Goal: Task Accomplishment & Management: Manage account settings

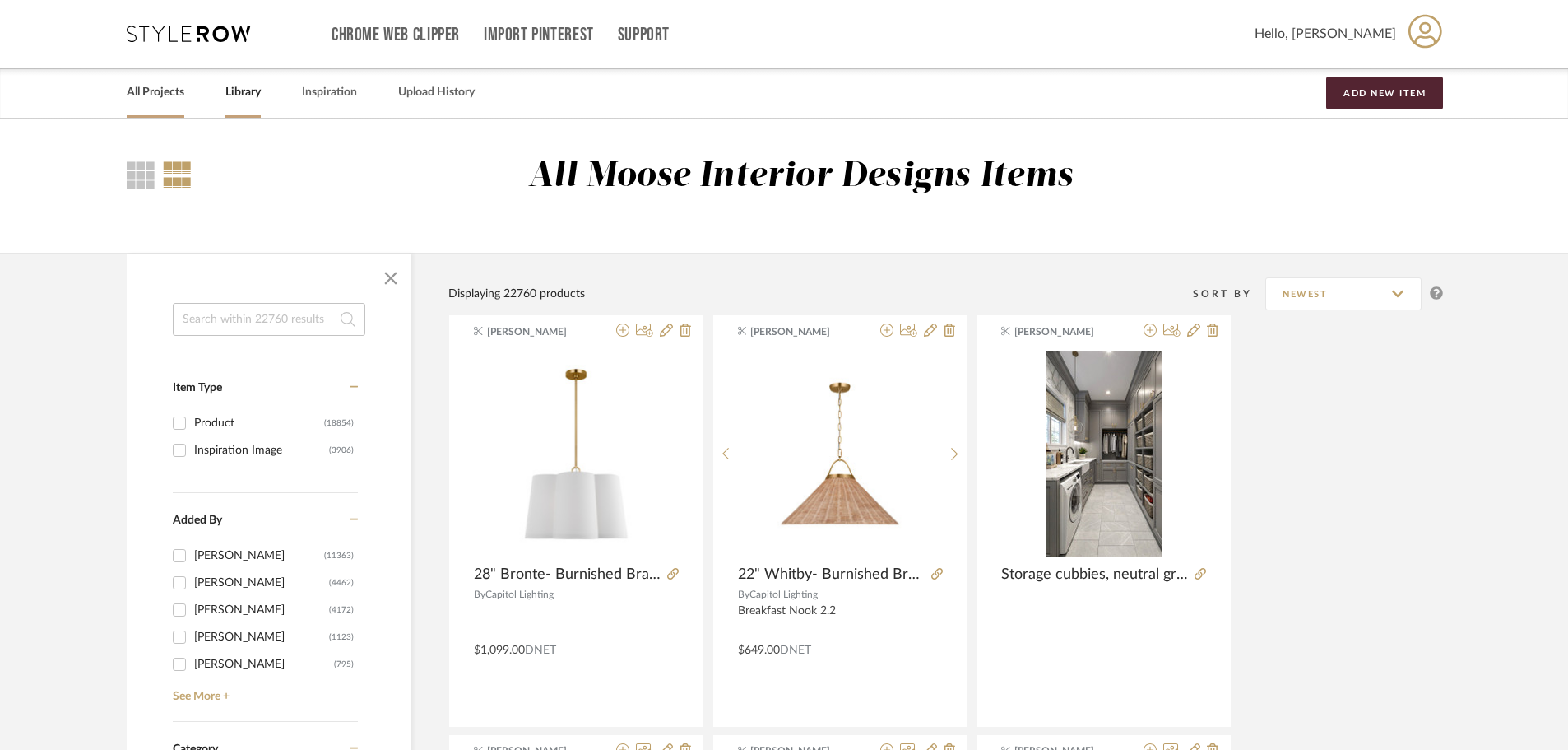
click at [161, 94] on link "All Projects" at bounding box center [155, 93] width 58 height 23
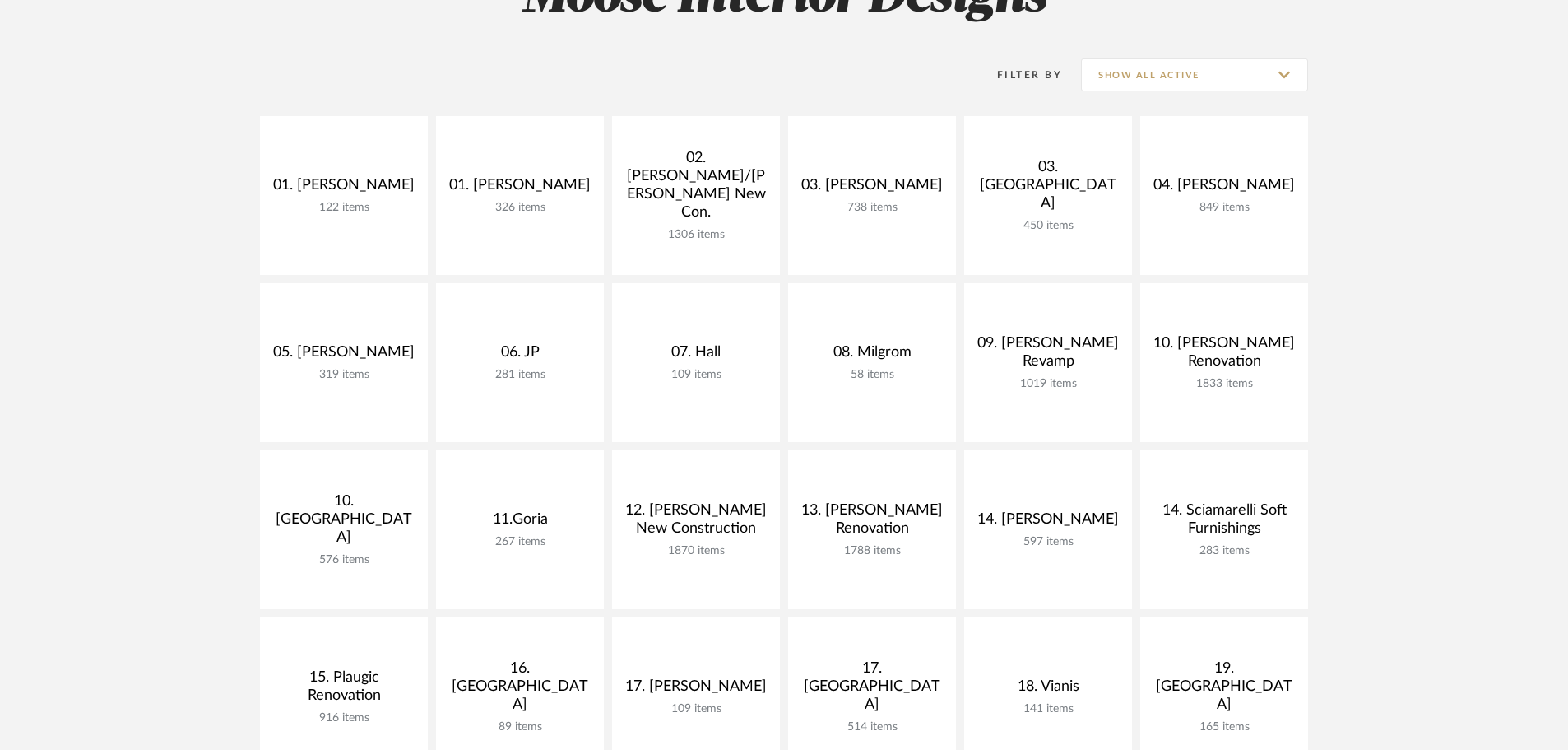
scroll to position [247, 0]
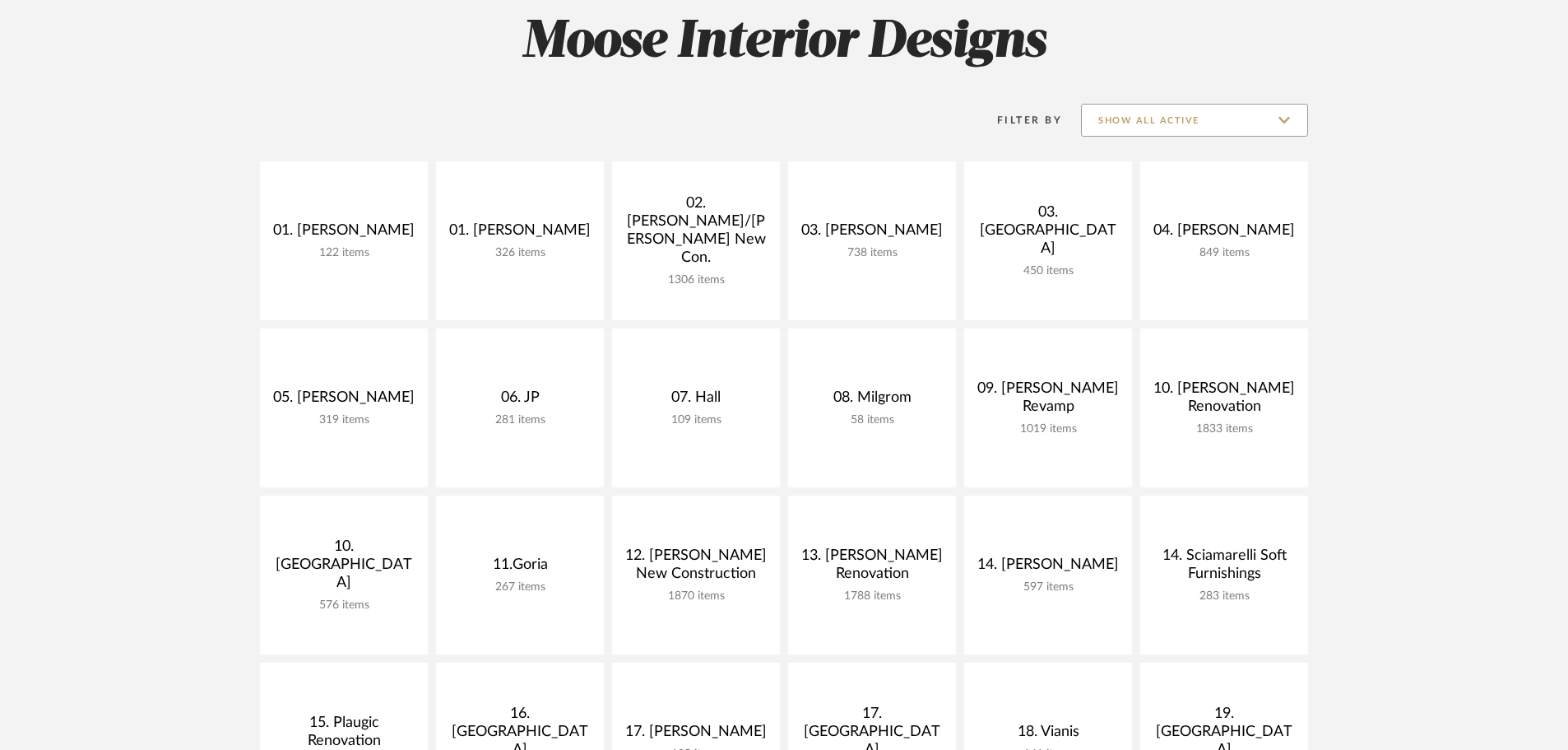
click at [1176, 125] on input "Show All Active" at bounding box center [1194, 119] width 227 height 32
click at [1150, 231] on span "Archived" at bounding box center [1194, 240] width 225 height 39
type input "Archived"
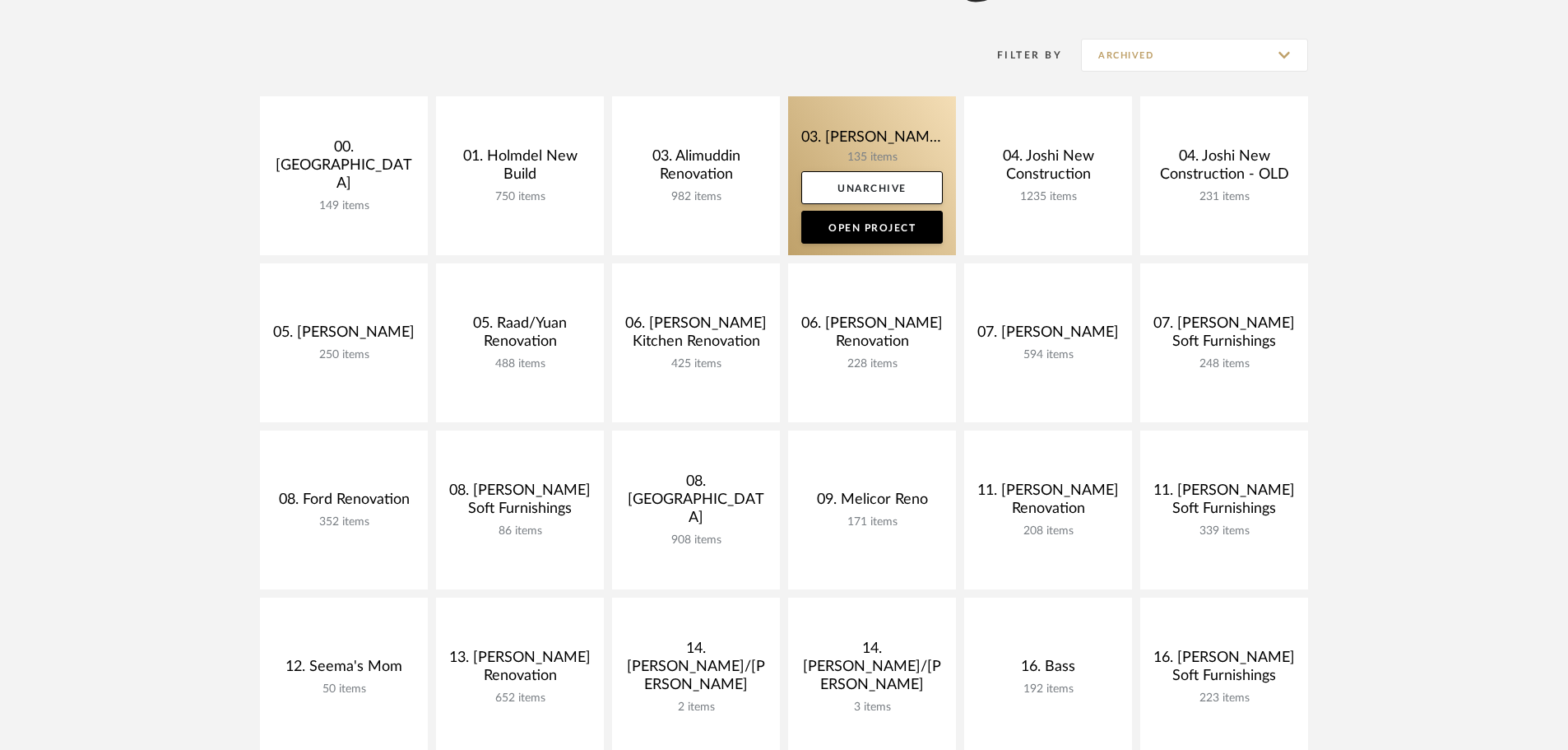
scroll to position [330, 0]
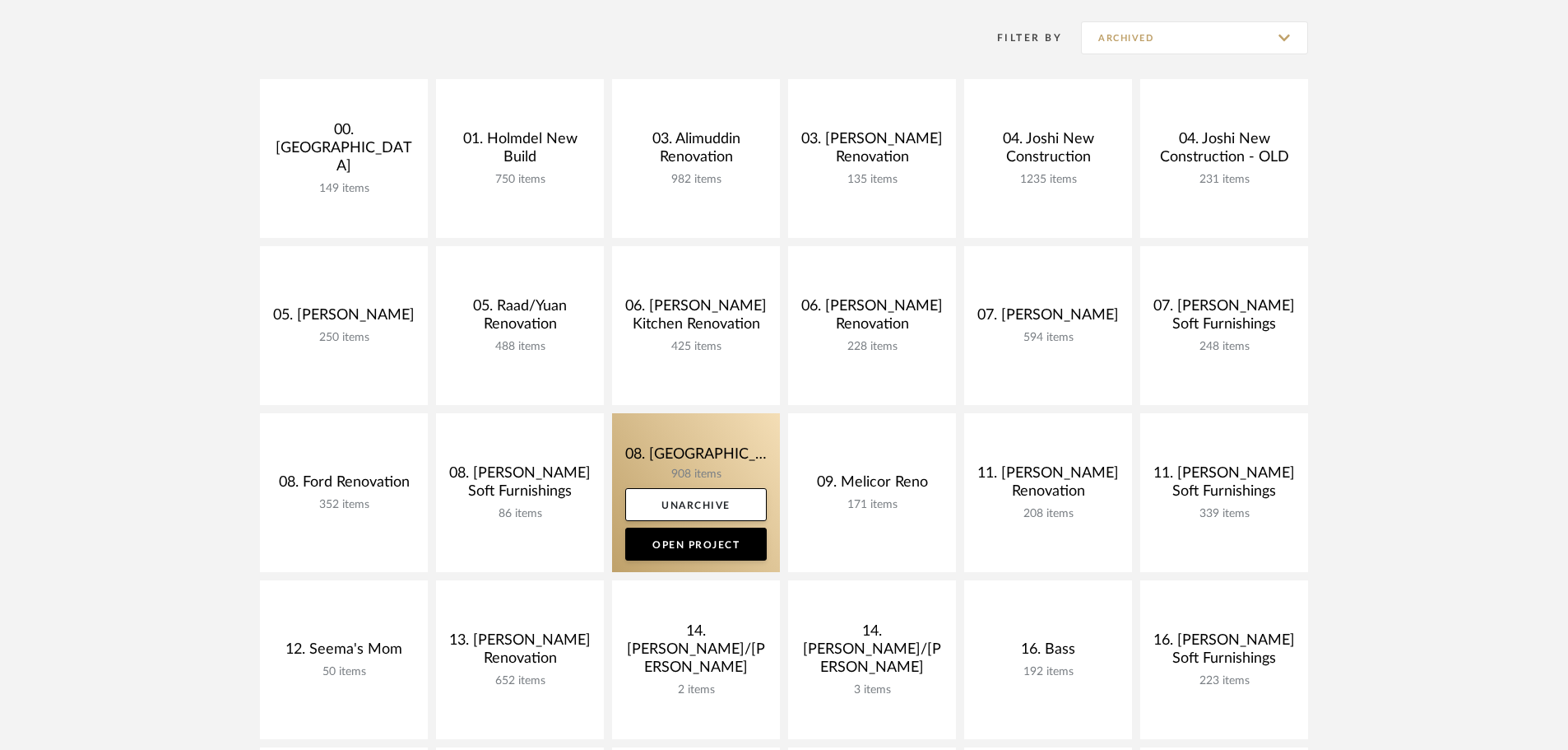
click at [717, 460] on link at bounding box center [695, 492] width 168 height 158
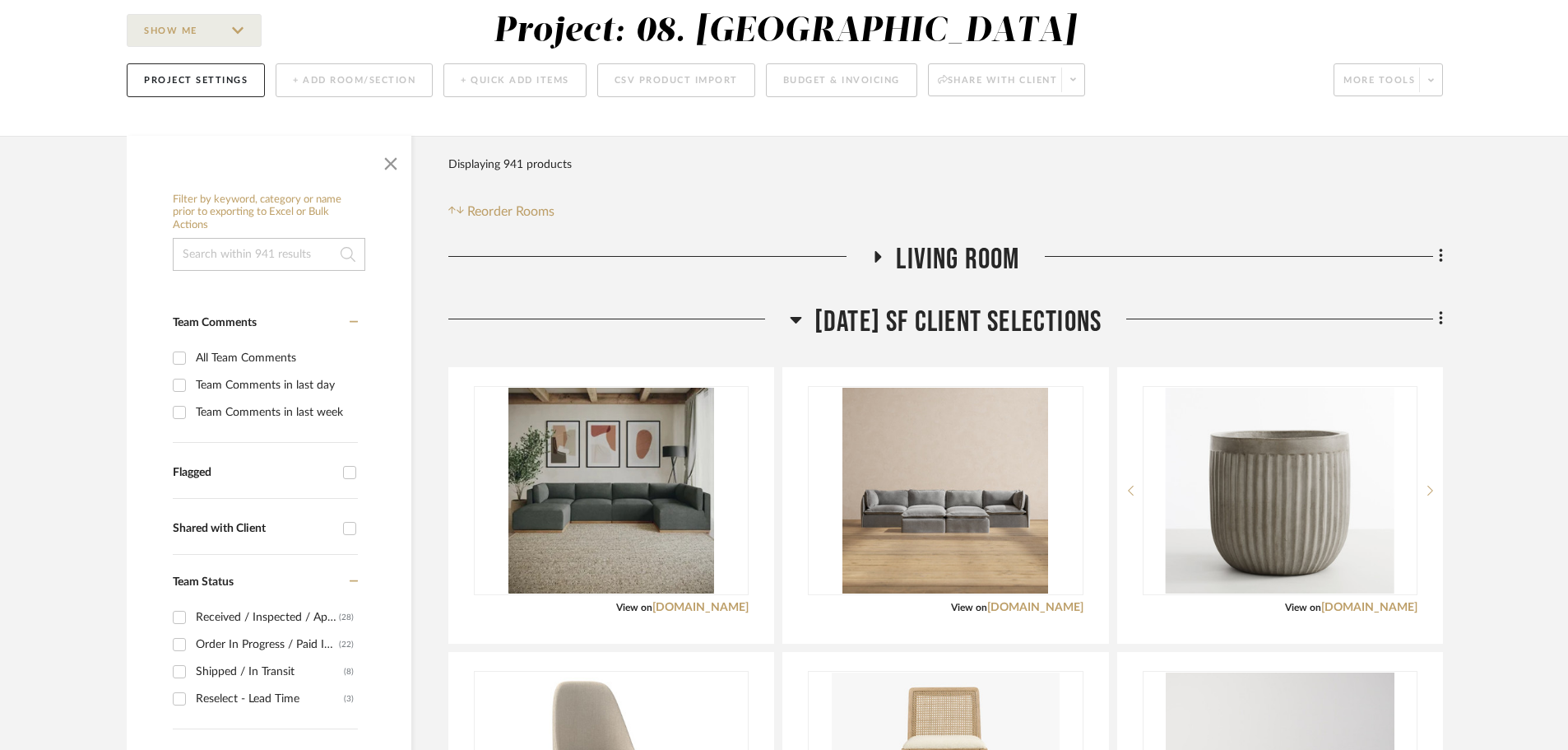
scroll to position [164, 0]
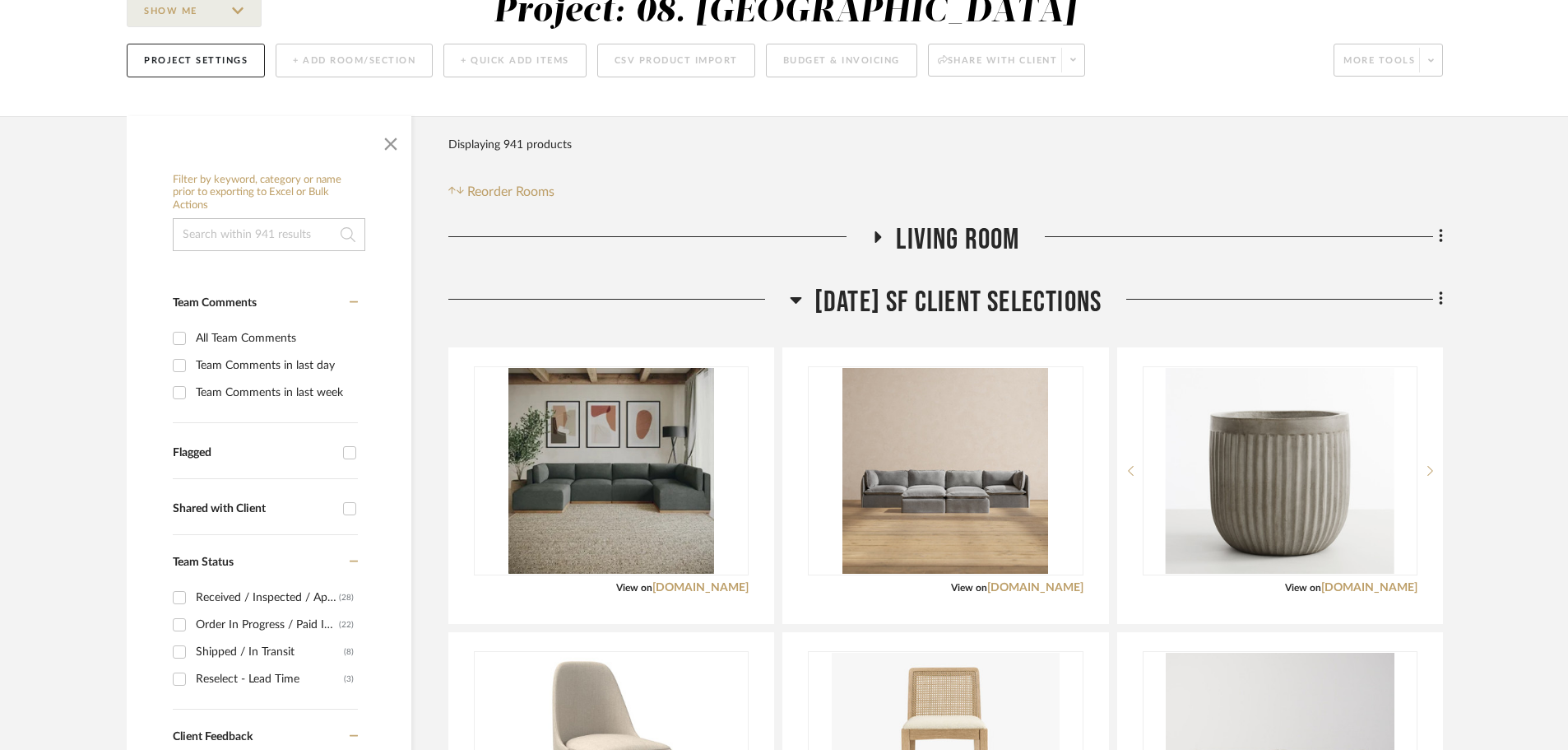
click at [897, 311] on span "11.25.24 SF Client selections" at bounding box center [958, 302] width 287 height 35
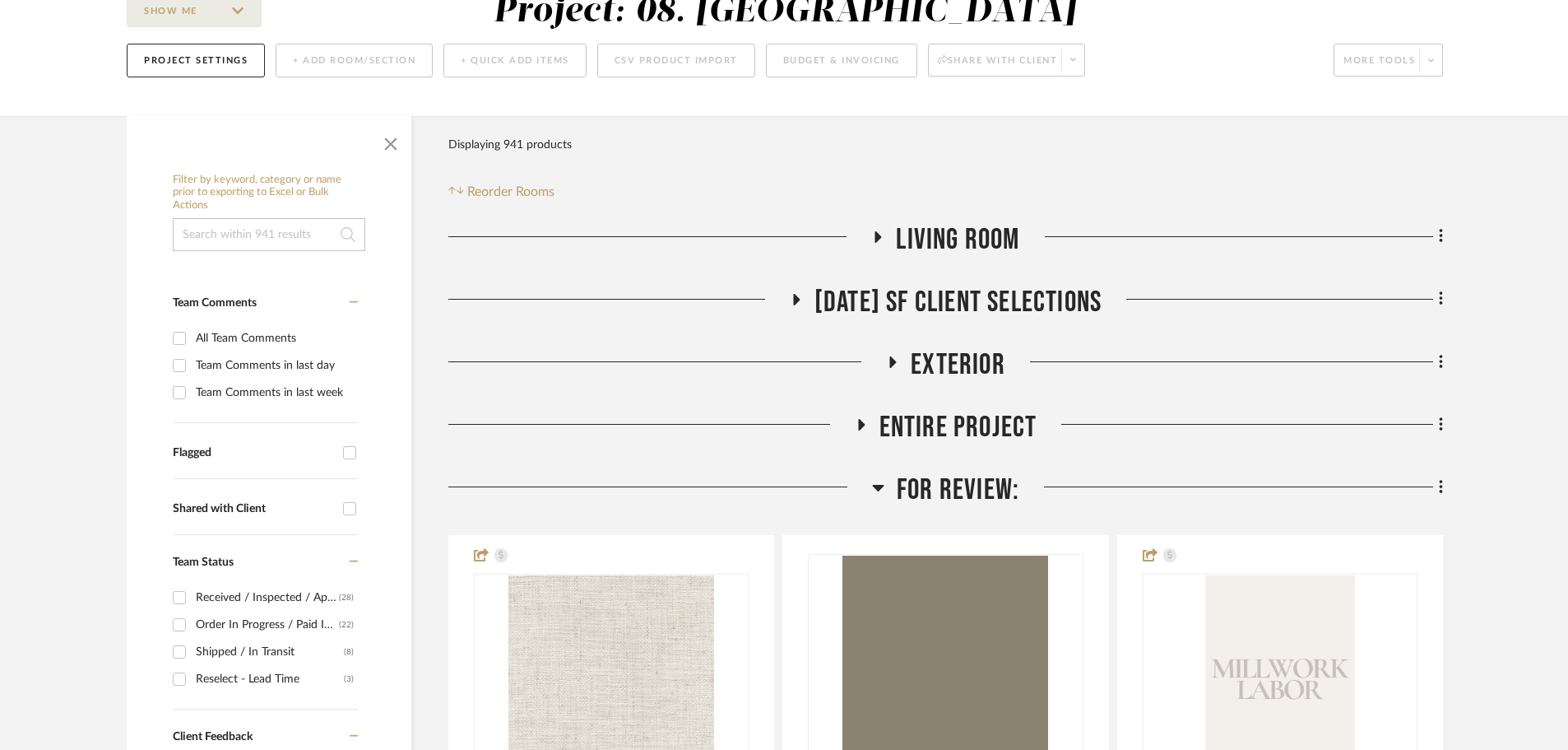
click at [968, 503] on span "For Review:" at bounding box center [958, 490] width 123 height 35
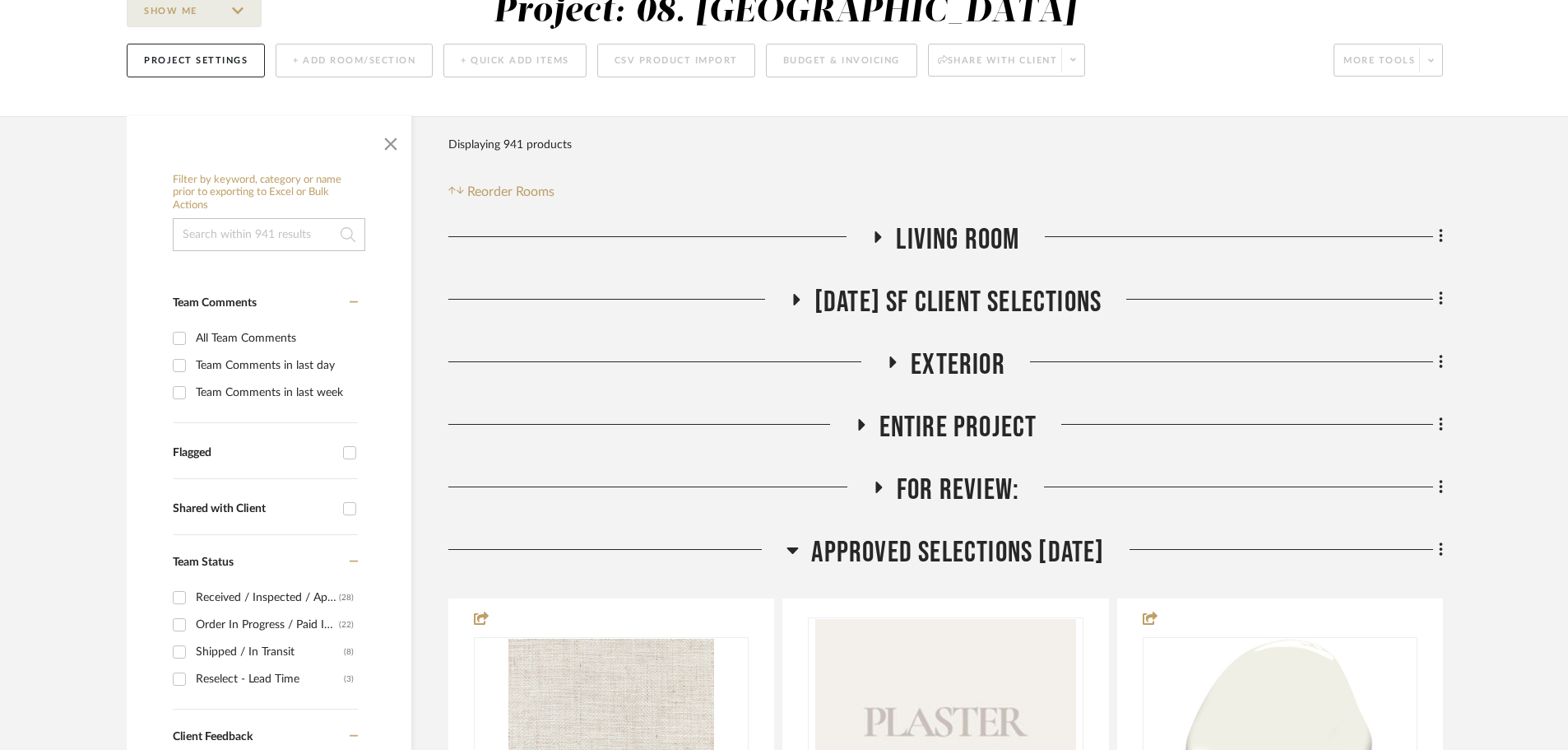
click at [953, 535] on span "Approved Selections 11.07.24" at bounding box center [958, 553] width 293 height 35
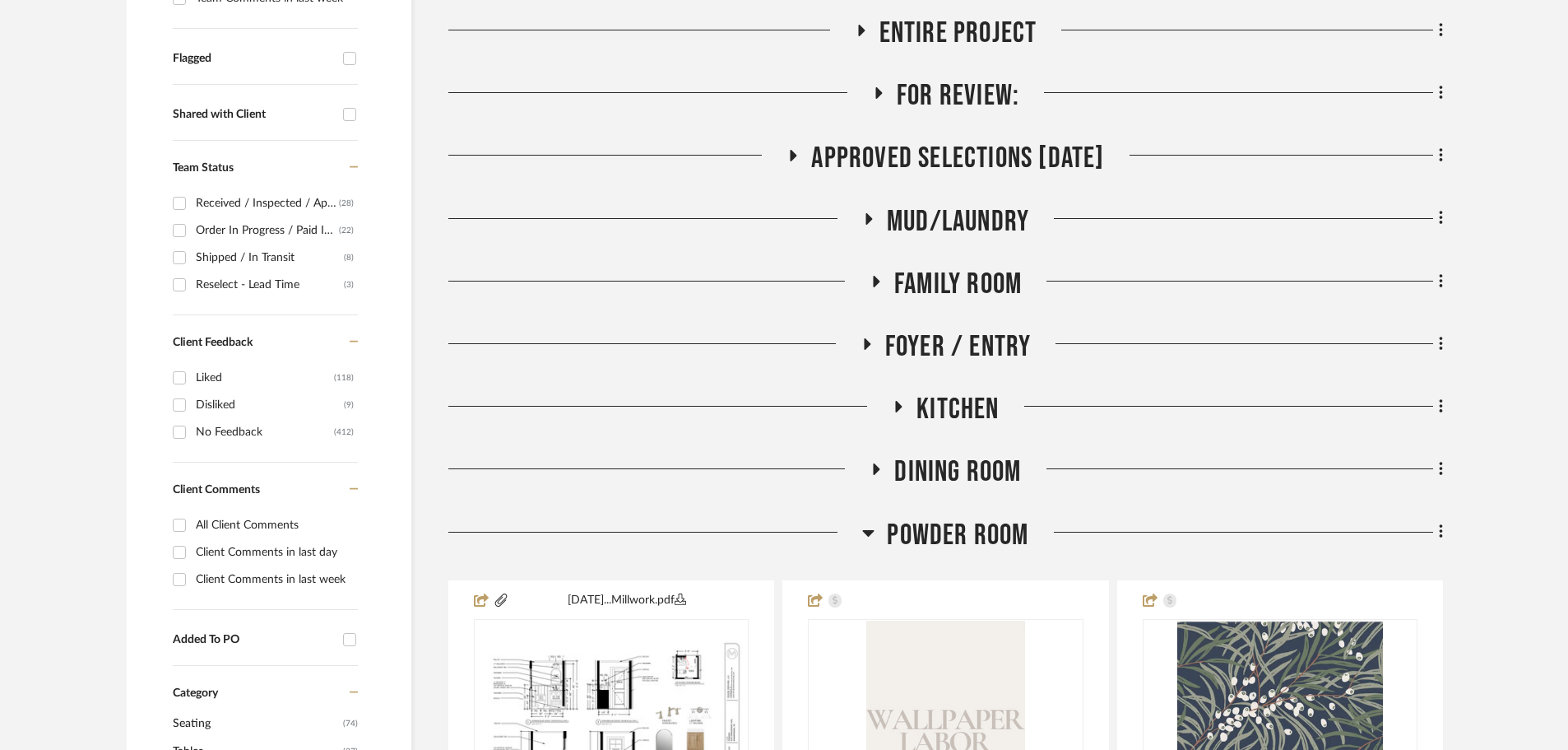
scroll to position [577, 0]
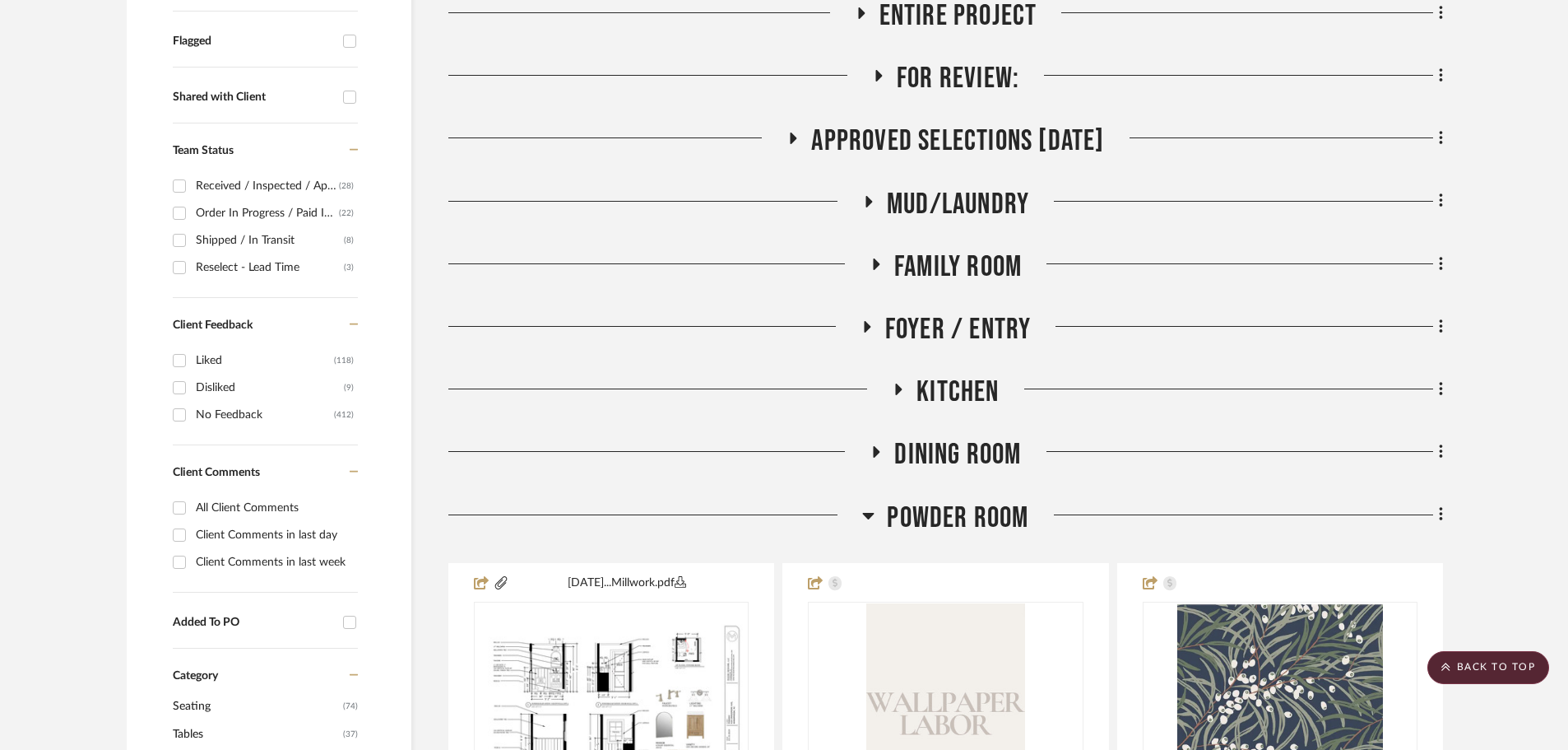
click at [919, 522] on span "Powder Room" at bounding box center [958, 519] width 142 height 35
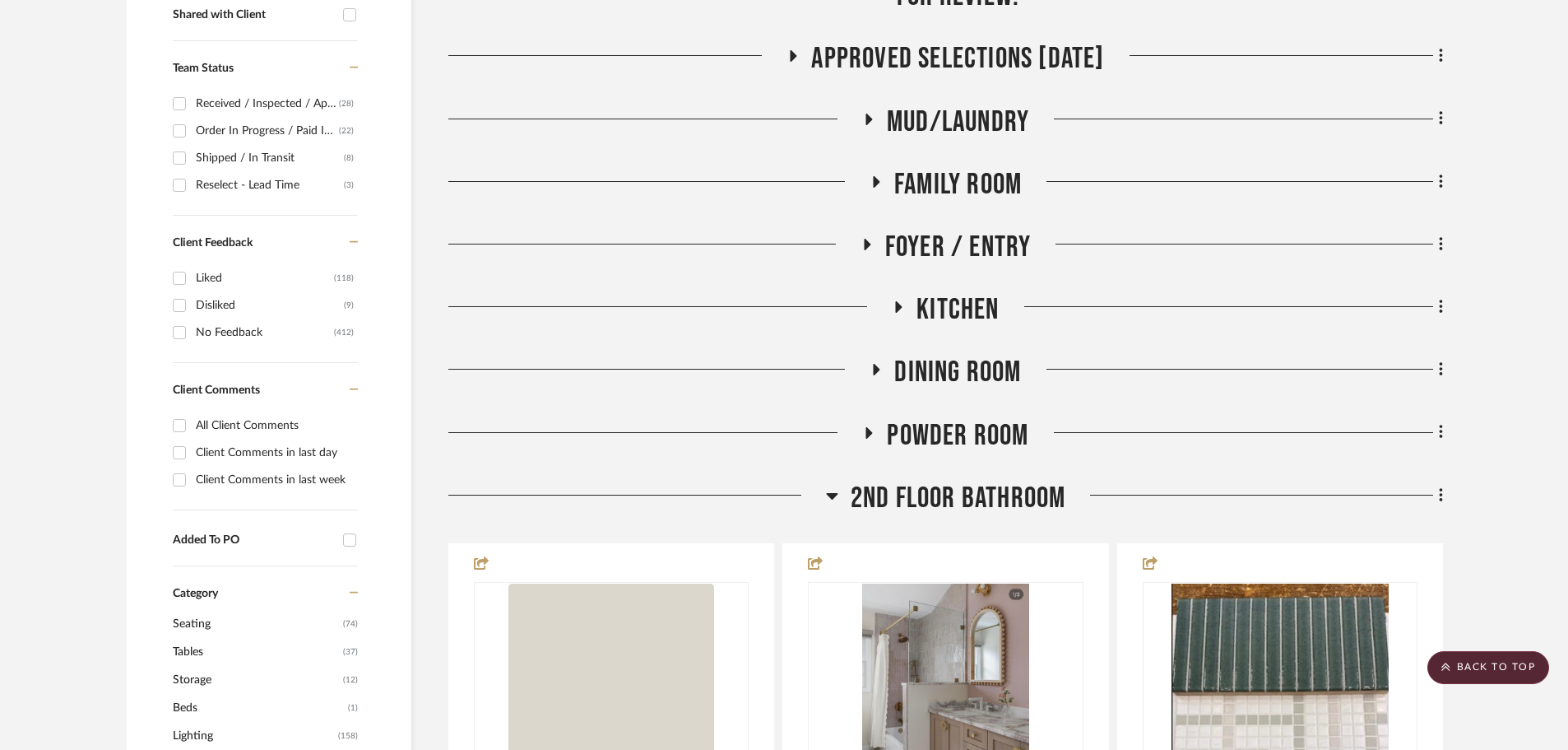
click at [951, 430] on span "Powder Room" at bounding box center [958, 436] width 142 height 35
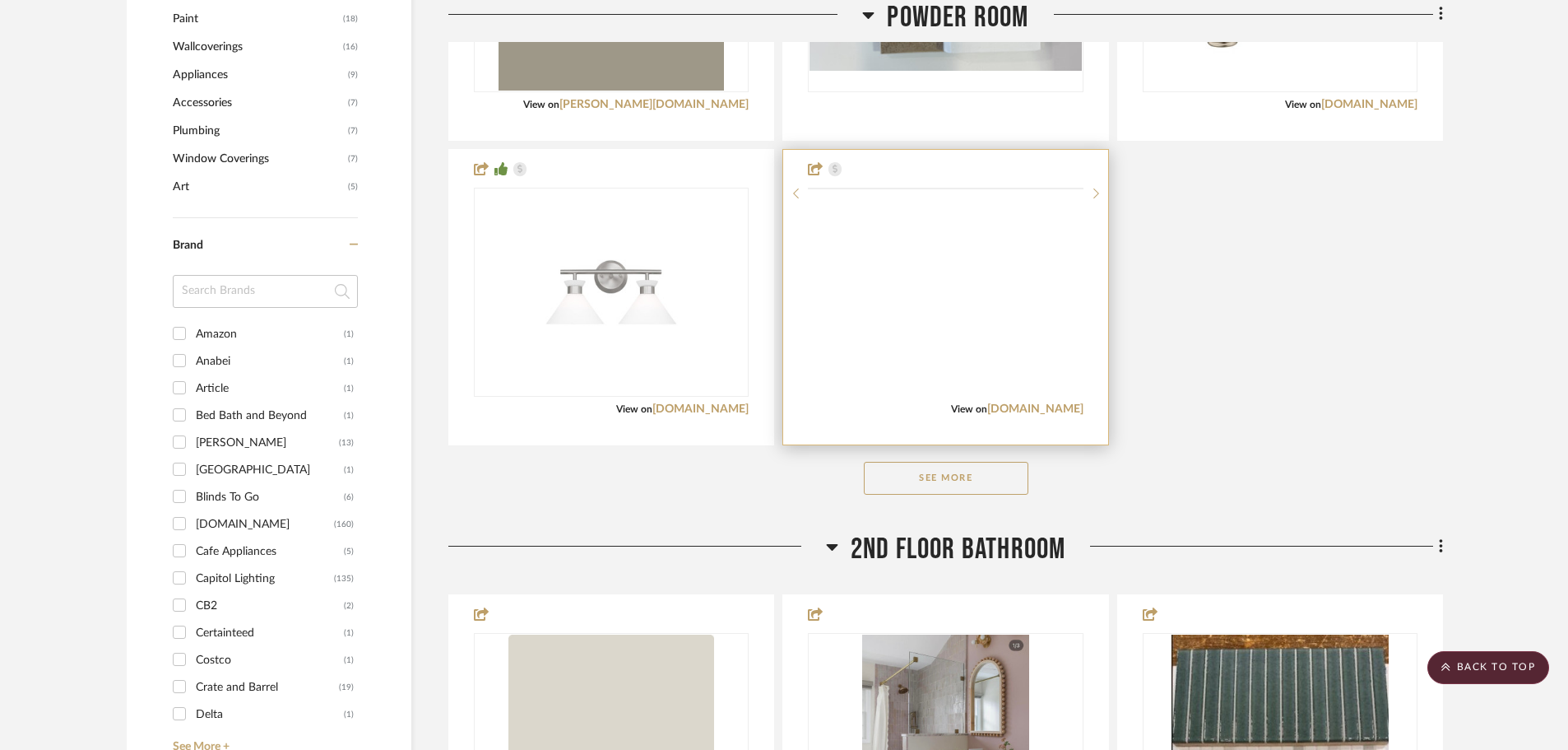
scroll to position [1564, 0]
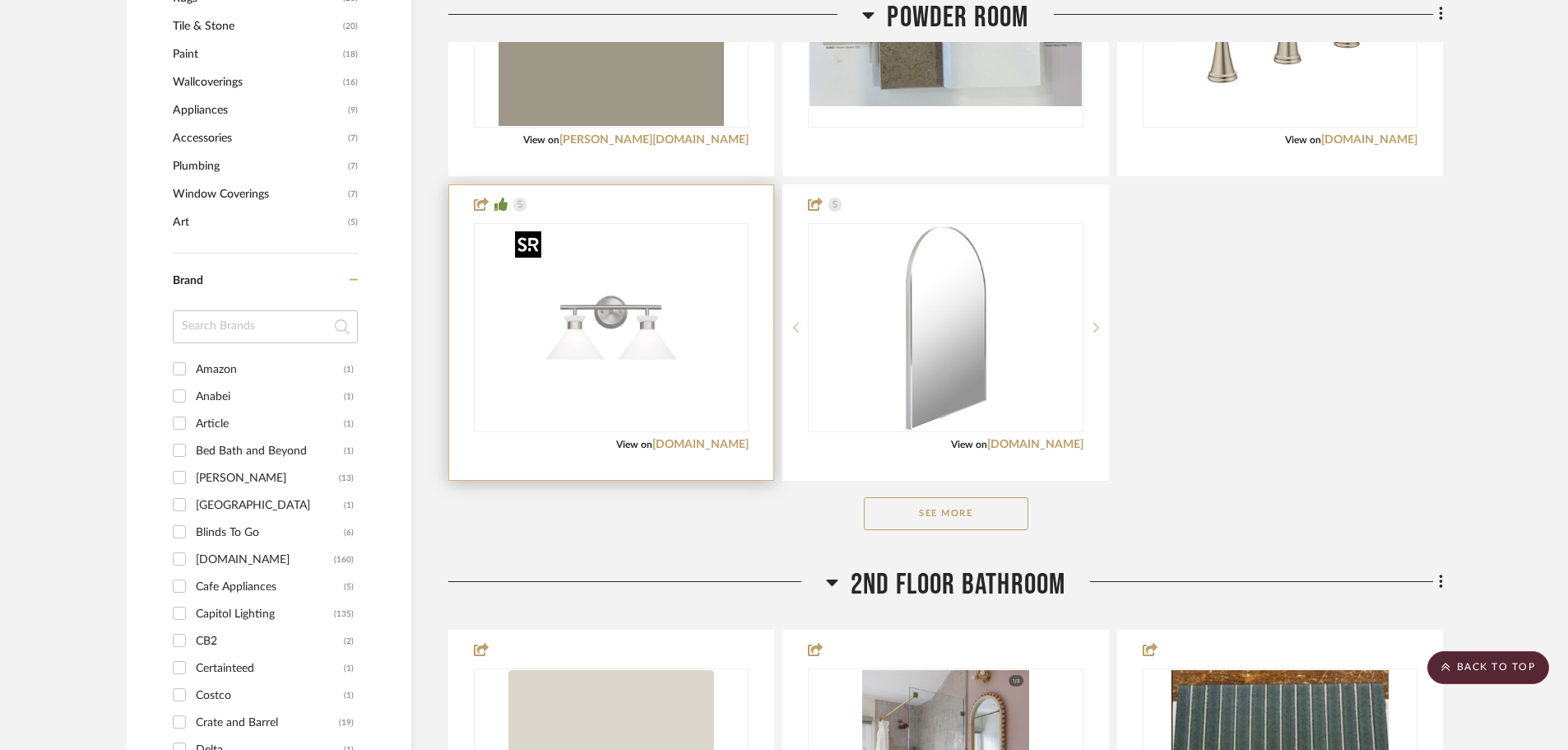
click at [0, 0] on img at bounding box center [0, 0] width 0 height 0
click at [729, 337] on div "0" at bounding box center [612, 328] width 273 height 208
click at [621, 315] on img "0" at bounding box center [611, 327] width 206 height 206
click at [581, 271] on img "0" at bounding box center [611, 327] width 206 height 206
click at [716, 454] on div at bounding box center [612, 332] width 325 height 294
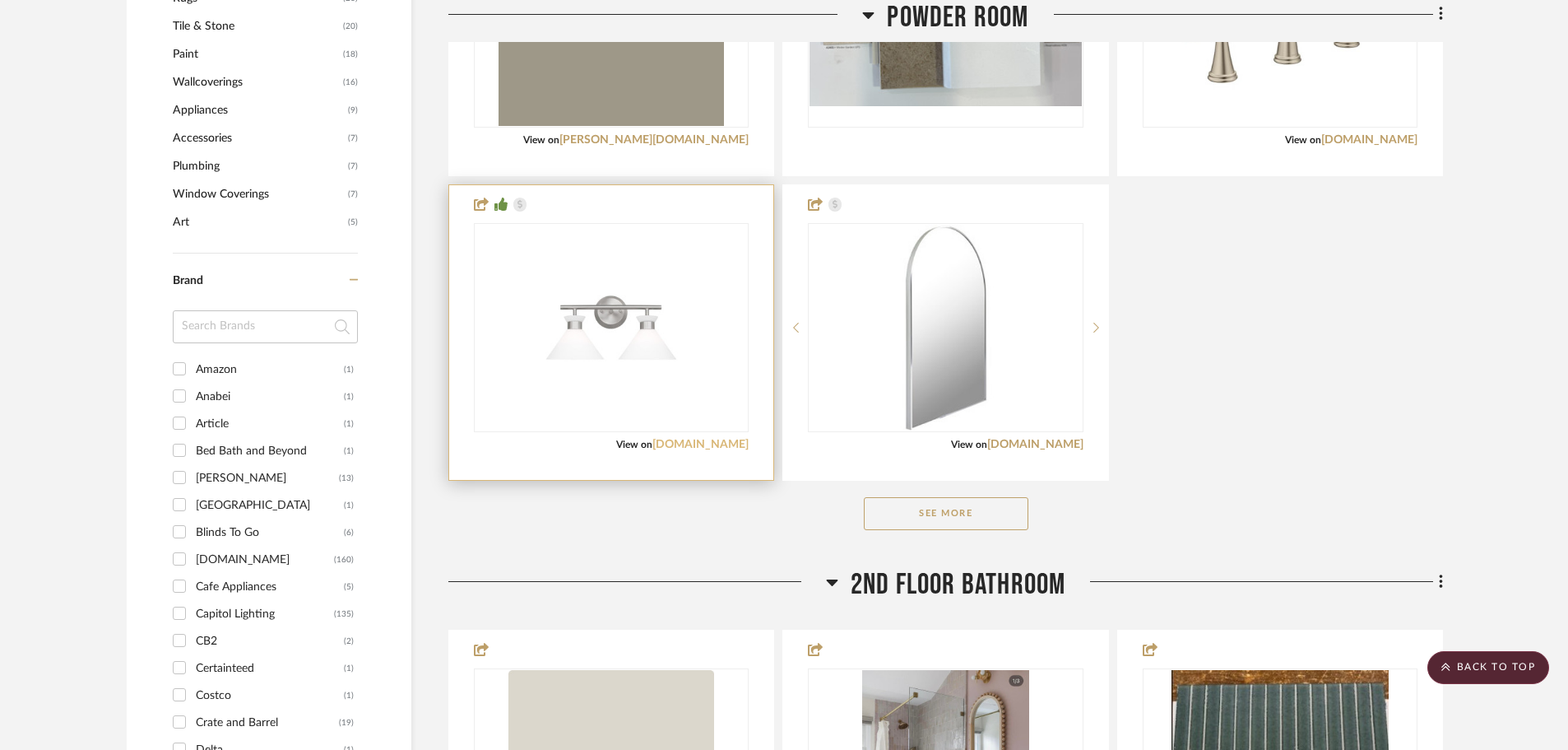
click at [716, 445] on link "1800lighting.com" at bounding box center [700, 445] width 96 height 12
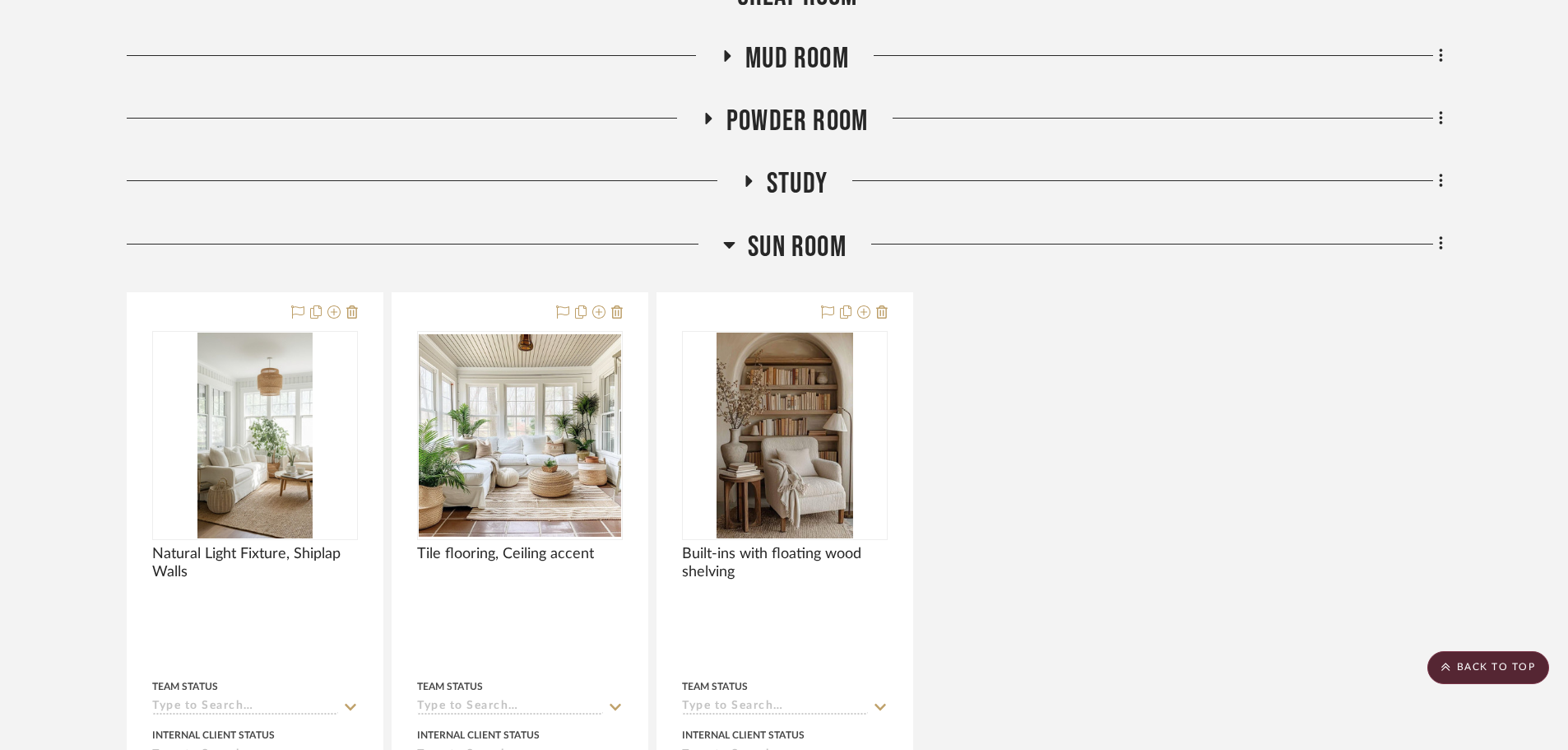
click at [797, 248] on span "Sun Room" at bounding box center [797, 247] width 98 height 35
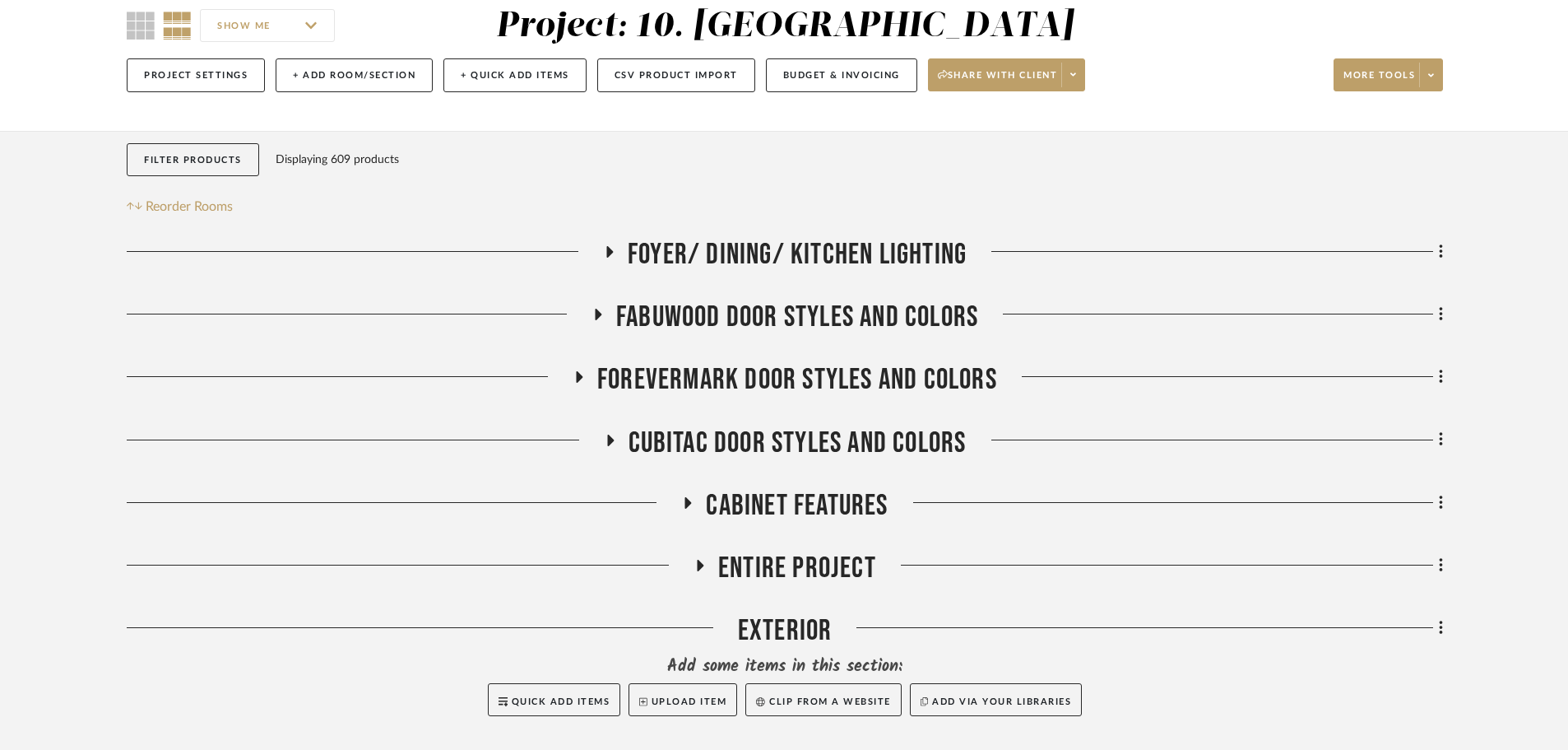
scroll to position [479, 0]
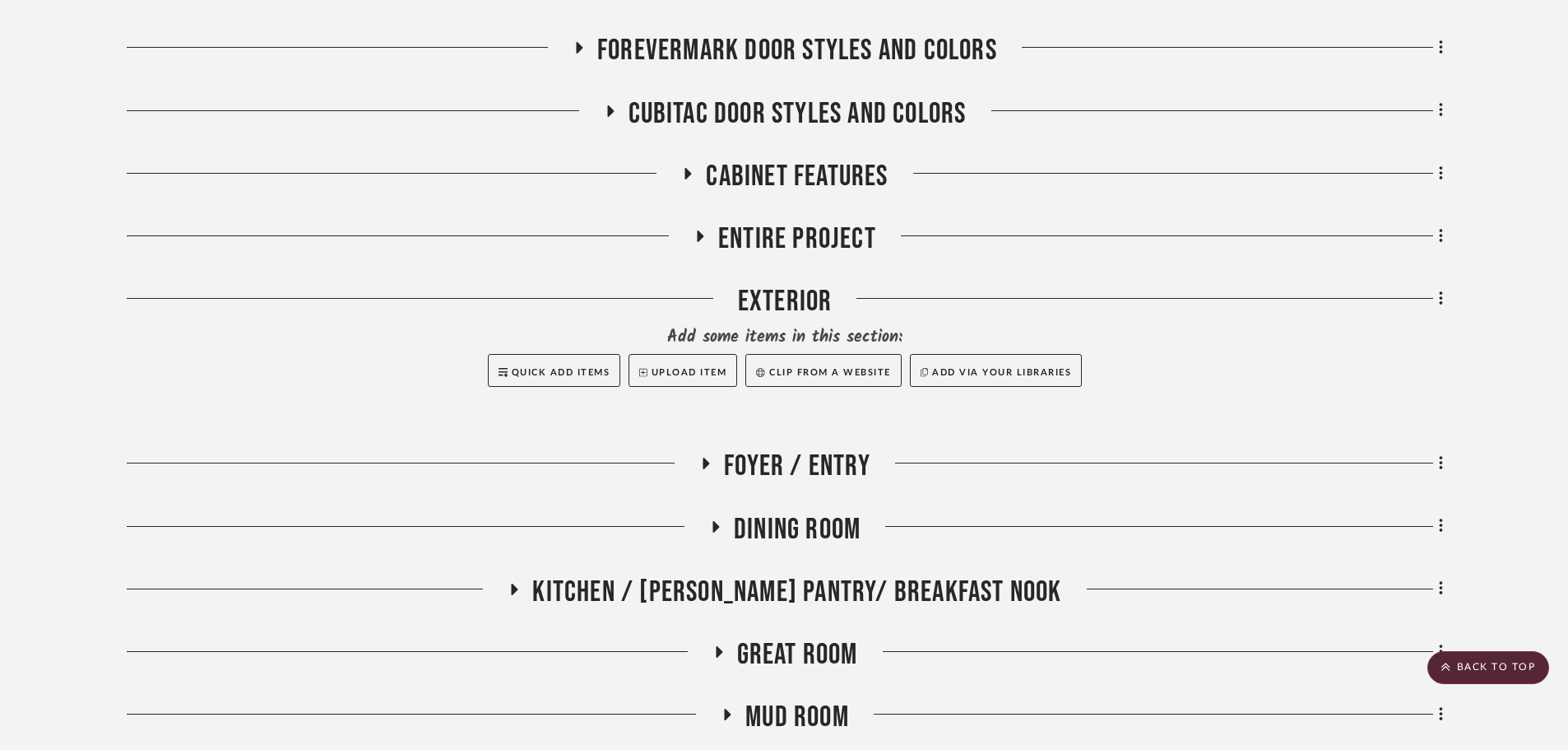
click at [787, 595] on span "Kitchen / Butler's Pantry/ Breakfast Nook" at bounding box center [797, 593] width 529 height 35
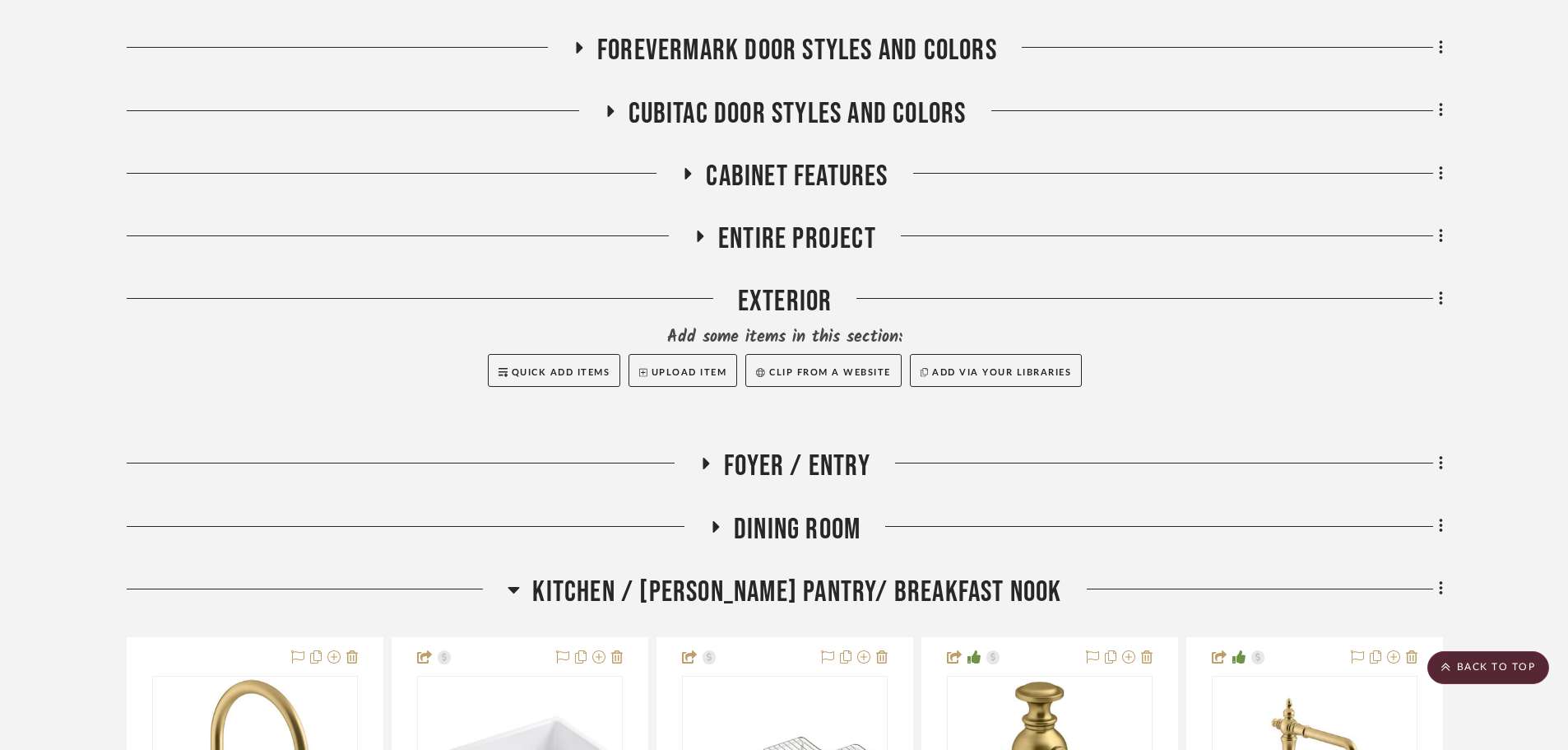
click at [787, 595] on span "Kitchen / Butler's Pantry/ Breakfast Nook" at bounding box center [797, 593] width 529 height 35
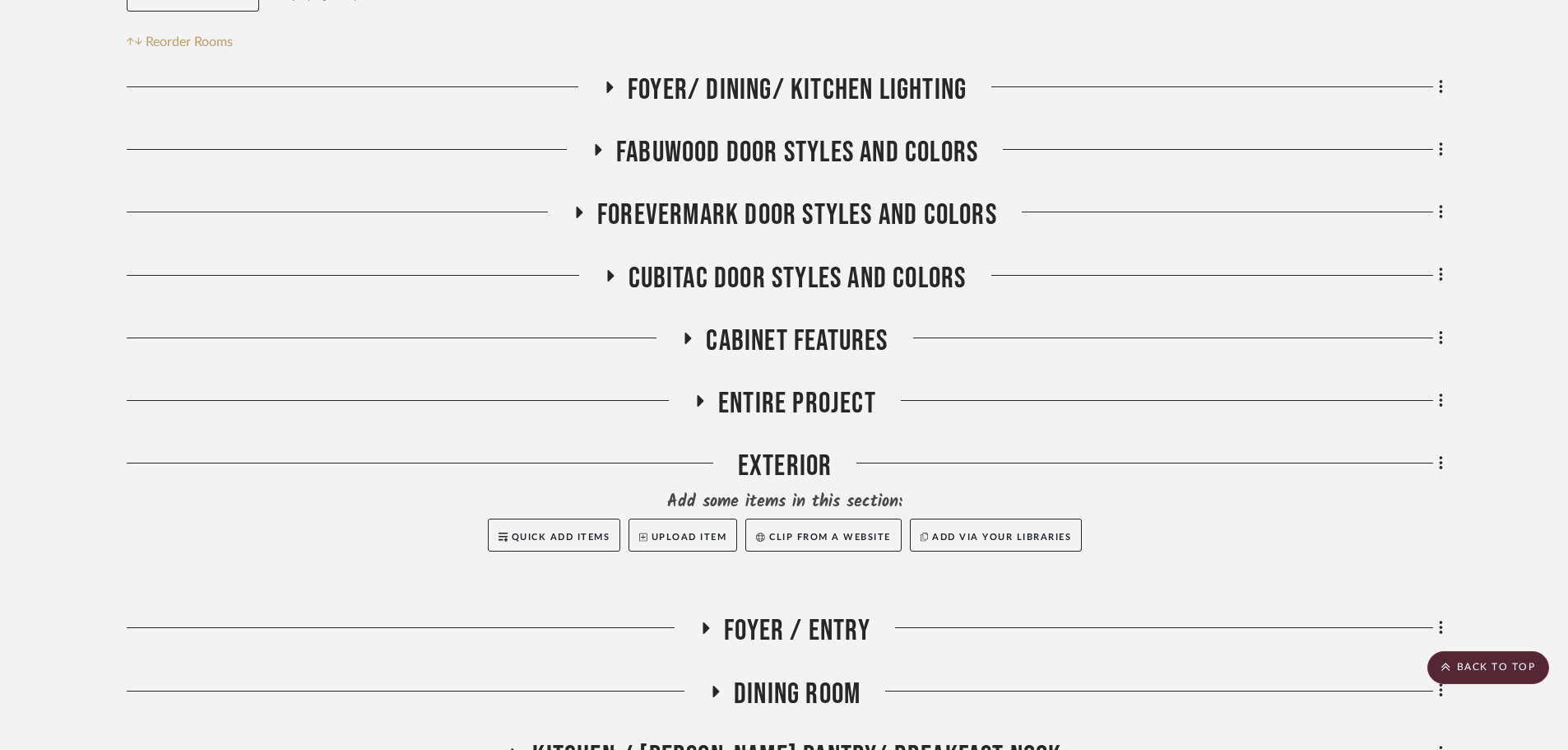
scroll to position [68, 0]
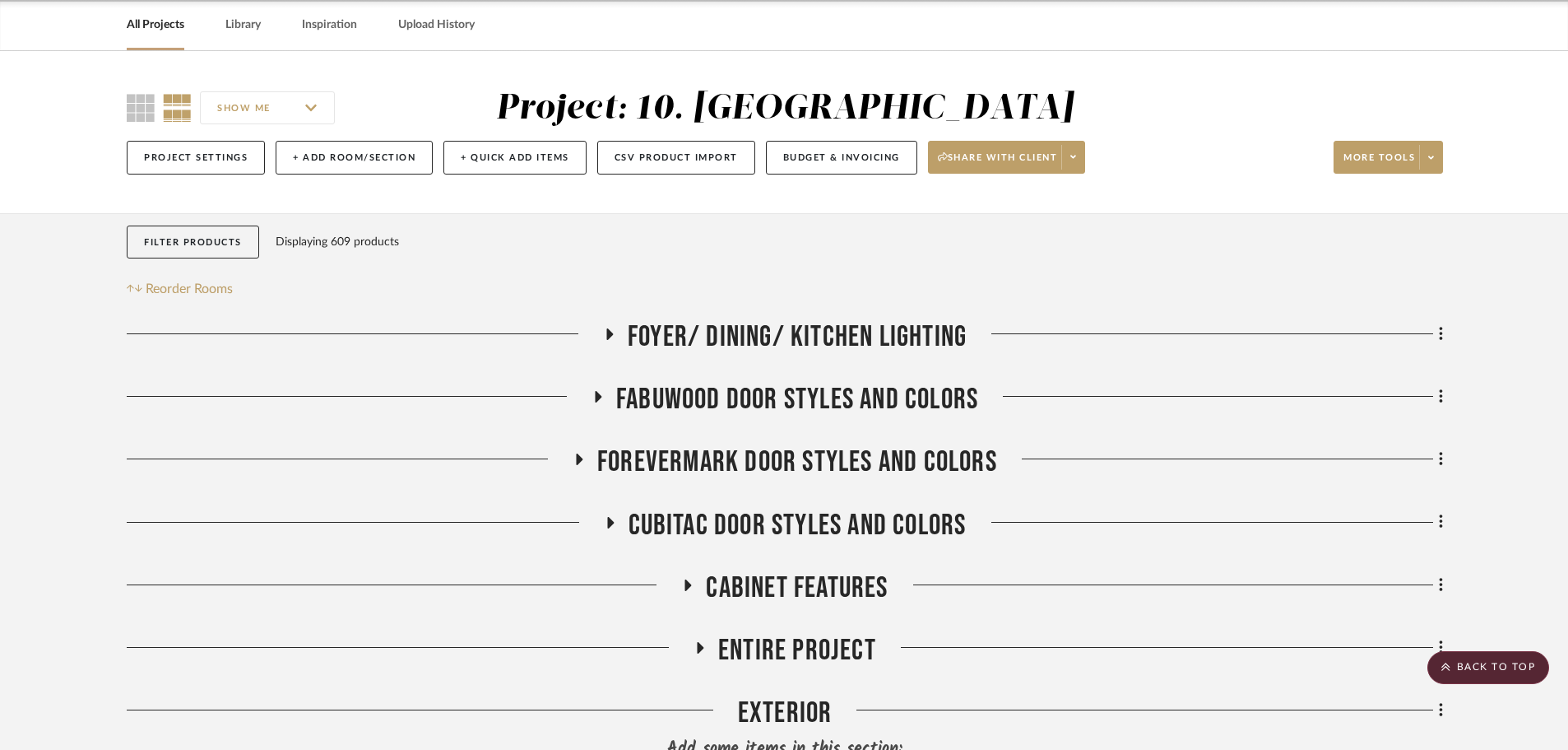
click at [821, 340] on span "Foyer/ Dining/ Kitchen Lighting" at bounding box center [797, 338] width 339 height 35
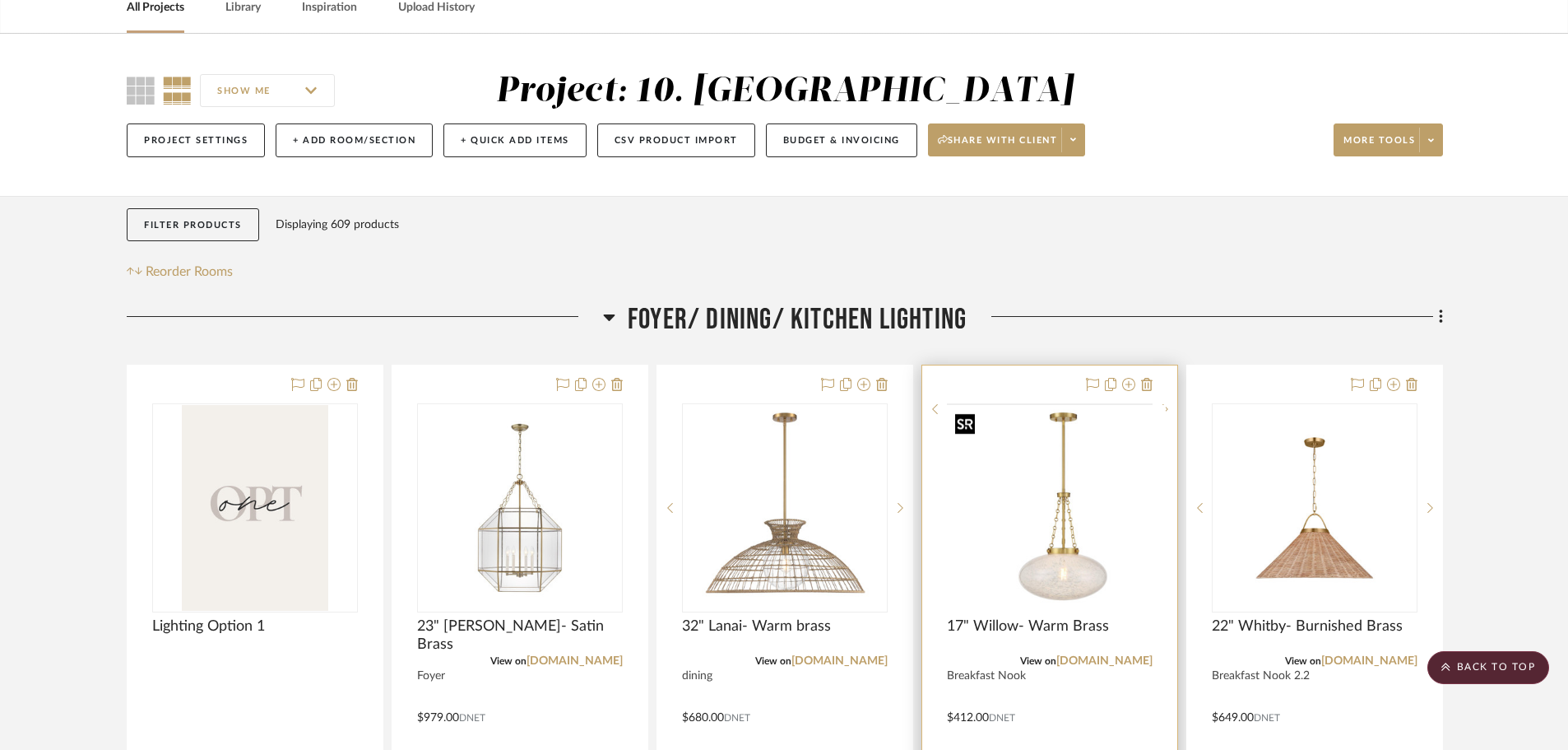
scroll to position [0, 0]
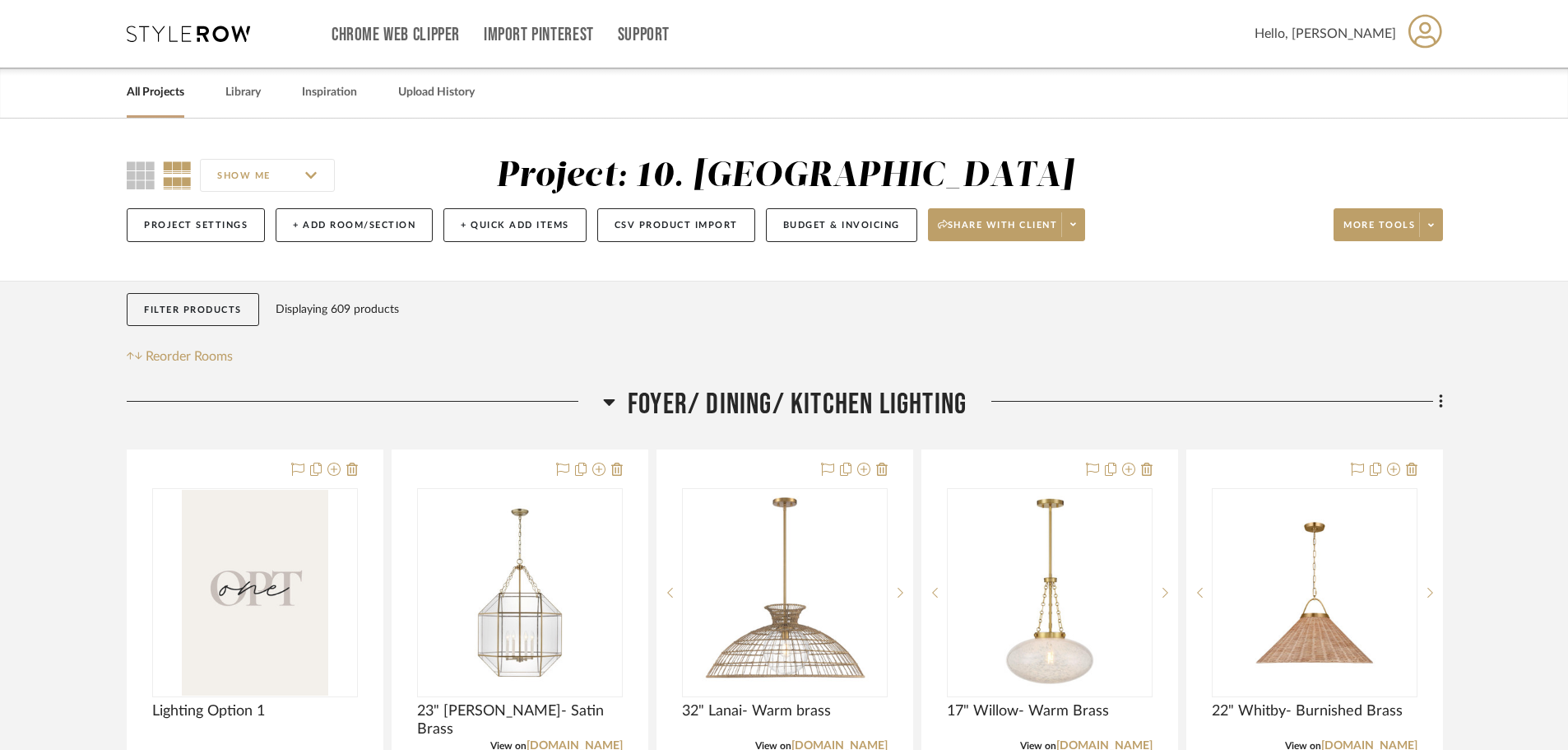
click at [754, 413] on span "Foyer/ Dining/ Kitchen Lighting" at bounding box center [797, 405] width 339 height 35
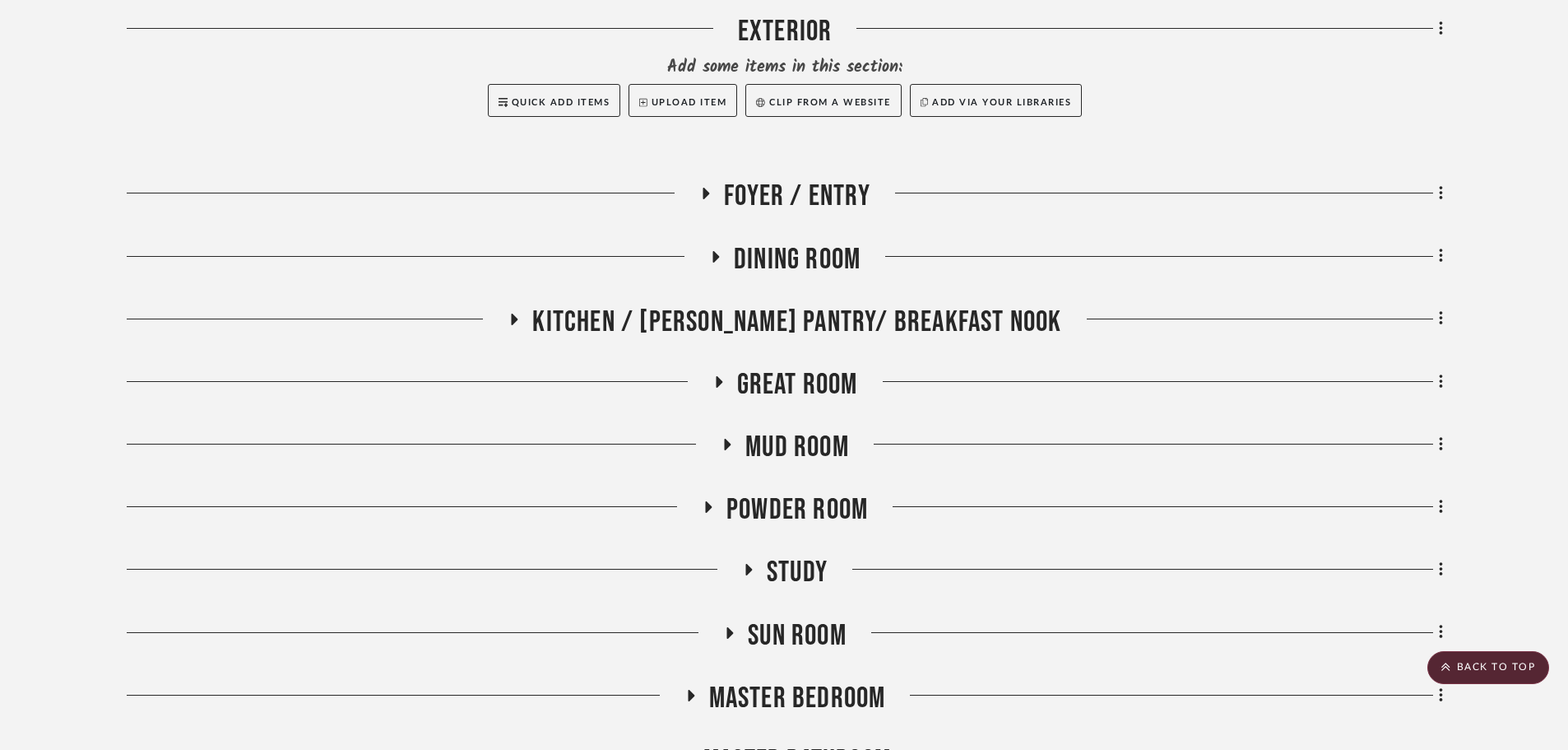
scroll to position [823, 0]
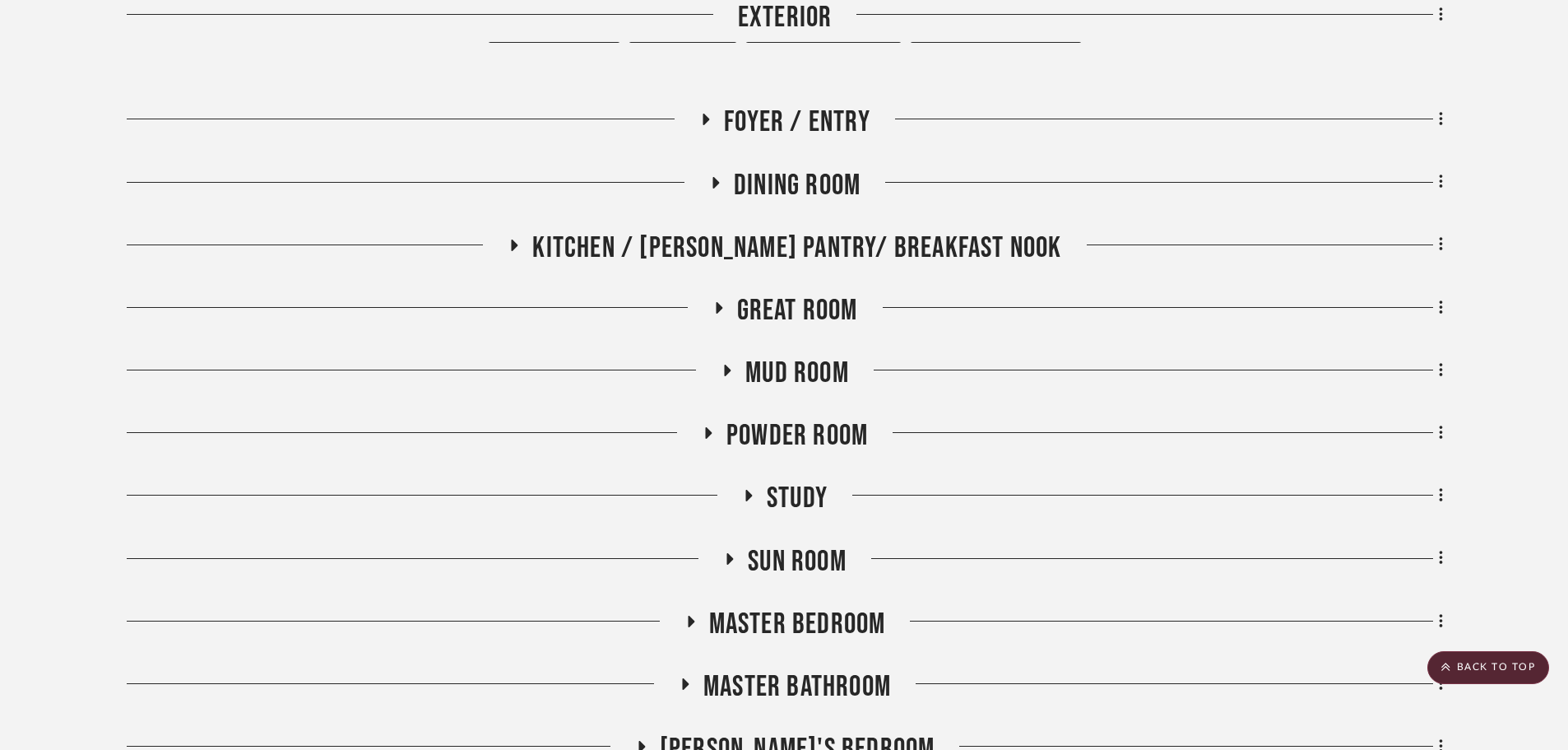
click at [799, 571] on span "Sun Room" at bounding box center [797, 562] width 98 height 35
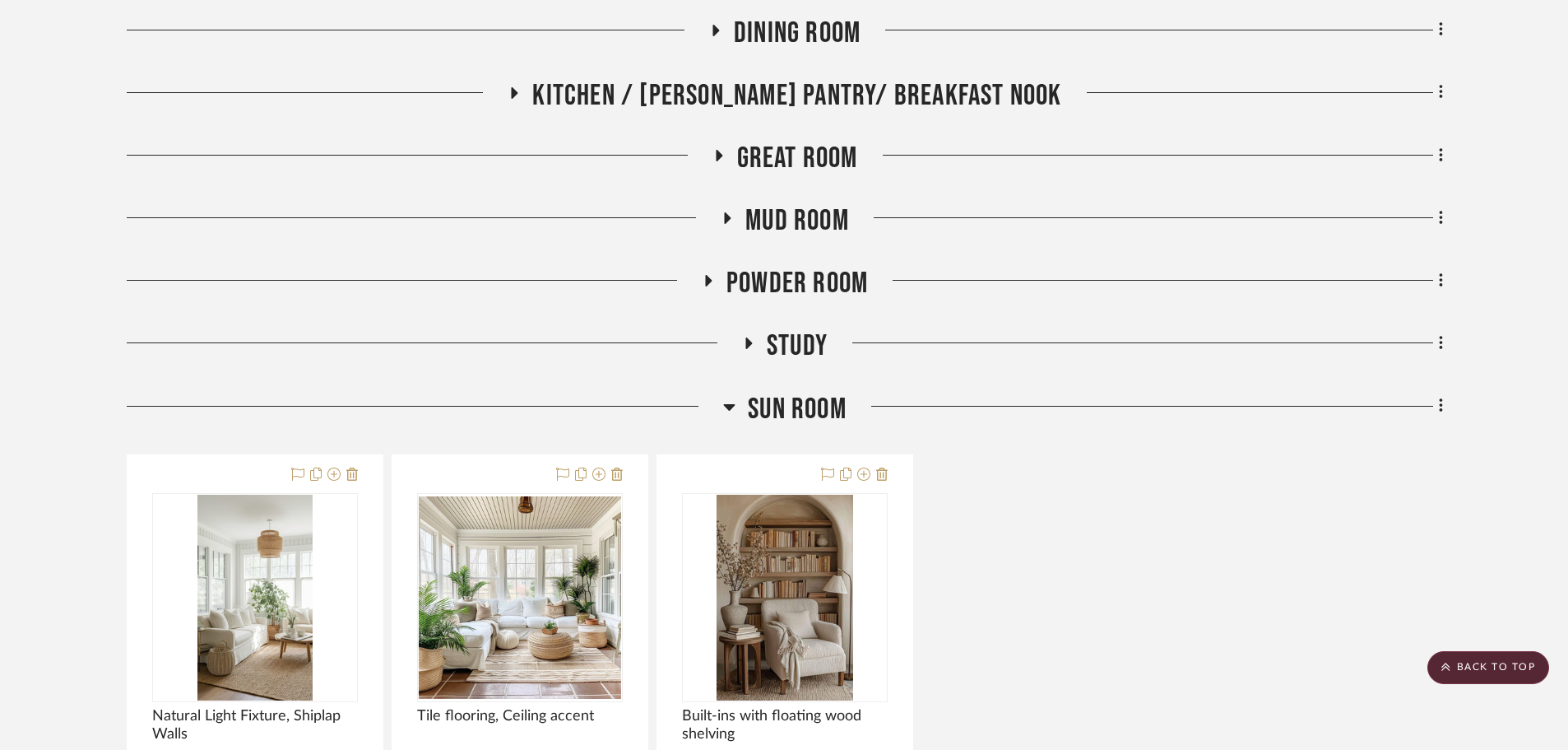
scroll to position [1070, 0]
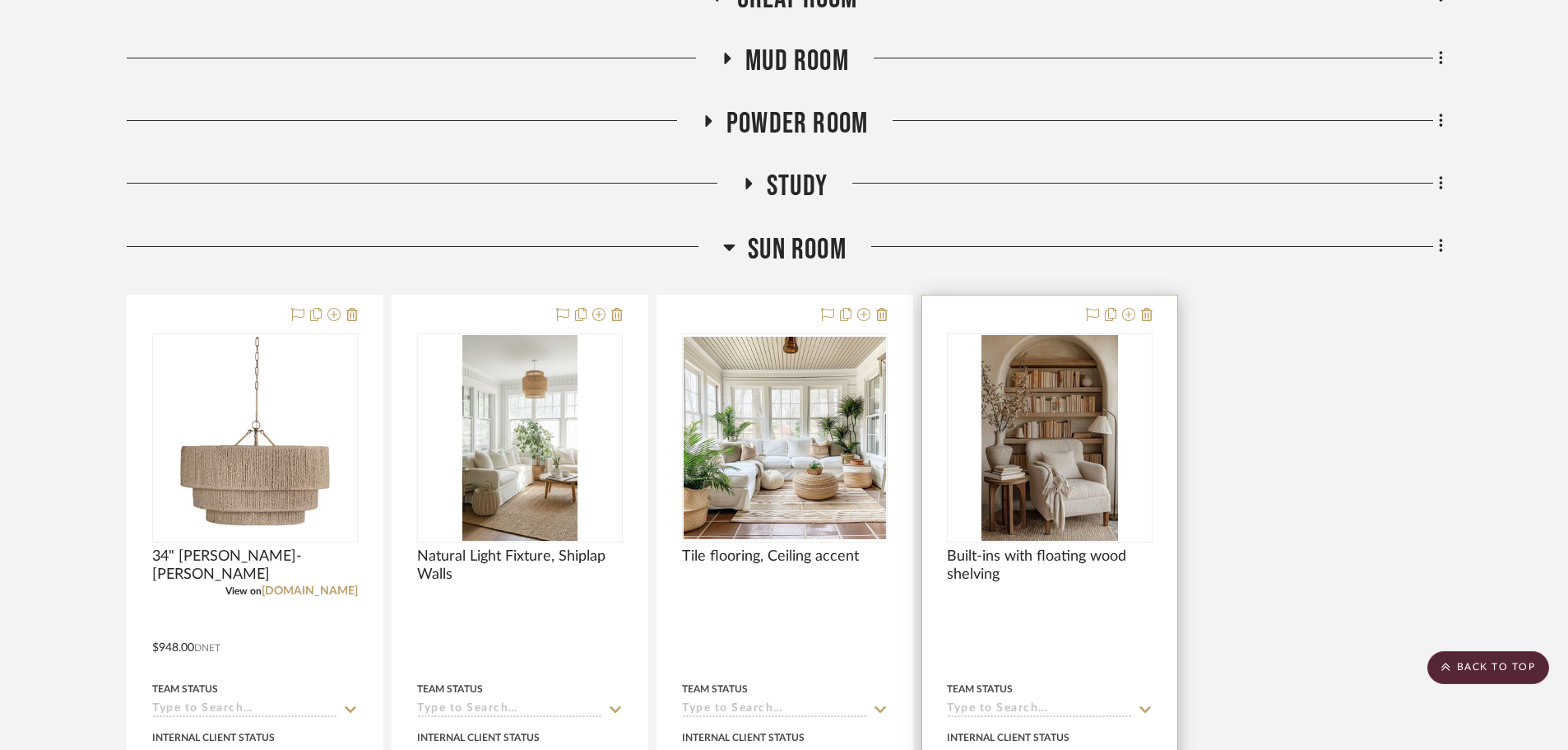
scroll to position [1153, 0]
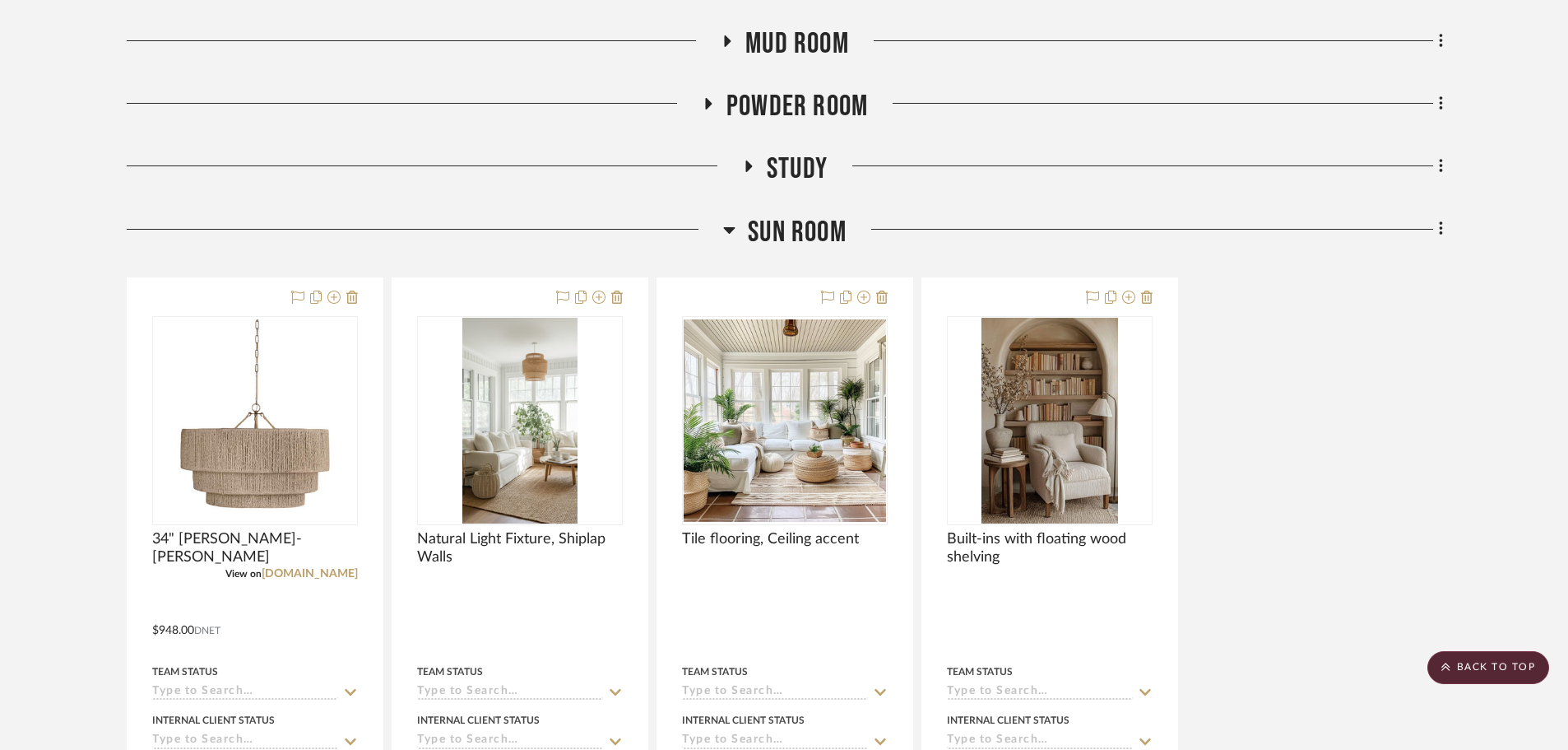
click at [781, 232] on span "Sun Room" at bounding box center [797, 232] width 98 height 35
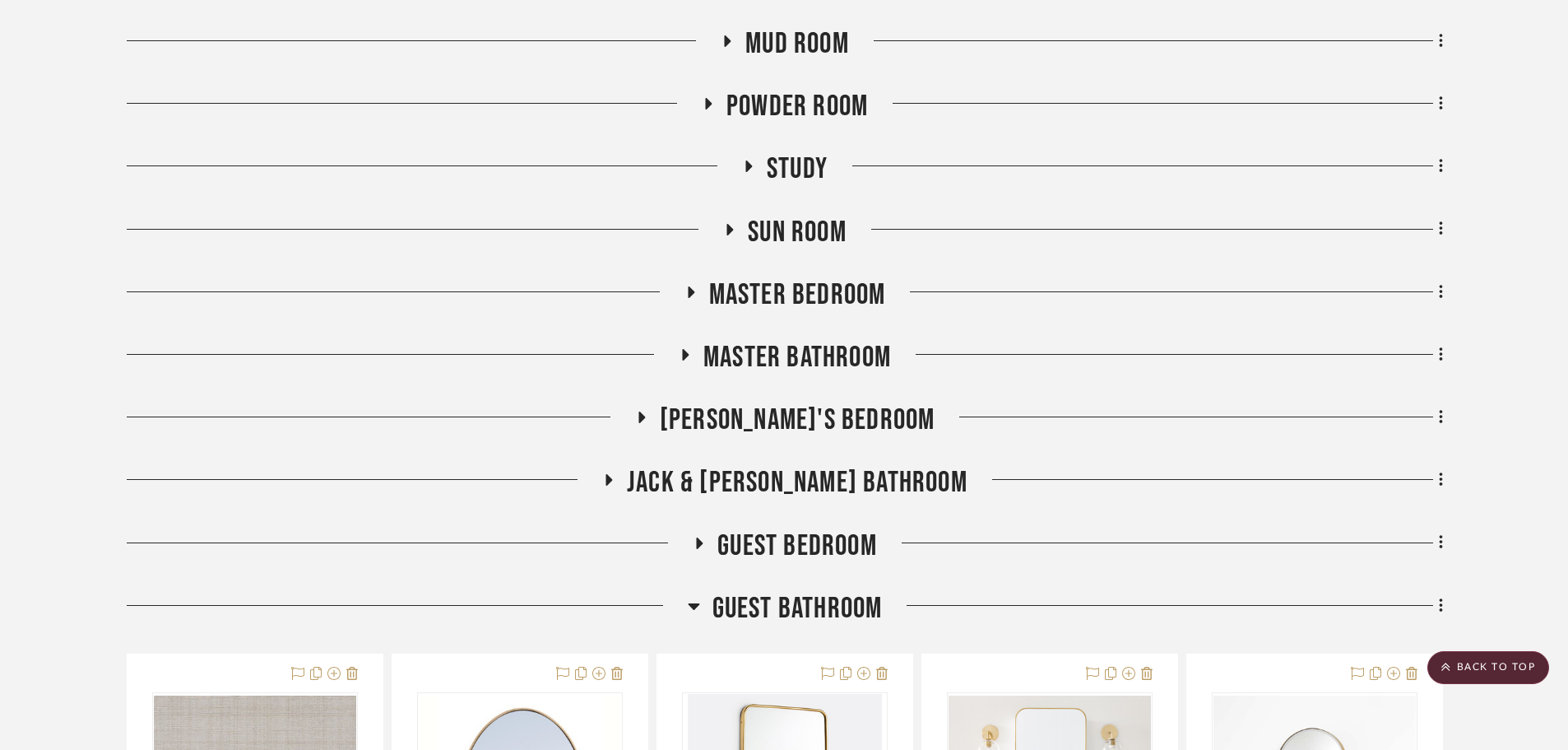
click at [813, 598] on span "Guest Bathroom" at bounding box center [797, 609] width 170 height 35
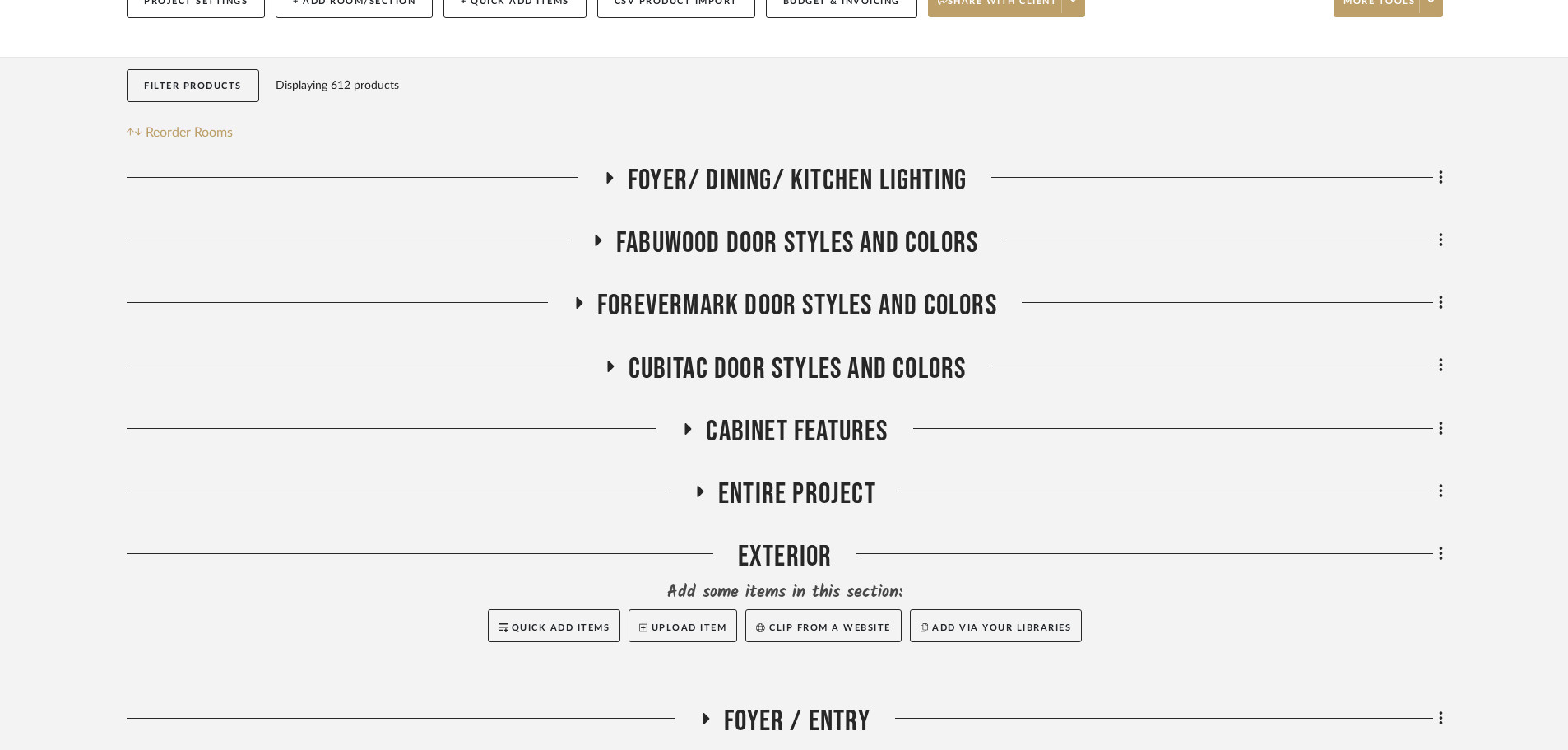
scroll to position [164, 0]
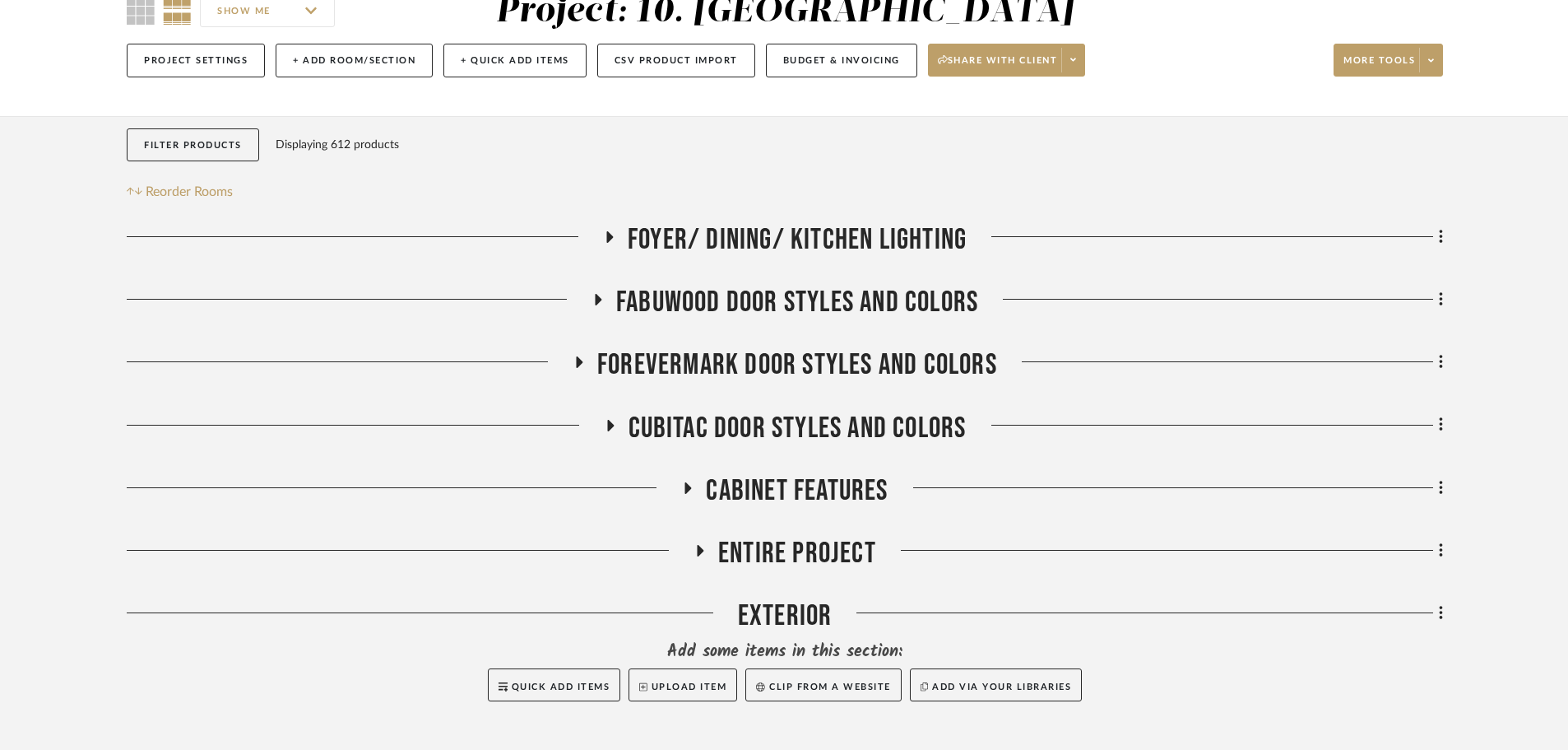
click at [808, 547] on span "Entire Project" at bounding box center [797, 554] width 158 height 35
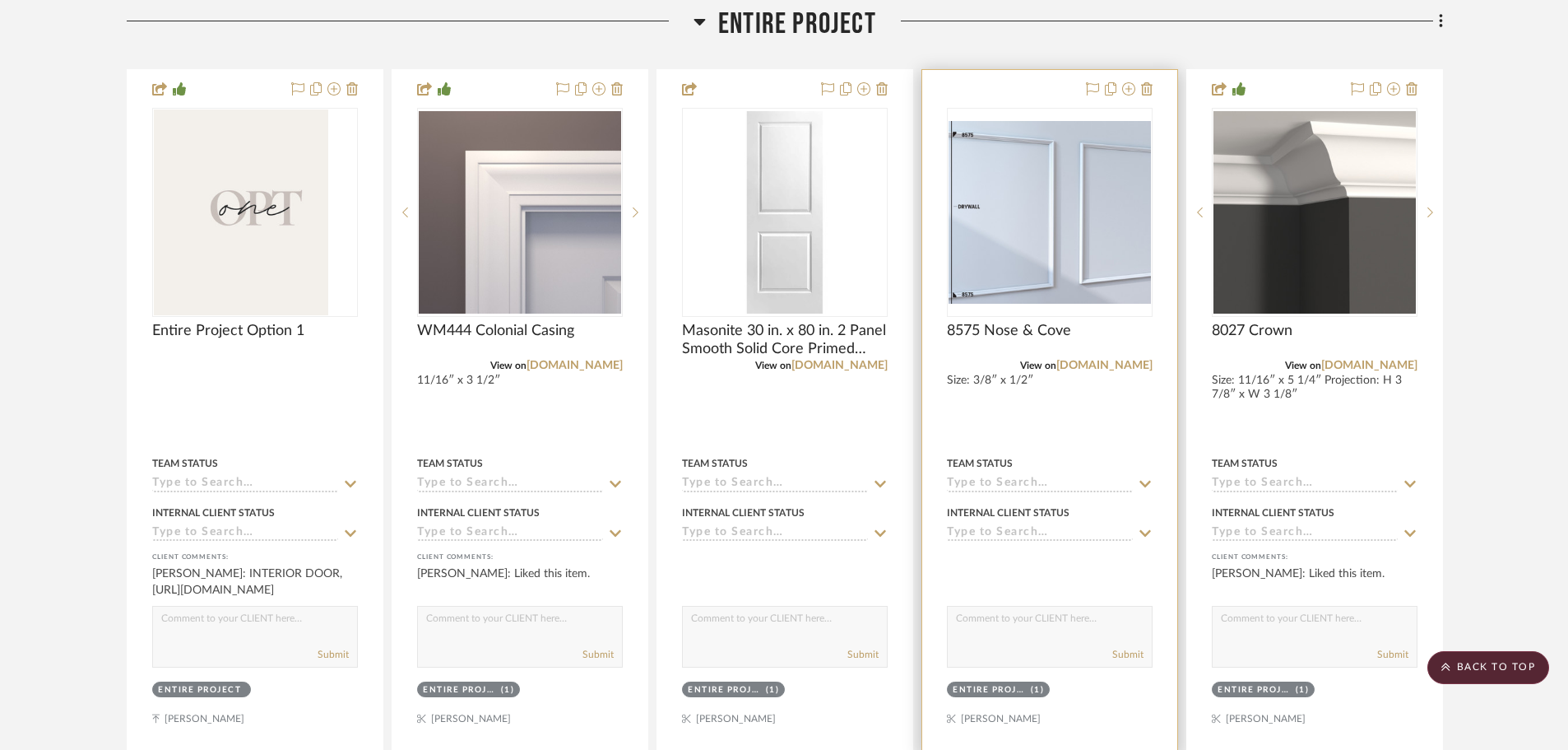
scroll to position [906, 0]
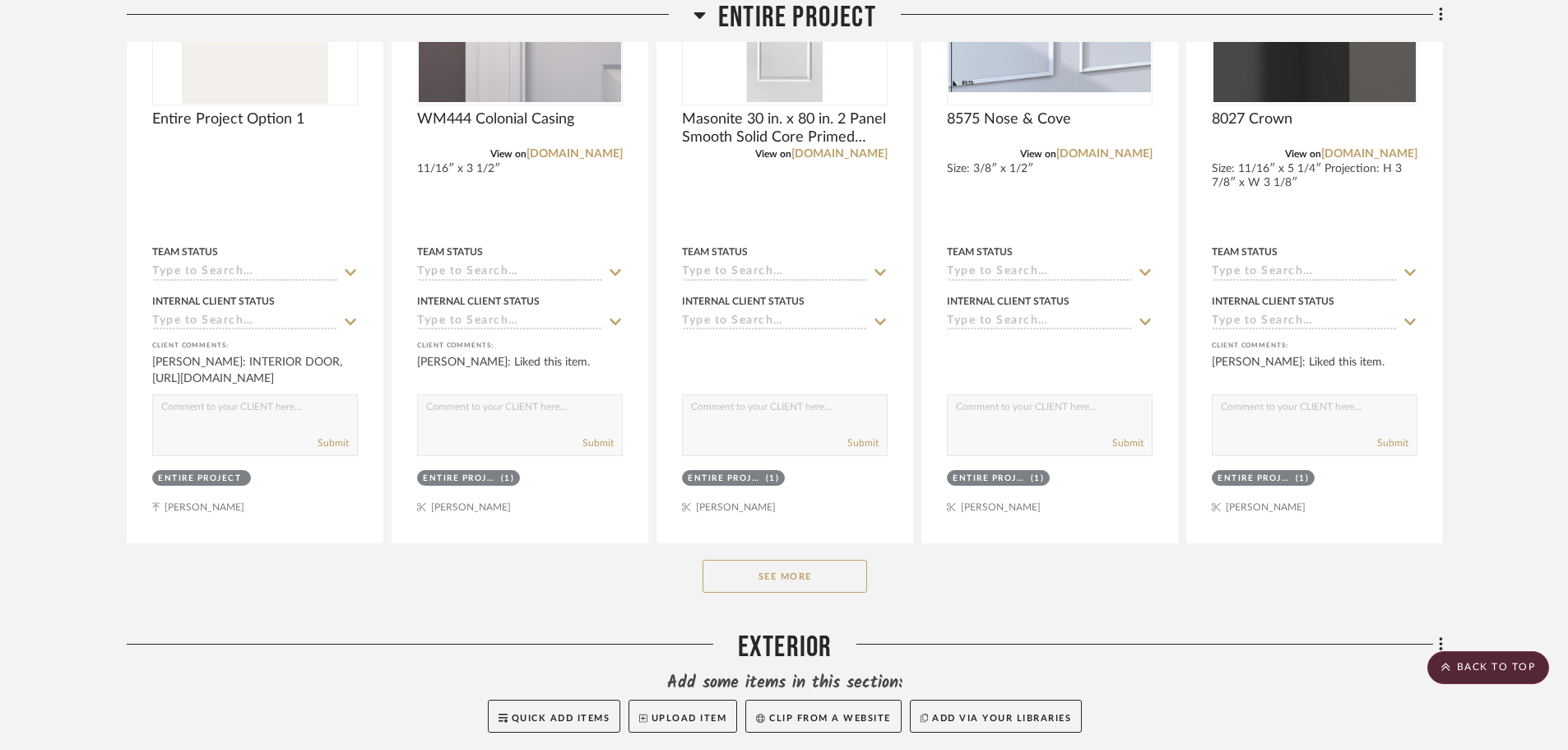
click at [812, 554] on div "See More" at bounding box center [785, 576] width 1316 height 66
click at [798, 570] on button "See More" at bounding box center [784, 576] width 164 height 32
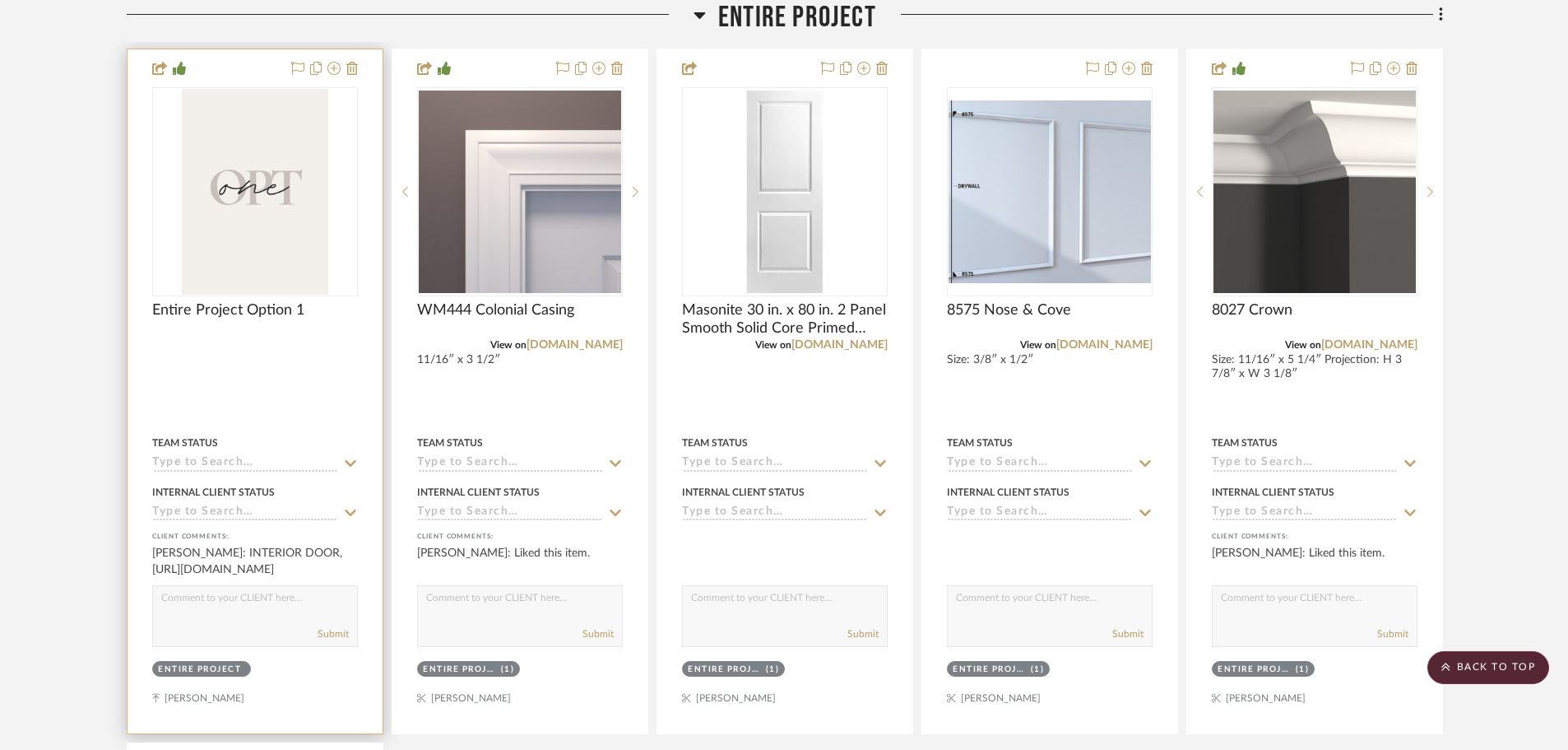
scroll to position [741, 0]
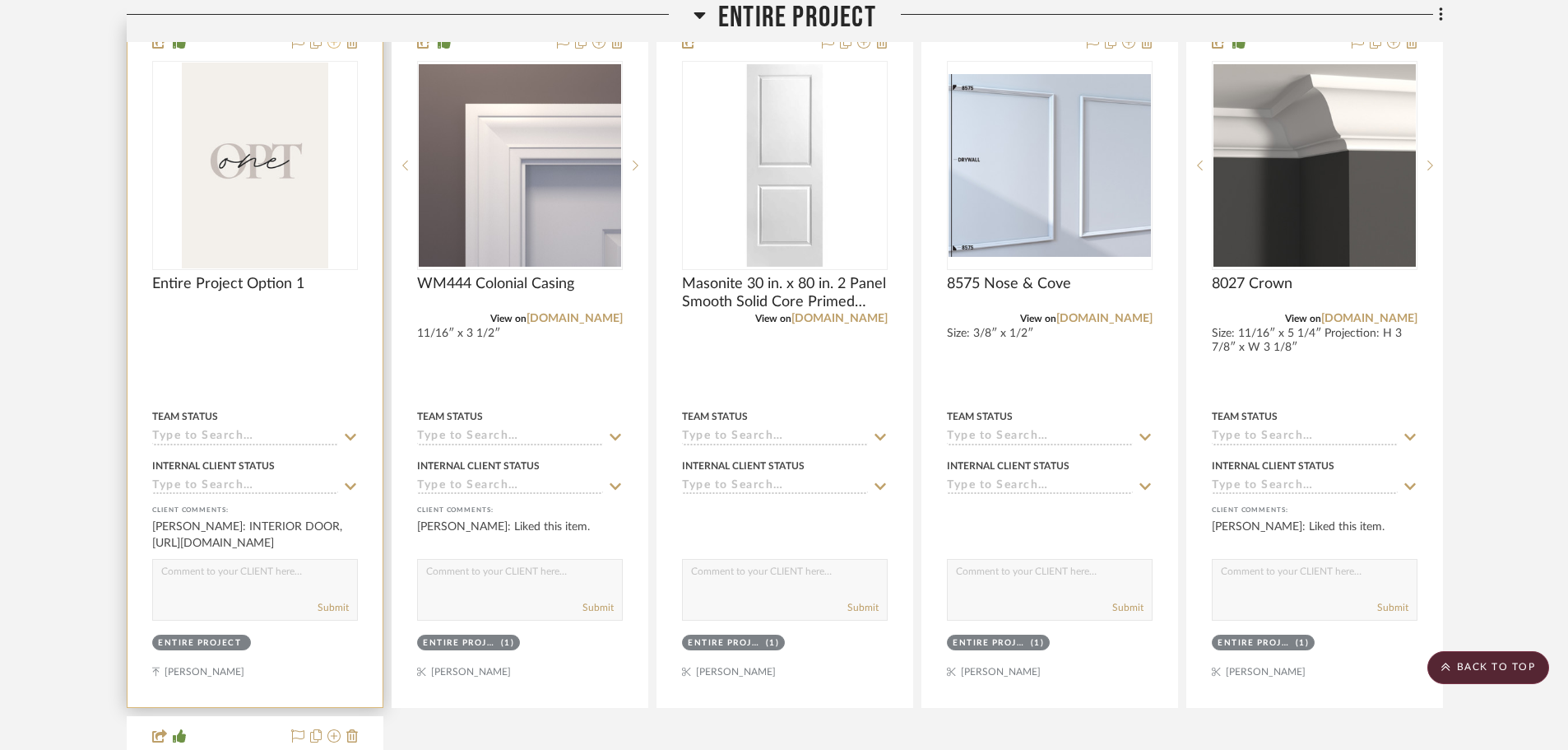
click at [334, 51] on button at bounding box center [333, 42] width 13 height 20
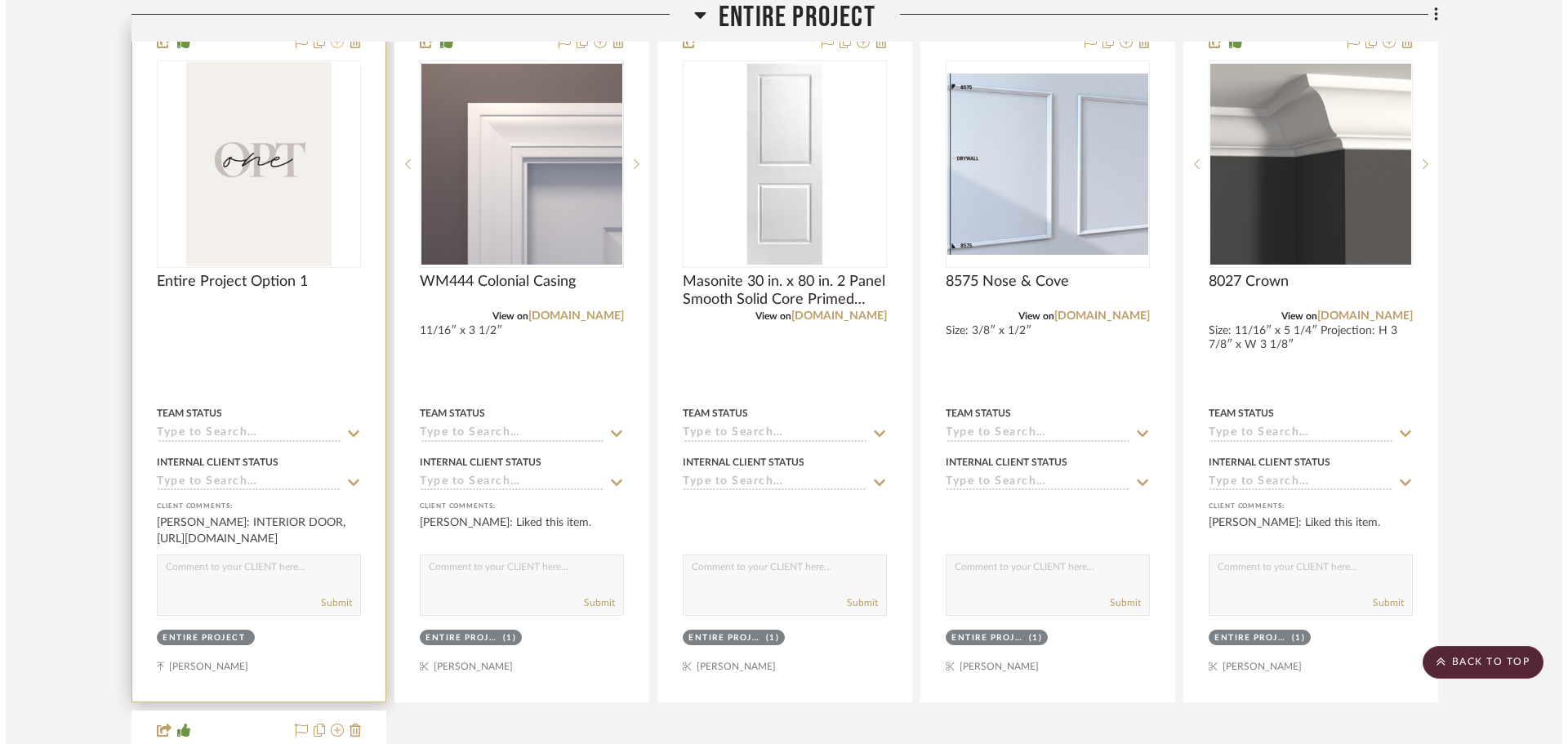
scroll to position [0, 0]
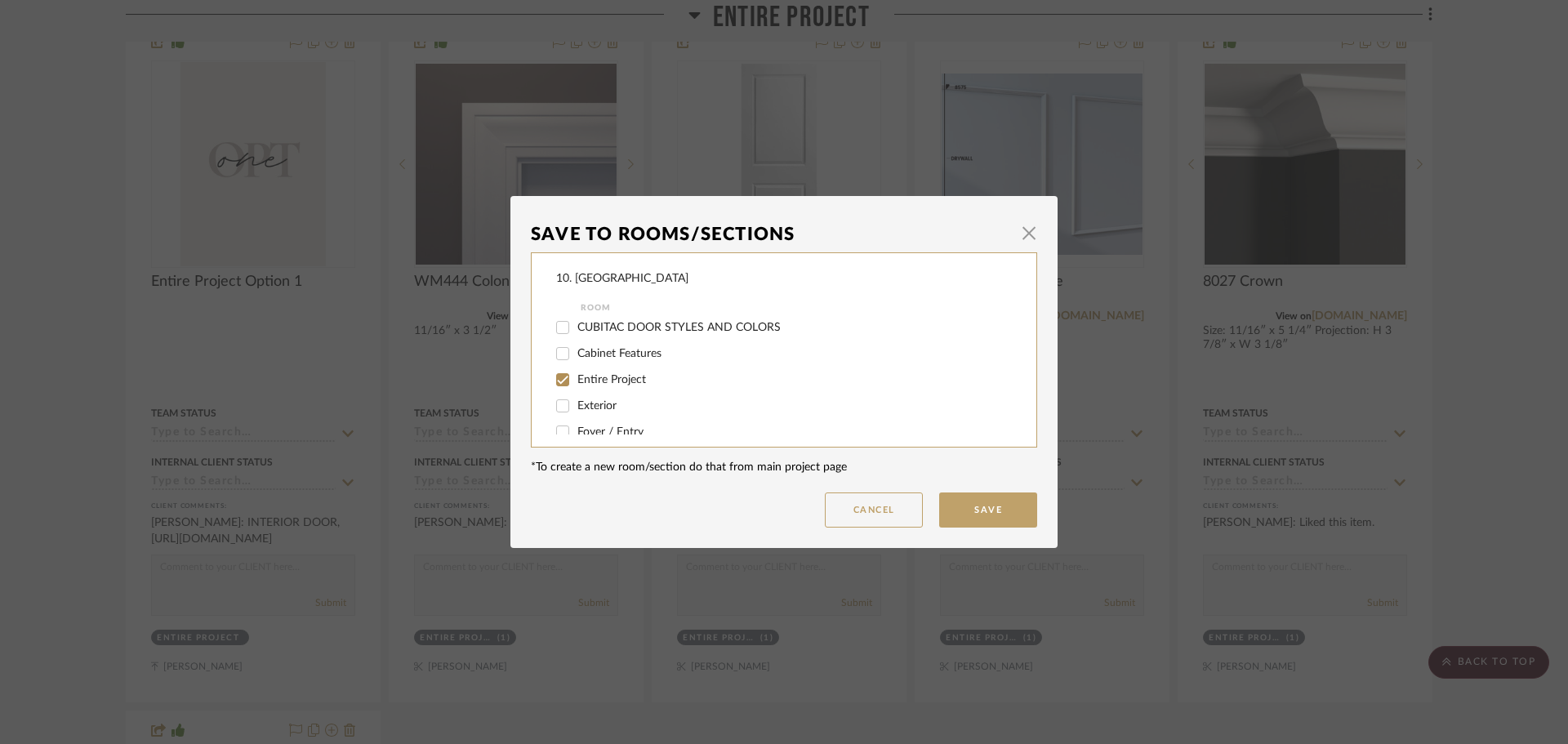
click at [585, 383] on span "Entire Project" at bounding box center [611, 380] width 68 height 12
click at [576, 383] on input "Entire Project" at bounding box center [562, 380] width 26 height 26
checkbox input "false"
click at [571, 368] on div at bounding box center [563, 365] width 27 height 26
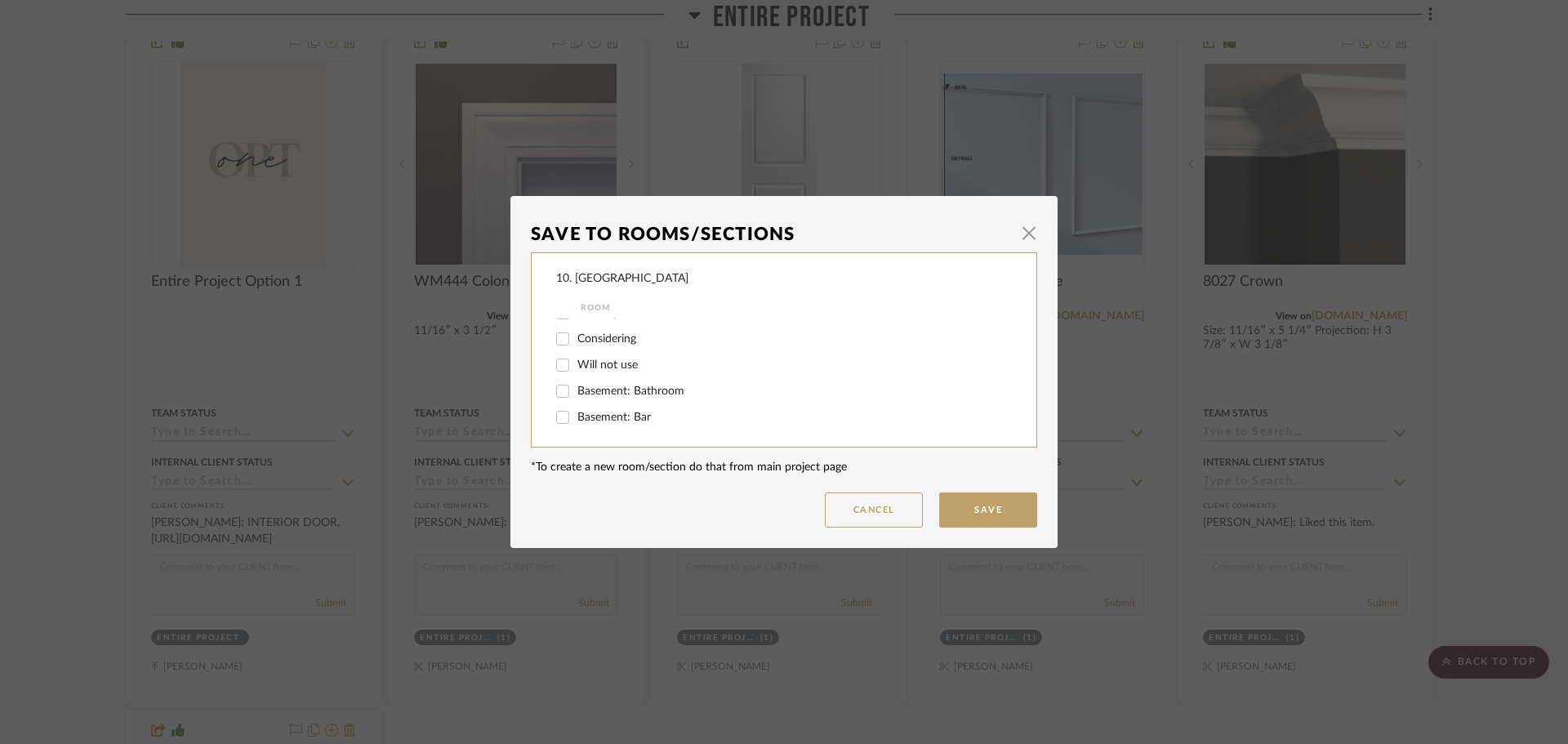
click at [600, 368] on span "Will not use" at bounding box center [607, 365] width 61 height 12
click at [576, 368] on input "Will not use" at bounding box center [562, 365] width 26 height 26
checkbox input "true"
click at [1001, 504] on button "Save" at bounding box center [988, 510] width 98 height 35
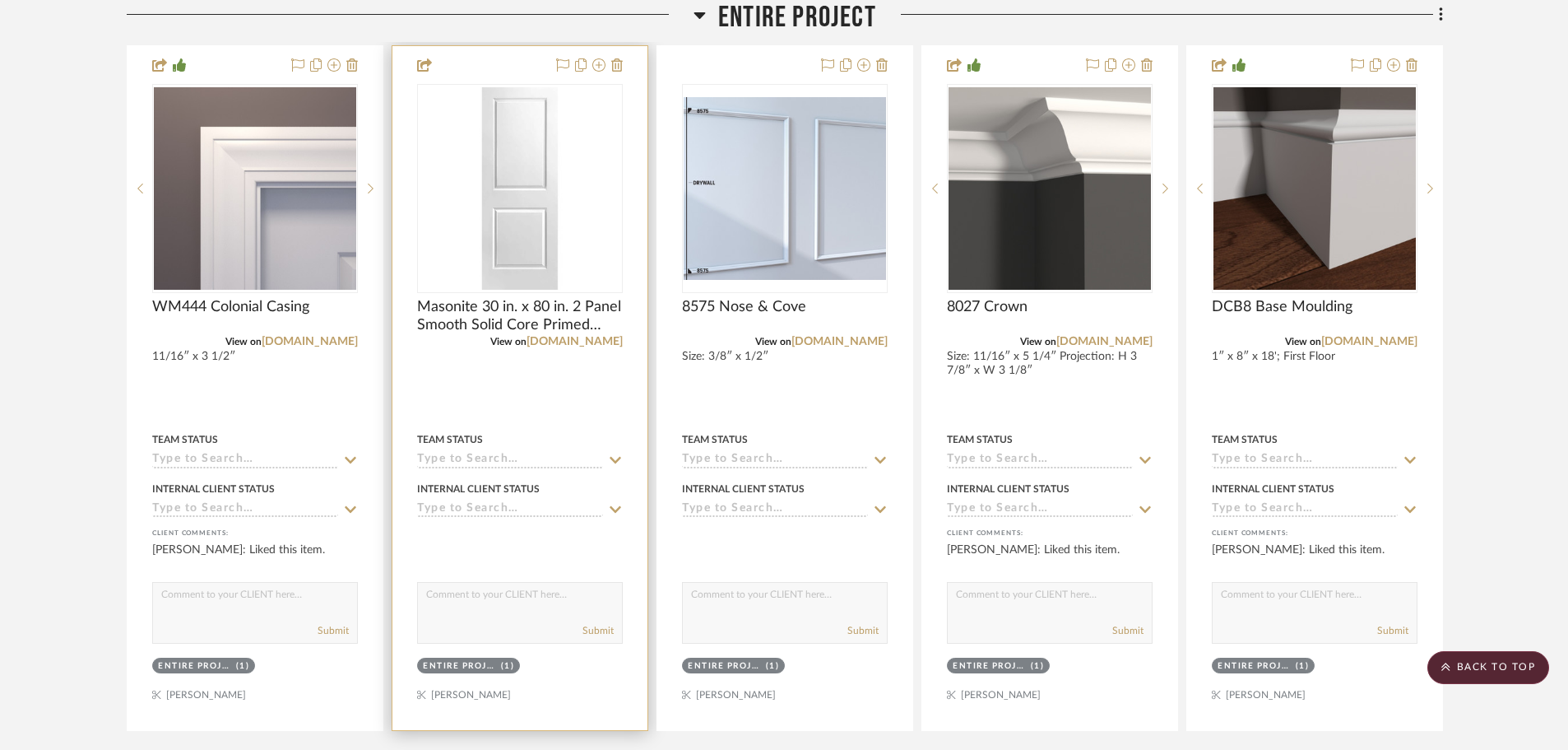
scroll to position [658, 0]
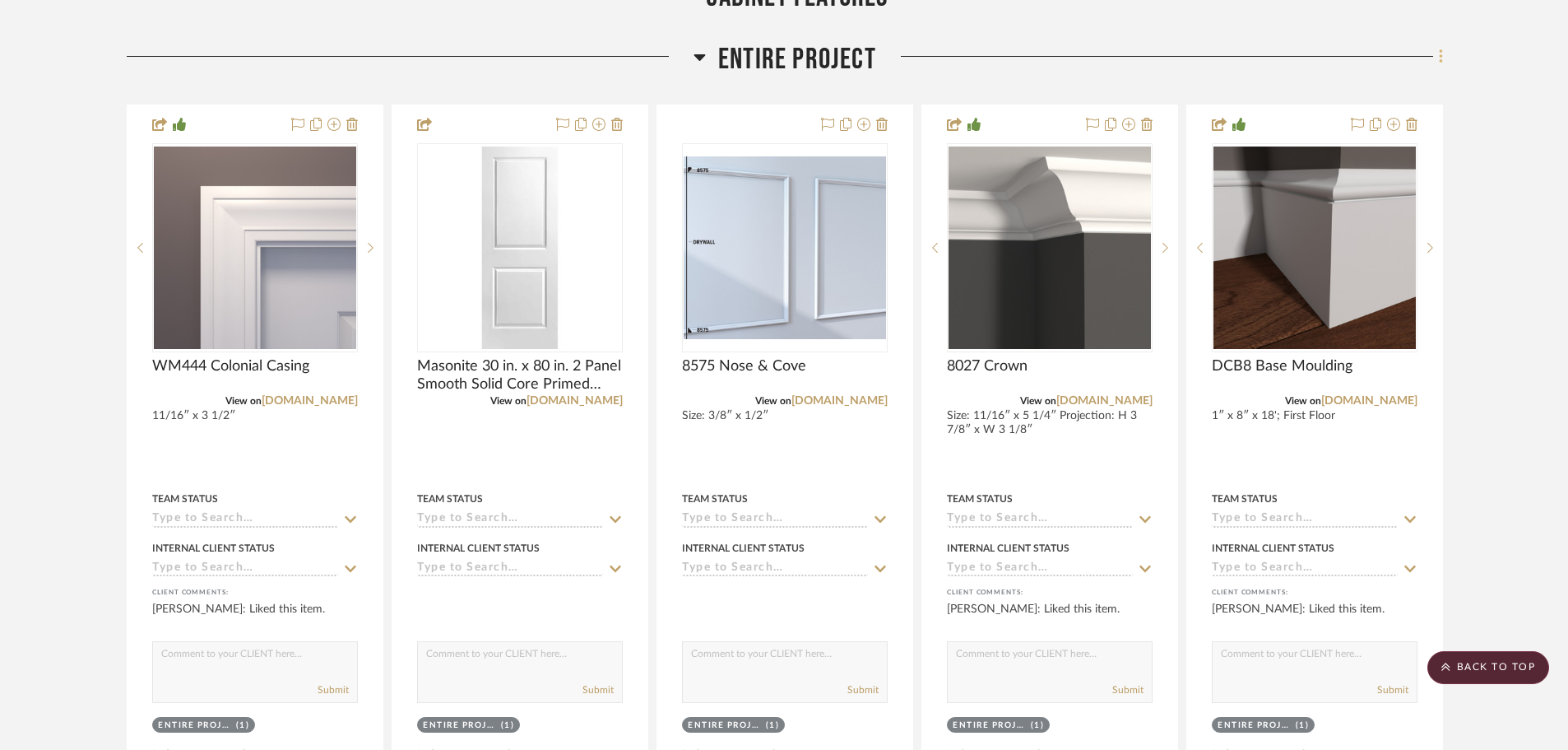
click at [1441, 54] on icon at bounding box center [1441, 57] width 5 height 18
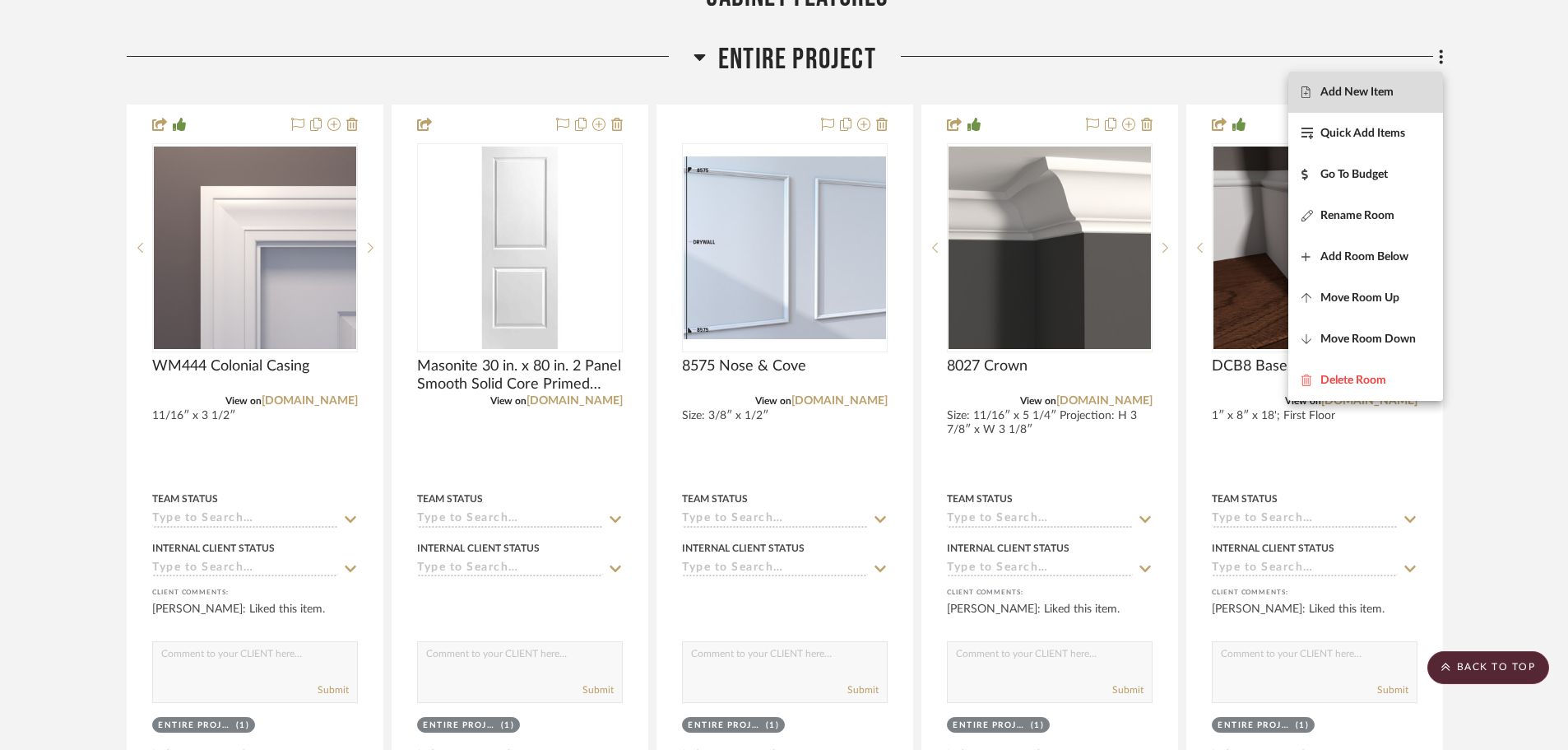
click at [1374, 83] on button "Add New Item" at bounding box center [1365, 93] width 154 height 41
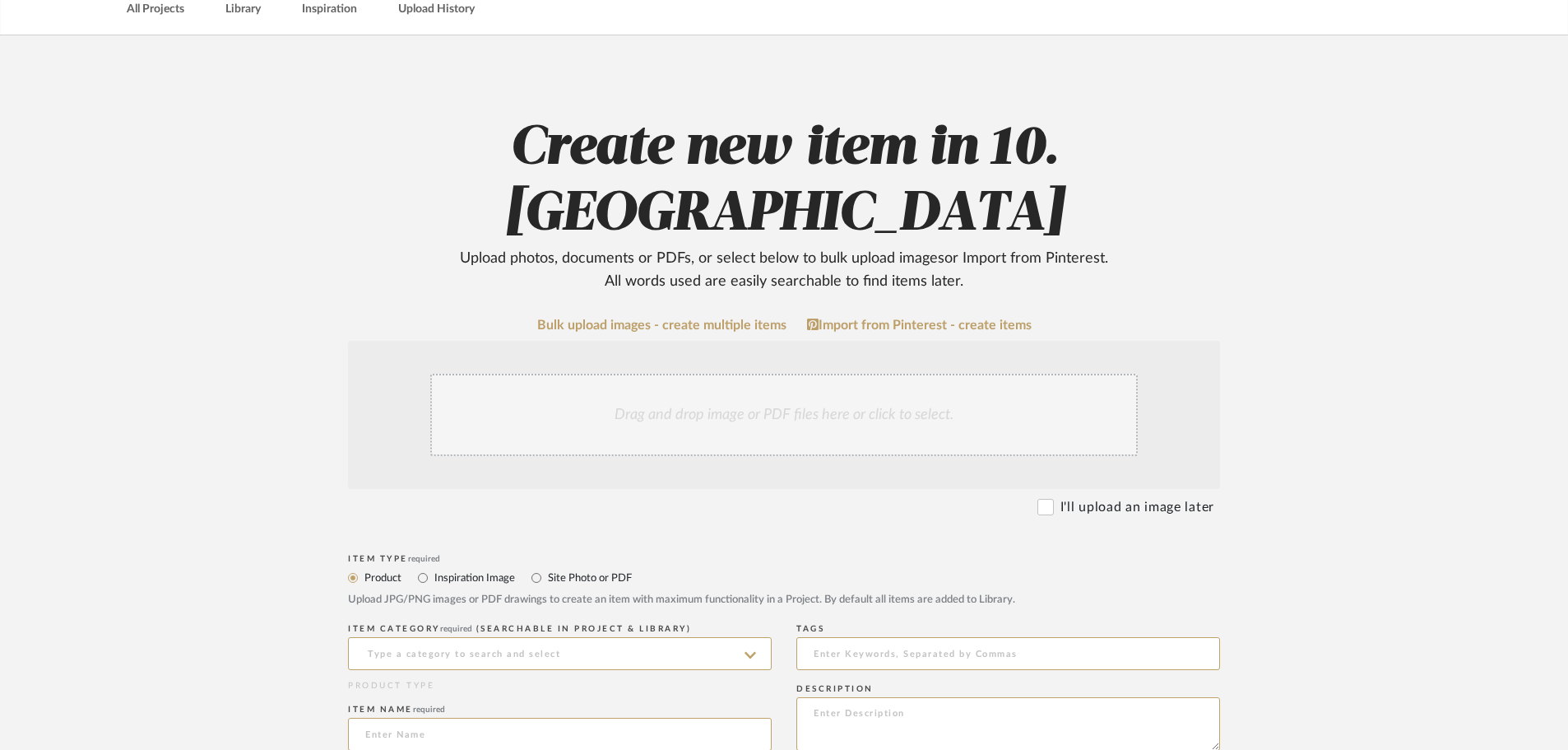
scroll to position [164, 0]
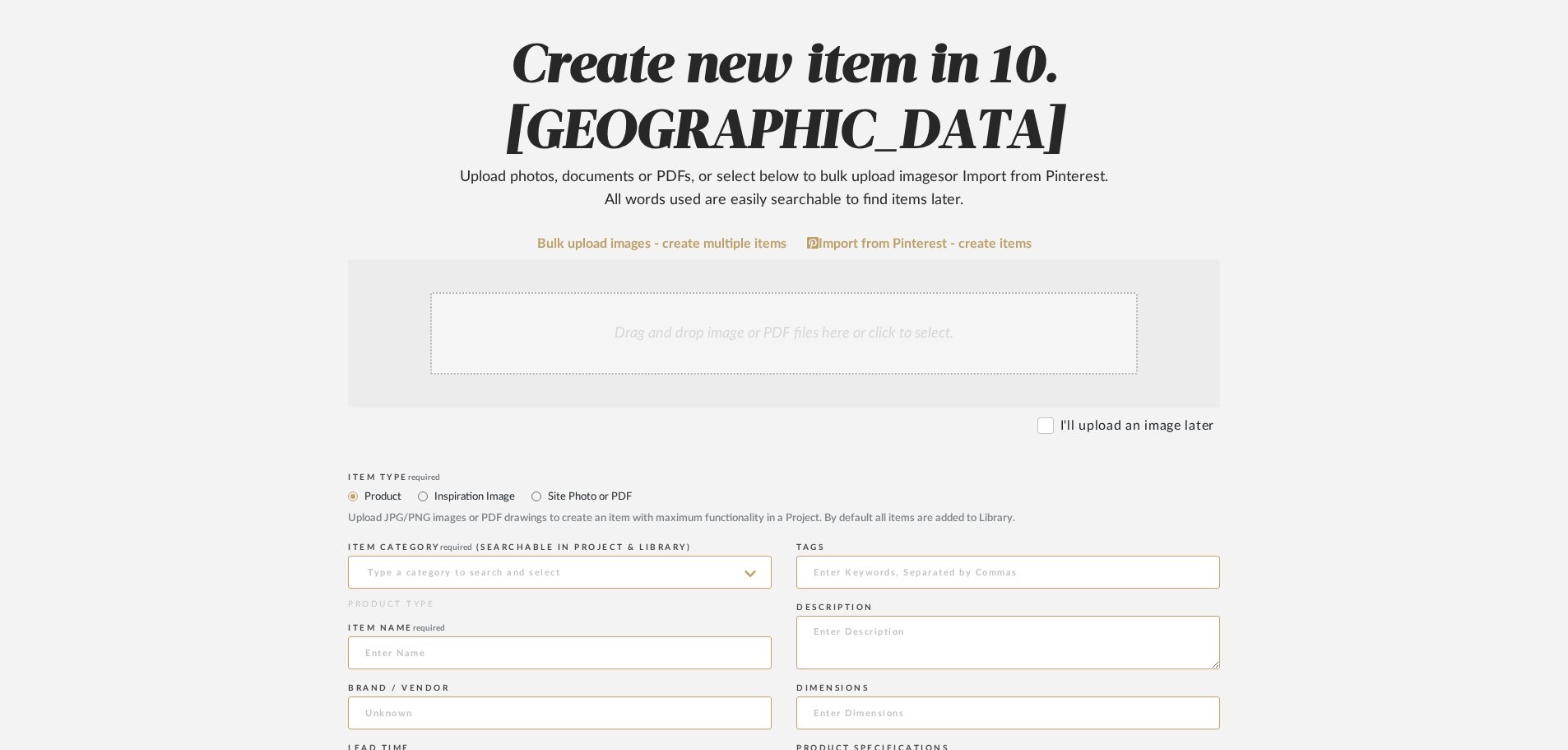
click at [506, 538] on div "ITEM CATEGORY required (Searchable in Project & Library)" at bounding box center [560, 568] width 424 height 60
click at [506, 556] on input at bounding box center [560, 572] width 424 height 32
type input "window tre"
drag, startPoint x: 452, startPoint y: 506, endPoint x: 224, endPoint y: 514, distance: 228.1
click at [224, 514] on upload-items "Create new item in 10. Vignola Upload photos, documents or PDFs, or select belo…" at bounding box center [784, 713] width 1568 height 1518
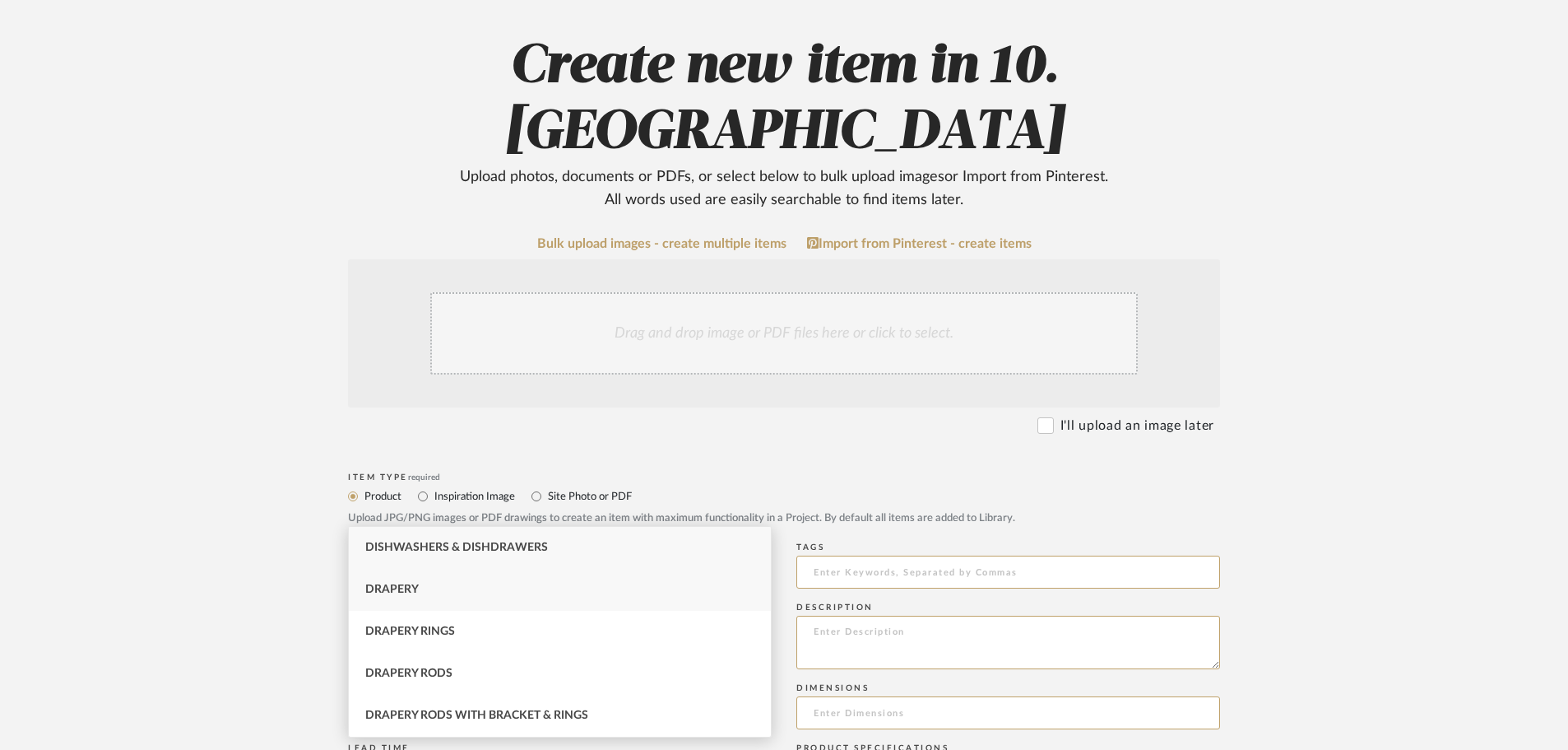
click at [423, 598] on div "Drapery" at bounding box center [560, 590] width 422 height 42
type input "Drapery"
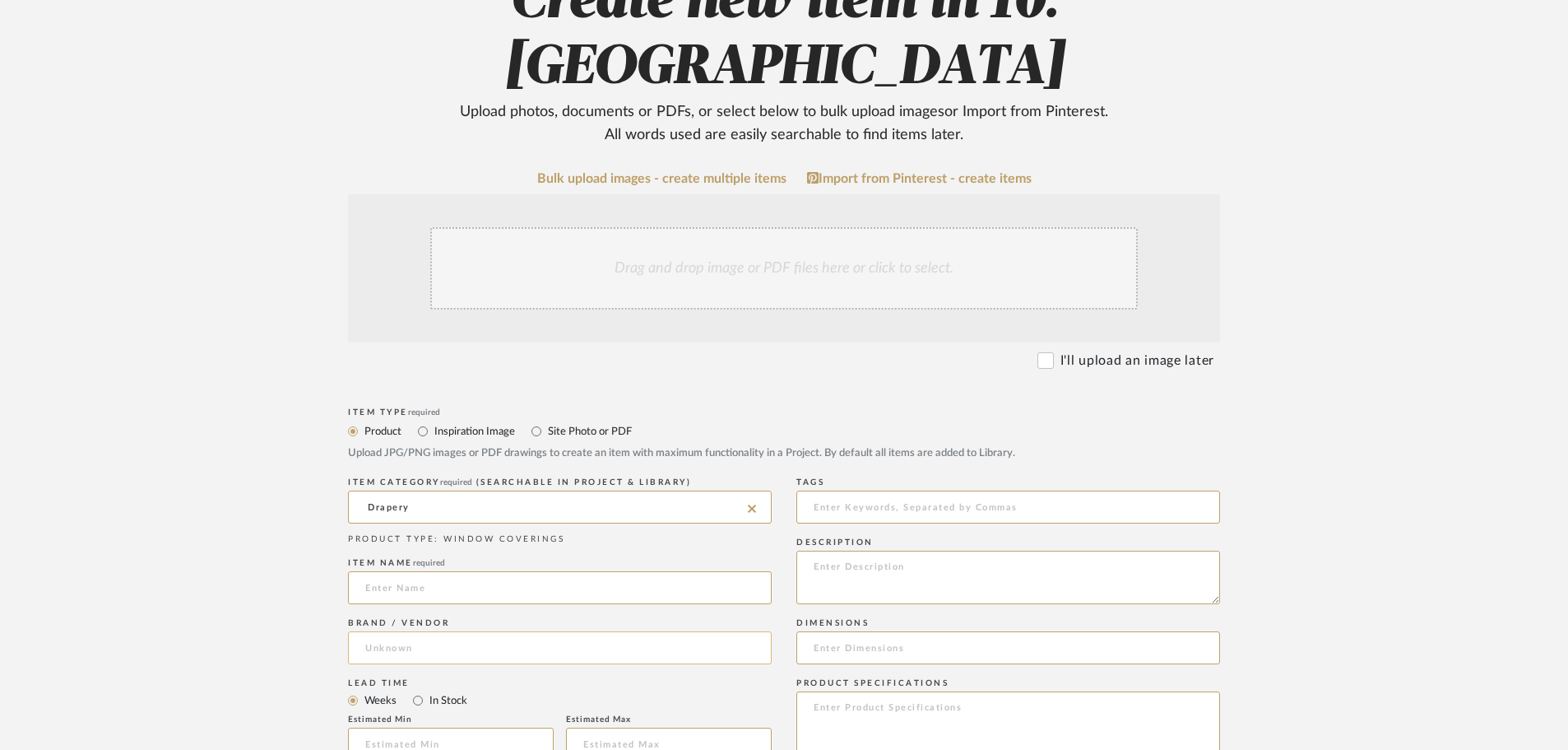
scroll to position [247, 0]
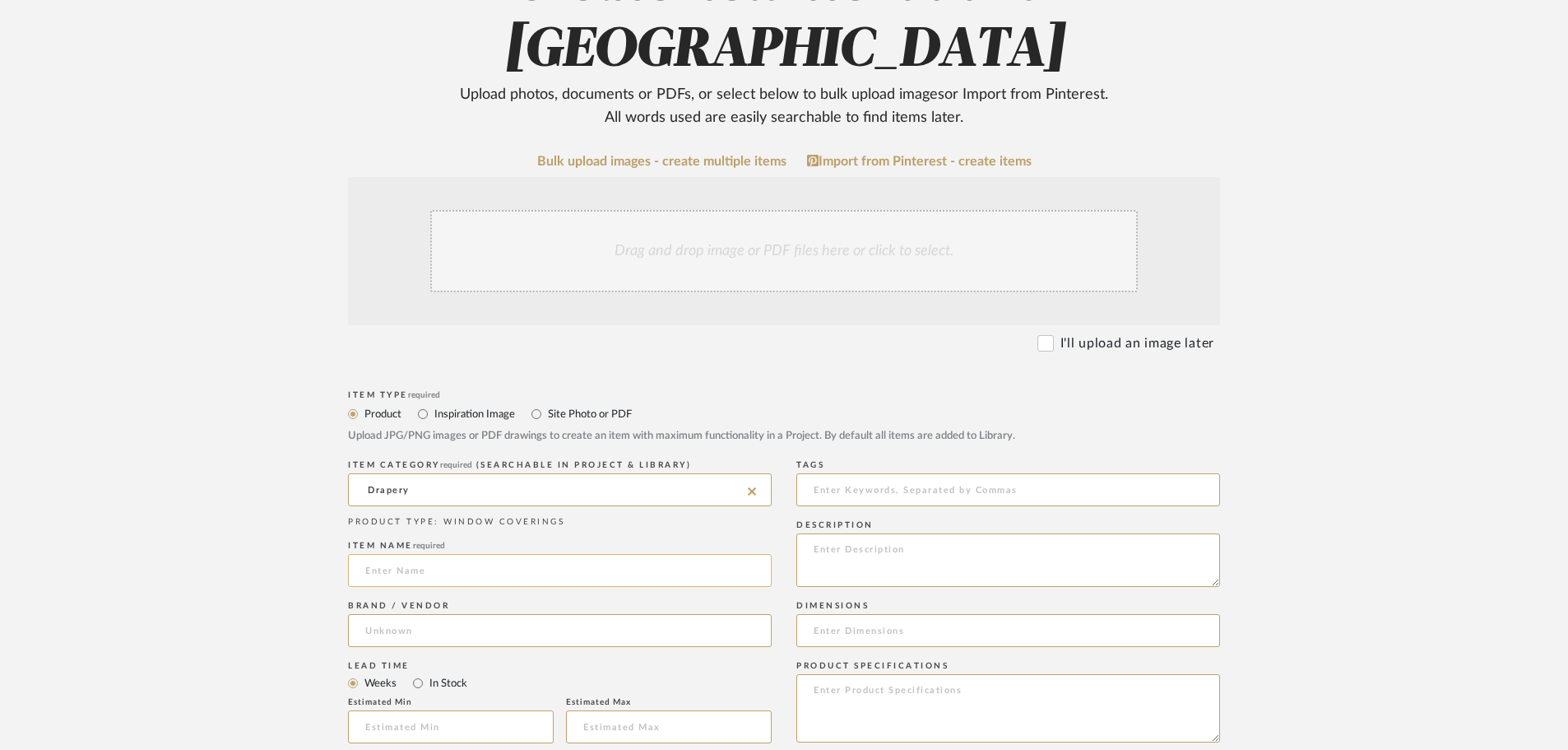
click at [435, 554] on input at bounding box center [560, 570] width 424 height 32
drag, startPoint x: 550, startPoint y: 507, endPoint x: 187, endPoint y: 491, distance: 363.4
click at [187, 491] on upload-items "Create new item in 10. Vignola Upload photos, documents or PDFs, or select belo…" at bounding box center [784, 631] width 1568 height 1518
type input "Overall Window Treatments"
click at [549, 614] on input at bounding box center [560, 630] width 424 height 32
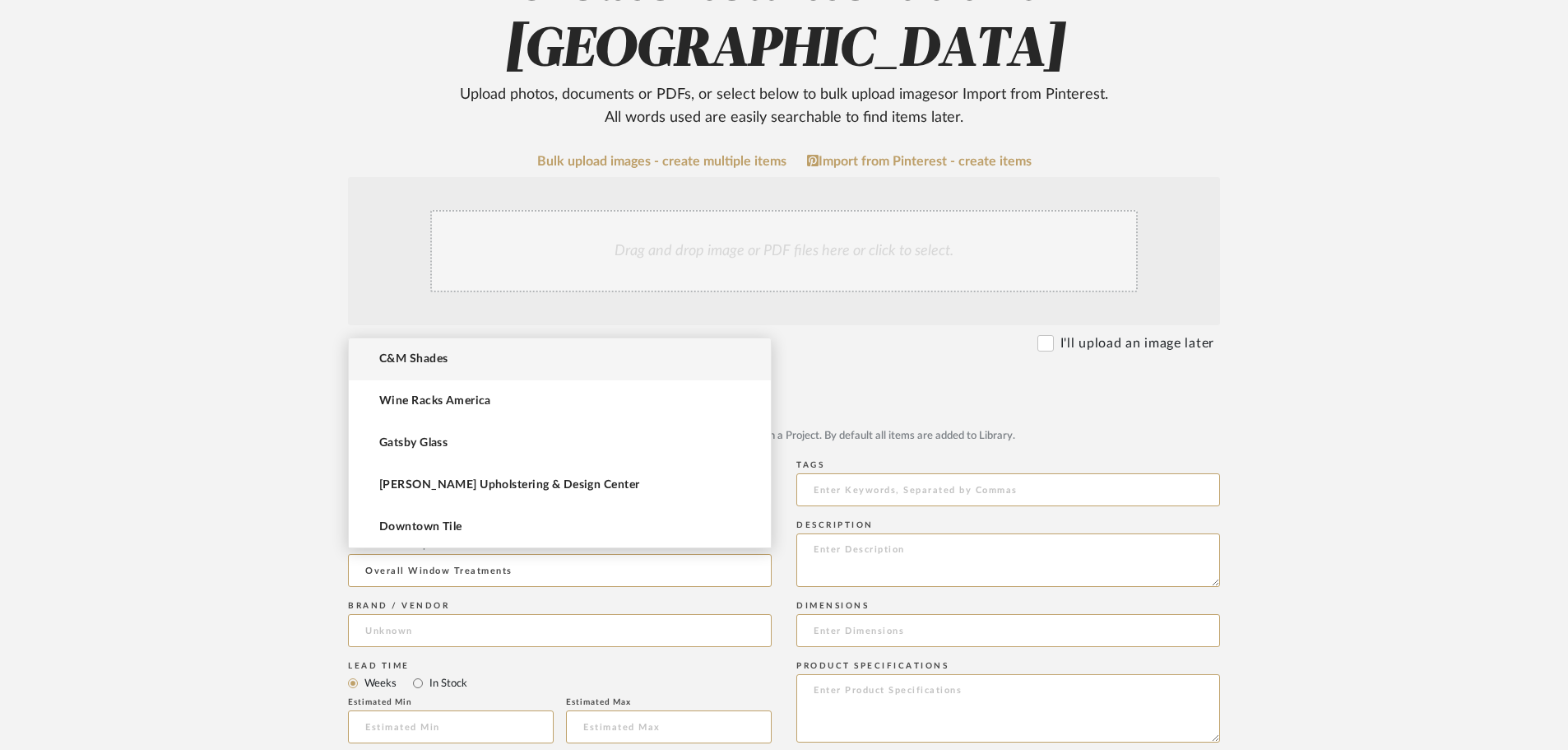
click at [438, 368] on mat-option "C&M Shades" at bounding box center [560, 359] width 422 height 42
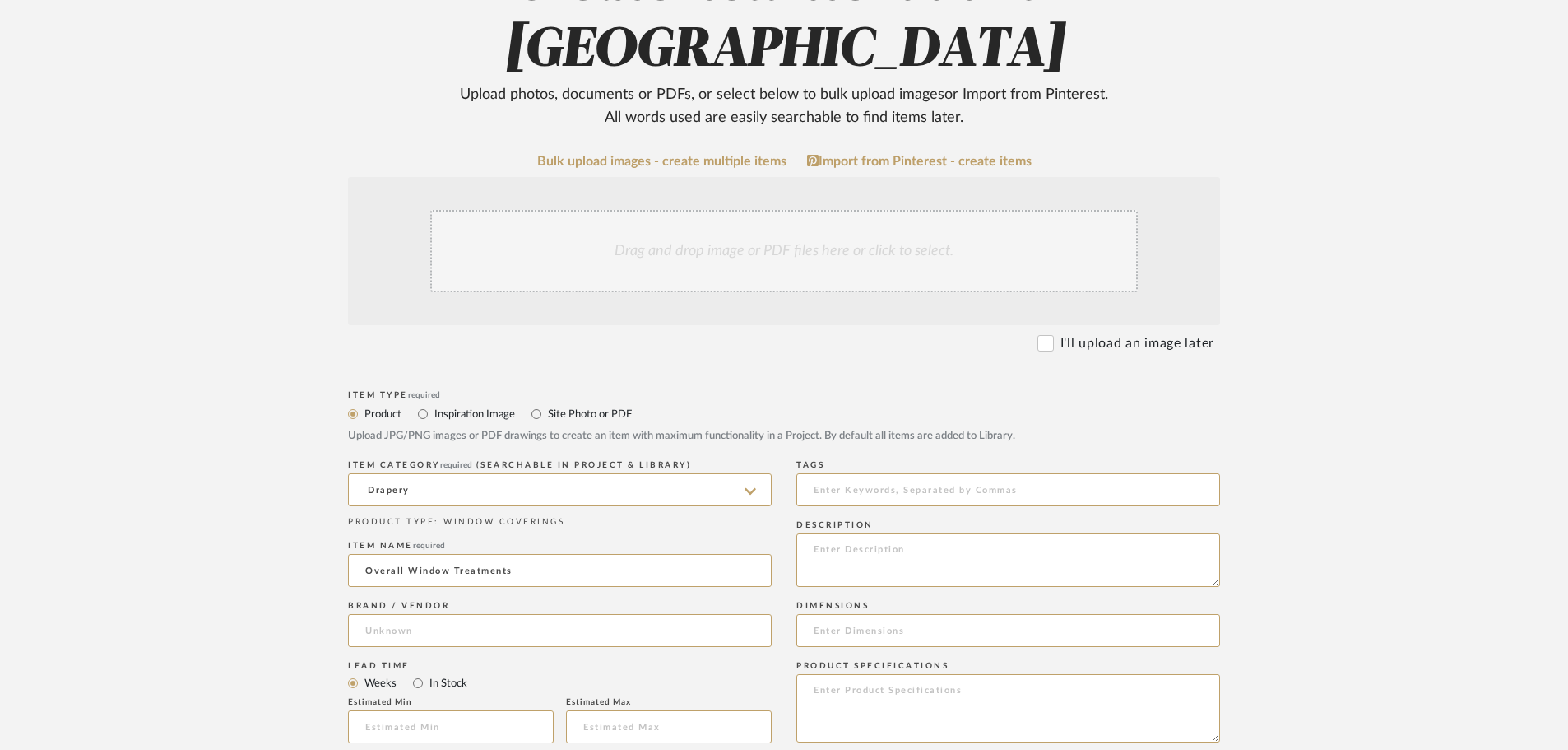
type input "C&M Shades"
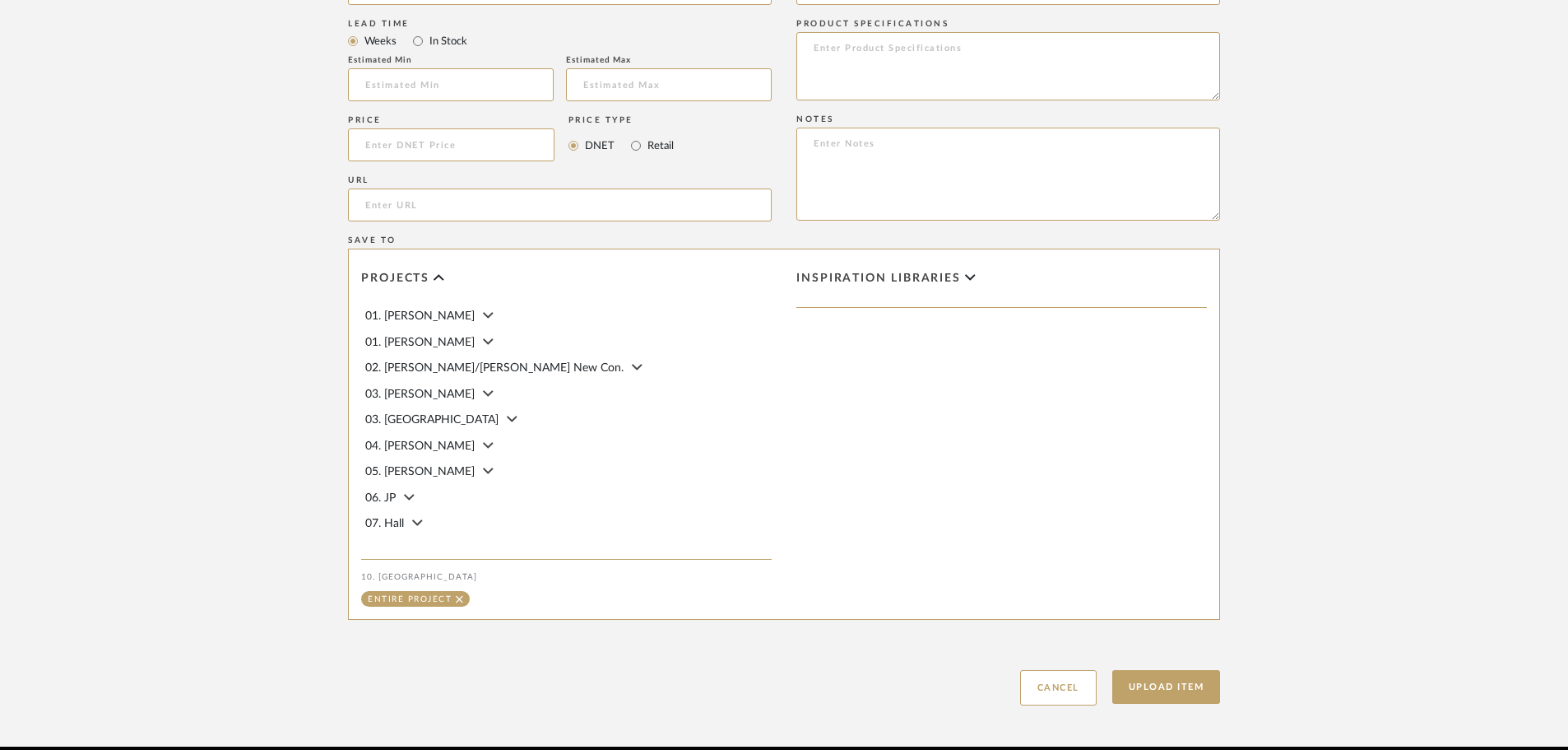
scroll to position [896, 0]
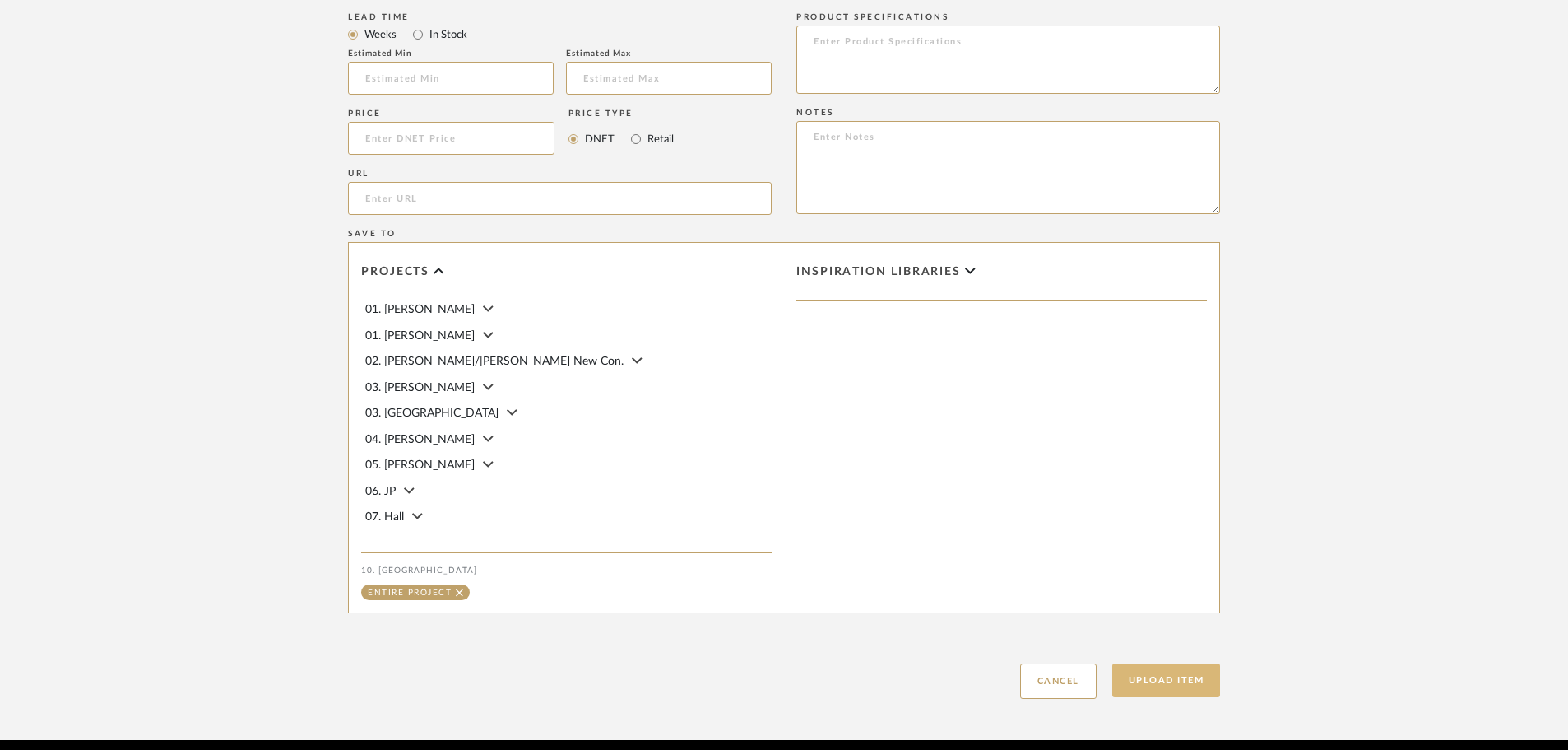
click at [1191, 663] on button "Upload Item" at bounding box center [1167, 680] width 108 height 33
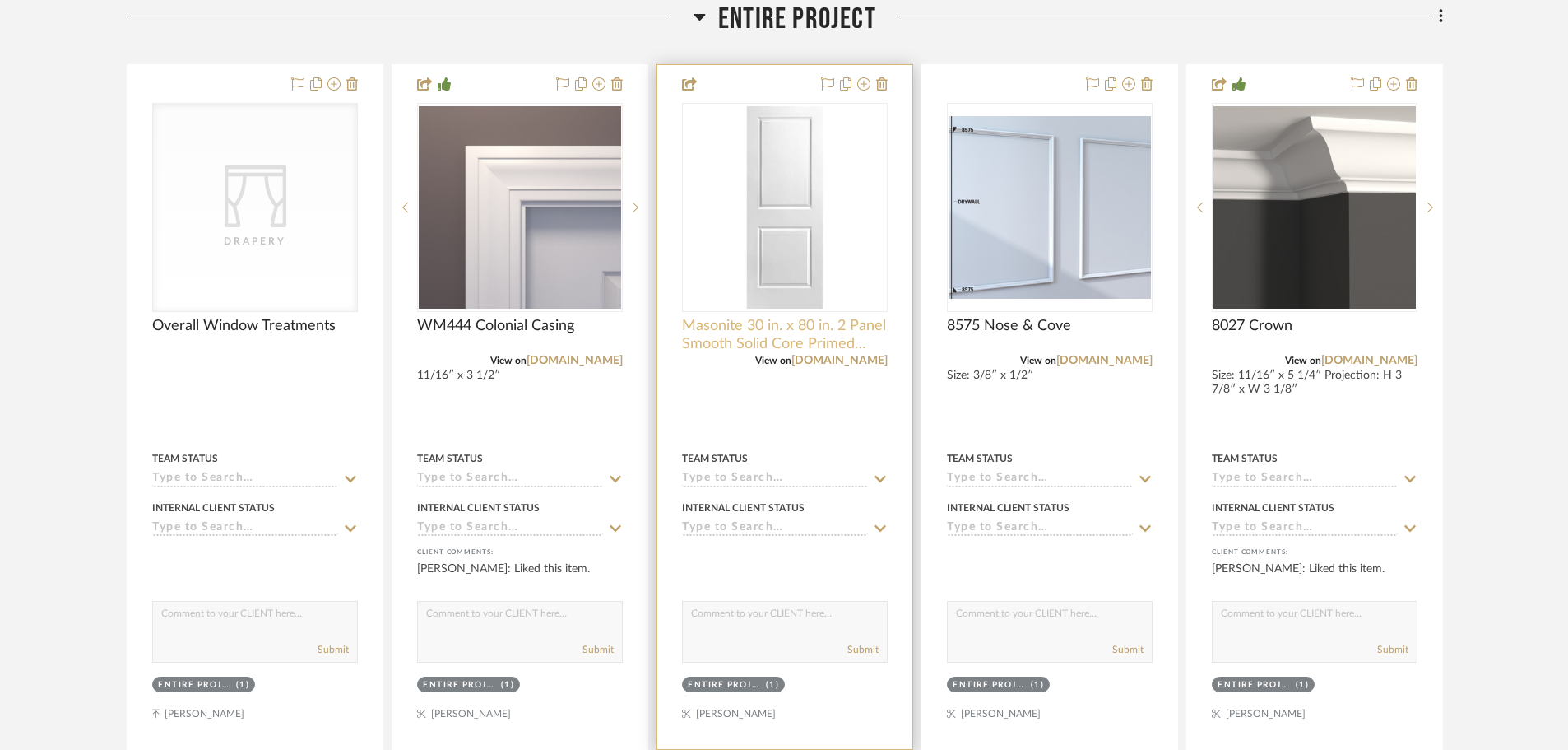
scroll to position [701, 0]
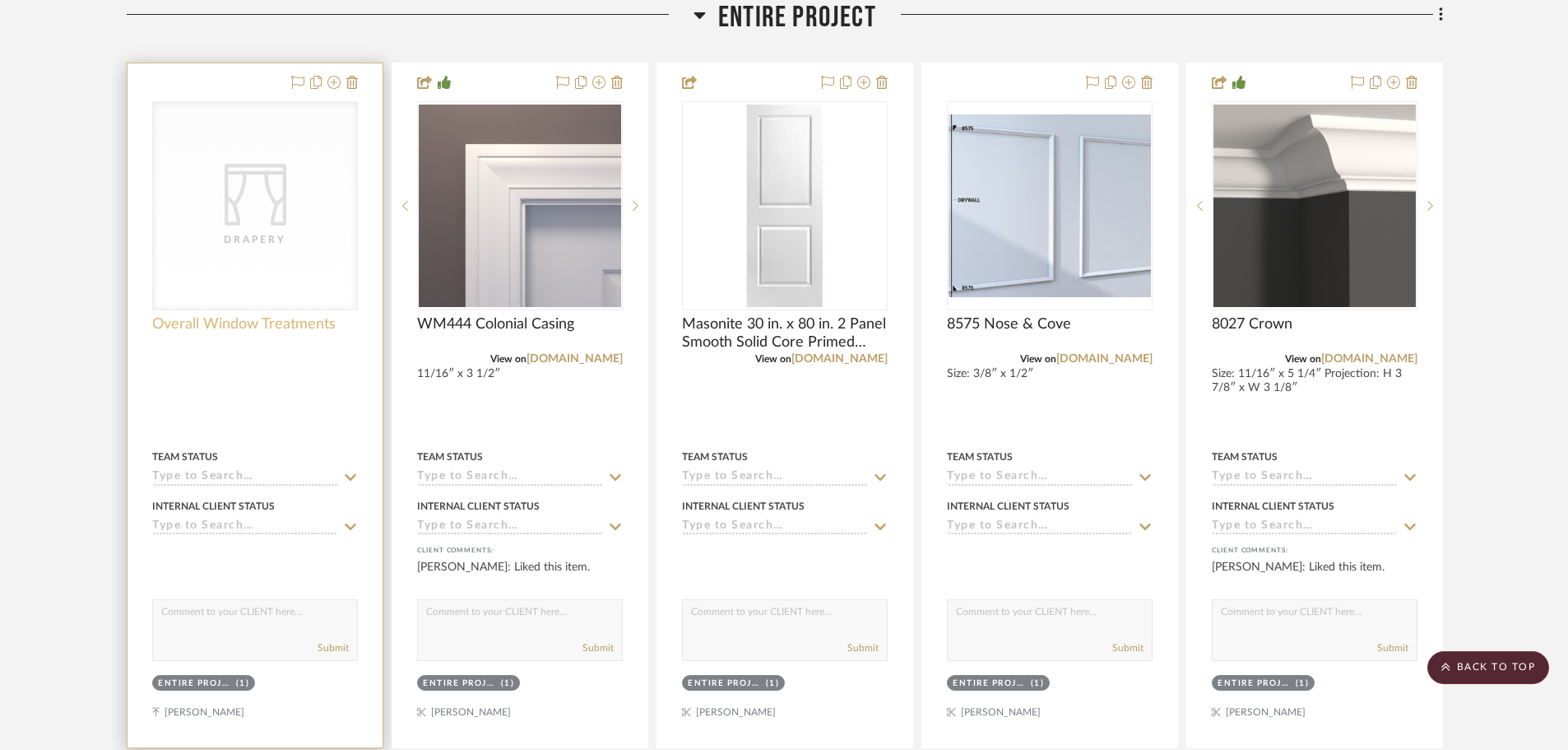
click at [189, 331] on span "Overall Window Treatments" at bounding box center [244, 324] width 184 height 18
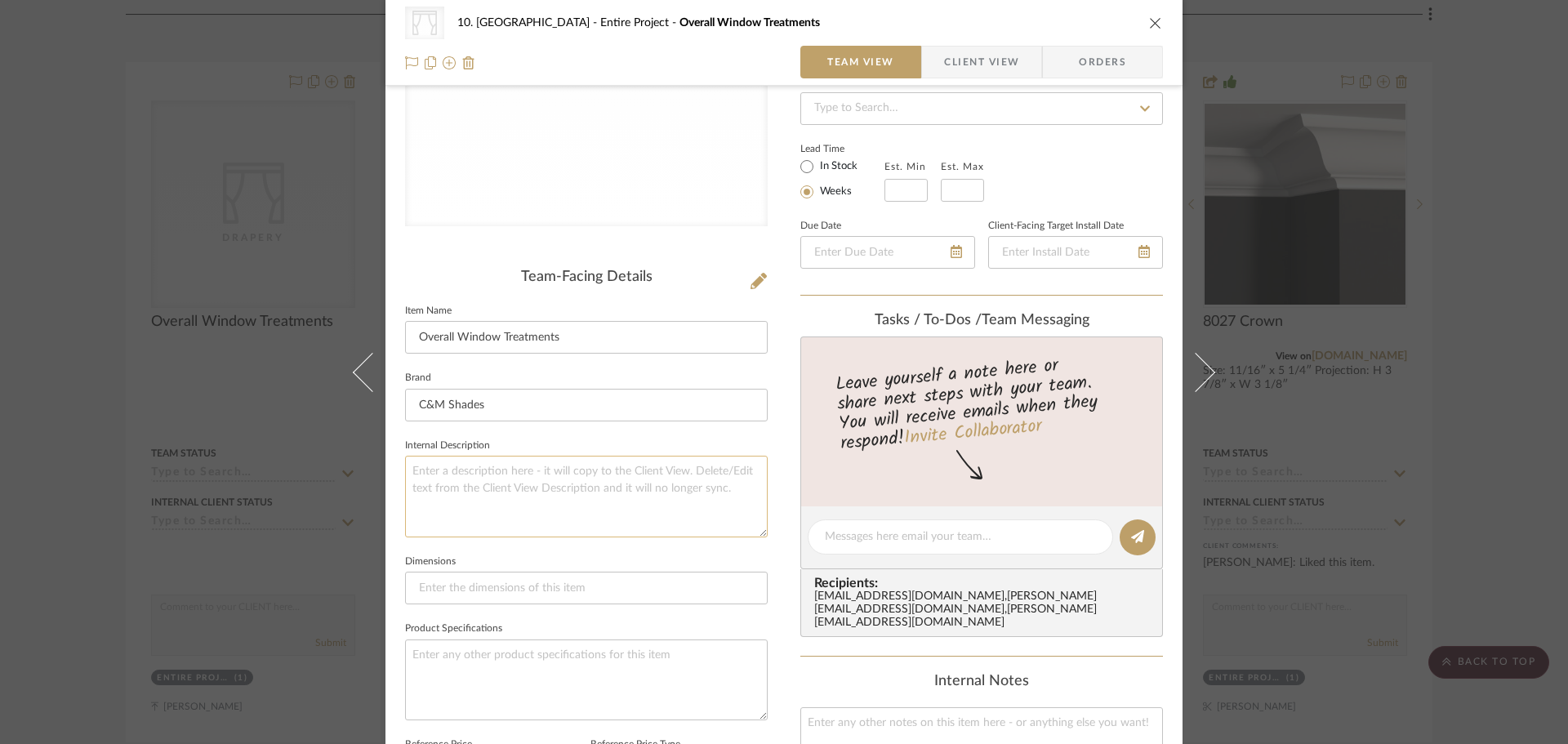
scroll to position [245, 0]
click at [507, 493] on textarea at bounding box center [586, 492] width 362 height 81
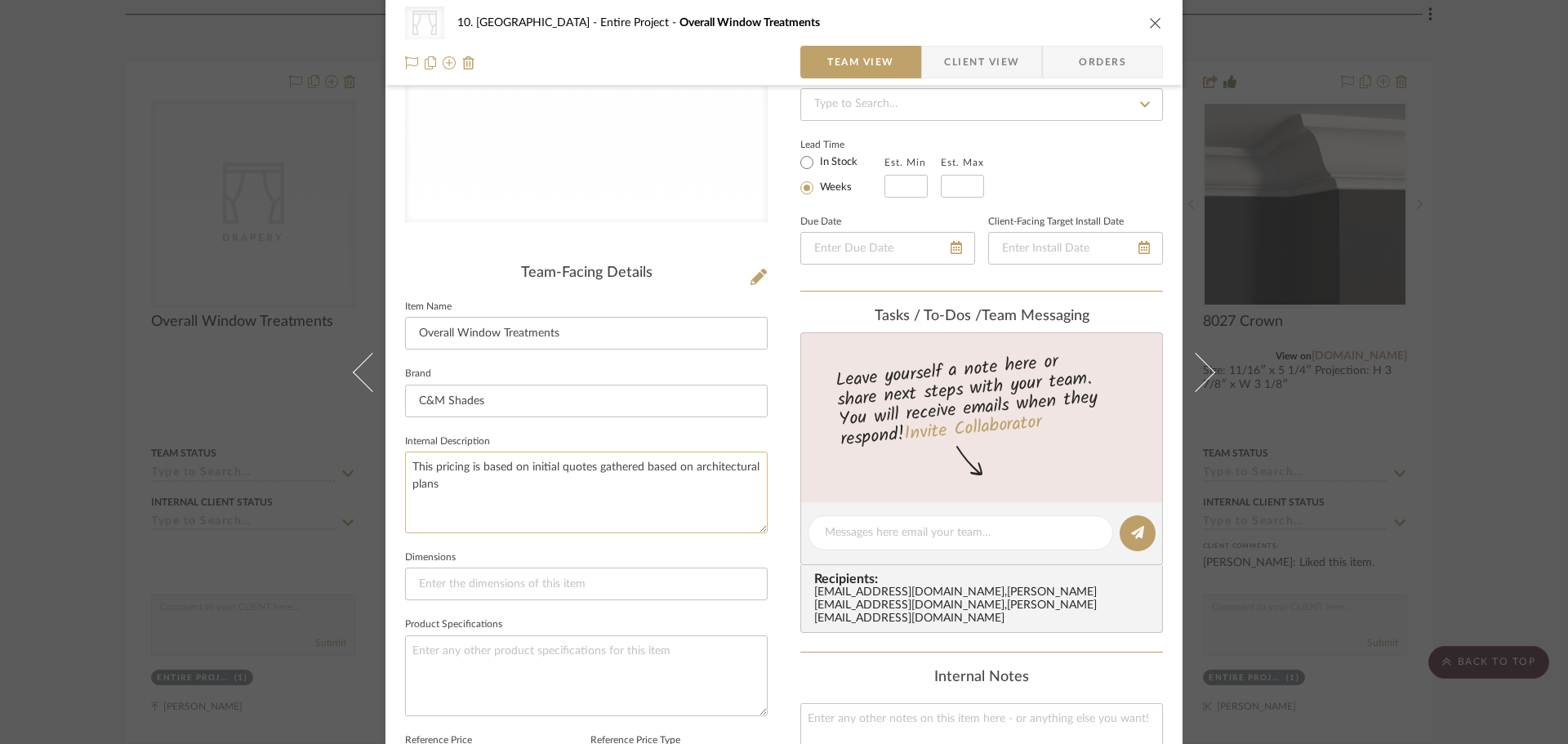
click at [457, 482] on textarea "This pricing is based on initial quotes gathered based on architectural plans" at bounding box center [586, 492] width 362 height 81
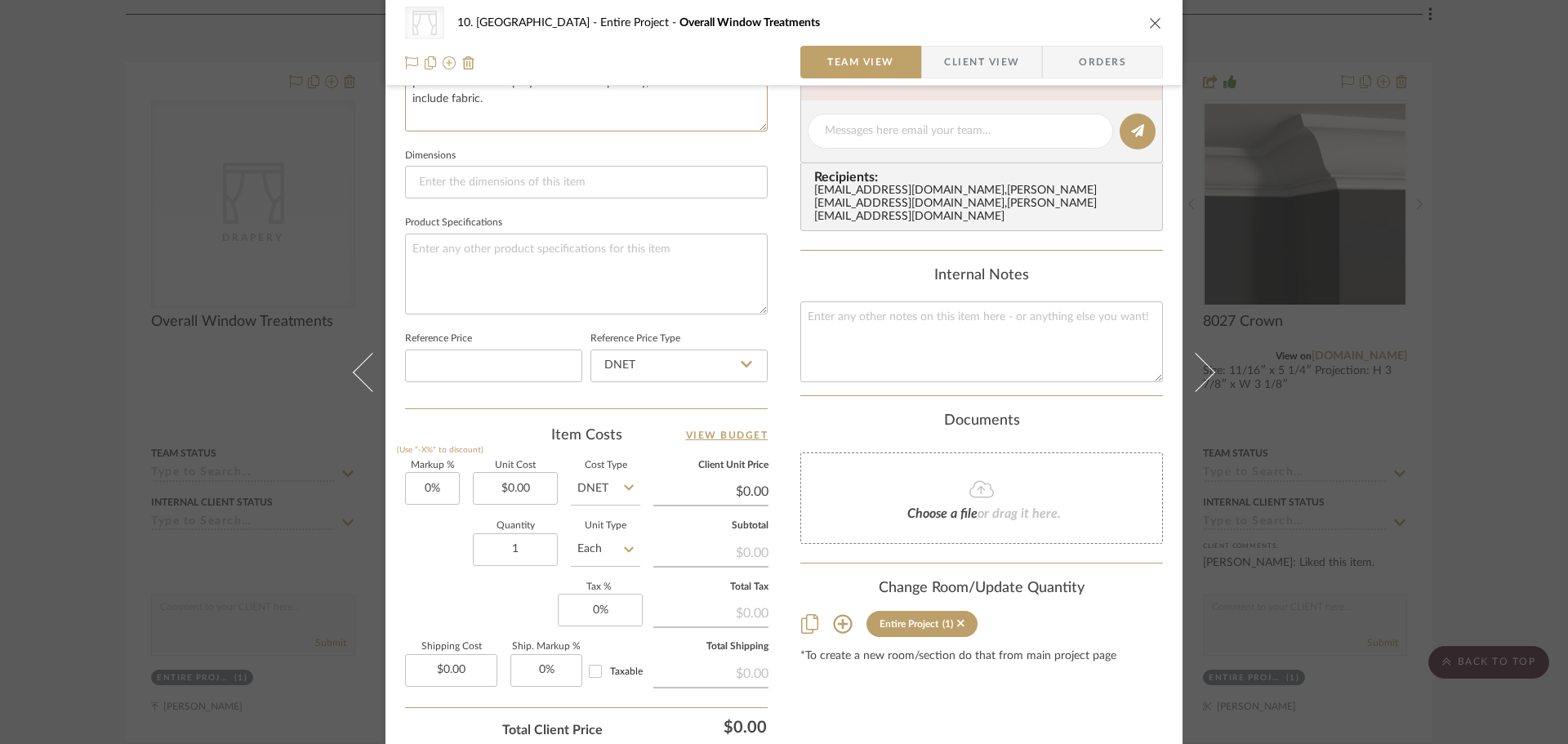
scroll to position [653, 0]
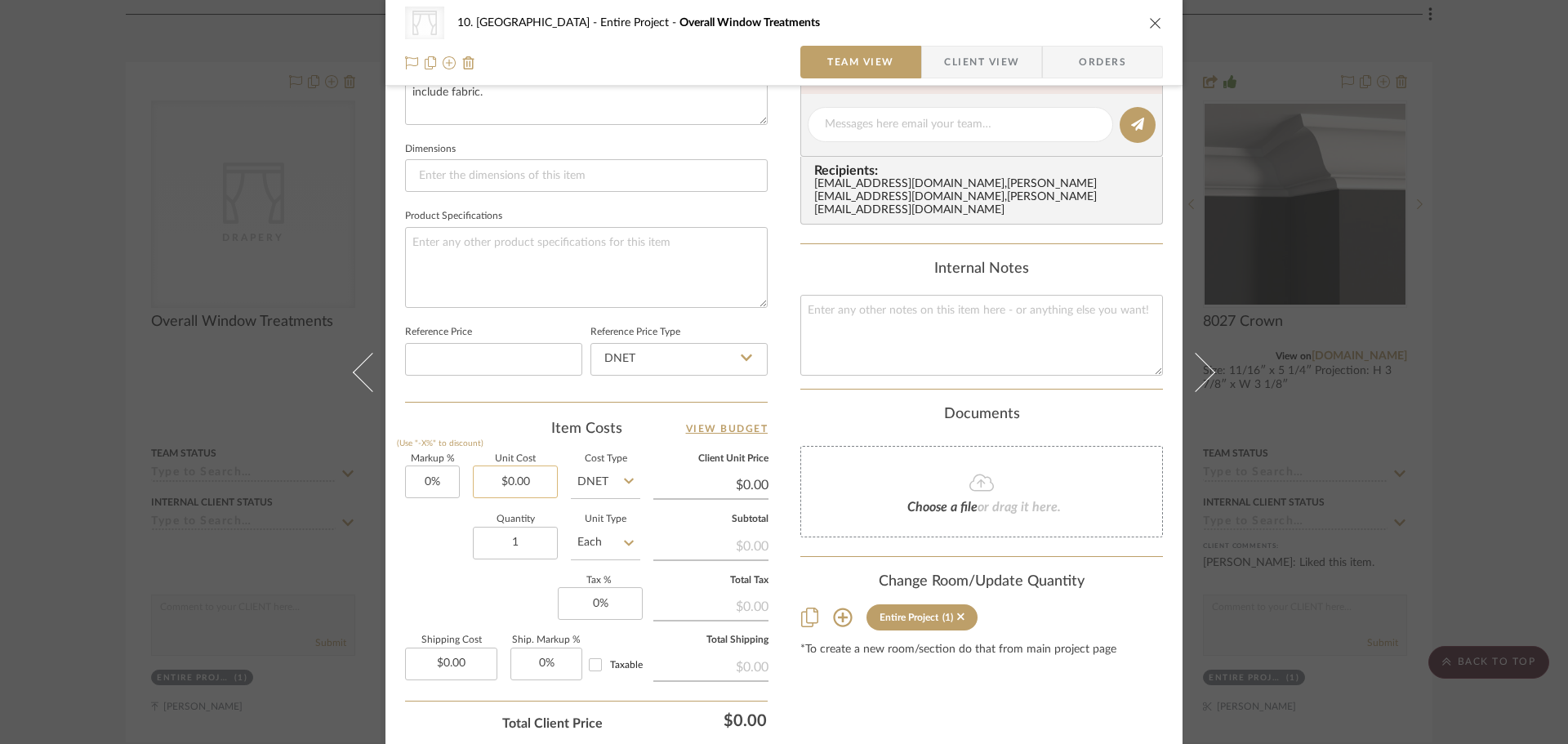
type textarea "This pricing is based on initial quotes gathered based on architectural plans. …"
type input "0.00"
click at [538, 481] on input "0.00" at bounding box center [515, 481] width 85 height 32
click at [524, 490] on input "0.00" at bounding box center [515, 481] width 85 height 32
drag, startPoint x: 527, startPoint y: 484, endPoint x: 444, endPoint y: 482, distance: 83.0
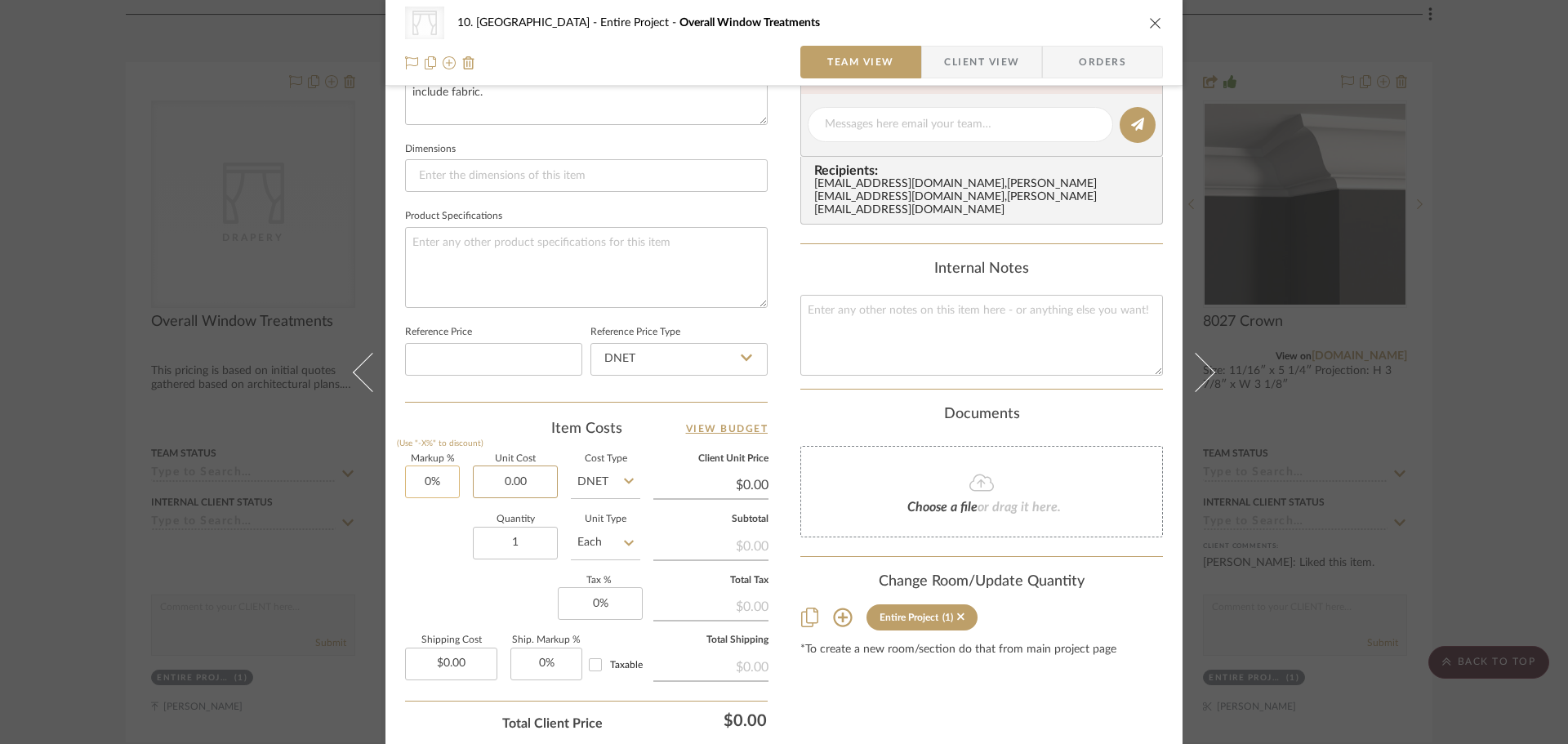
click at [447, 482] on div "Markup % (Use "-X%" to discount) 0% Unit Cost 0.00 Cost Type DNET Client Unit P…" at bounding box center [586, 574] width 362 height 238
paste input "33766.94"
type input "$33,766.94"
click at [602, 479] on input "DNET" at bounding box center [605, 481] width 69 height 32
click at [611, 556] on div "Retail" at bounding box center [667, 564] width 202 height 42
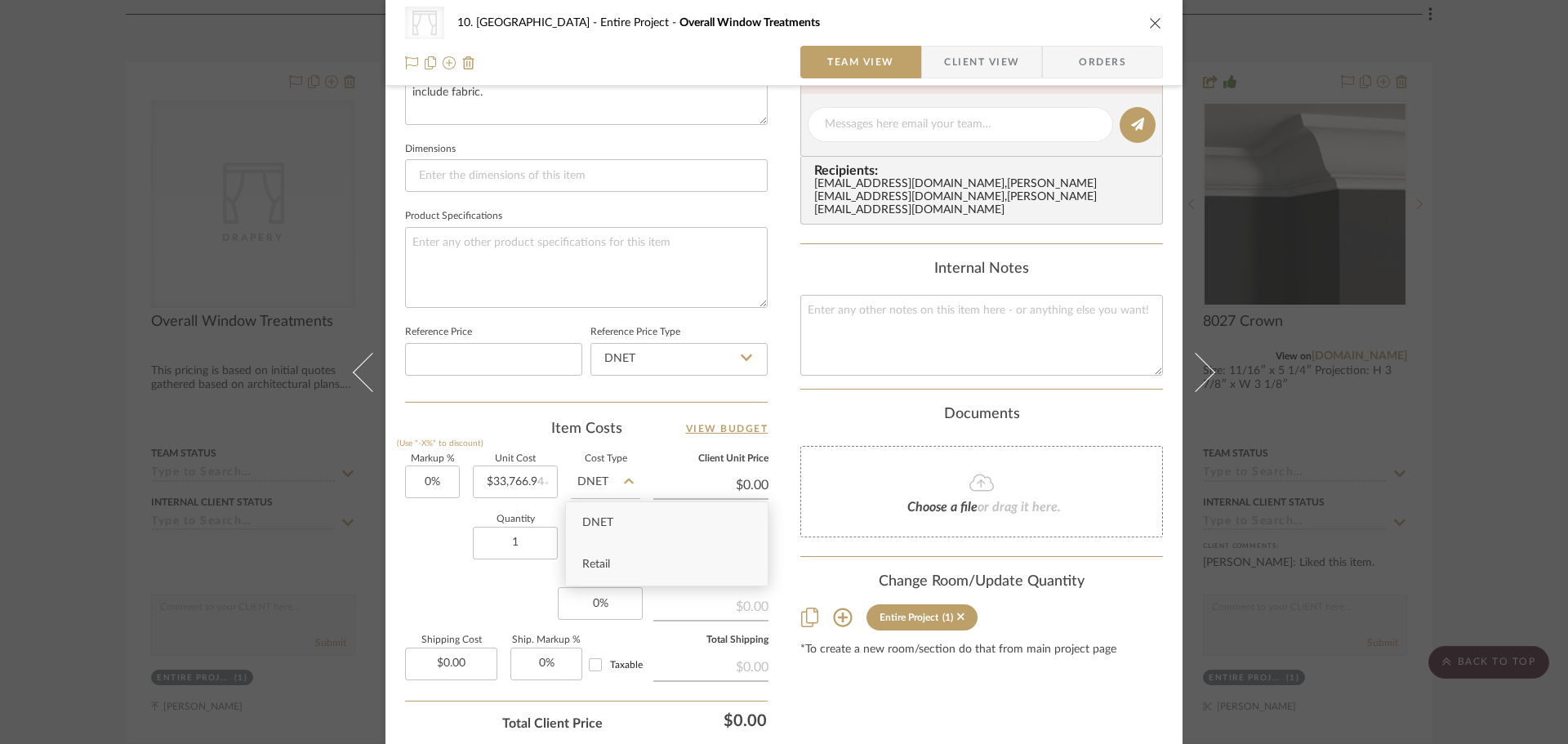
type input "Retail"
type input "$33,766.94"
click at [513, 601] on div "Markup % (Use "-X%" to discount) 0% Unit Cost $33,766.94 Cost Type Retail Clien…" at bounding box center [586, 574] width 362 height 238
click at [907, 687] on div "Content here copies to Client View - confirm visibility there. Show in Client D…" at bounding box center [981, 128] width 362 height 1341
click at [609, 477] on input "Retail" at bounding box center [605, 481] width 69 height 32
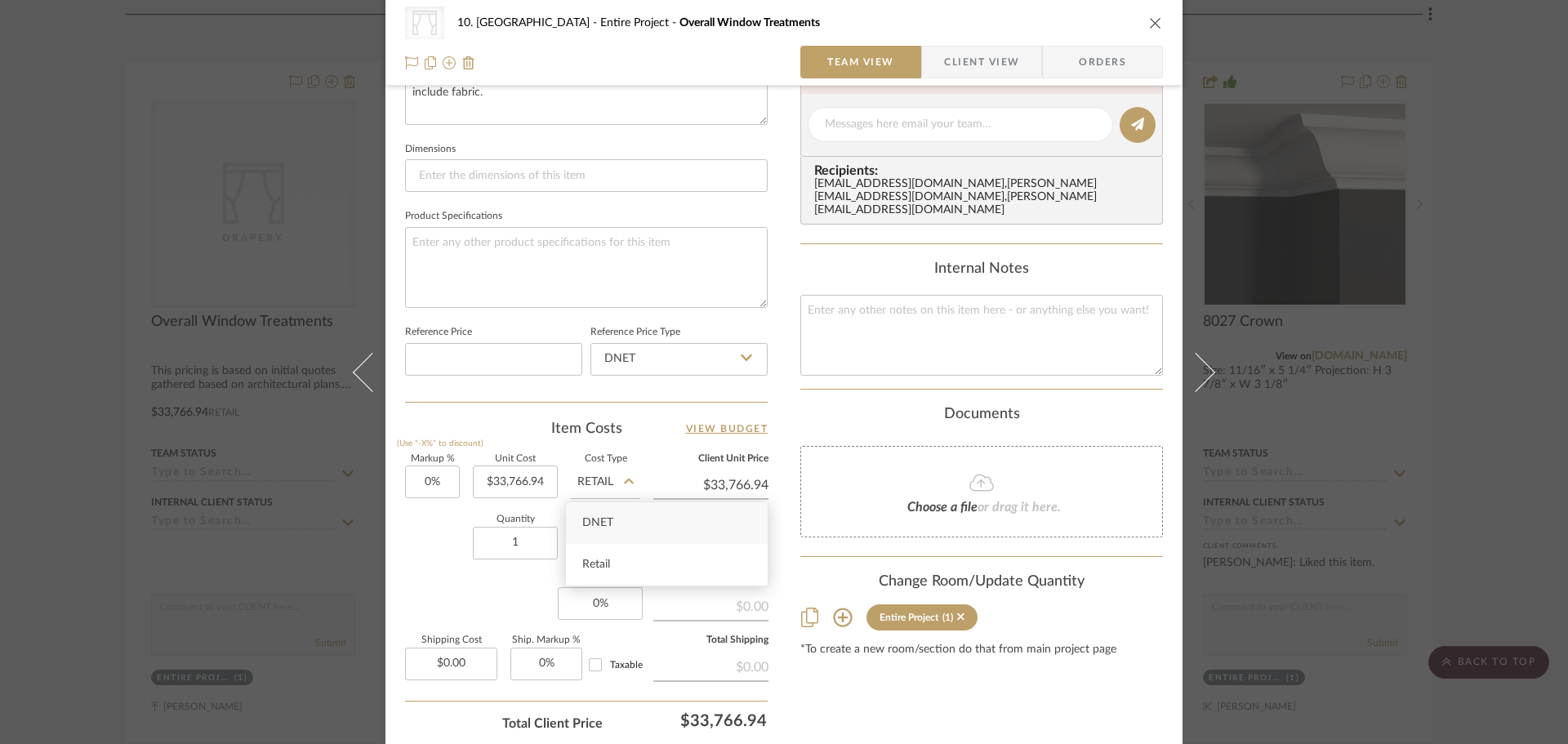
click at [602, 516] on div "DNET" at bounding box center [667, 522] width 202 height 42
type input "DNET"
type input "$28,139.12"
type input "0"
click at [452, 476] on input "0" at bounding box center [433, 481] width 55 height 32
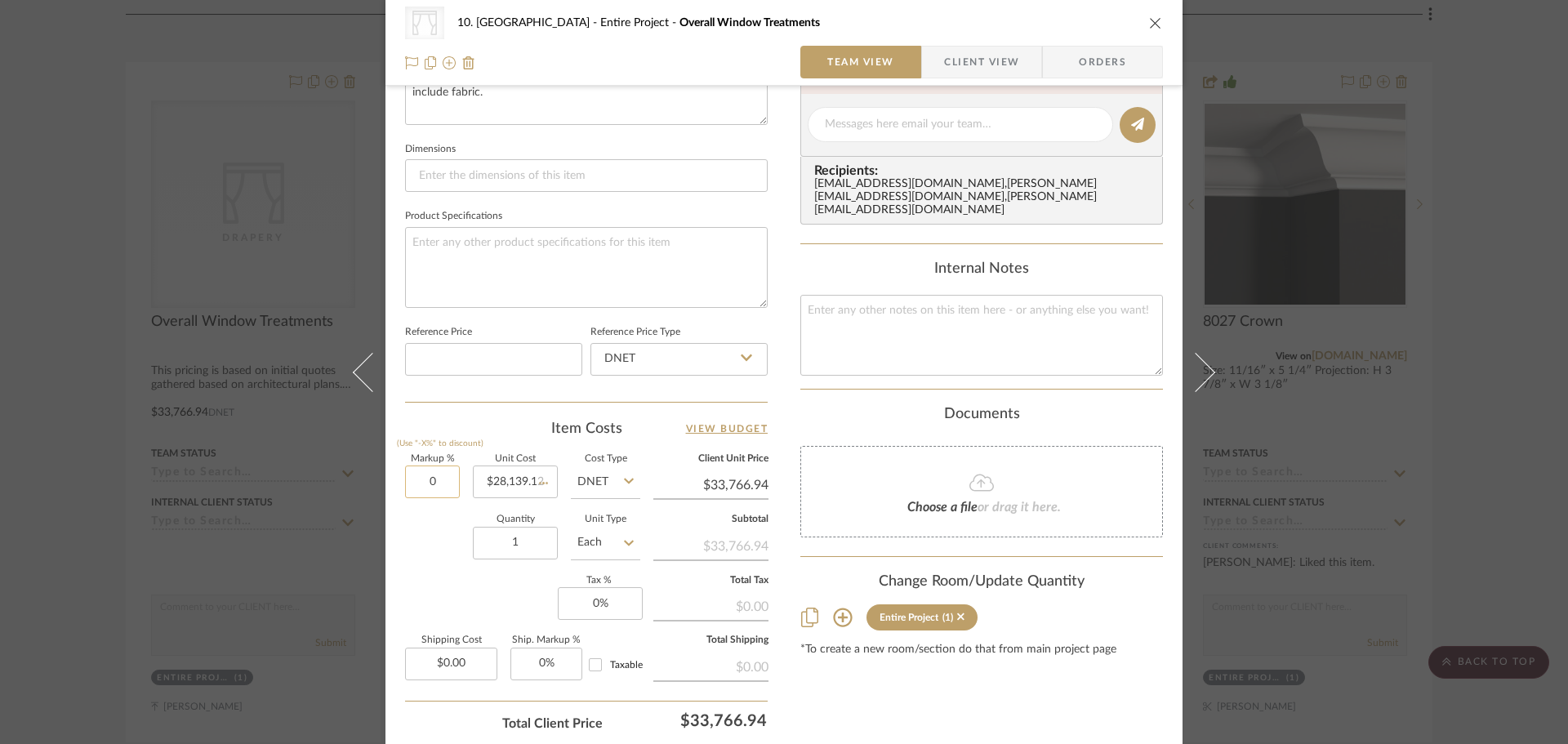
type input "$28,139.12"
type input "20%"
type input "28139.12"
type input "$33,766.94"
type input "$28,139.12"
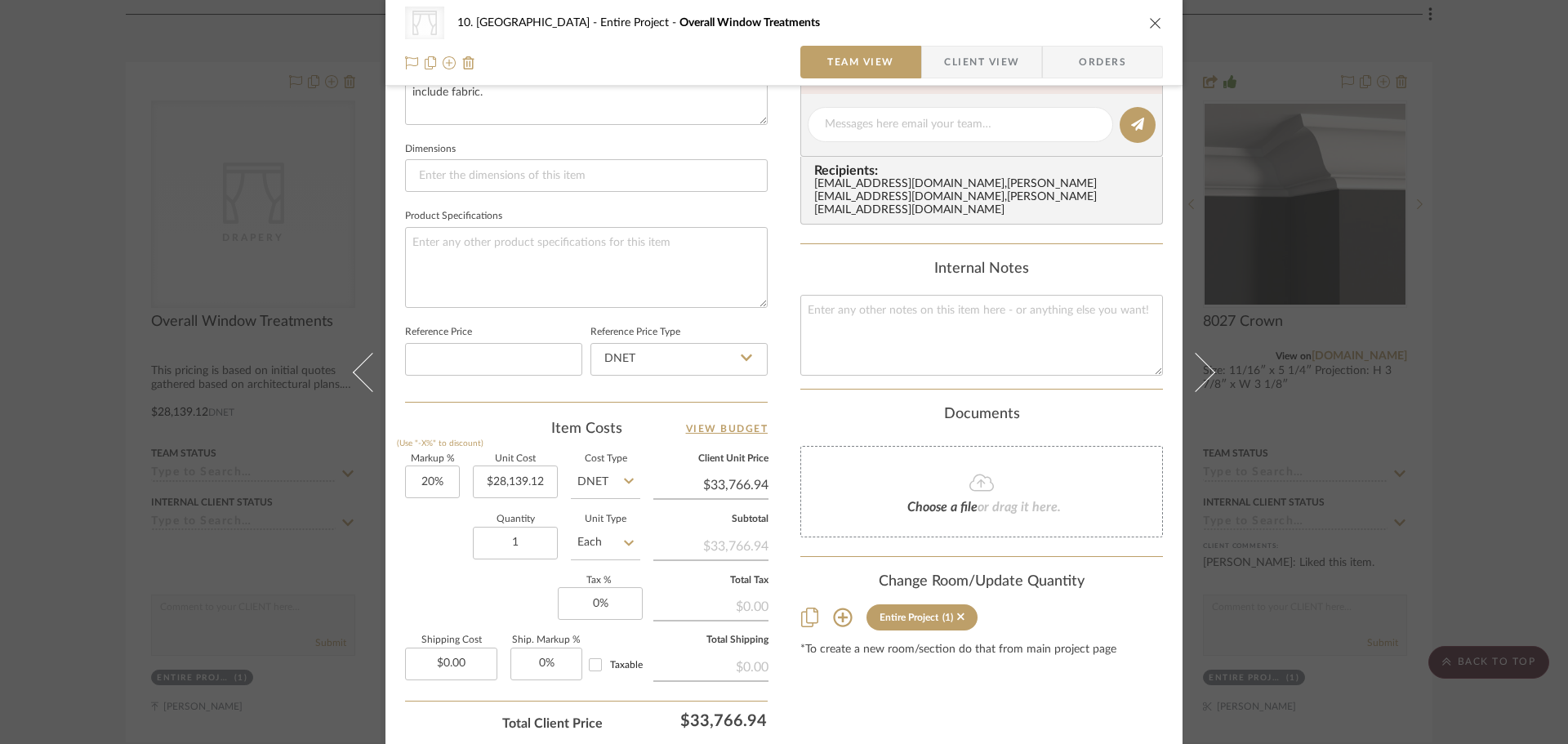
click at [887, 736] on div "Content here copies to Client View - confirm visibility there. Show in Client D…" at bounding box center [981, 128] width 362 height 1341
click at [1486, 523] on div "CategoryIconFabrics Created with Sketch. Drapery 10. Vignola Entire Project Ove…" at bounding box center [784, 372] width 1568 height 744
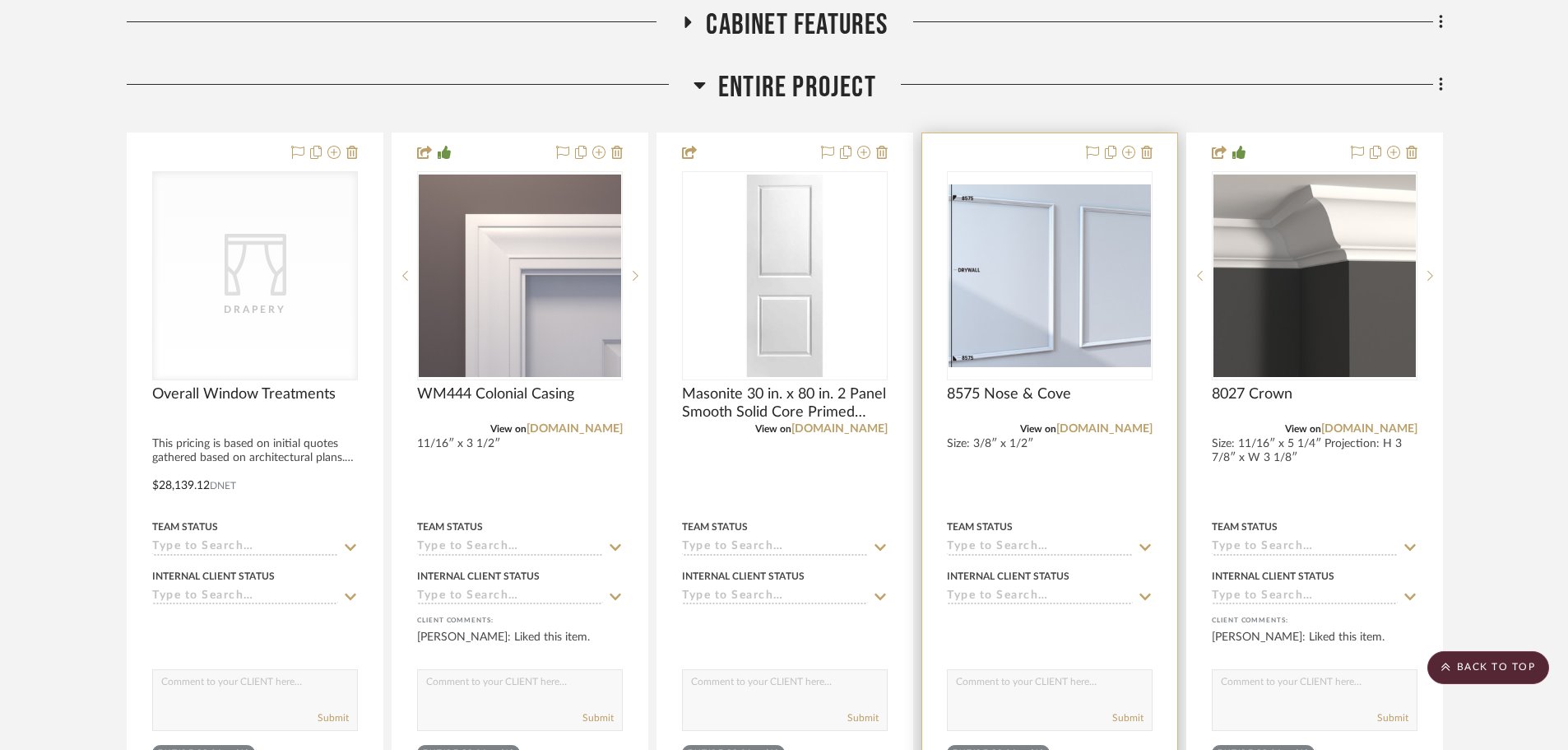
scroll to position [618, 0]
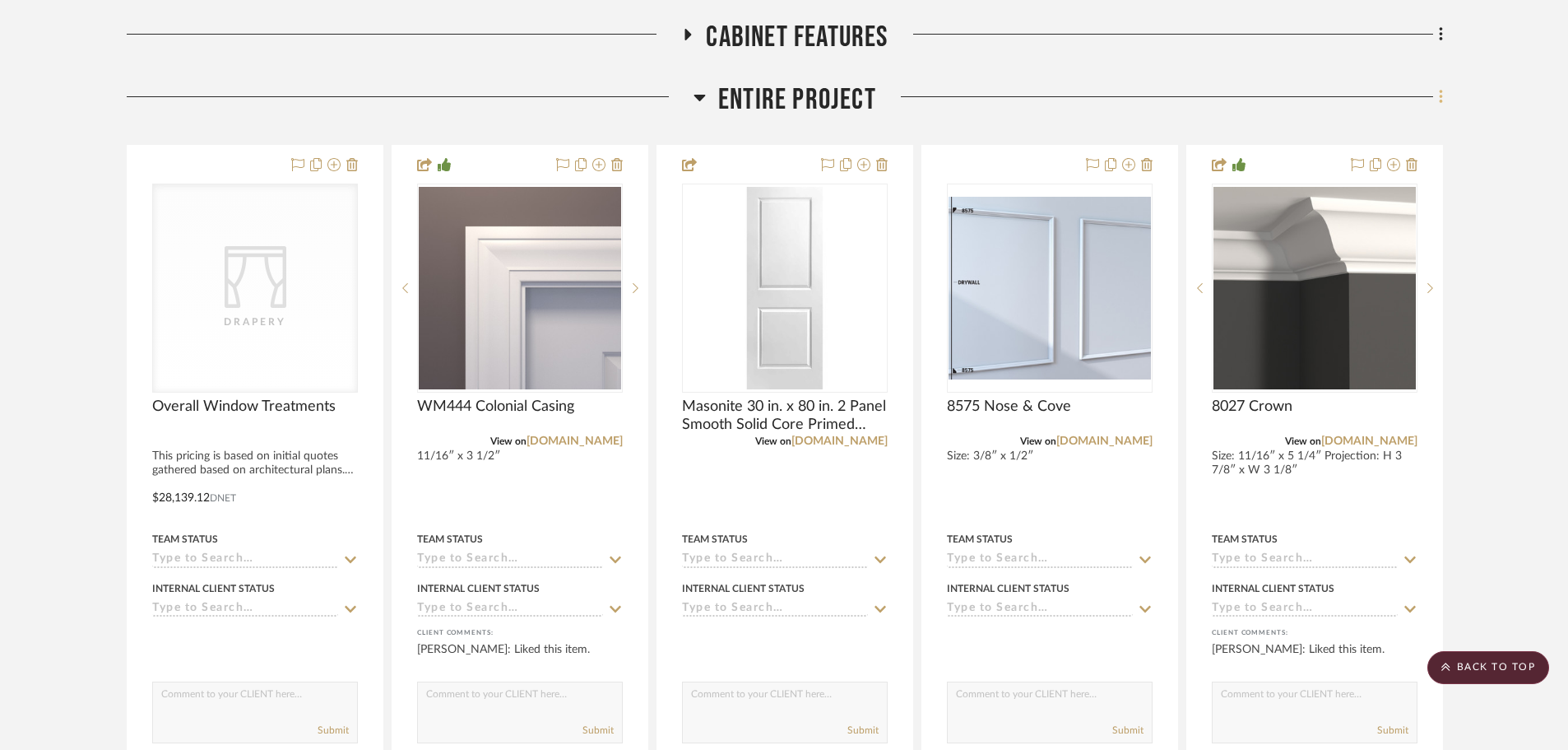
click at [1441, 96] on icon at bounding box center [1440, 96] width 3 height 14
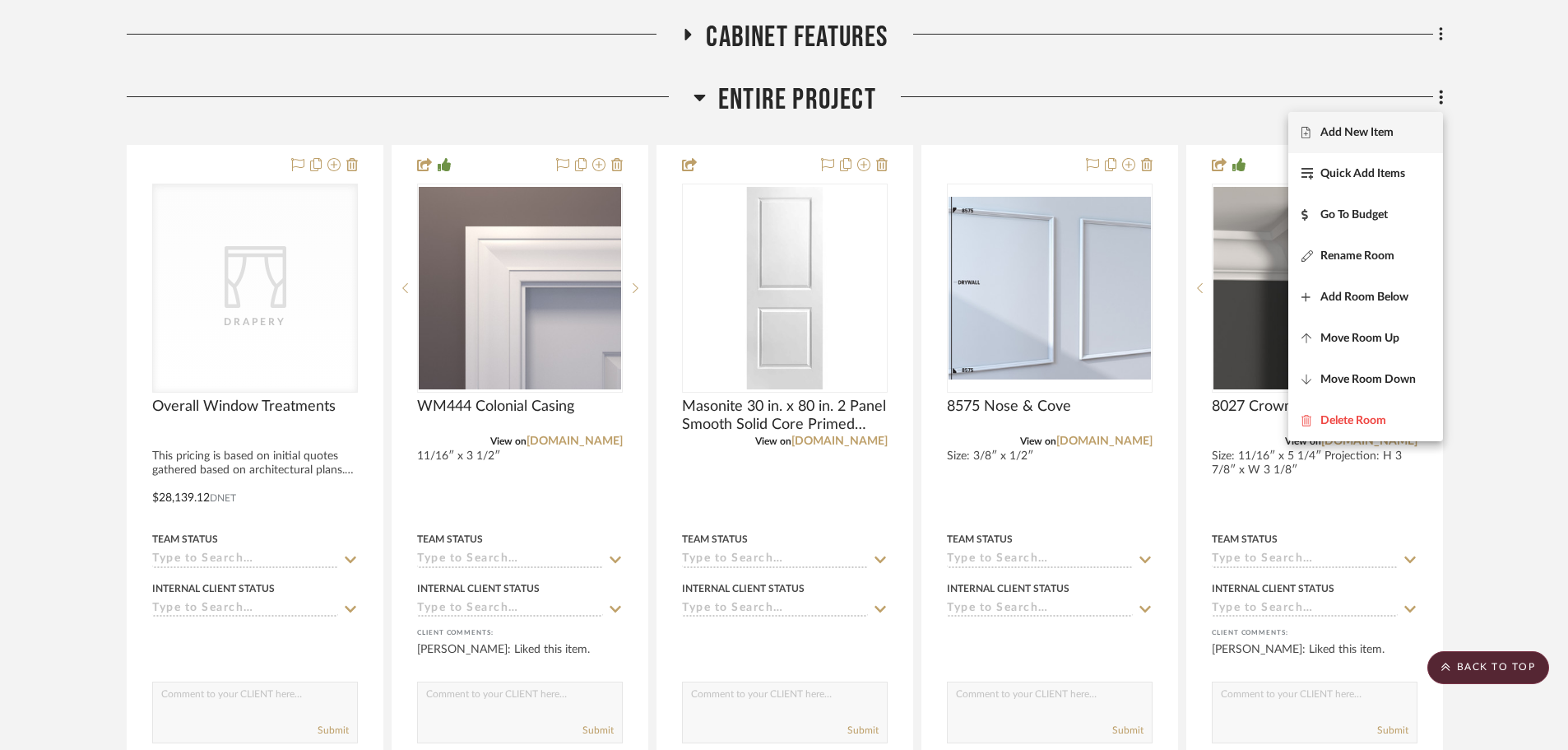
click at [1393, 127] on span "Add New Item" at bounding box center [1357, 132] width 73 height 14
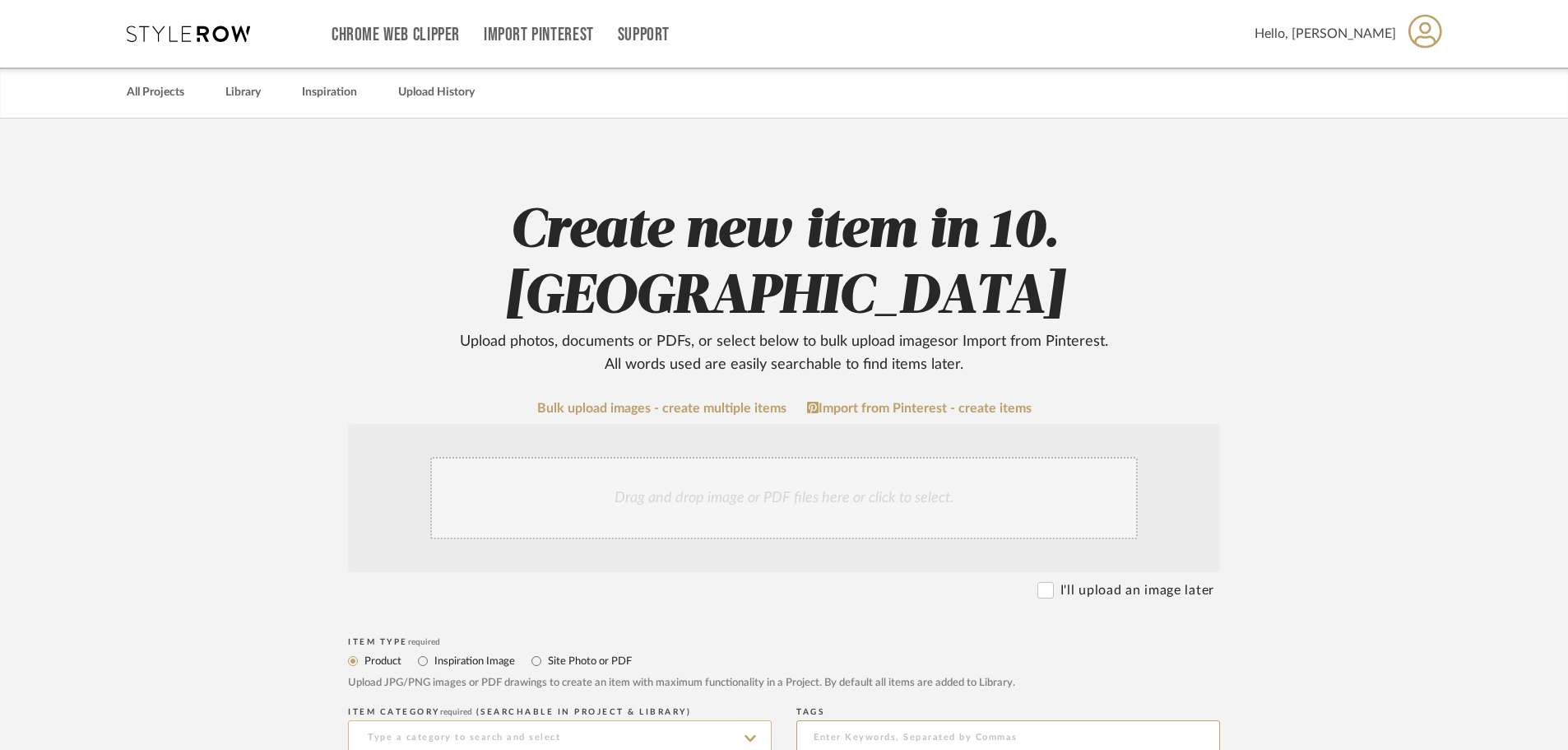
click at [422, 720] on input at bounding box center [560, 736] width 424 height 32
type input "Closet"
click at [405, 581] on div "Closet" at bounding box center [560, 587] width 422 height 42
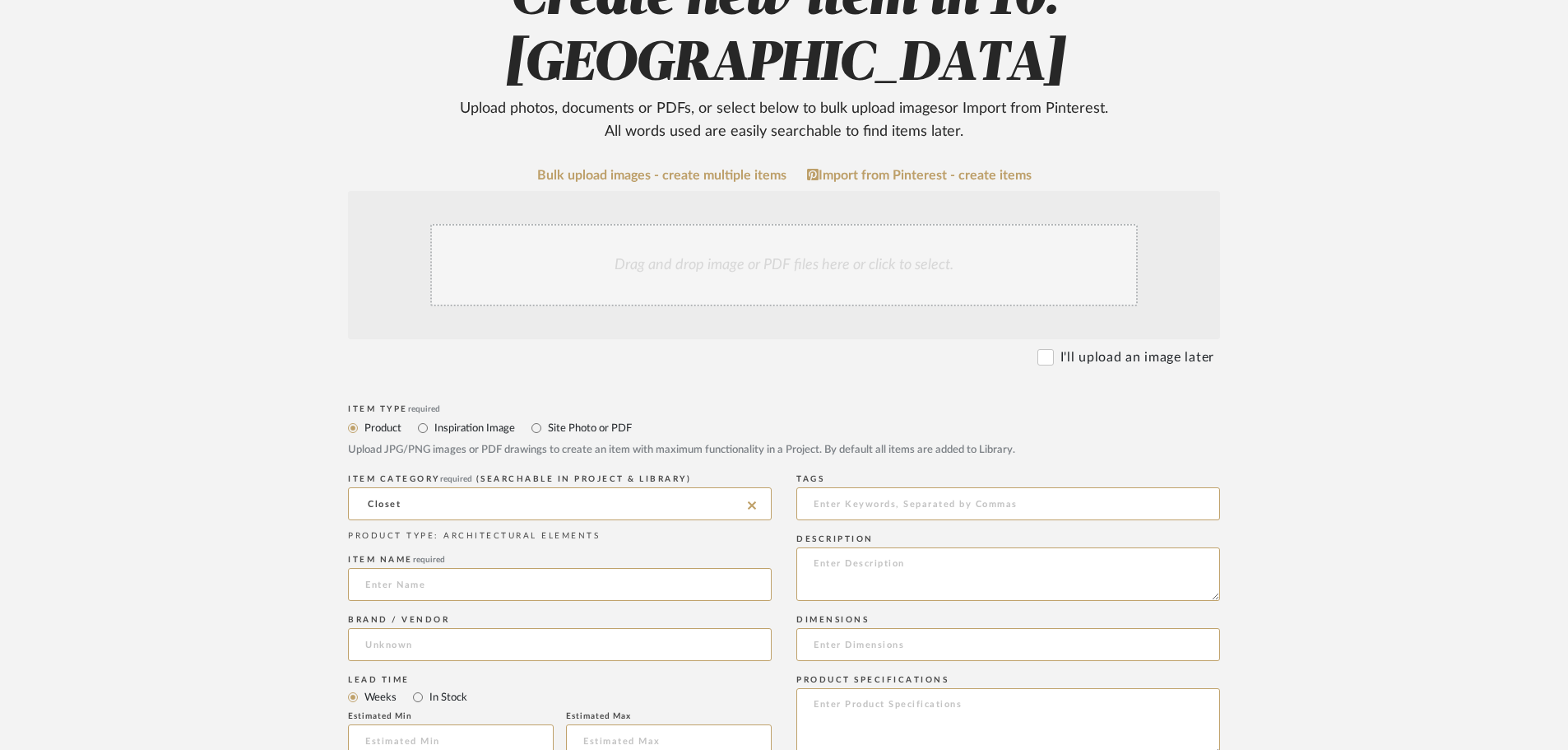
scroll to position [330, 0]
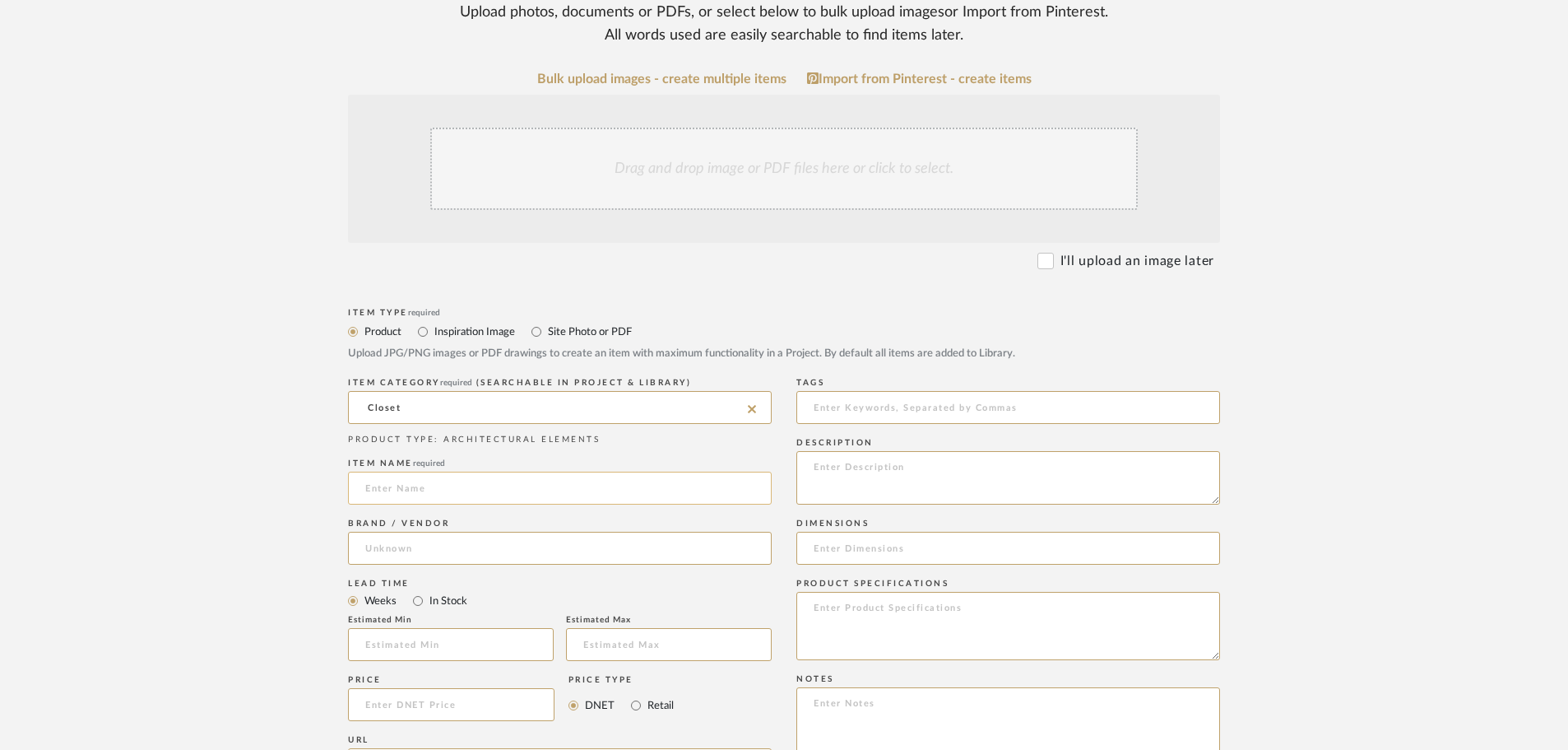
click at [435, 471] on input at bounding box center [560, 487] width 424 height 32
type input "P"
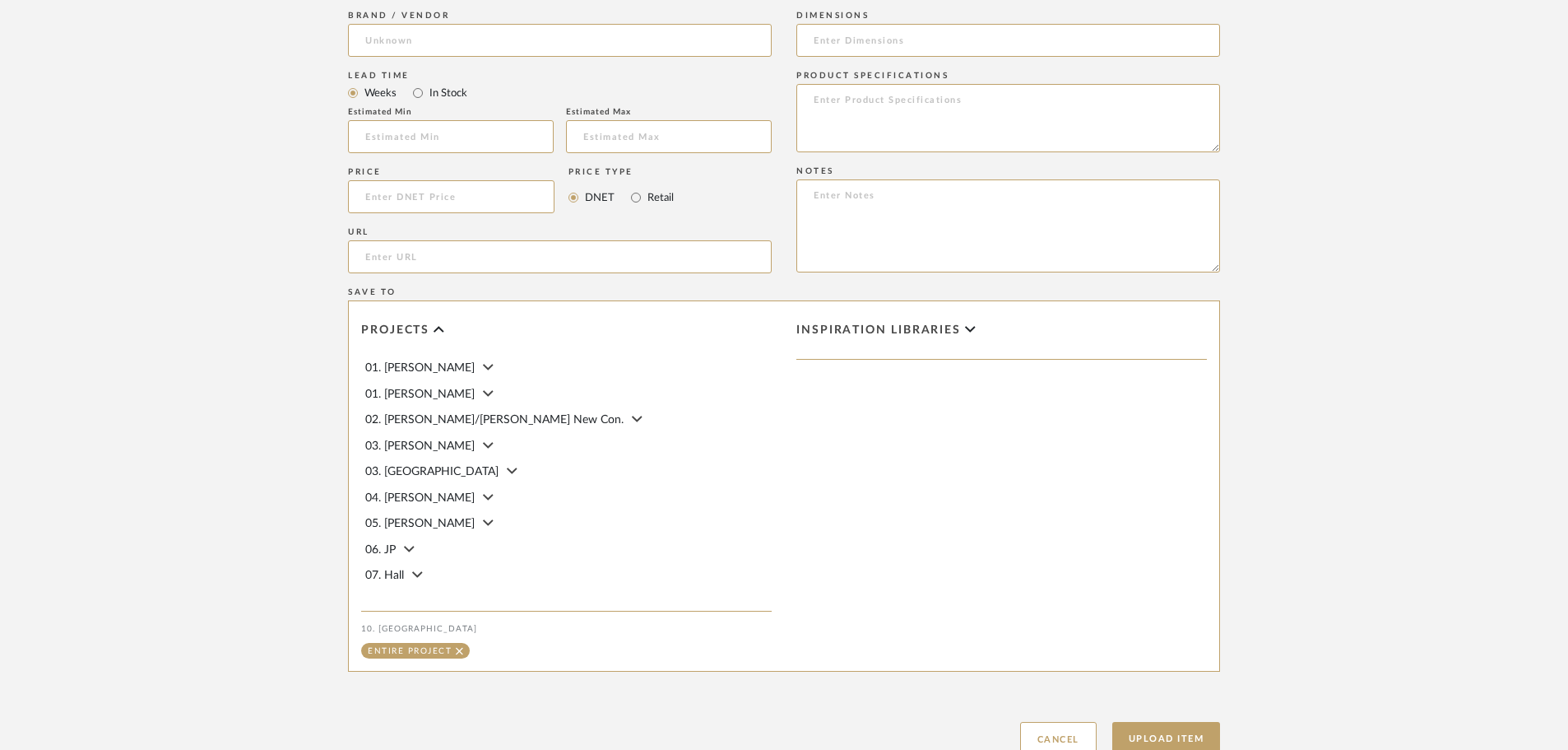
scroll to position [896, 0]
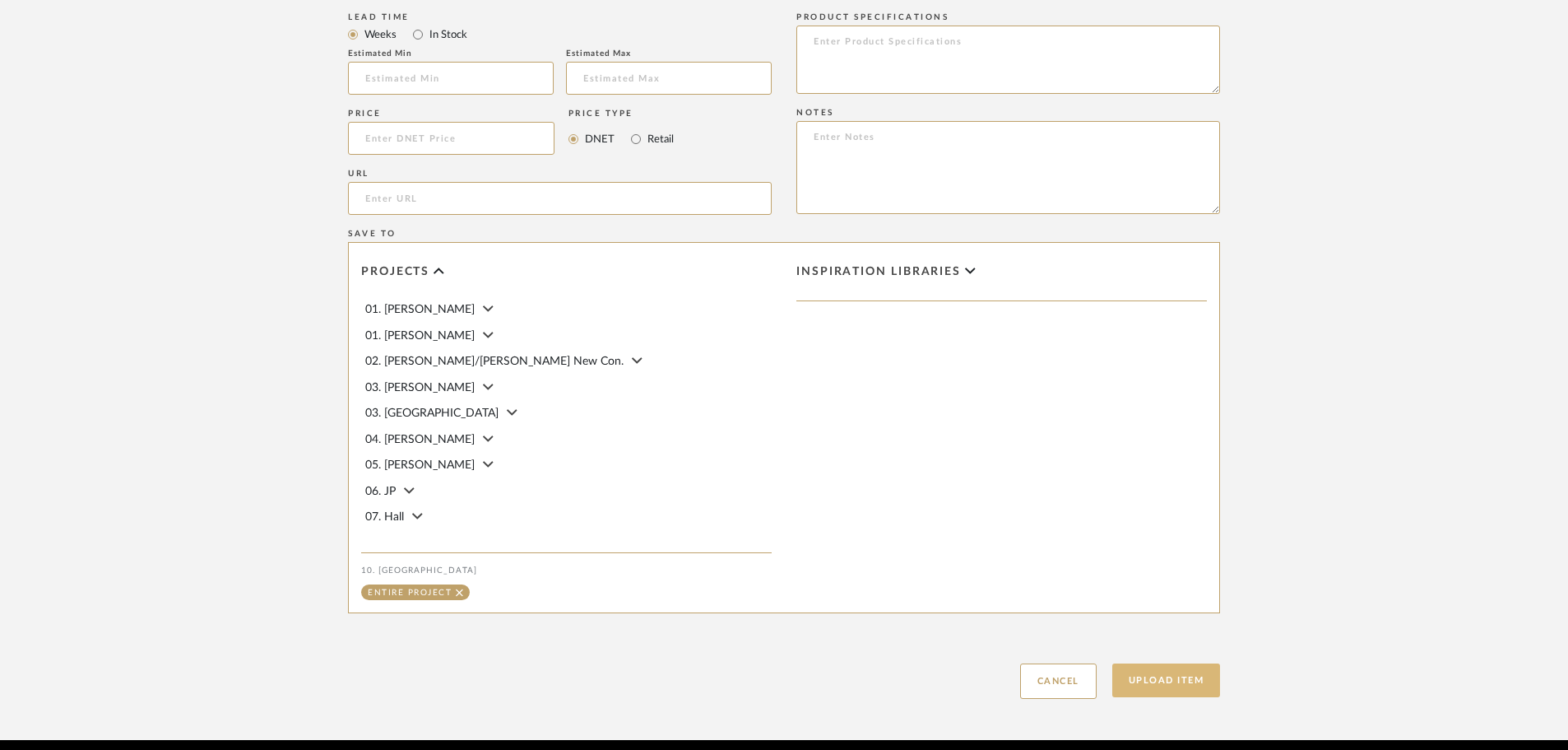
type input "Overall Closets"
click at [1170, 663] on button "Upload Item" at bounding box center [1167, 680] width 108 height 33
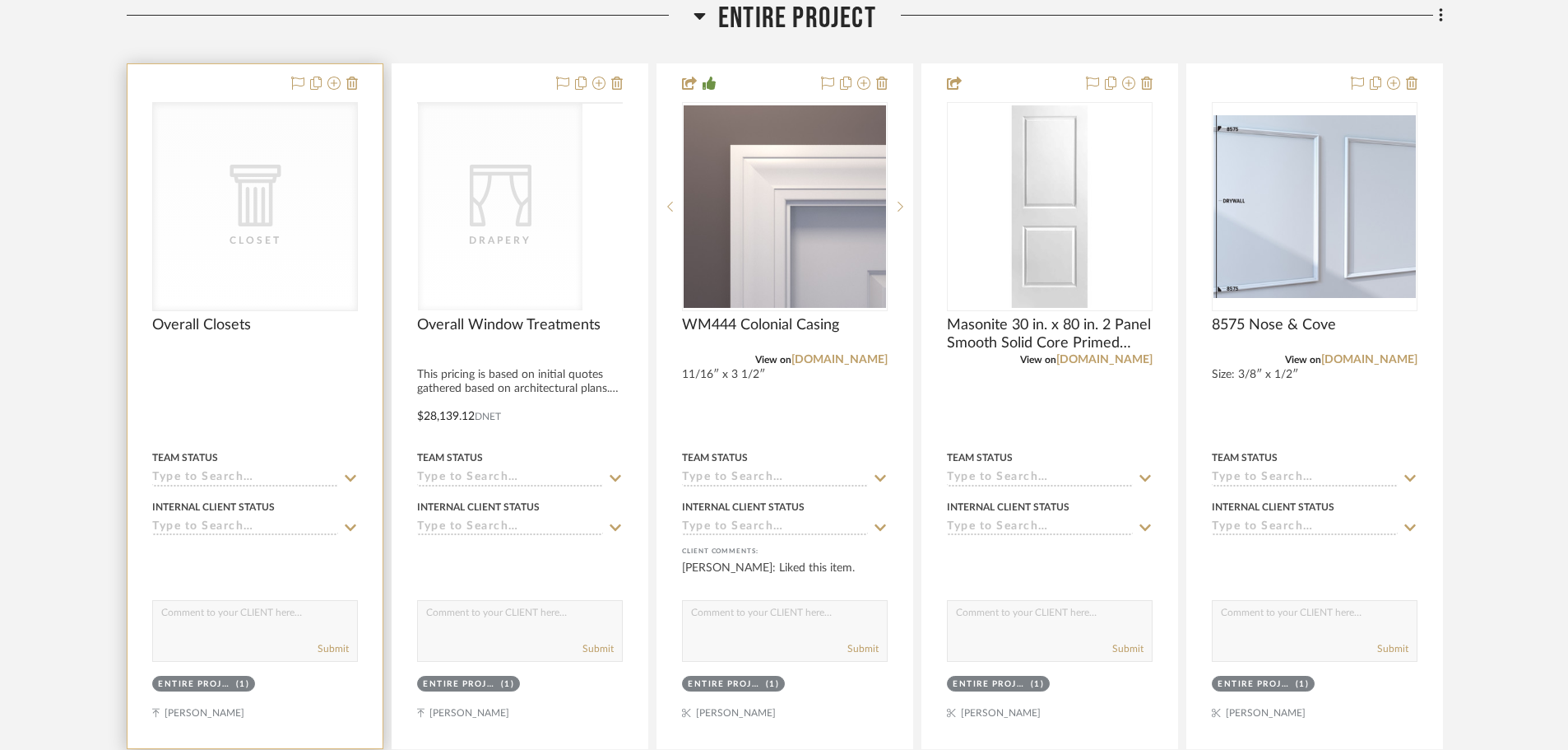
scroll to position [701, 0]
click at [218, 329] on span "Overall Closets" at bounding box center [202, 324] width 98 height 18
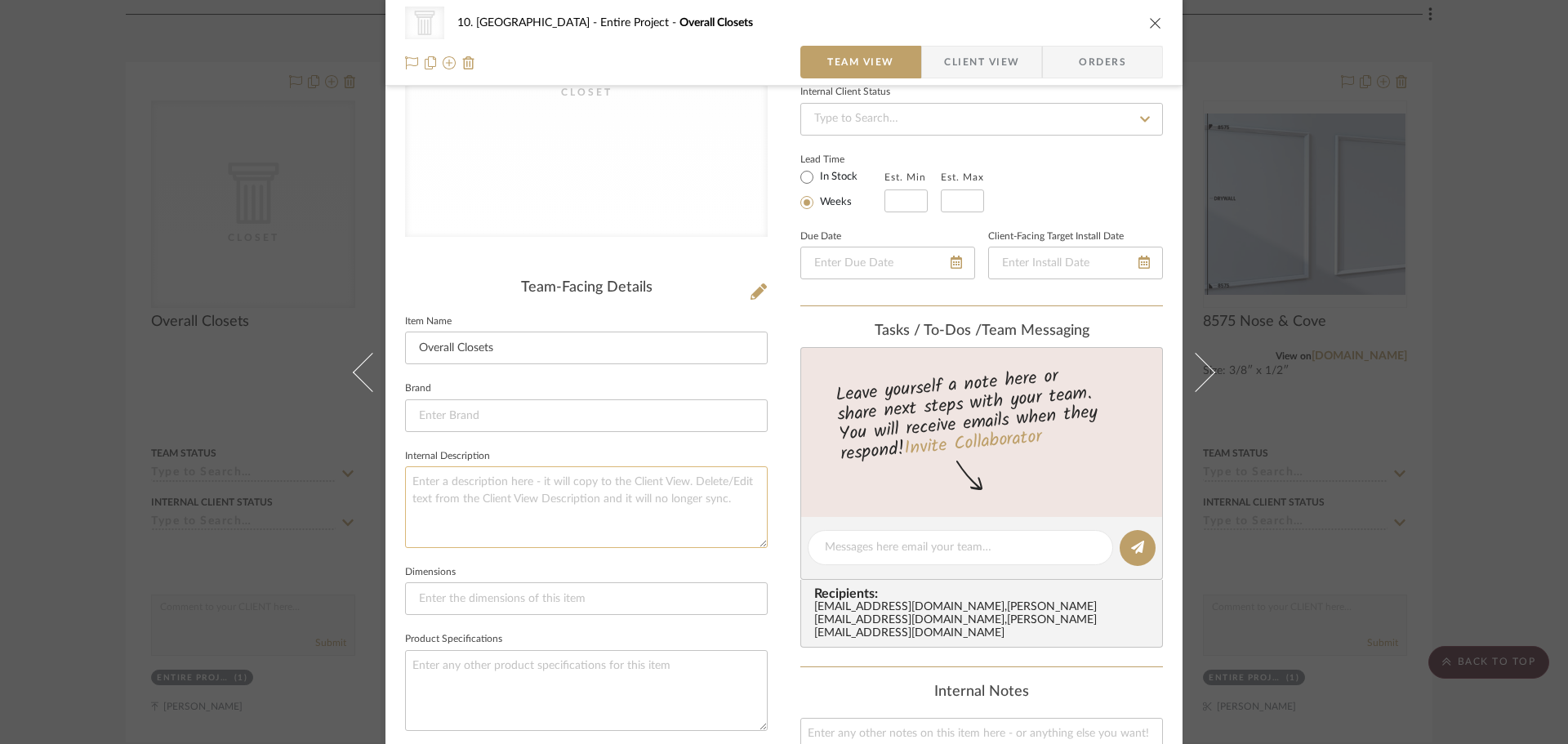
scroll to position [245, 0]
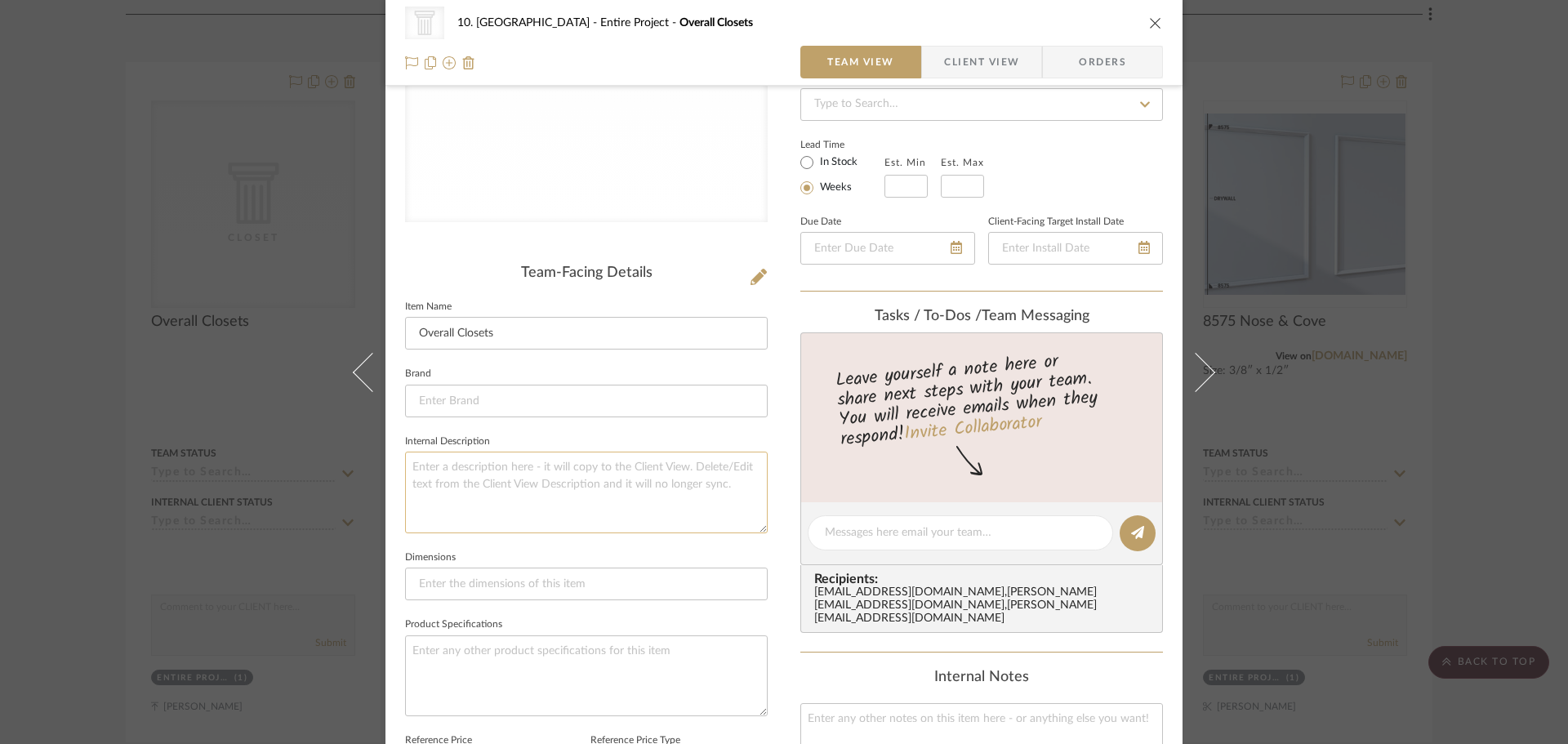
click at [517, 492] on textarea at bounding box center [586, 492] width 362 height 81
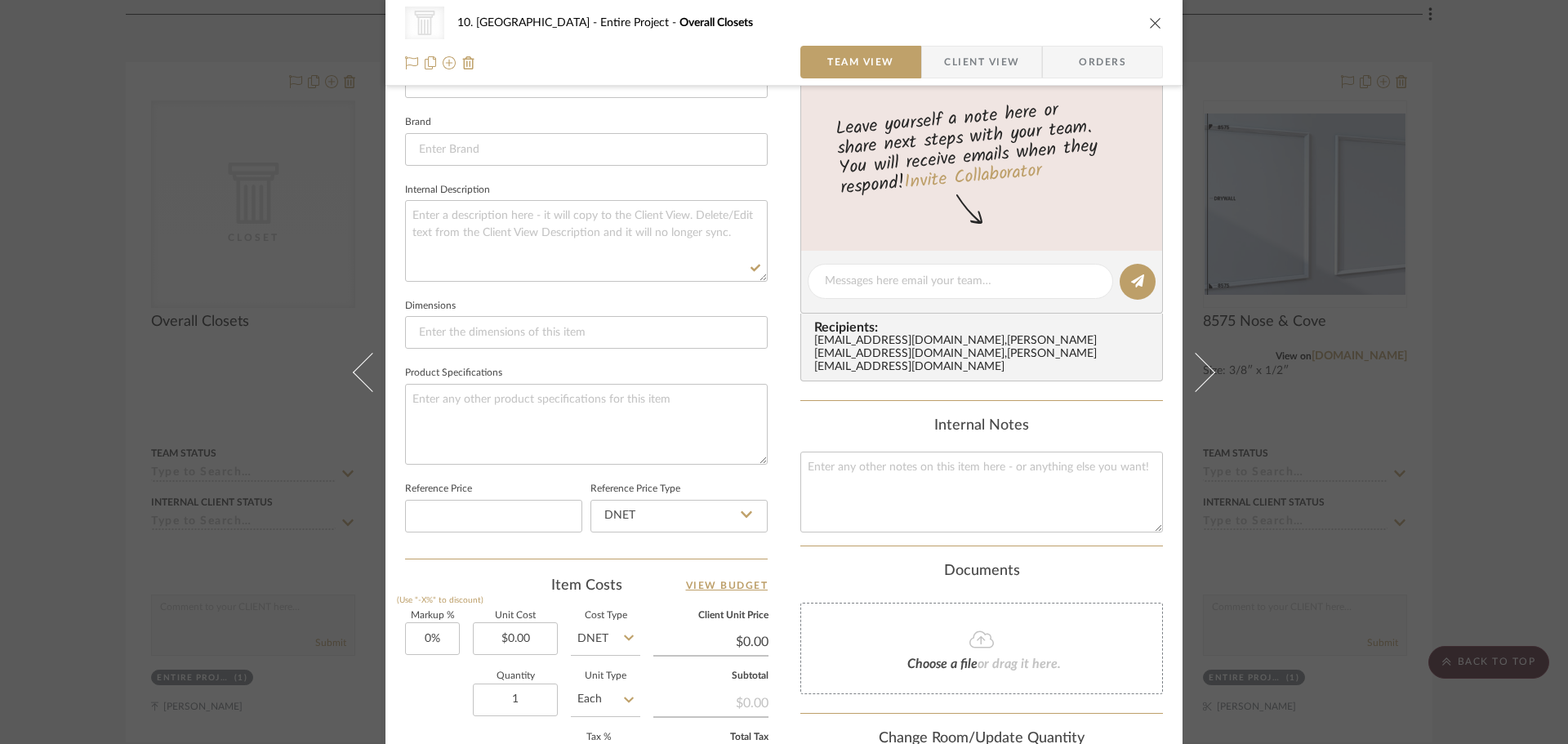
scroll to position [572, 0]
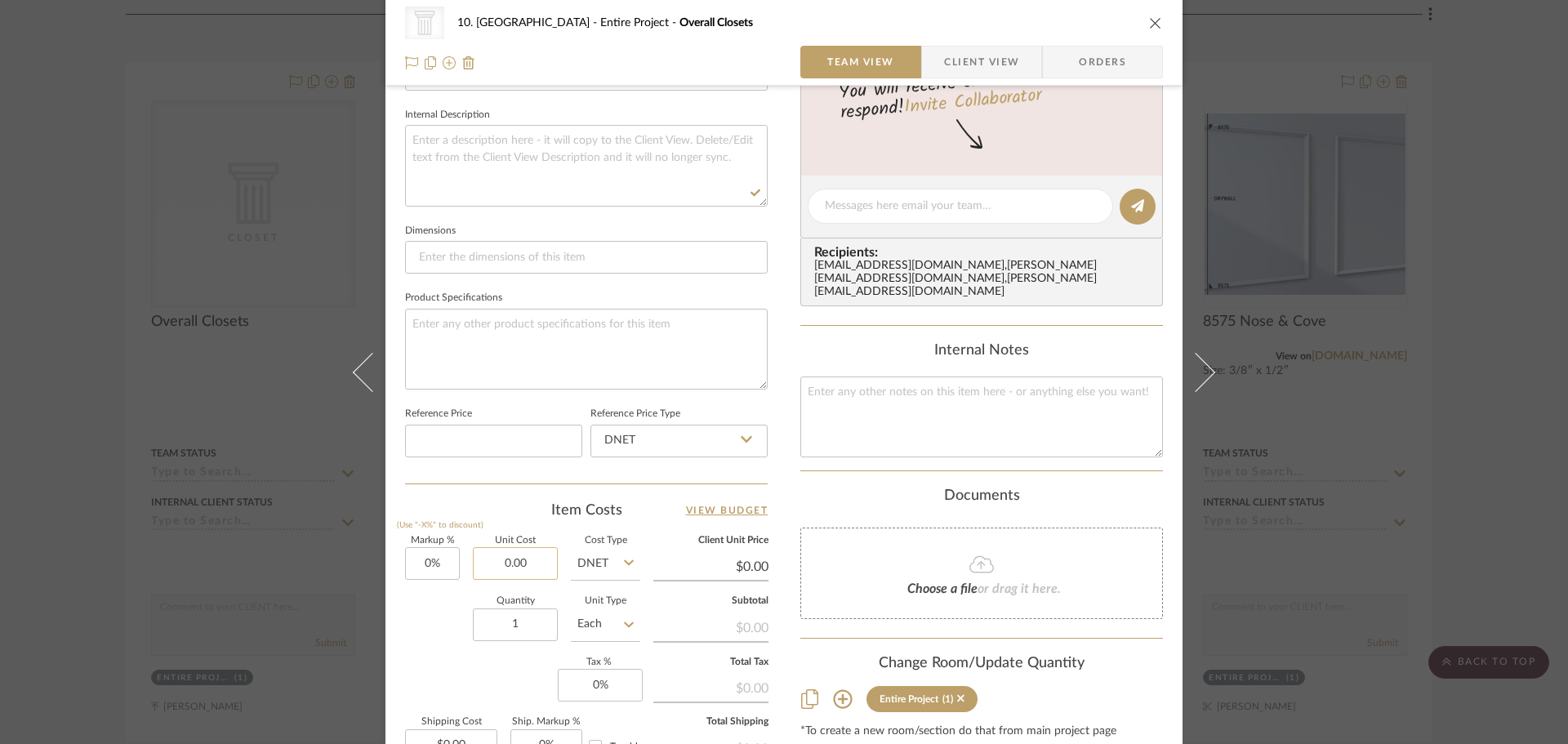
click at [501, 557] on input "0.00" at bounding box center [515, 562] width 85 height 32
paste input "18401.9"
type input "$18,401.90"
click at [601, 568] on input "DNET" at bounding box center [605, 562] width 69 height 32
type input "$18,401.90"
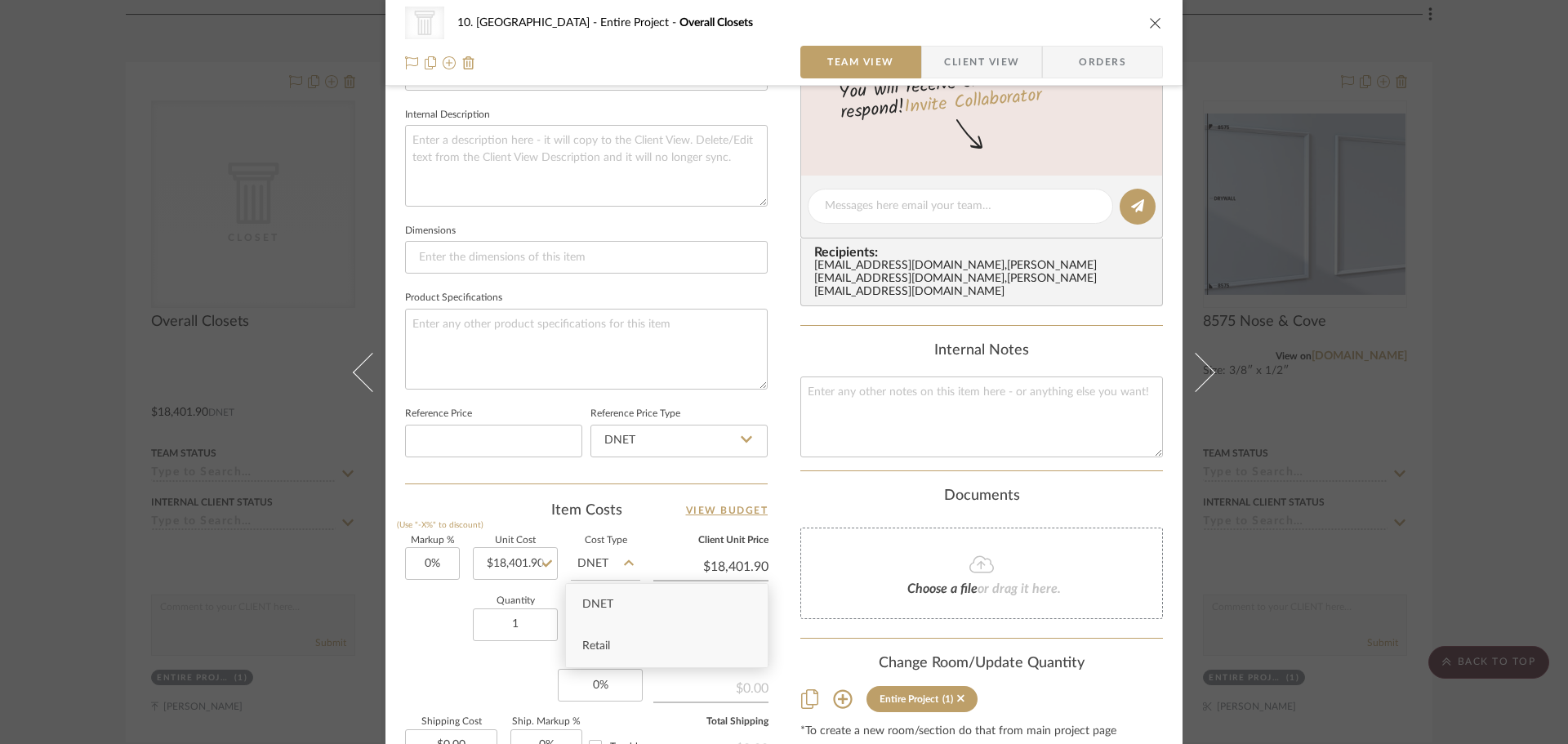
click at [607, 637] on div "Retail" at bounding box center [667, 646] width 202 height 42
type input "Retail"
type input "18401.90"
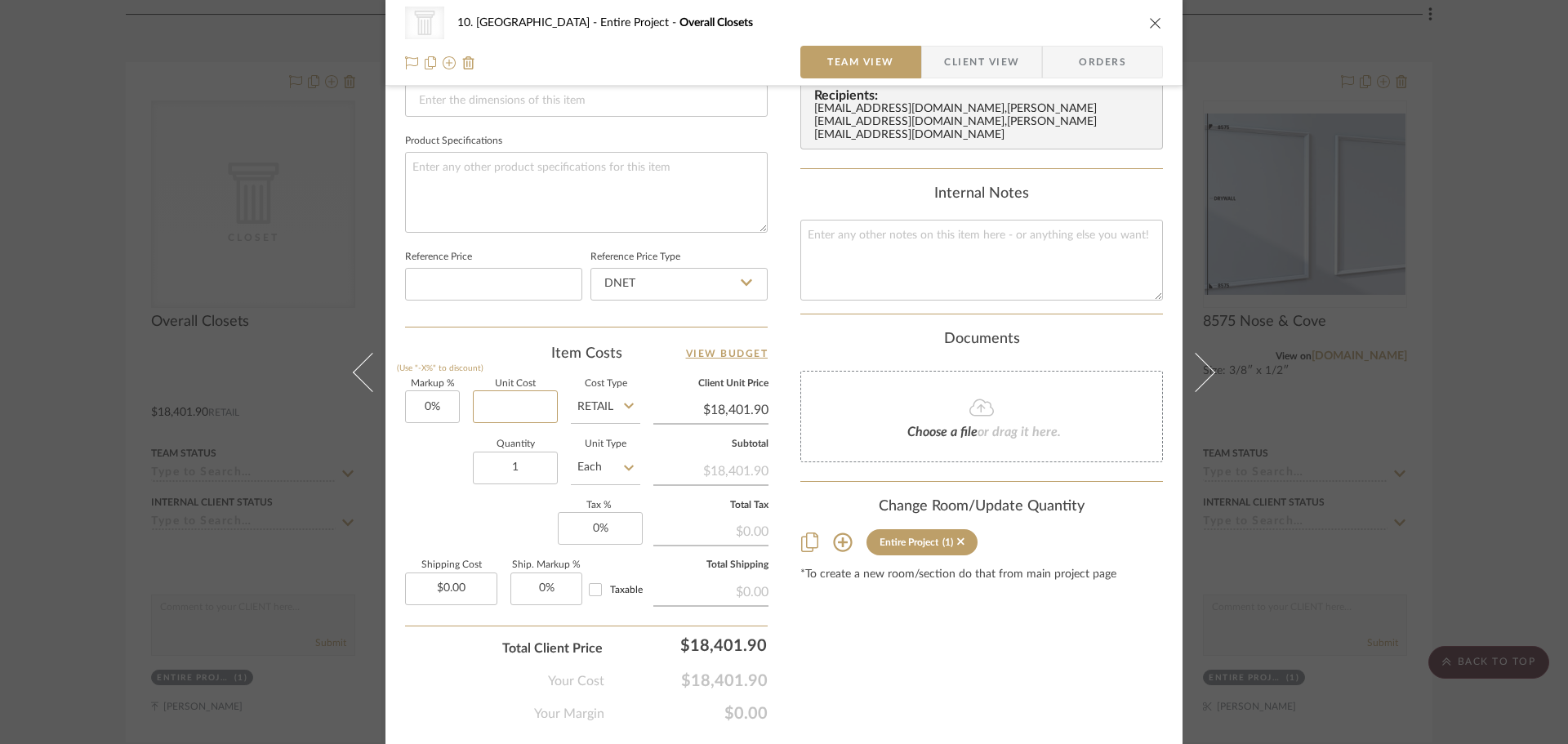
scroll to position [735, 0]
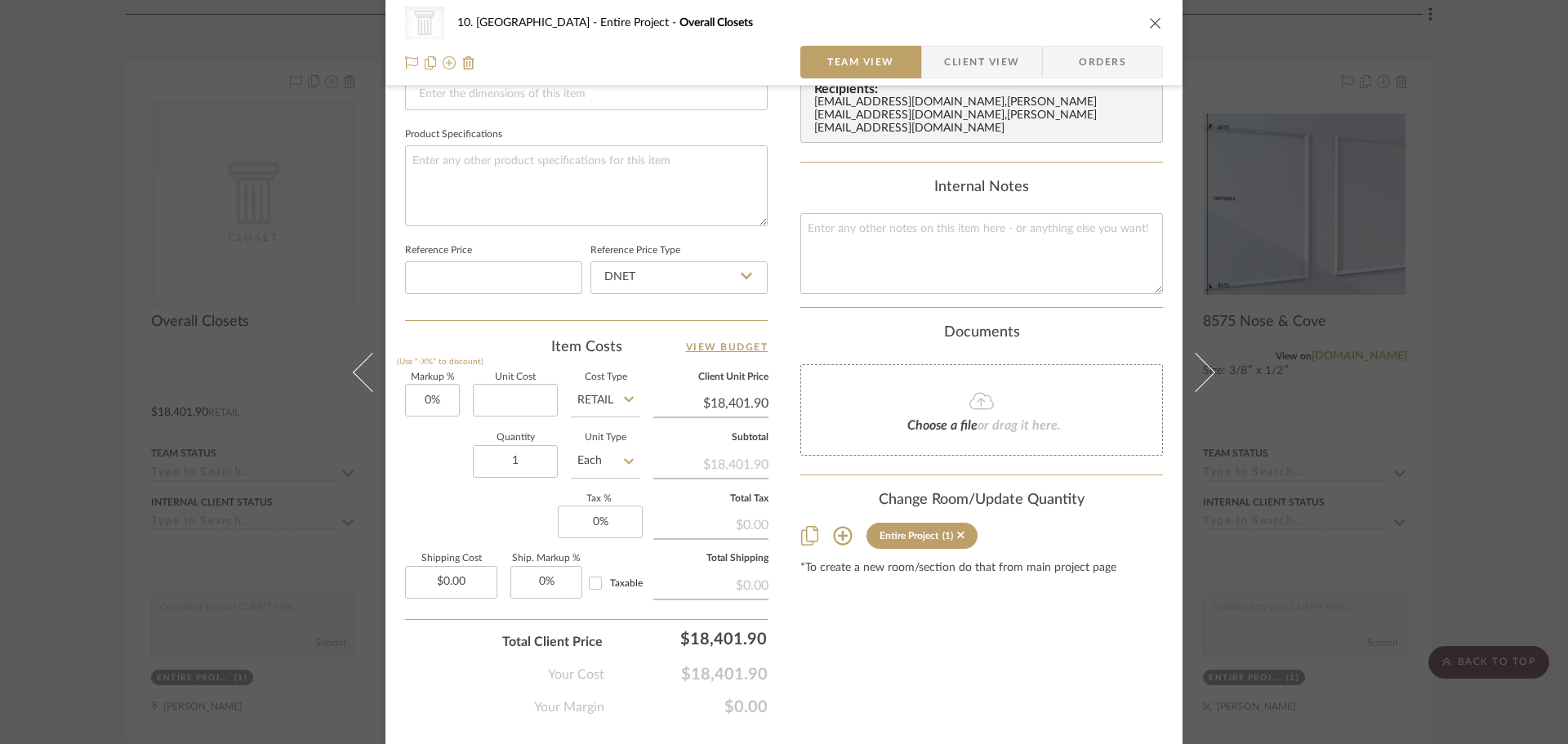
click at [512, 505] on div "Markup % (Use "-X%" to discount) 0% Unit Cost Cost Type Retail Client Unit Pric…" at bounding box center [586, 492] width 362 height 238
type input "$0.00"
type input "18401.90"
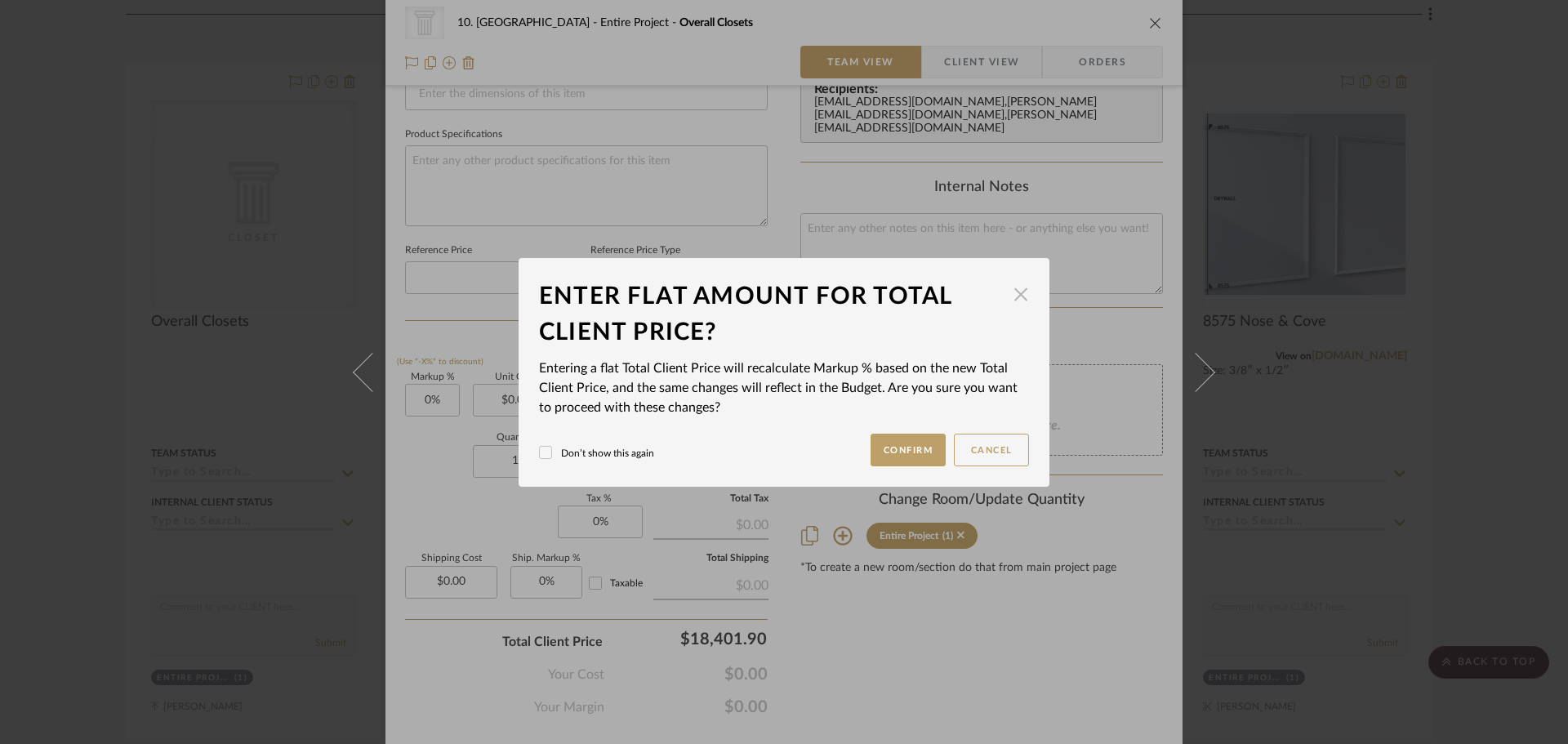
click at [1011, 287] on span "button" at bounding box center [1020, 294] width 32 height 32
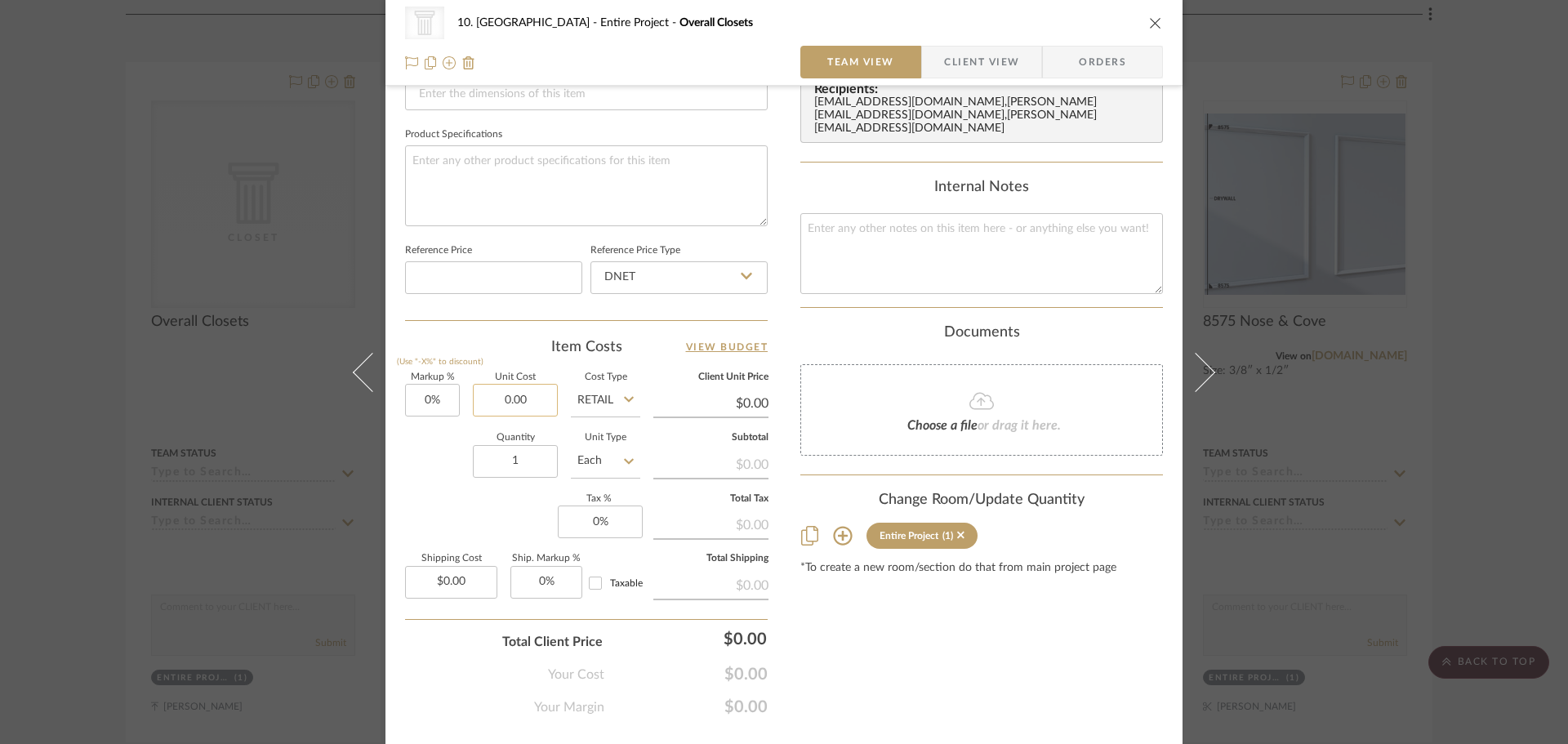
click at [487, 406] on input "0.00" at bounding box center [515, 399] width 85 height 32
type input "$16,558.09"
click at [450, 446] on div "Quantity 1 Unit Type Each" at bounding box center [522, 462] width 235 height 58
type input "$16,558.09"
click at [422, 394] on input "0" at bounding box center [433, 399] width 55 height 32
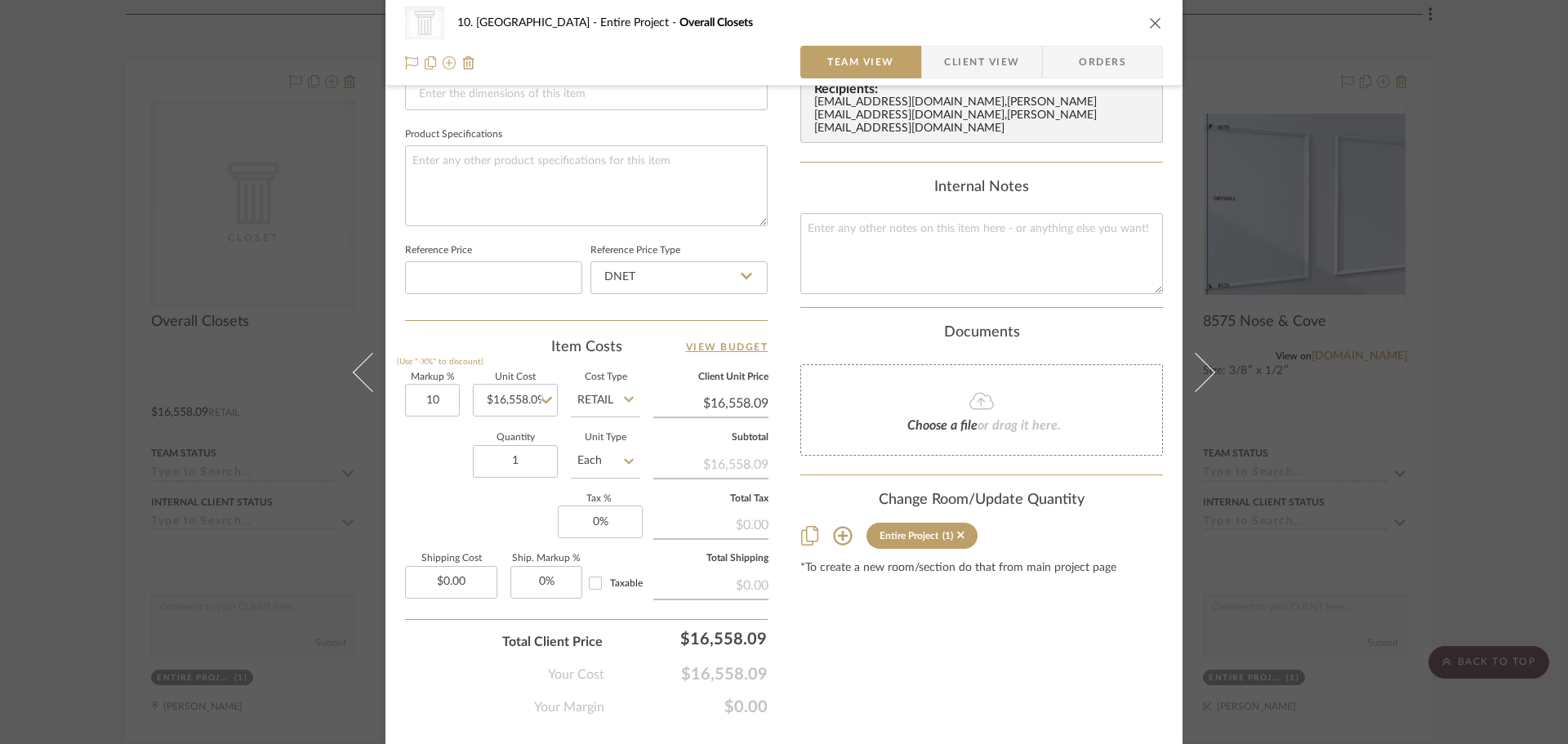
type input "10%"
click at [442, 459] on div "Quantity 1 Unit Type Each" at bounding box center [522, 462] width 235 height 58
type input "$18,213.90"
click at [720, 638] on input "18213.9" at bounding box center [692, 638] width 163 height 32
drag, startPoint x: 723, startPoint y: 638, endPoint x: 764, endPoint y: 638, distance: 41.0
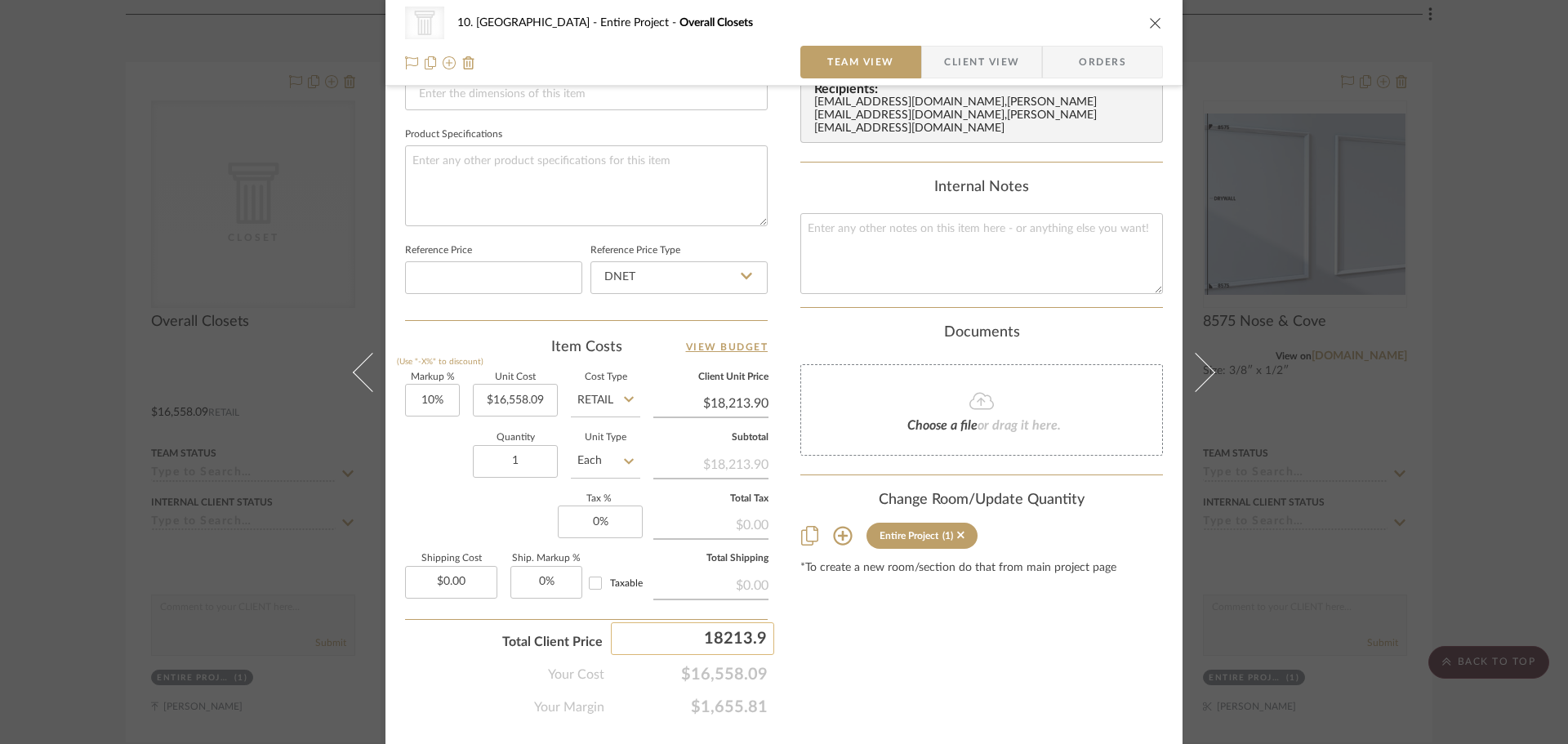
click at [764, 638] on input "18213.9" at bounding box center [692, 638] width 163 height 32
click at [514, 397] on input "16558.09" at bounding box center [515, 399] width 85 height 32
type input "$16,558.09"
type input "18401.9"
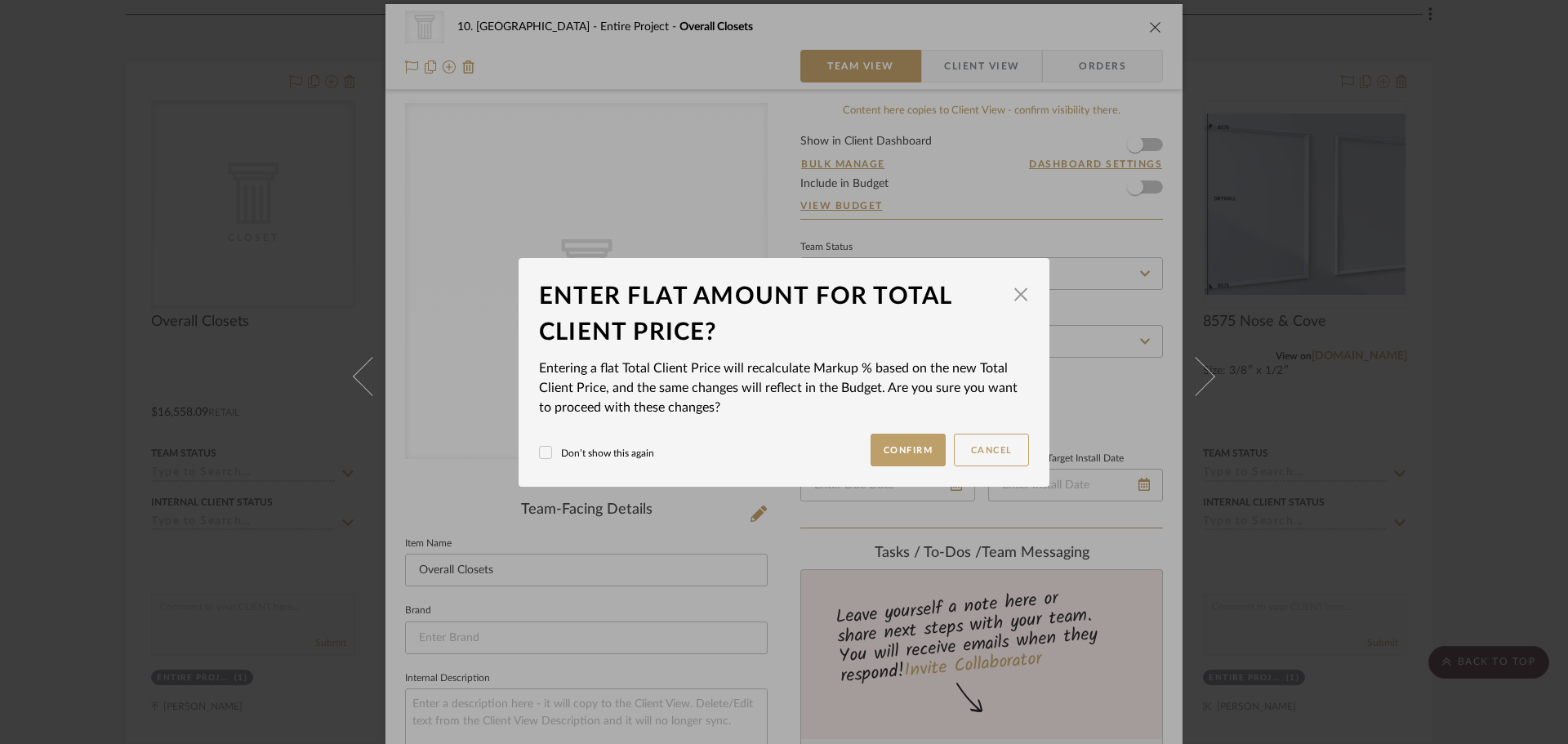
scroll to position [0, 0]
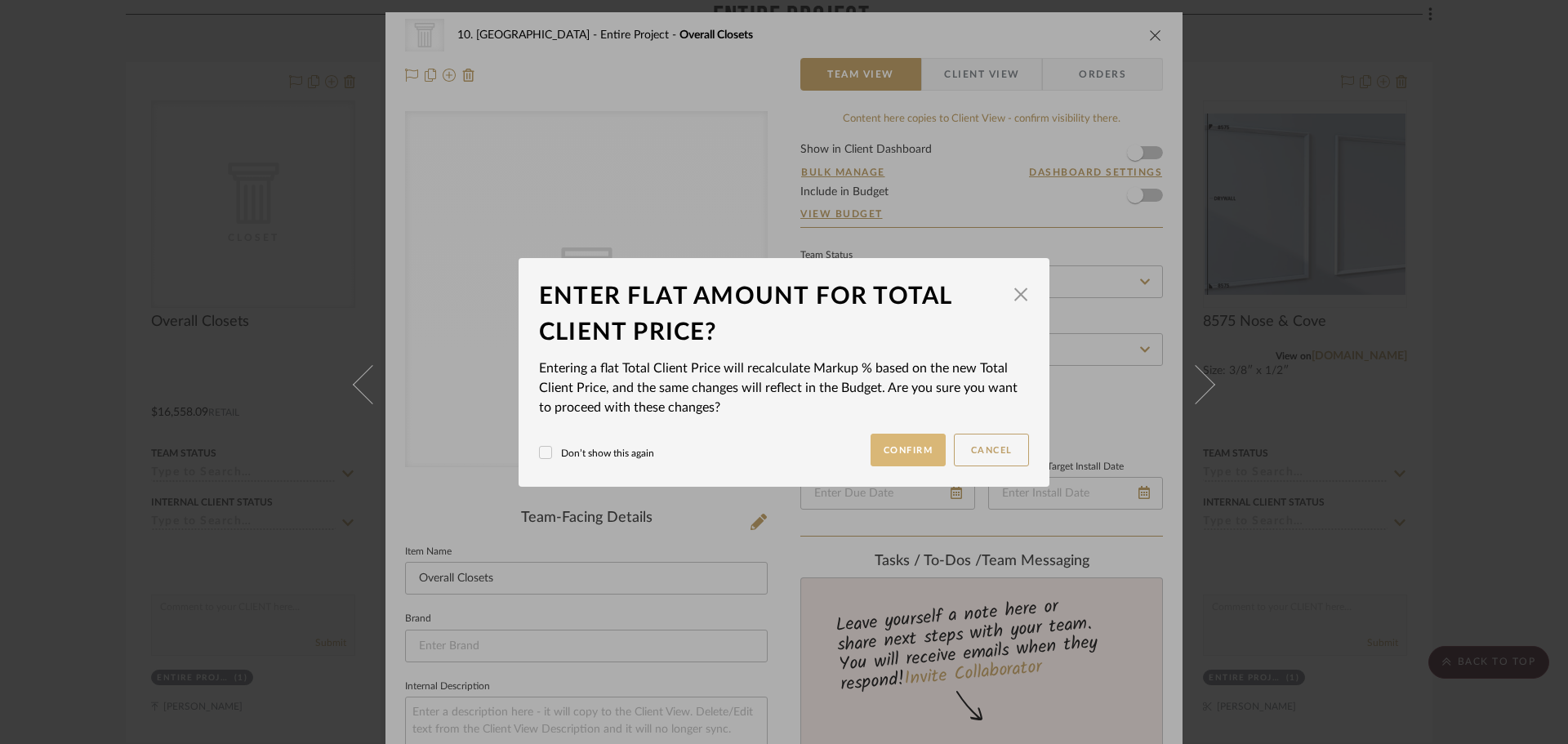
click at [917, 452] on button "Confirm" at bounding box center [909, 449] width 76 height 32
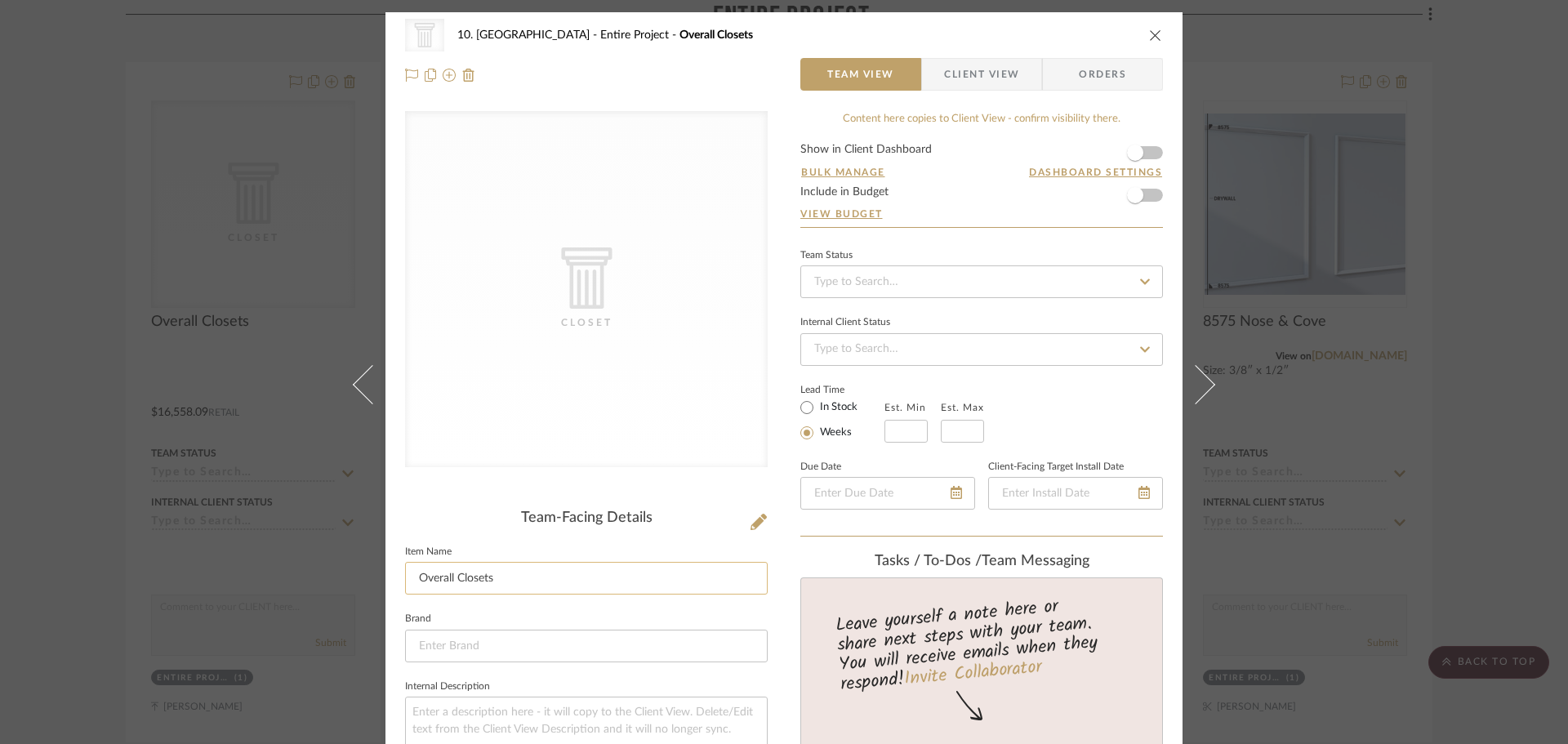
type input "11.13%"
type input "$18,401.90"
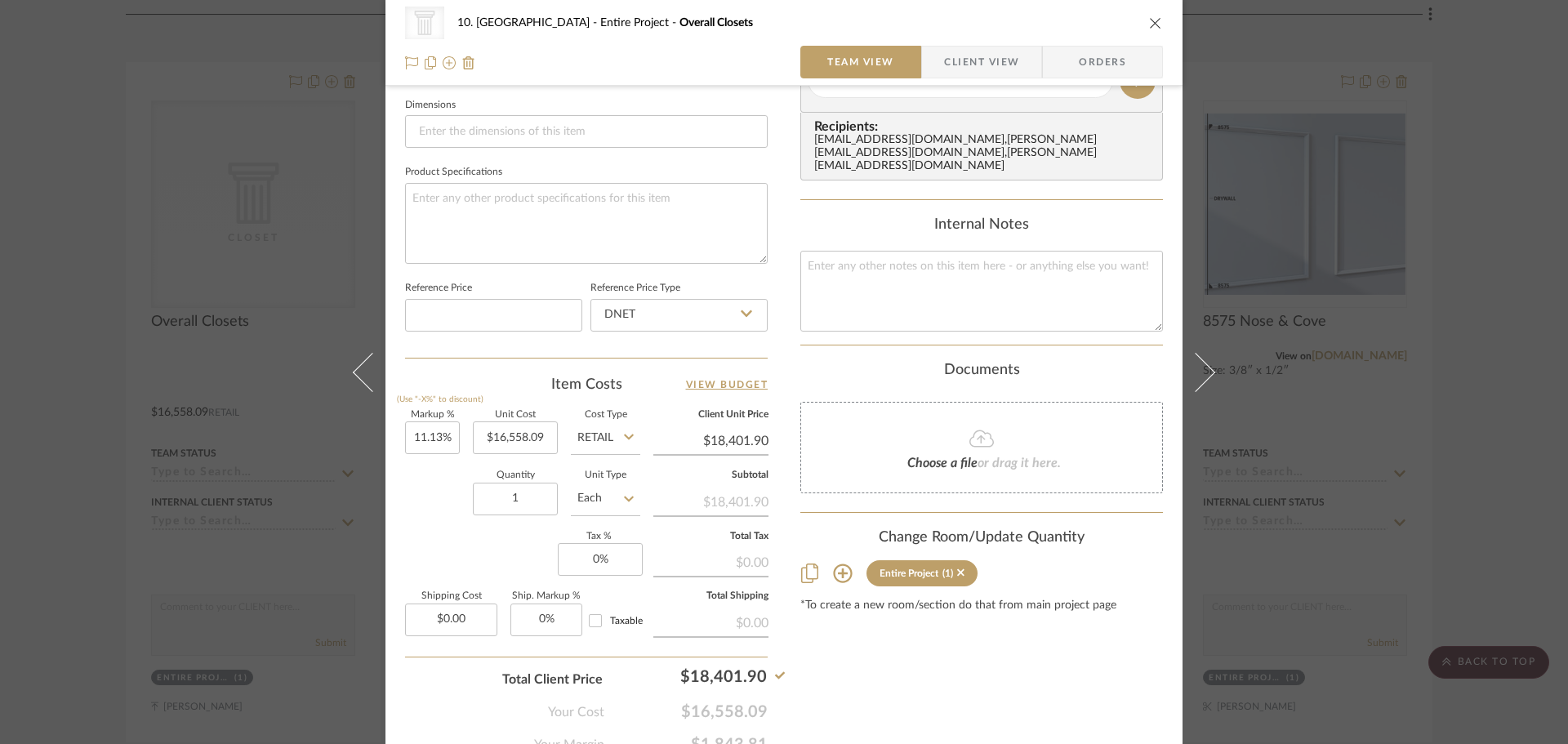
scroll to position [773, 0]
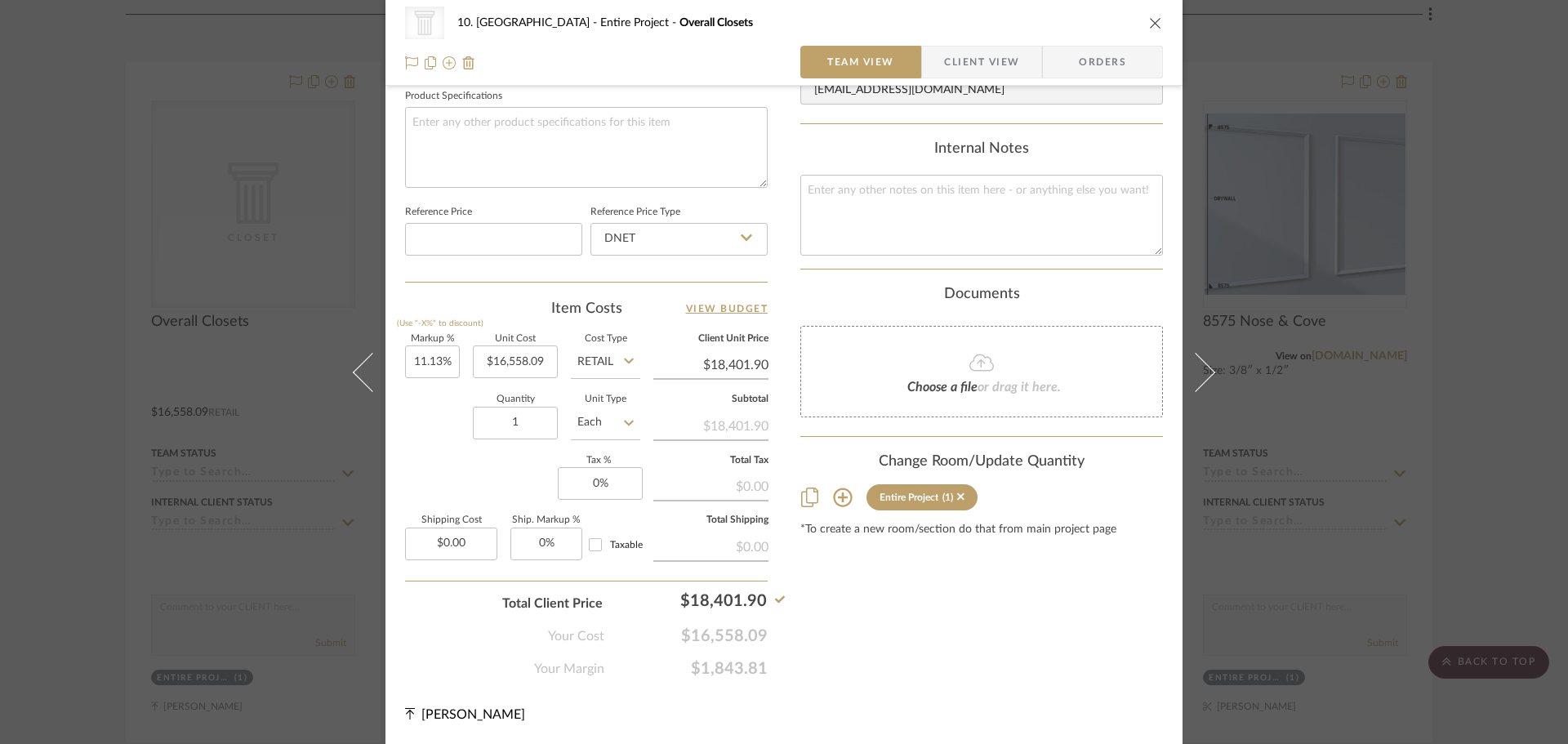
click at [943, 668] on div "Content here copies to Client View - confirm visibility there. Show in Client D…" at bounding box center [981, 8] width 362 height 1341
click at [1487, 475] on div "CategoryIconArchitectural Created with Sketch. Closet 10. Vignola Entire Projec…" at bounding box center [784, 372] width 1568 height 744
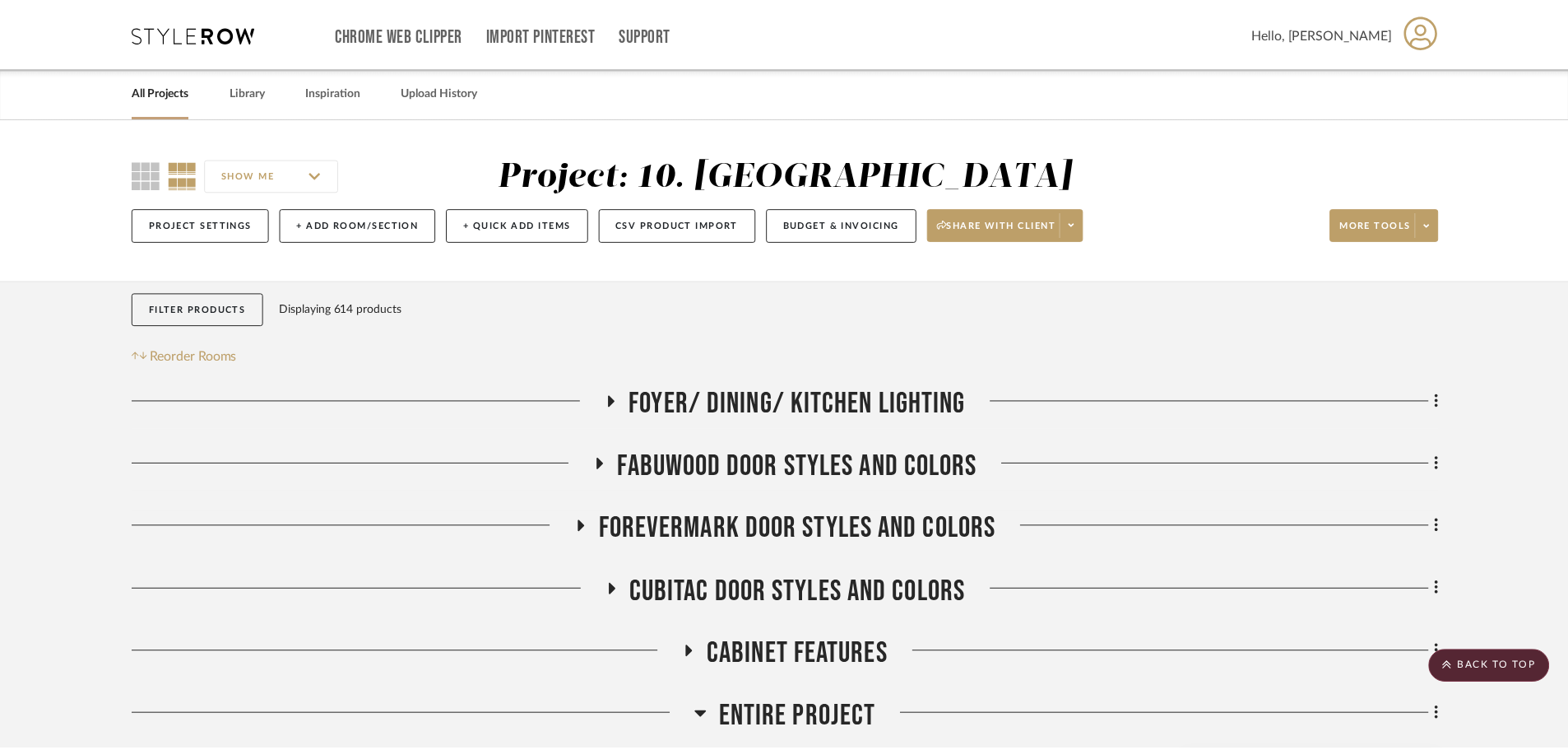
scroll to position [701, 0]
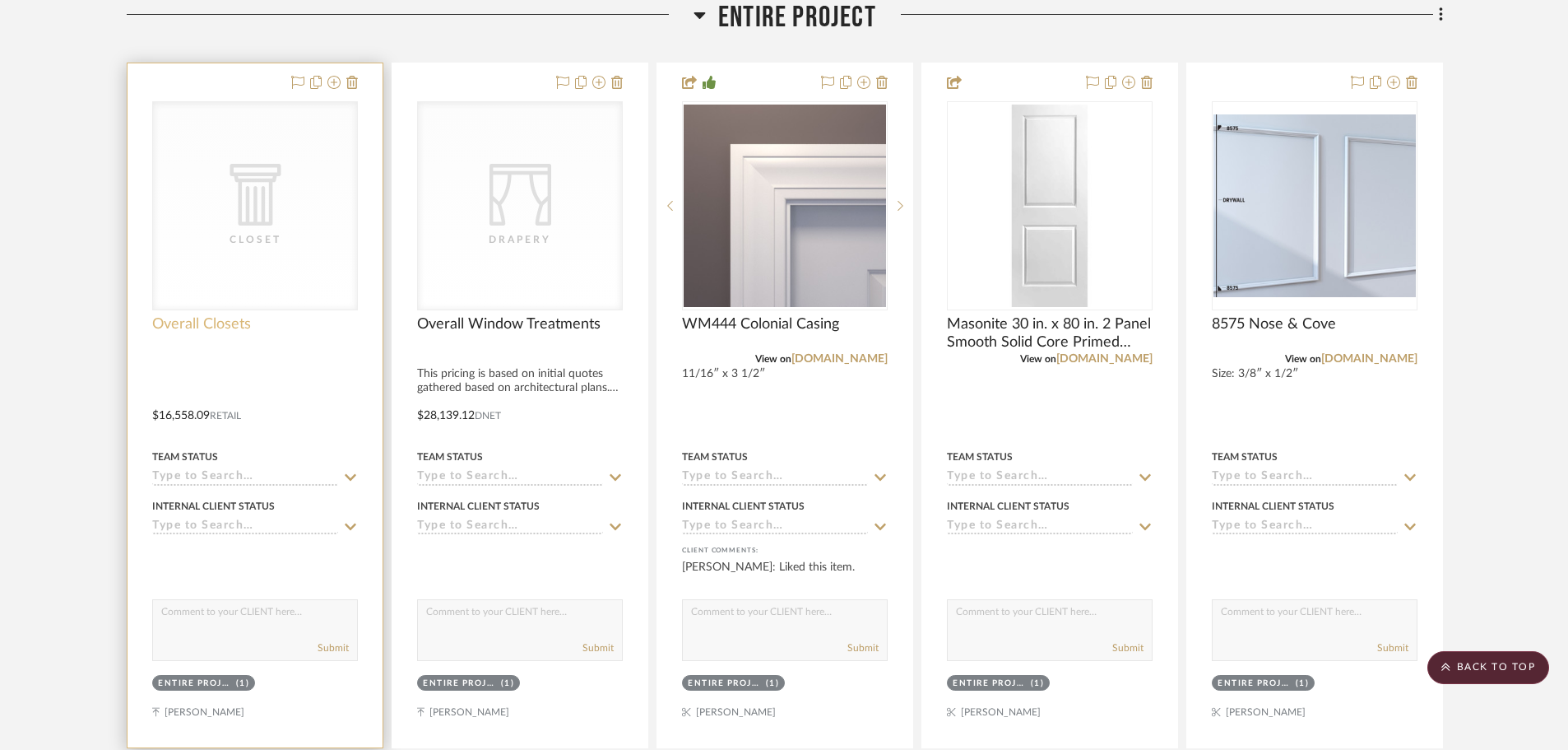
click at [218, 321] on span "Overall Closets" at bounding box center [202, 324] width 98 height 18
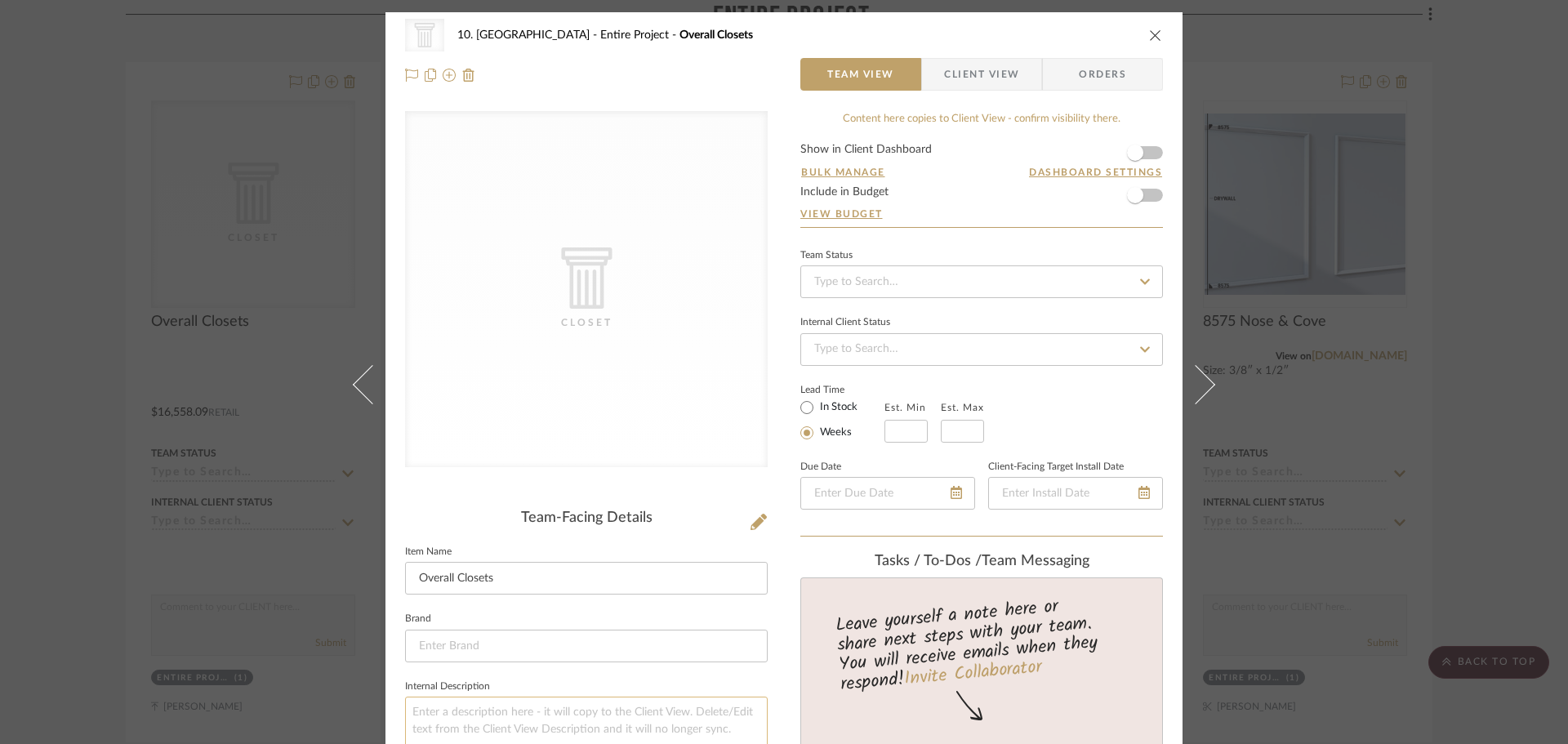
click at [508, 707] on textarea at bounding box center [586, 736] width 362 height 81
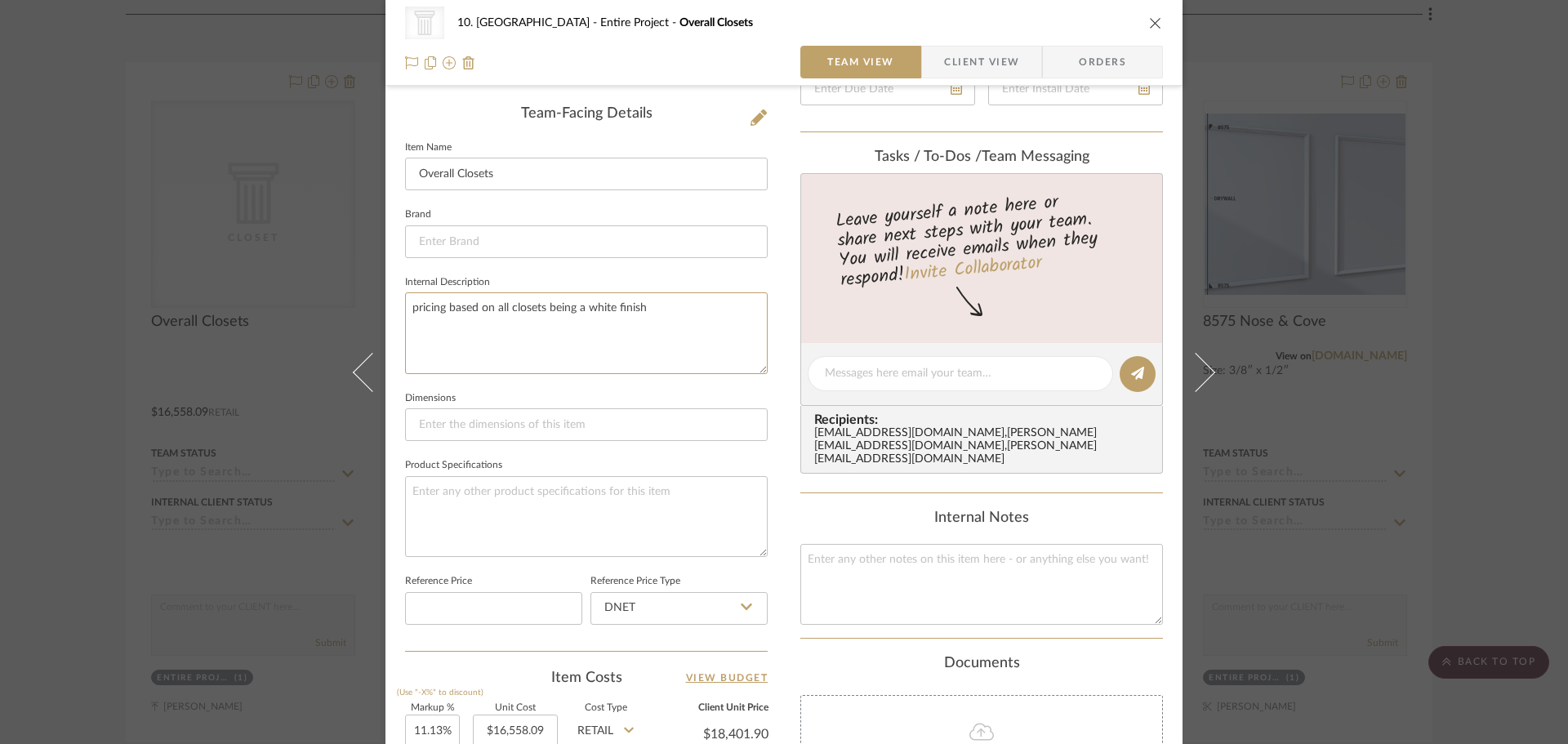
scroll to position [408, 0]
type textarea "pricing based on all closets being a white finish"
click at [808, 571] on textarea at bounding box center [981, 580] width 362 height 81
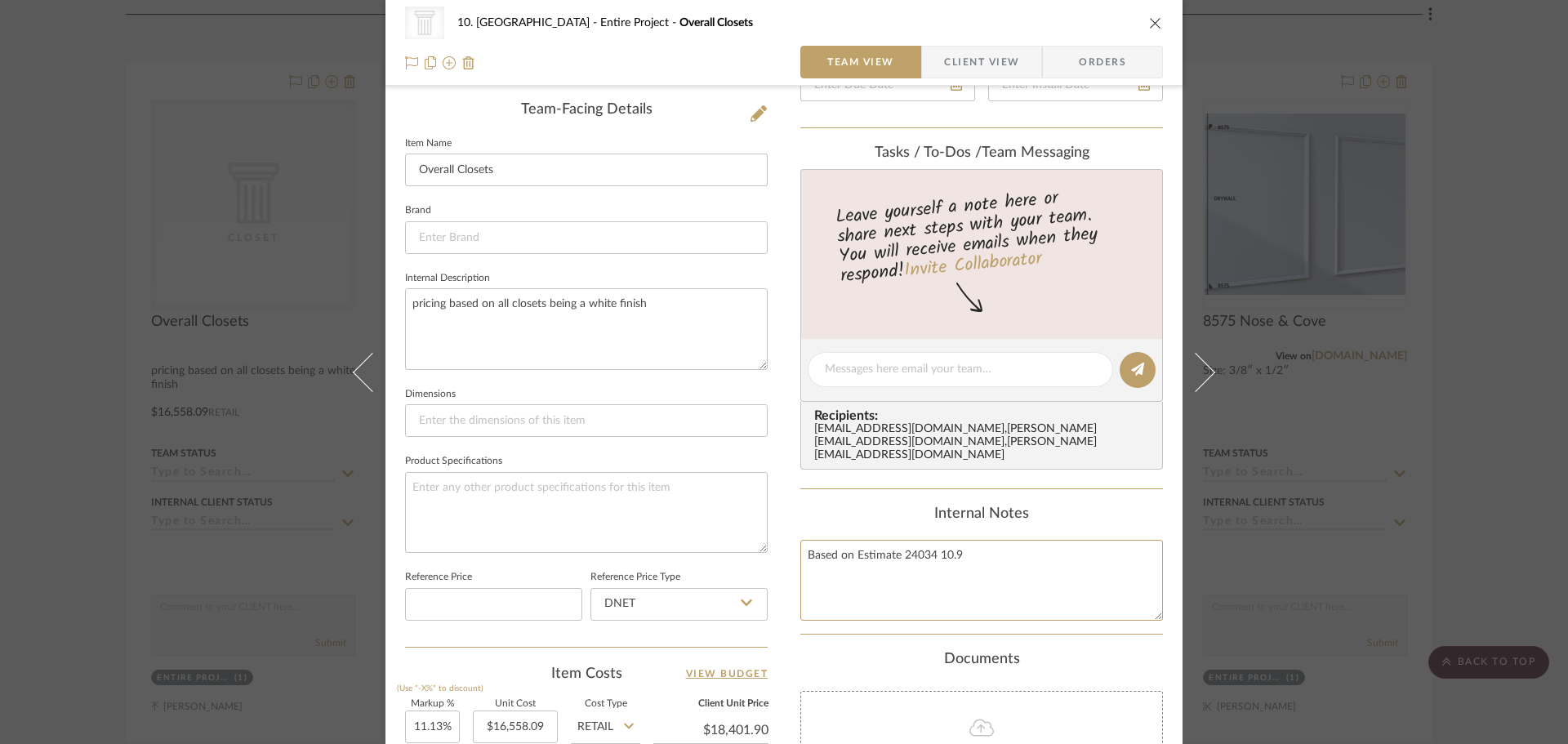
type textarea "Based on Estimate 24034 10.9"
click at [846, 517] on div "Internal Notes" at bounding box center [981, 515] width 362 height 18
click at [1539, 542] on div "CategoryIconArchitectural Created with Sketch. Closet 10. Vignola Entire Projec…" at bounding box center [784, 372] width 1568 height 744
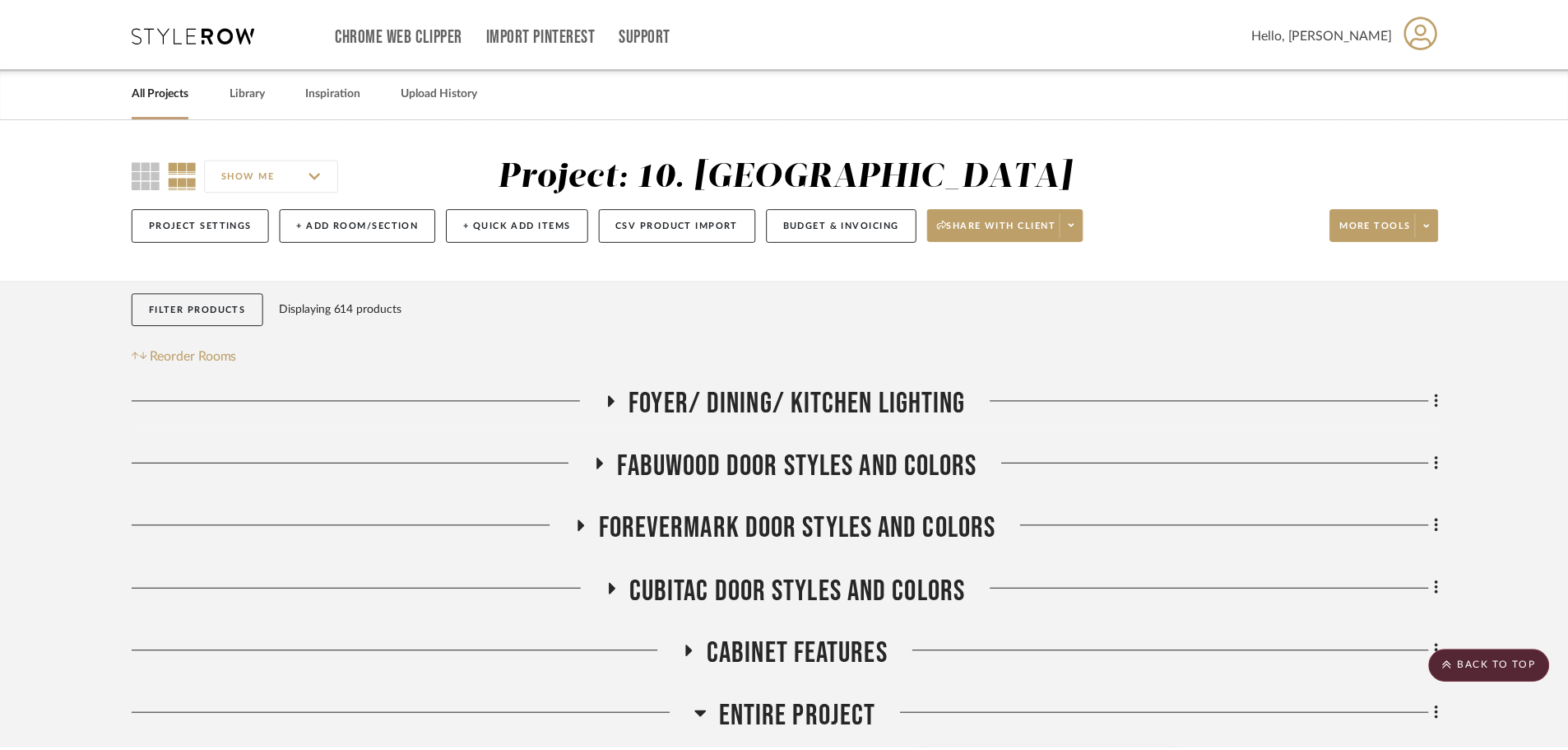
scroll to position [701, 0]
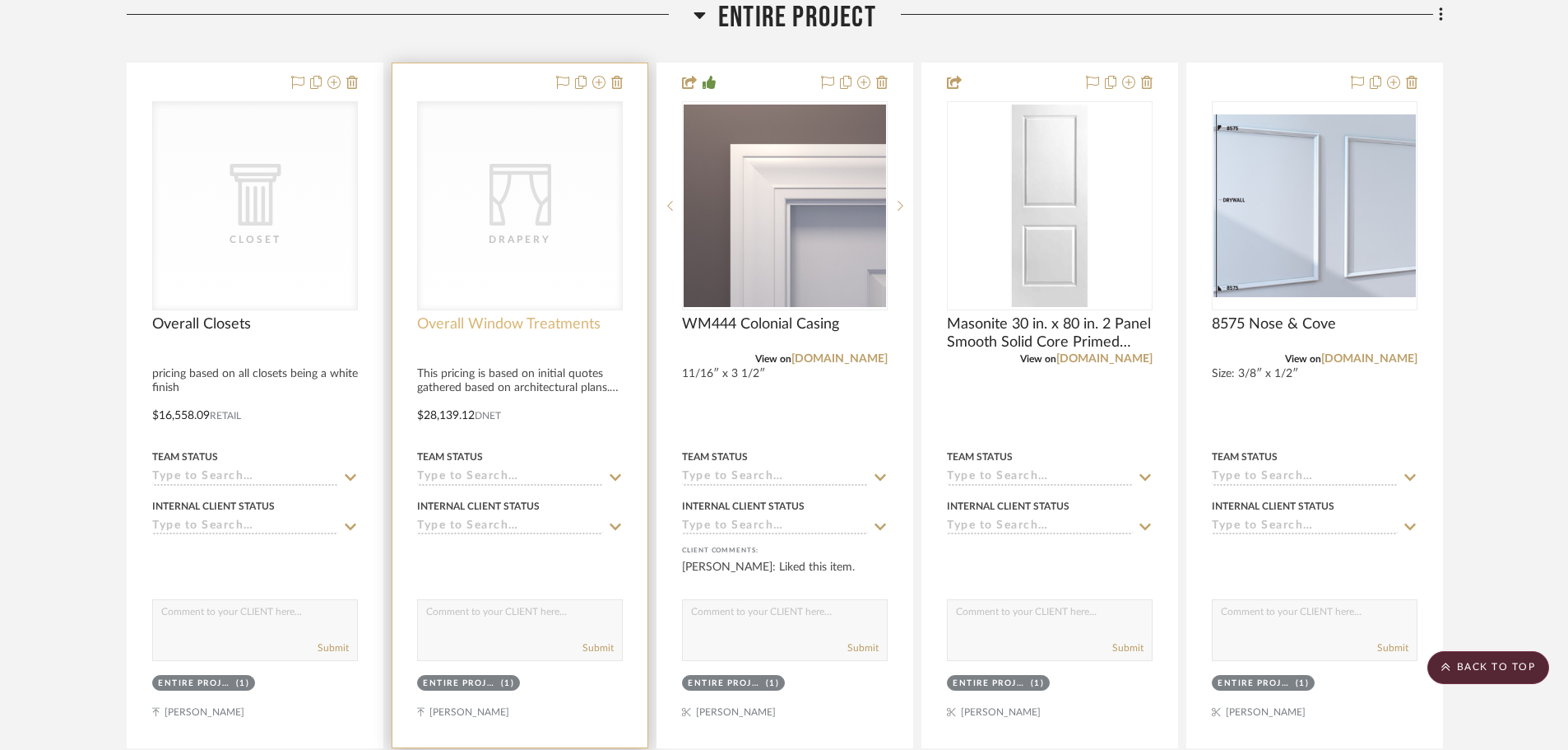
click at [460, 326] on span "Overall Window Treatments" at bounding box center [509, 324] width 184 height 18
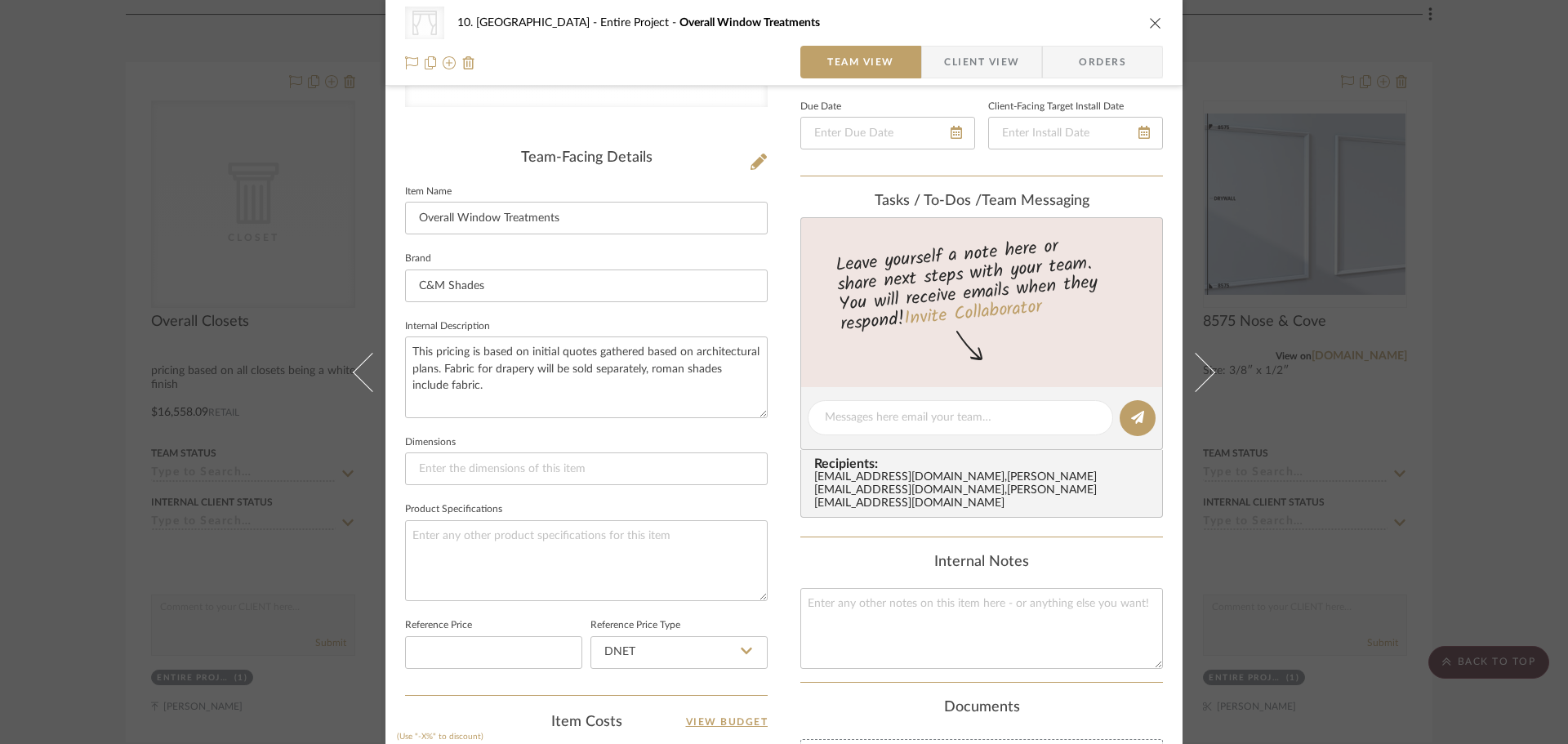
scroll to position [408, 0]
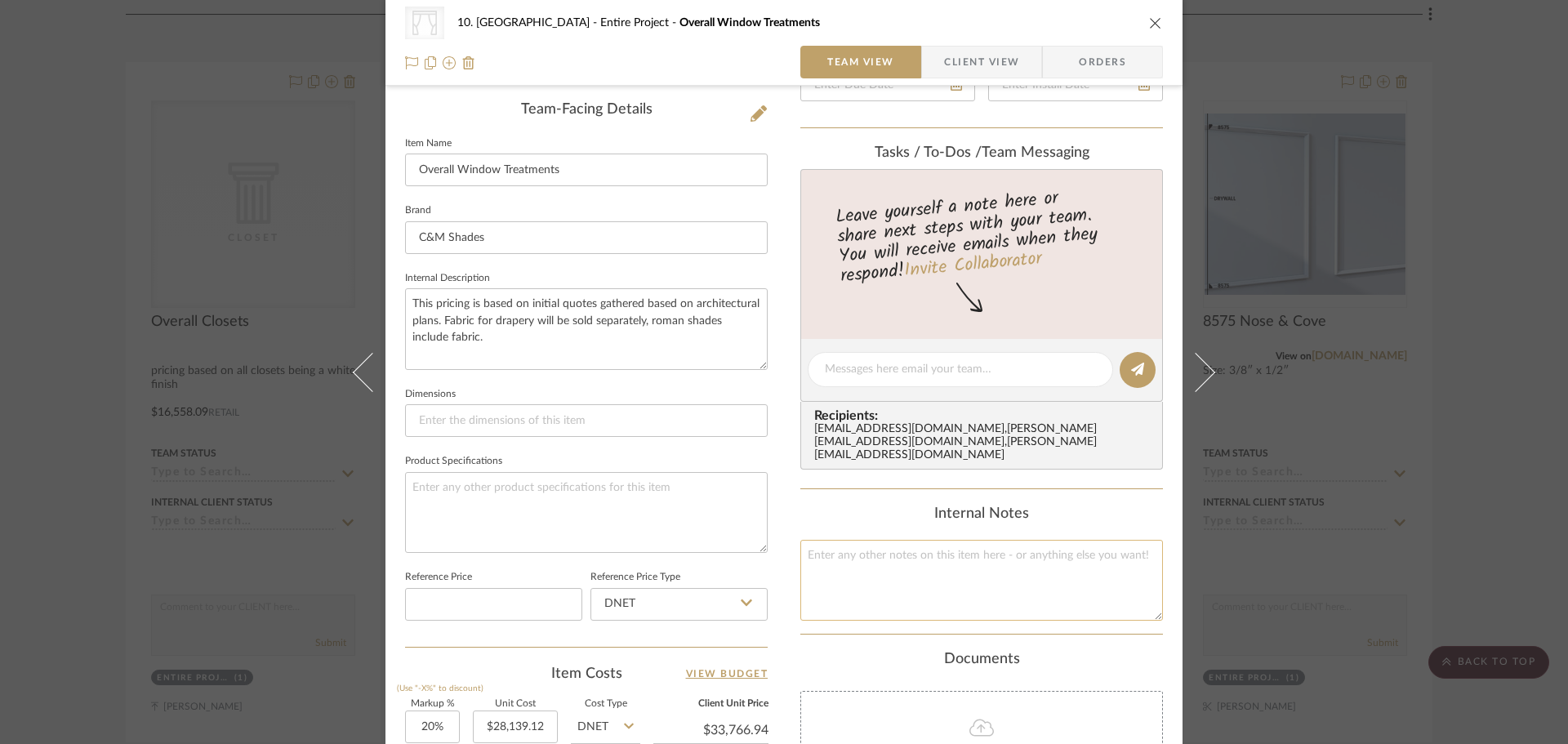
click at [976, 556] on textarea at bounding box center [981, 580] width 362 height 81
type textarea "Based on Quote 15409 9.16"
click at [1083, 528] on div "Internal Notes Based on Quote 15409 9.16" at bounding box center [981, 563] width 362 height 115
click at [1121, 518] on div "Internal Notes" at bounding box center [981, 515] width 362 height 18
click at [1485, 487] on div "CategoryIconFabrics Created with Sketch. Drapery 10. Vignola Entire Project Ove…" at bounding box center [784, 372] width 1568 height 744
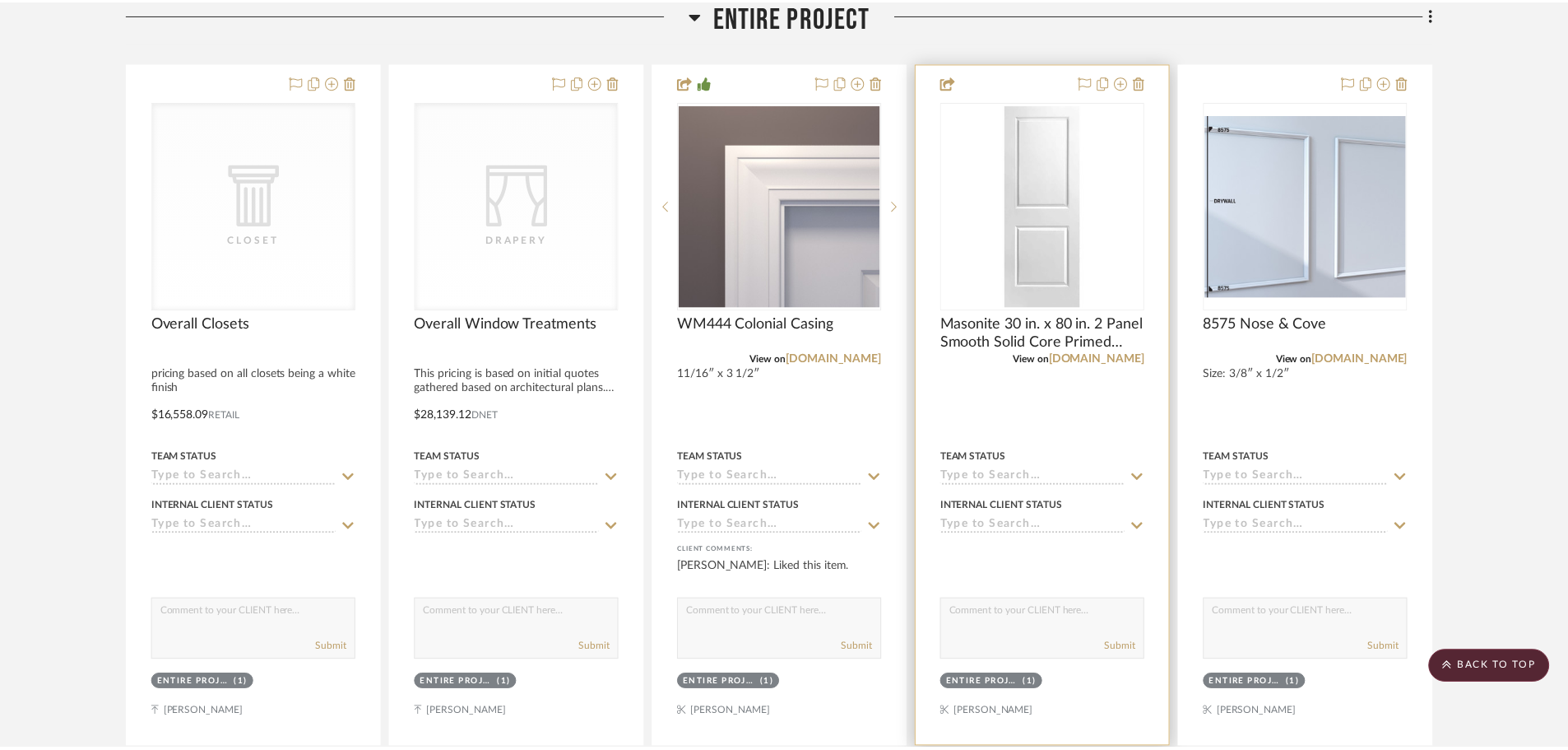
scroll to position [701, 0]
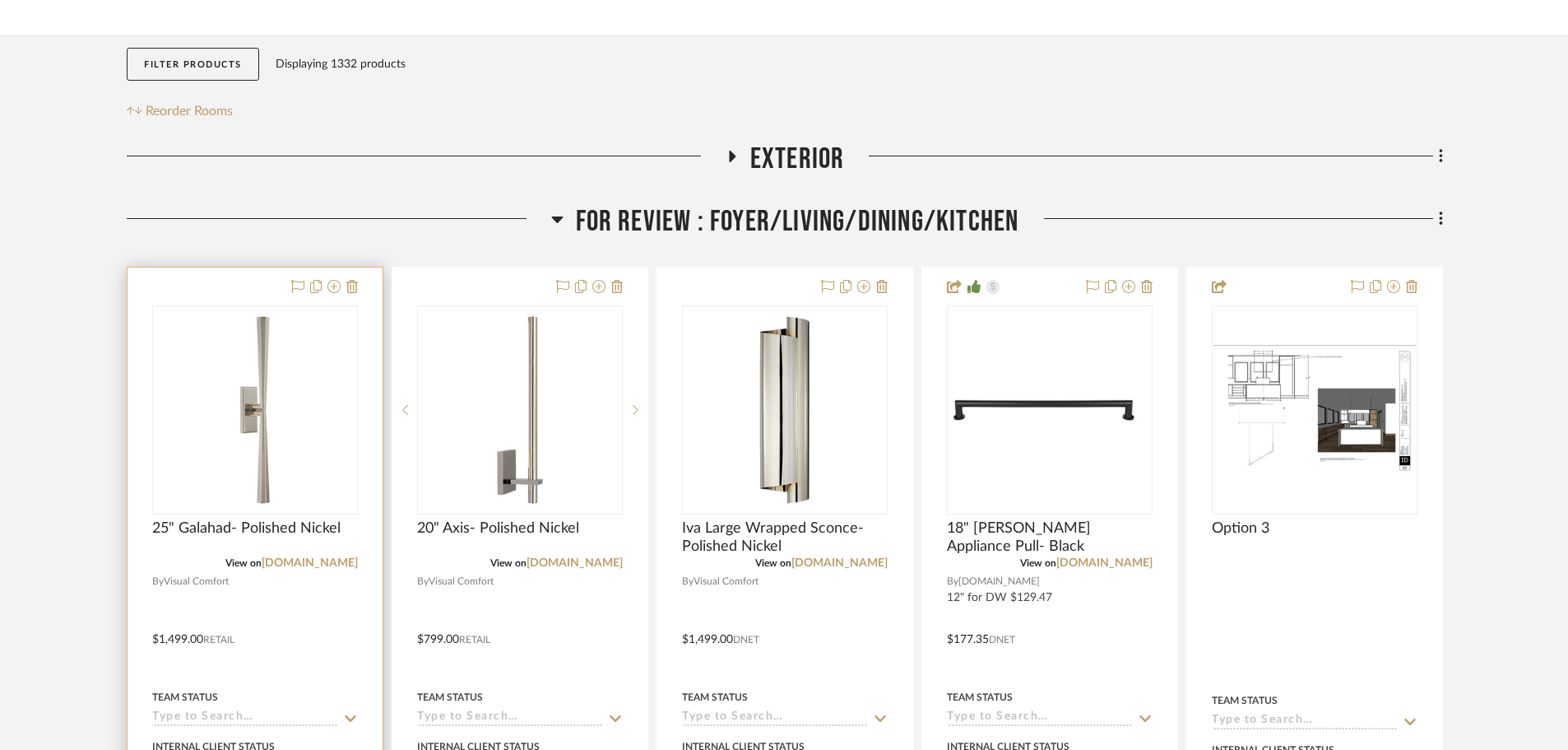
drag, startPoint x: 297, startPoint y: 519, endPoint x: 277, endPoint y: 431, distance: 90.2
click at [297, 557] on link "[DOMAIN_NAME]" at bounding box center [310, 563] width 96 height 12
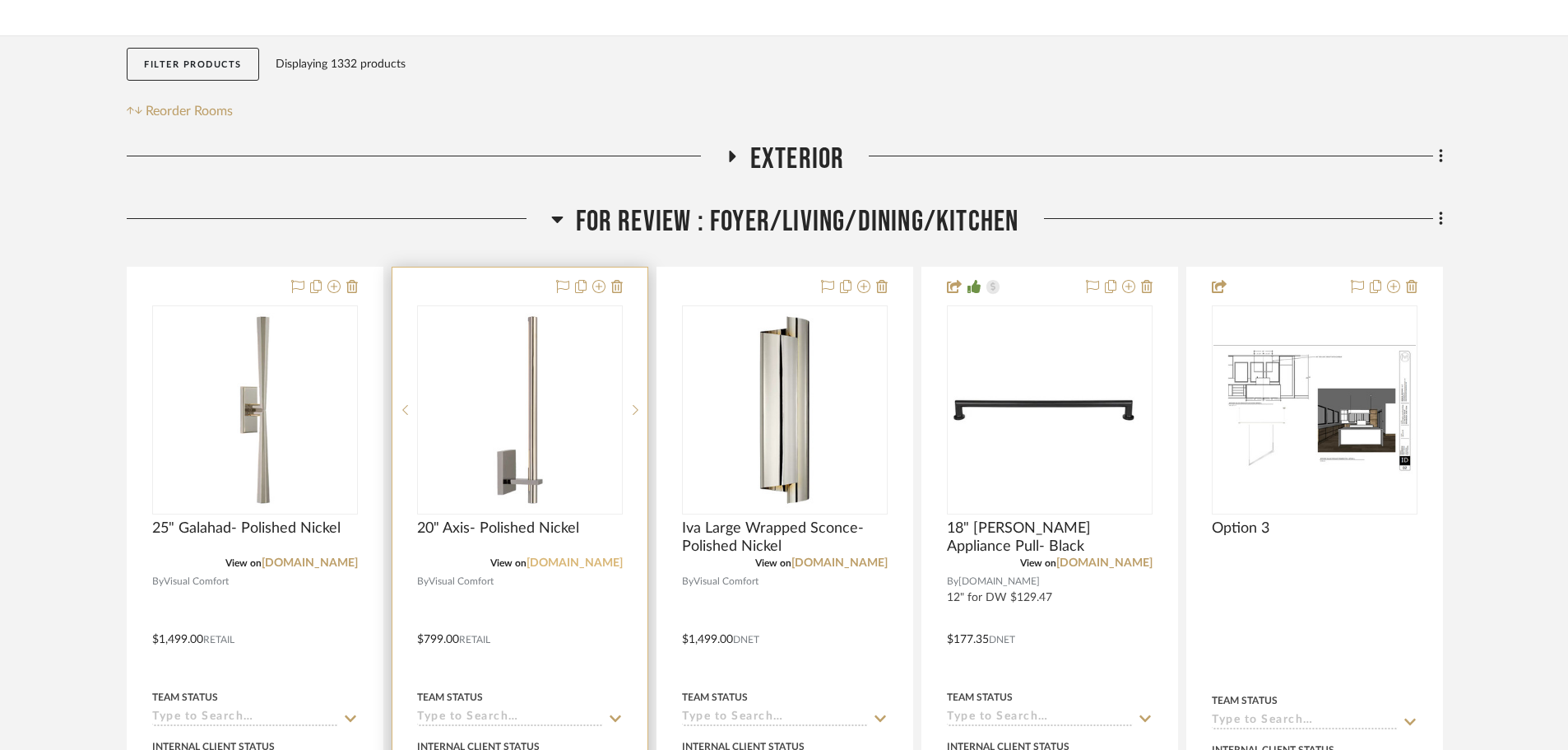
click at [576, 557] on link "[DOMAIN_NAME]" at bounding box center [574, 563] width 96 height 12
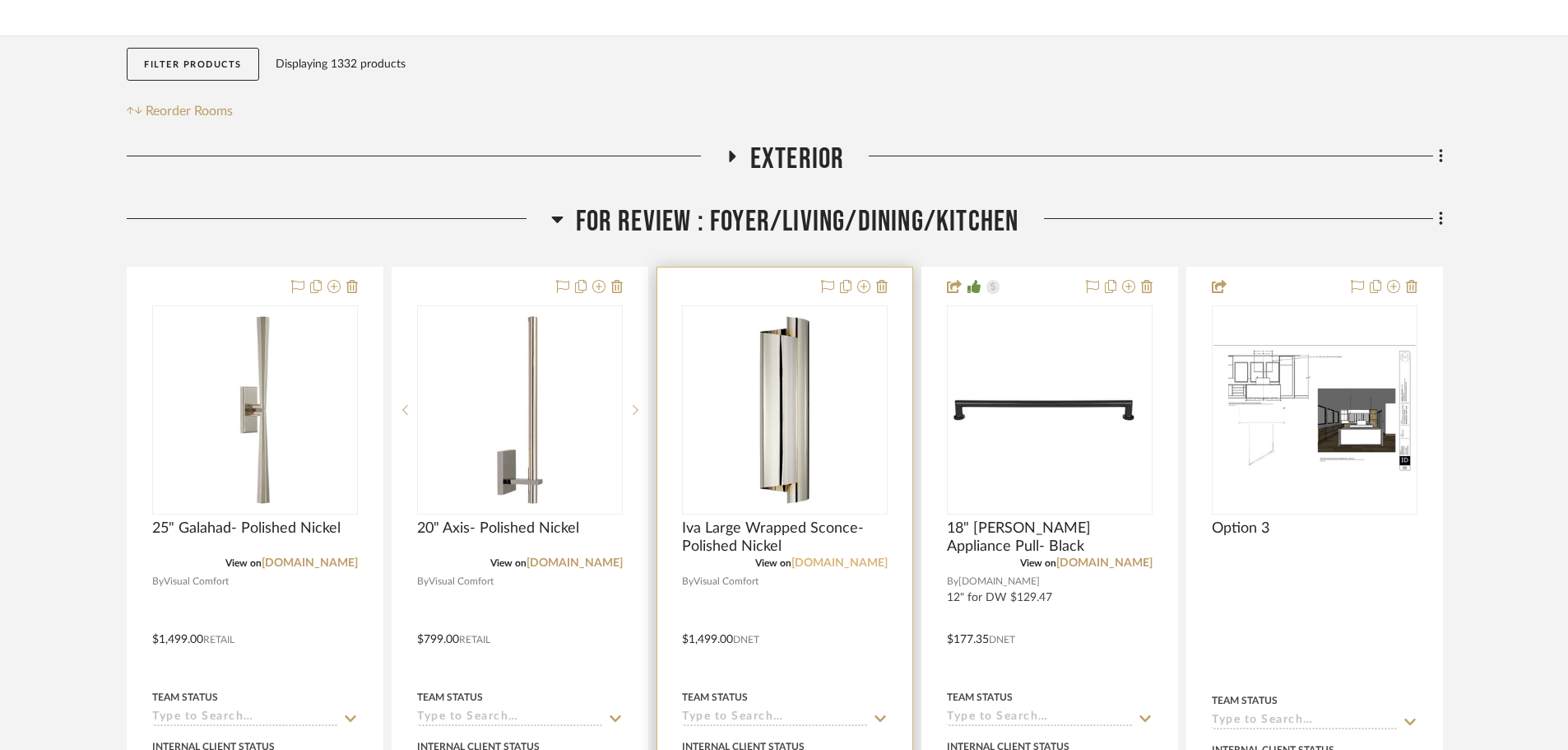
click at [852, 557] on link "[DOMAIN_NAME]" at bounding box center [840, 563] width 96 height 12
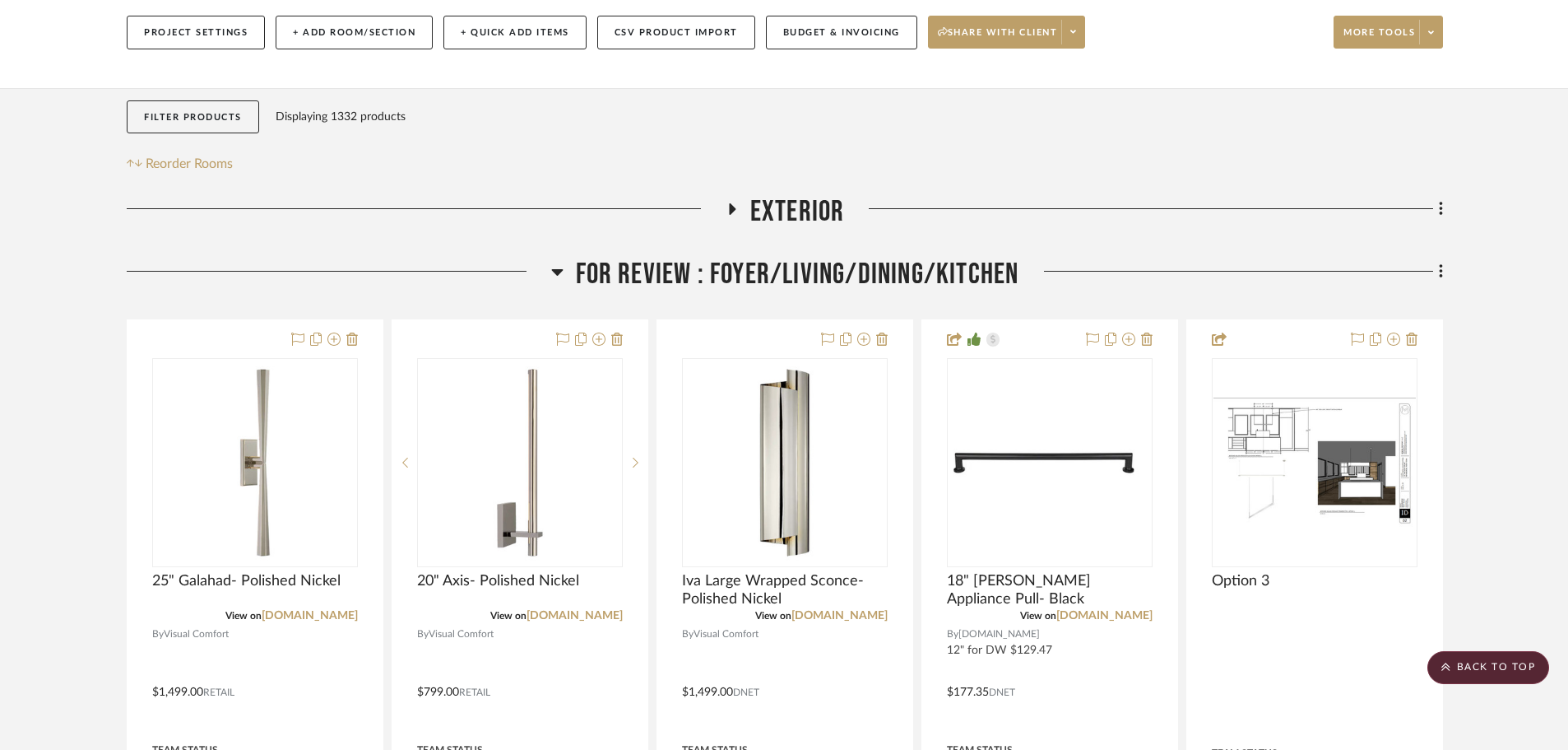
scroll to position [247, 0]
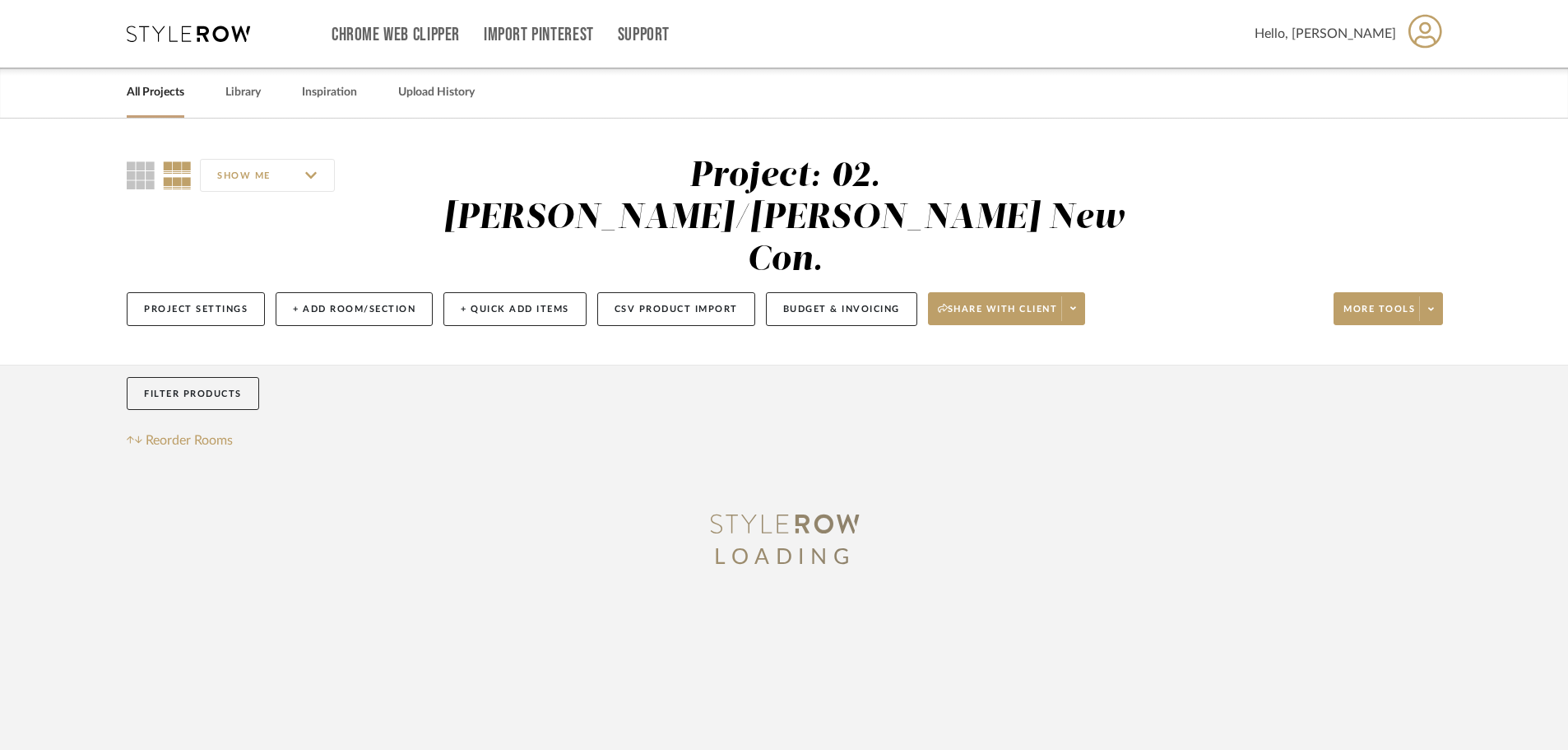
click at [152, 94] on link "All Projects" at bounding box center [155, 93] width 58 height 23
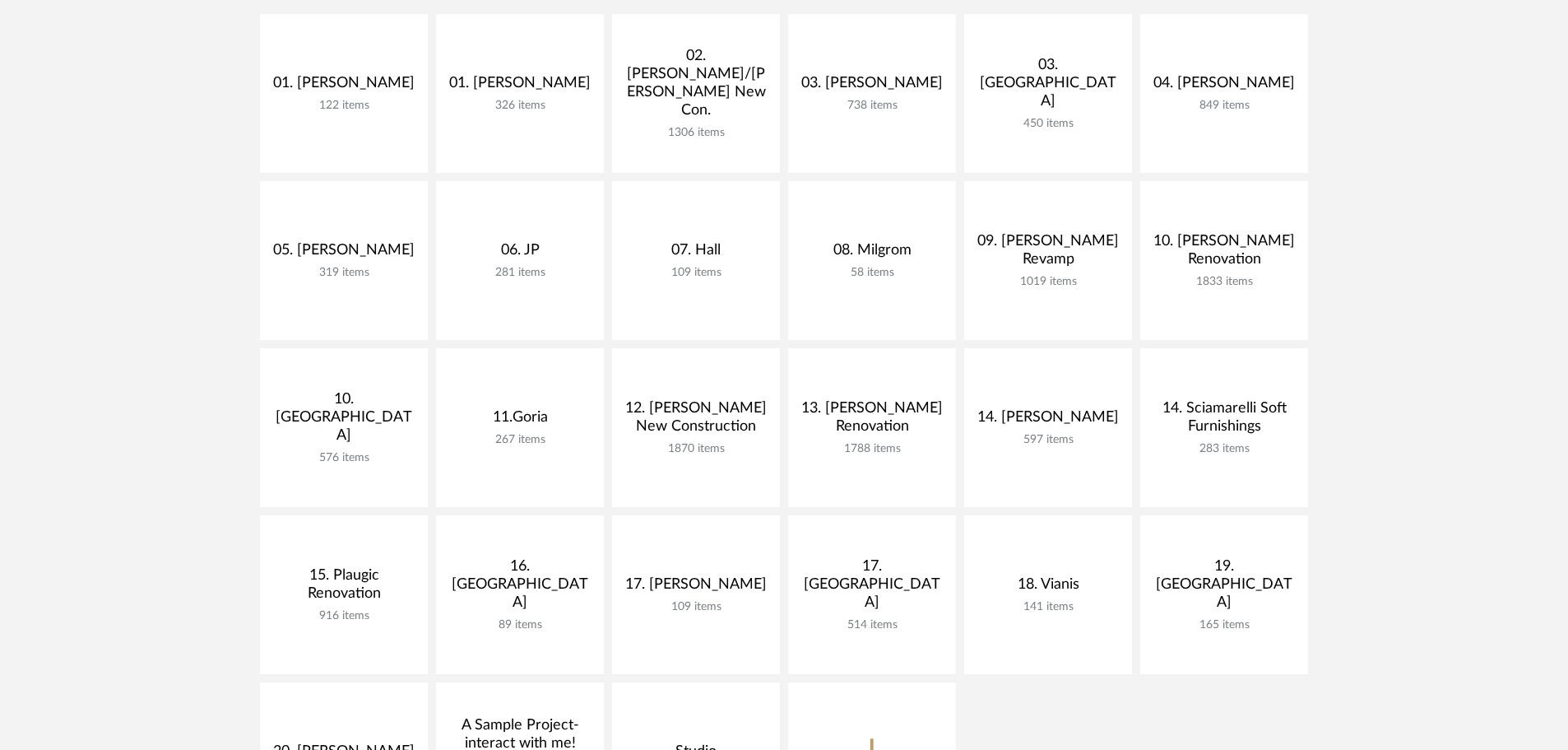
scroll to position [411, 0]
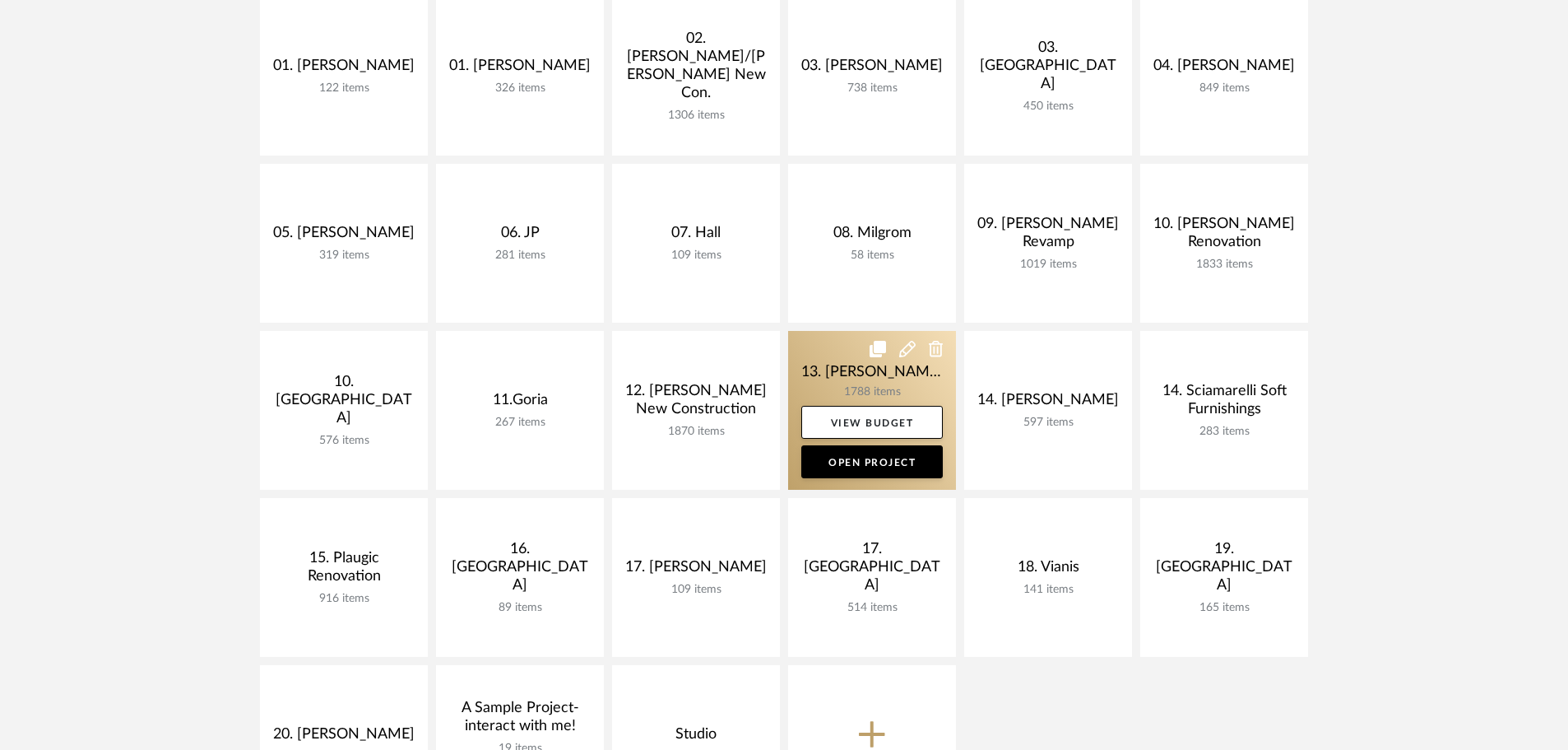
click at [881, 381] on link at bounding box center [872, 409] width 168 height 158
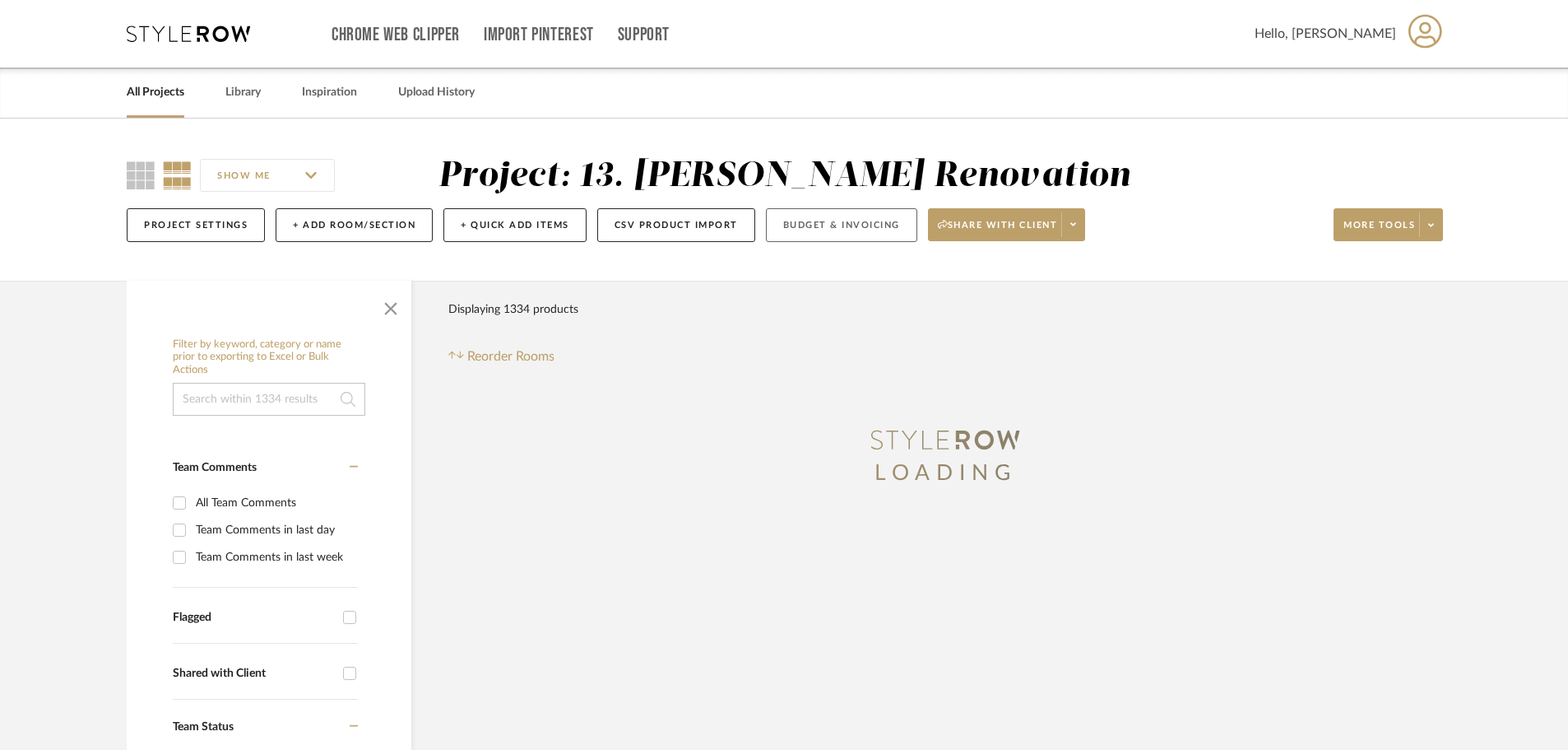
click at [778, 218] on button "Budget & Invoicing" at bounding box center [842, 225] width 151 height 33
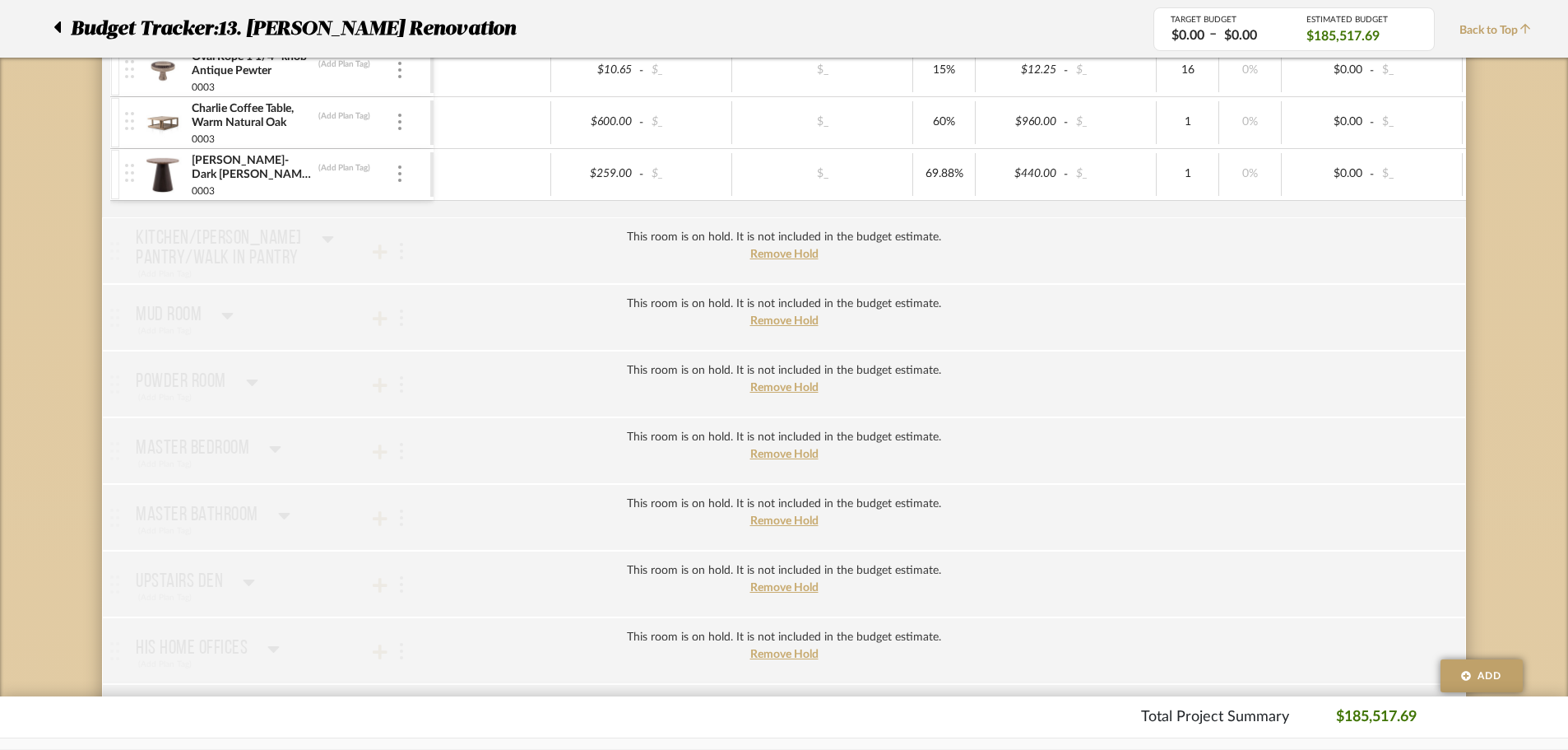
scroll to position [1729, 0]
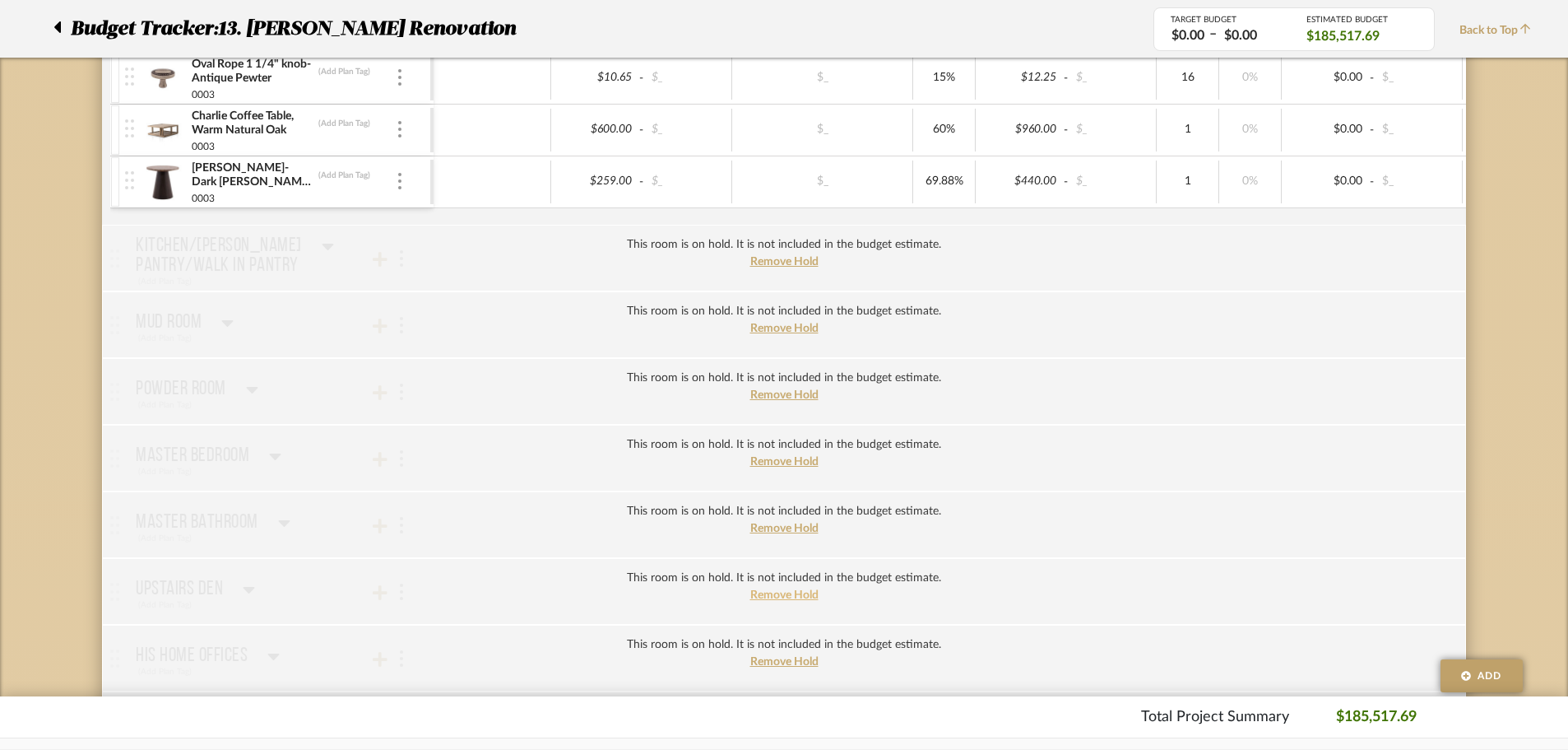
click at [792, 598] on span "Remove Hold" at bounding box center [784, 595] width 68 height 12
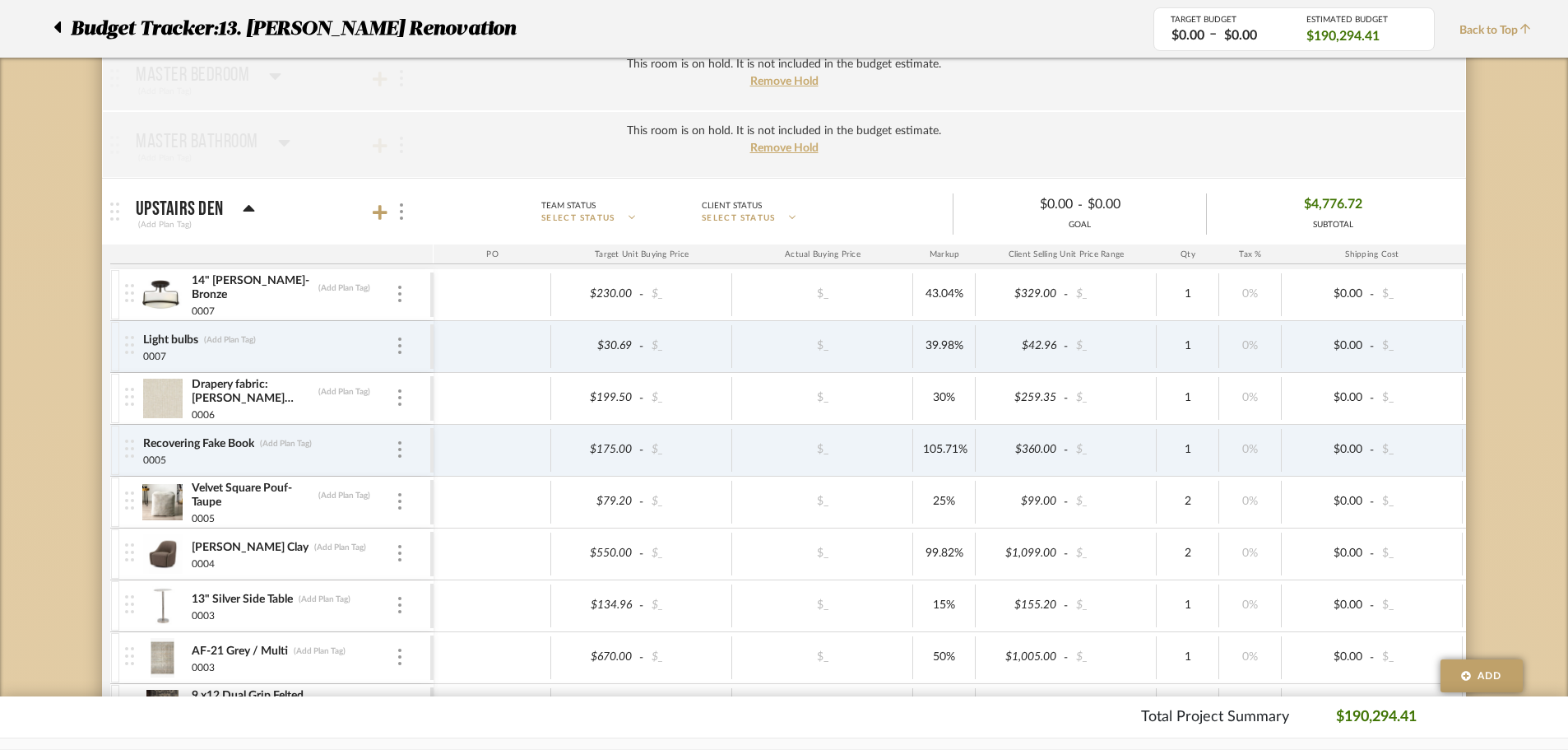
scroll to position [2141, 0]
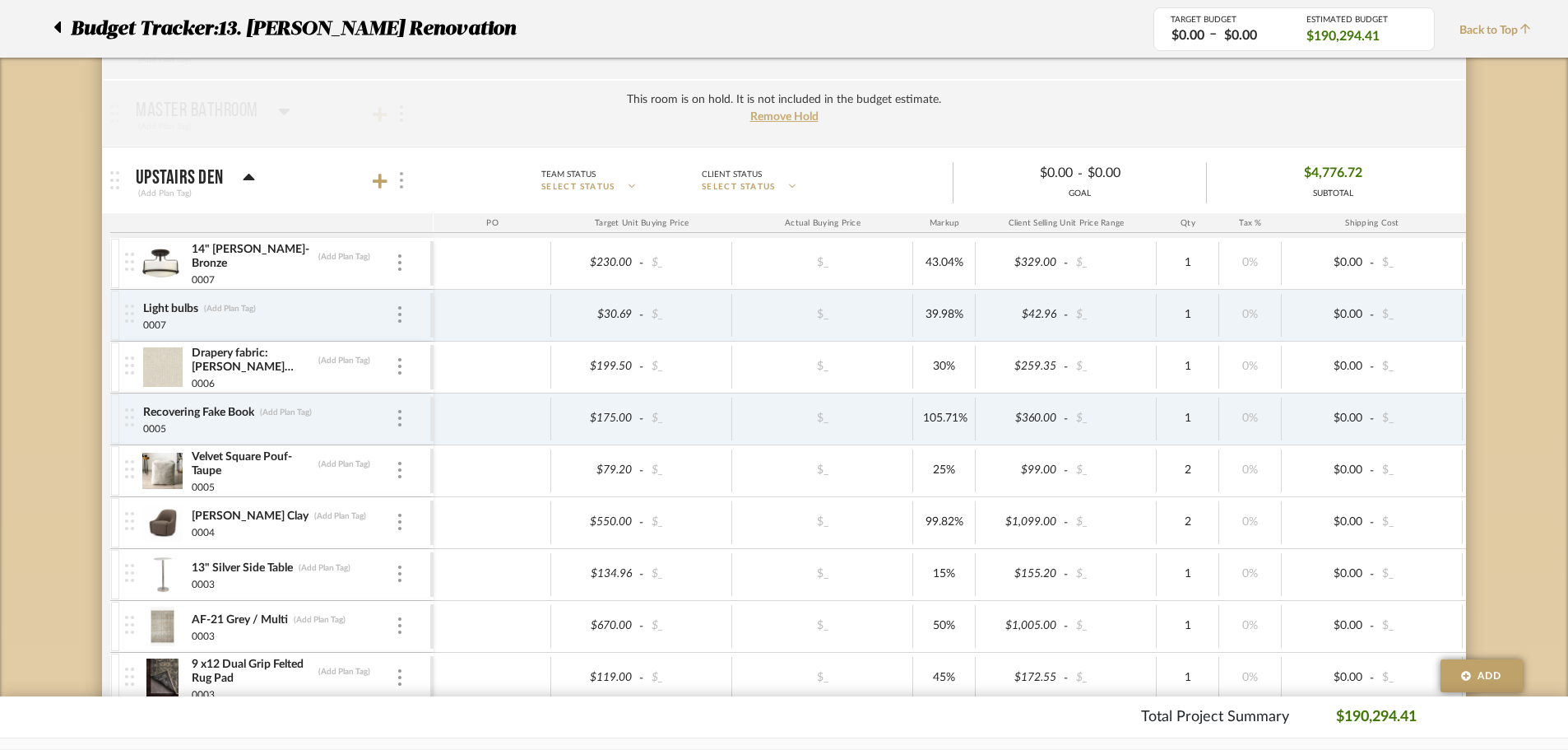
click at [400, 185] on img at bounding box center [401, 180] width 3 height 17
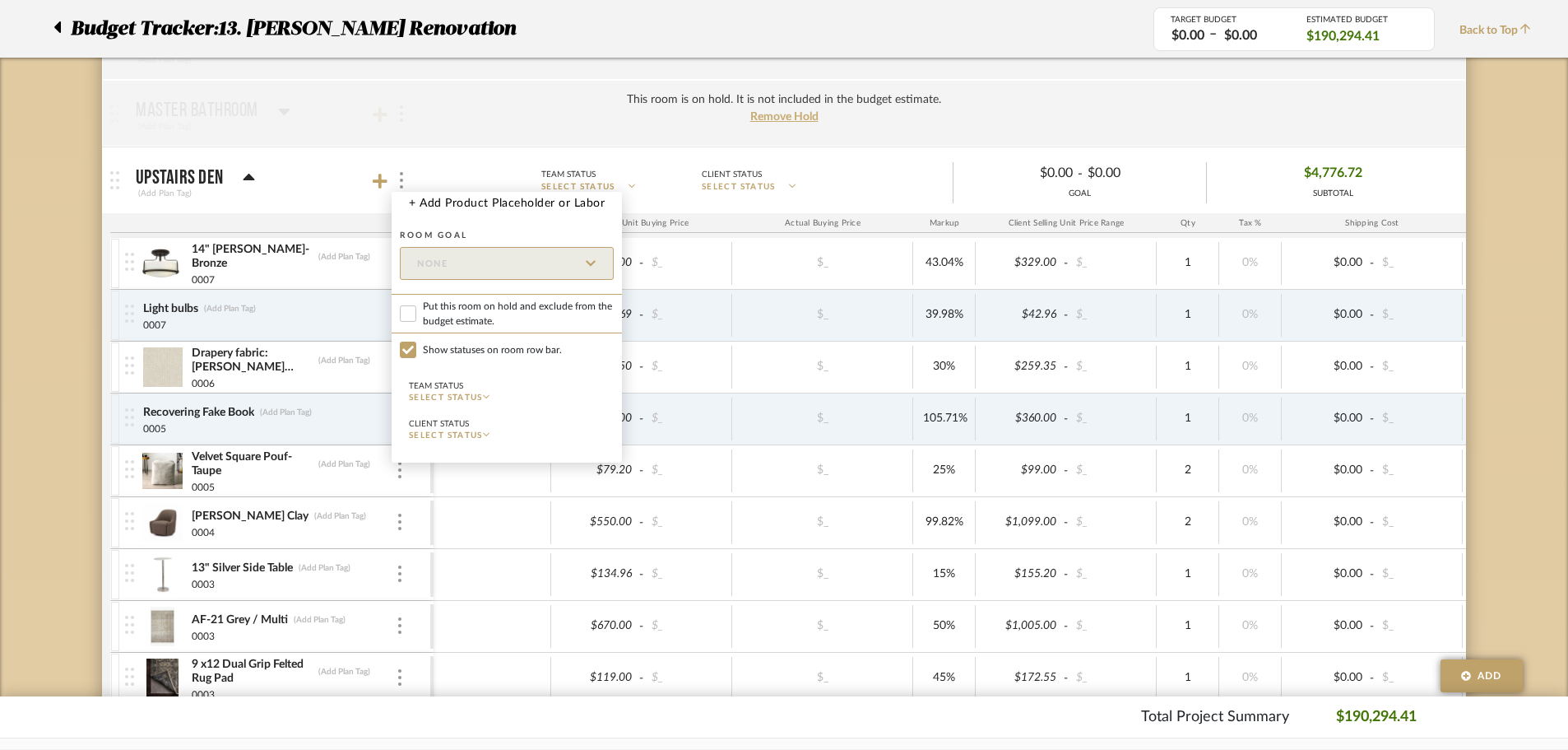
click at [425, 324] on span "Put this room on hold and exclude from the budget estimate." at bounding box center [518, 314] width 191 height 30
click at [416, 322] on input "Put this room on hold and exclude from the budget estimate." at bounding box center [408, 313] width 17 height 17
checkbox input "true"
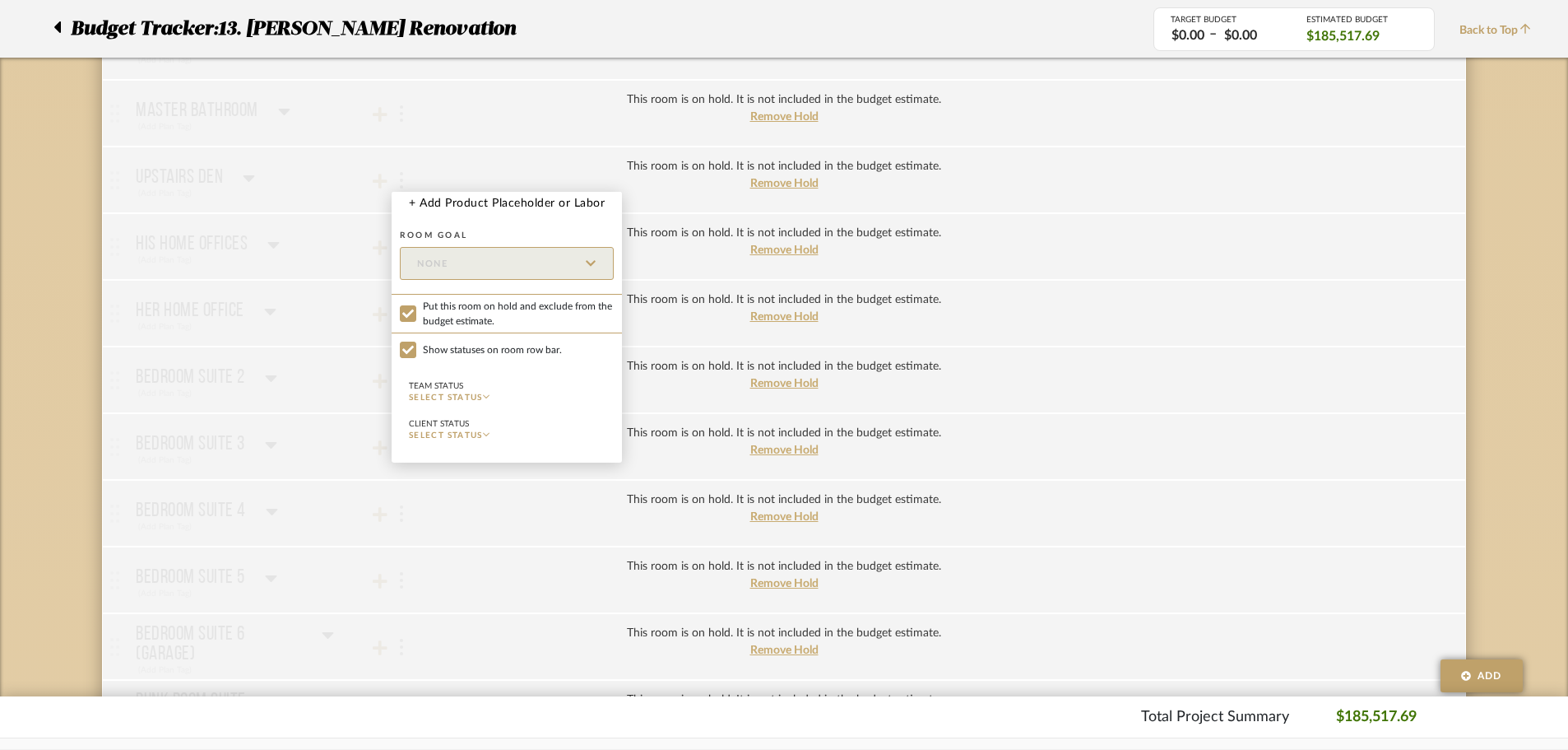
click at [33, 332] on div at bounding box center [784, 375] width 1568 height 750
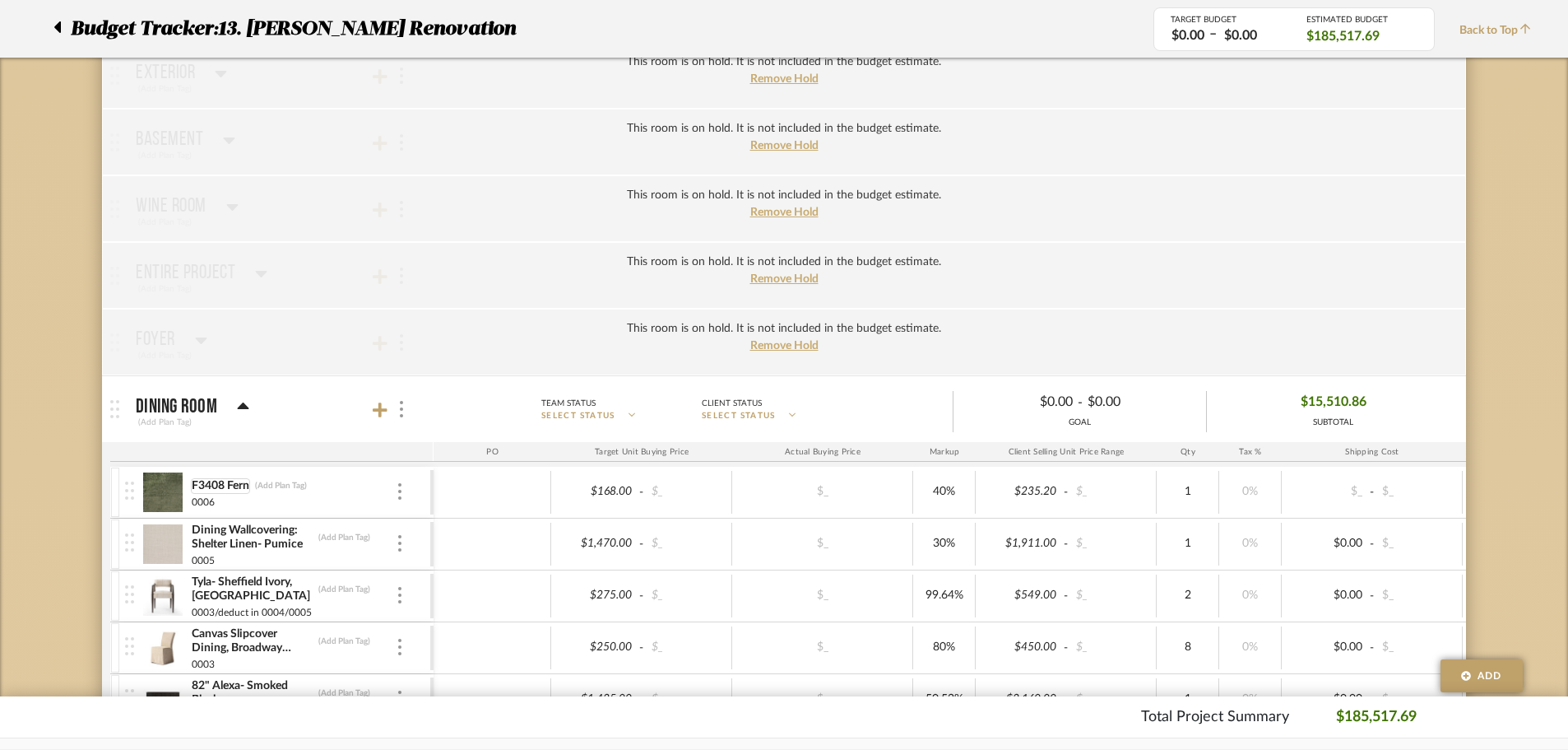
scroll to position [494, 0]
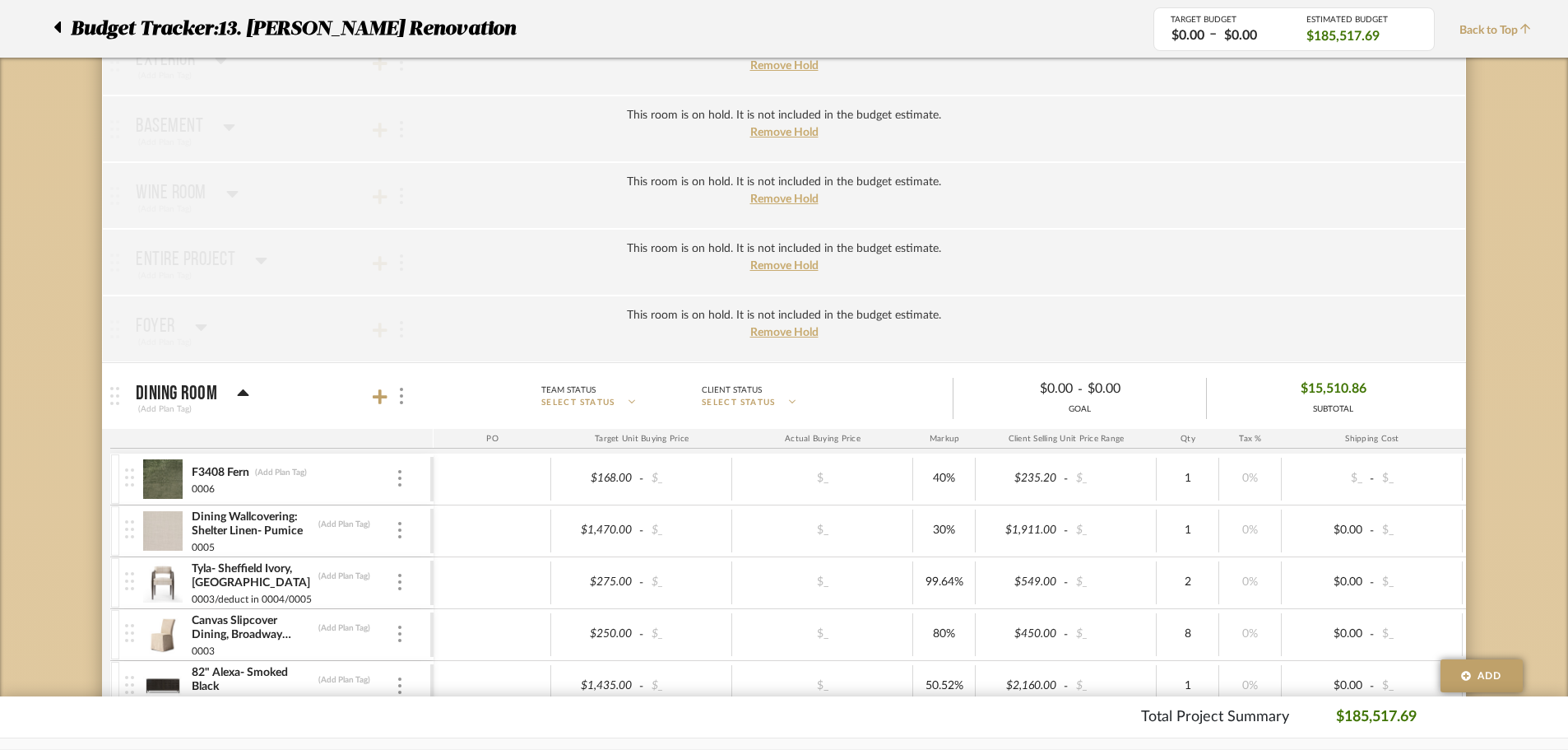
click at [237, 395] on icon at bounding box center [243, 393] width 12 height 7
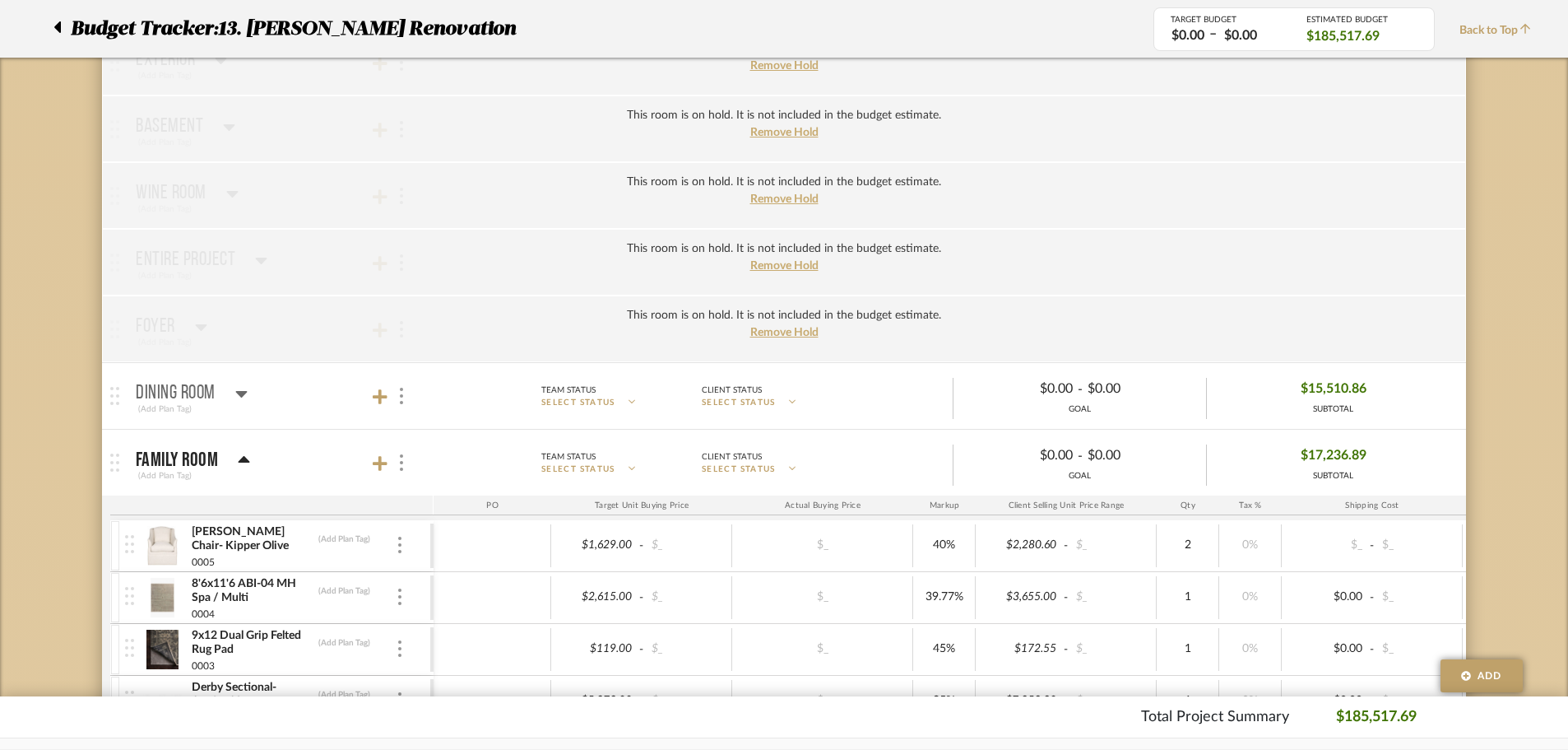
click at [246, 457] on icon at bounding box center [244, 461] width 13 height 20
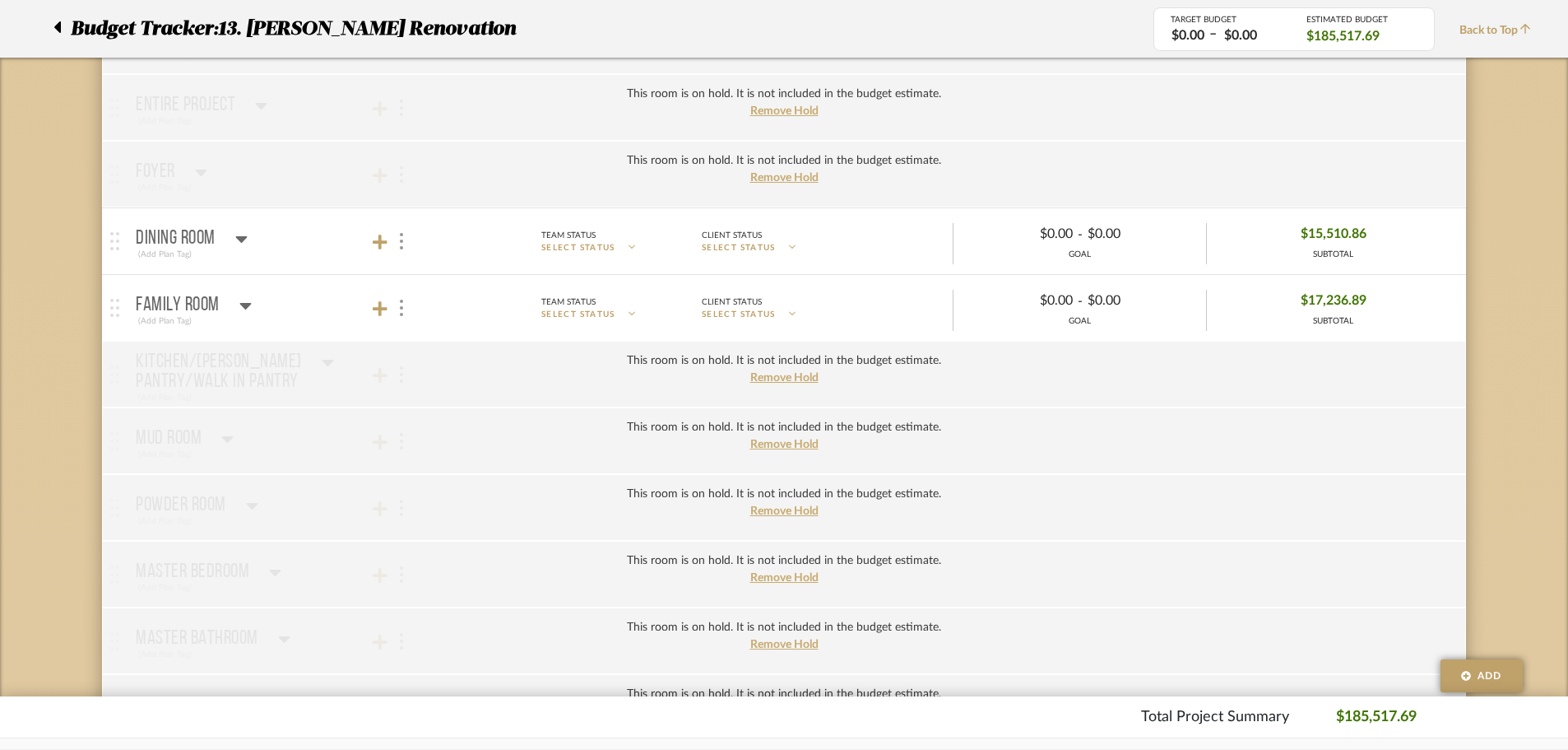
scroll to position [658, 0]
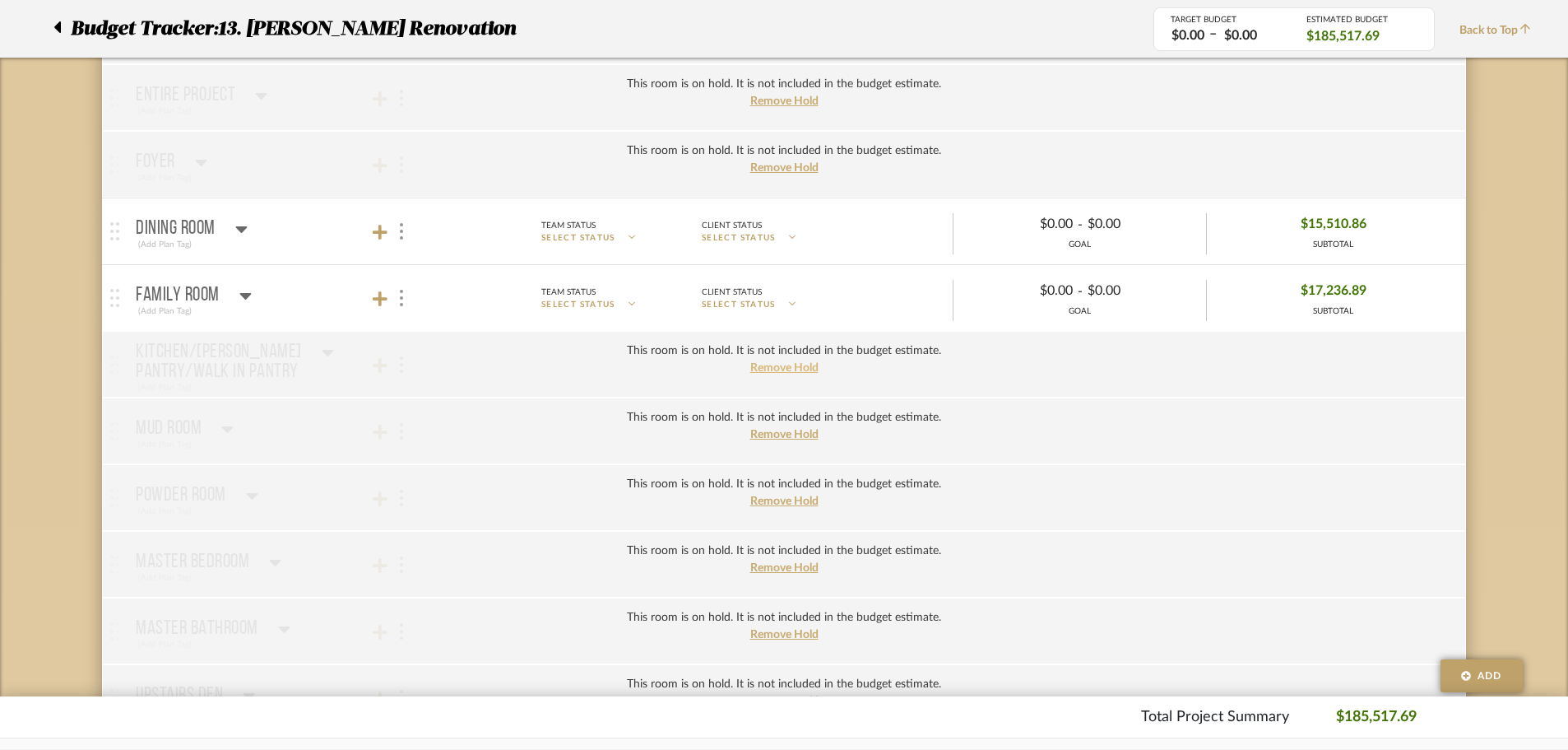
click at [802, 367] on span "Remove Hold" at bounding box center [784, 368] width 68 height 12
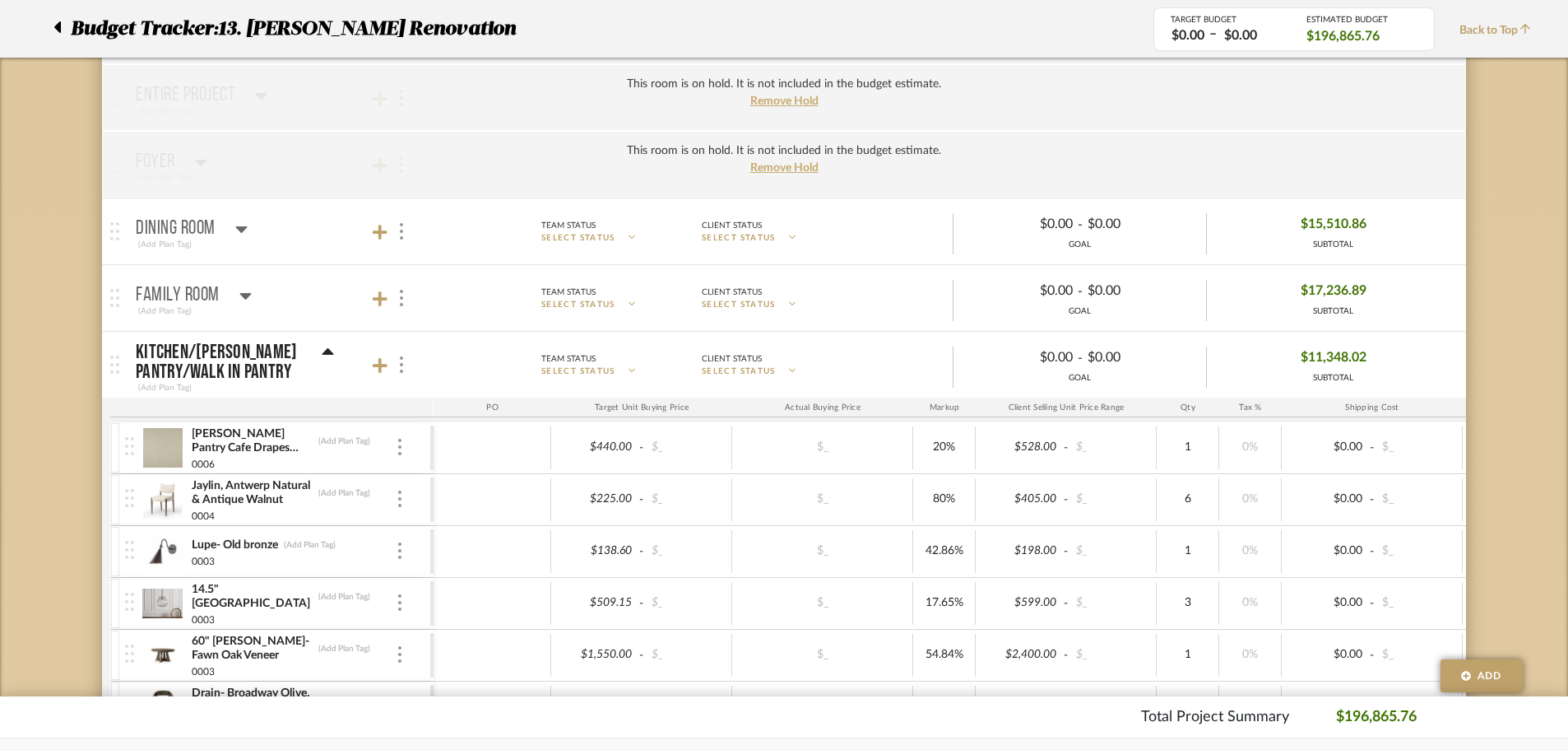
click at [332, 359] on icon at bounding box center [328, 352] width 13 height 20
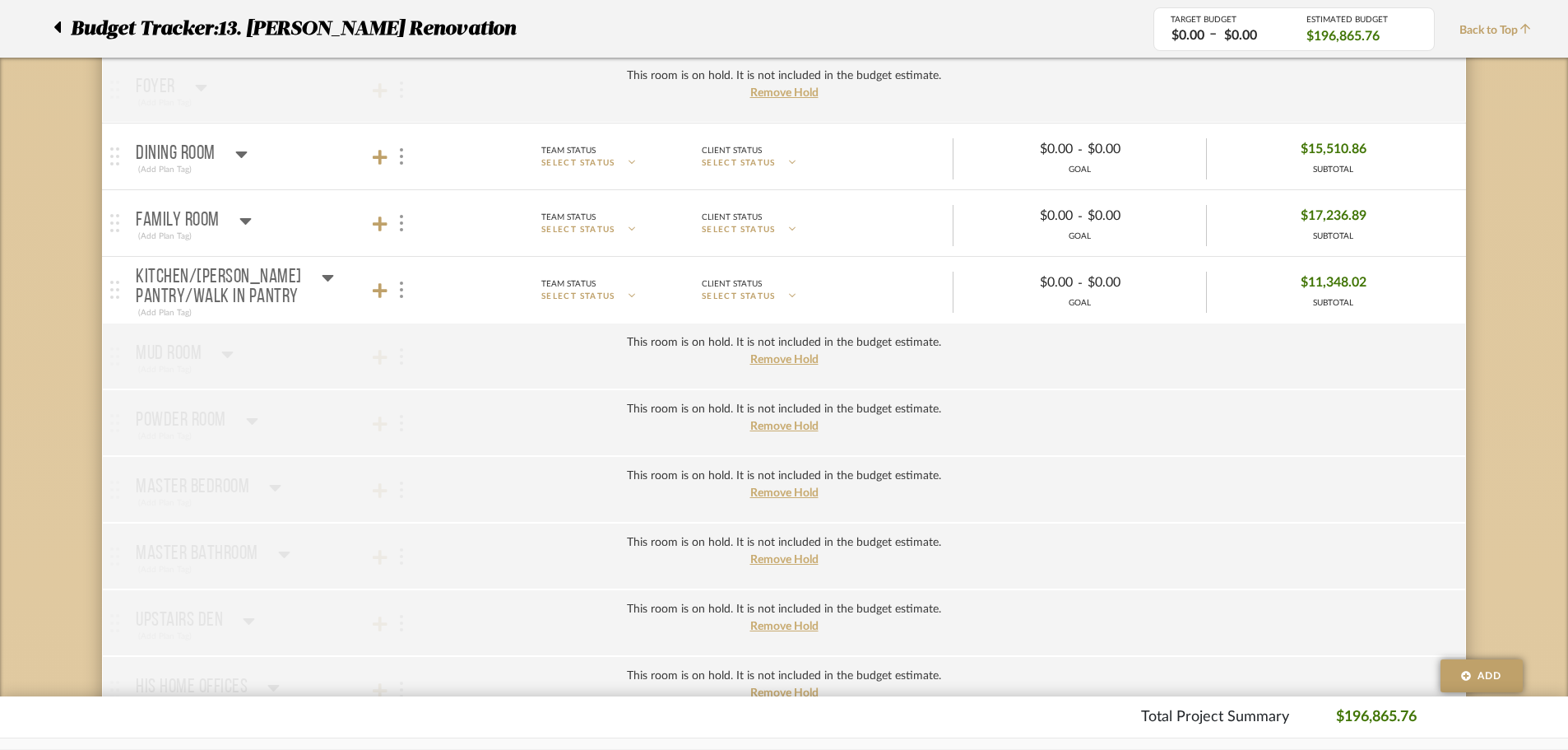
scroll to position [741, 0]
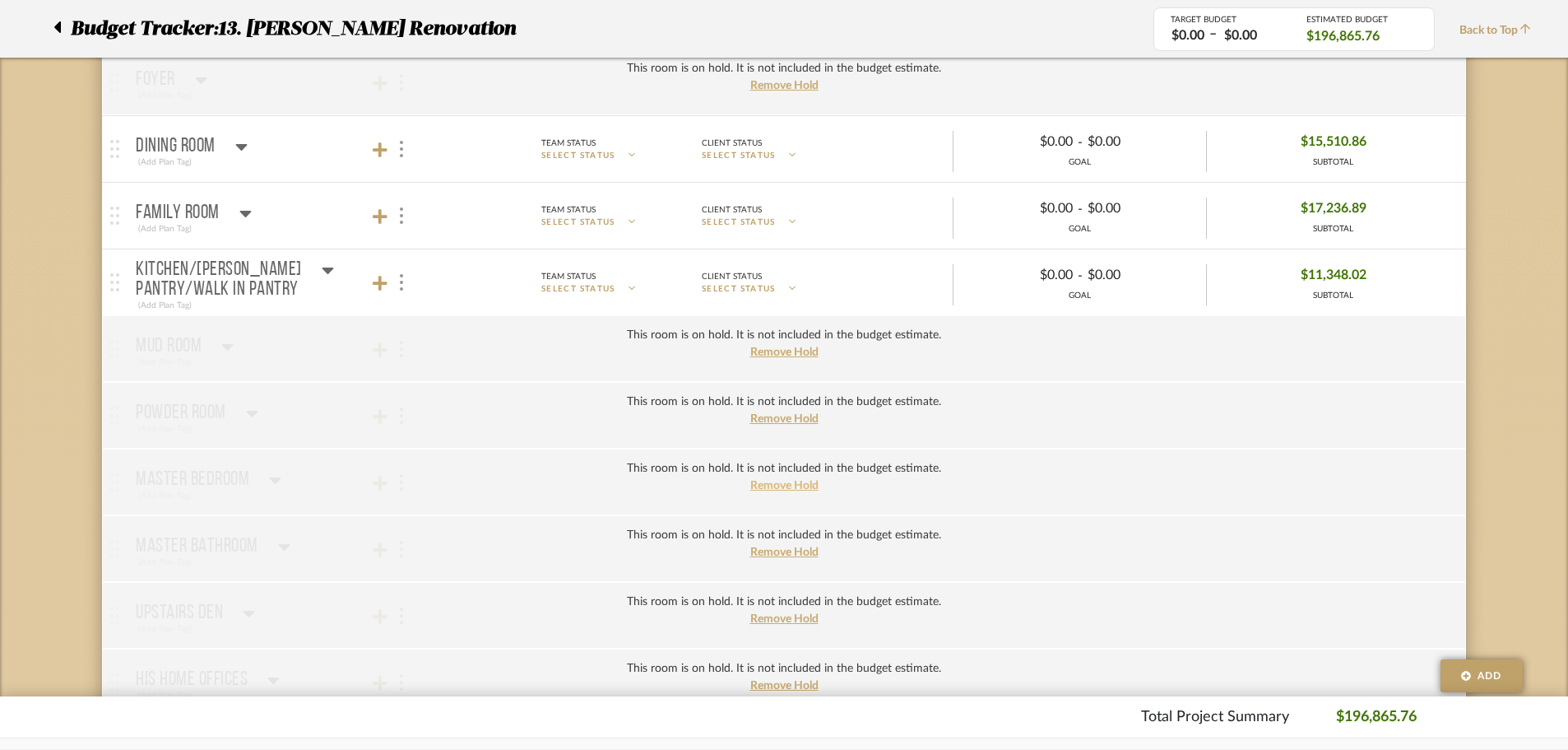
click at [777, 489] on span "Remove Hold" at bounding box center [784, 486] width 68 height 12
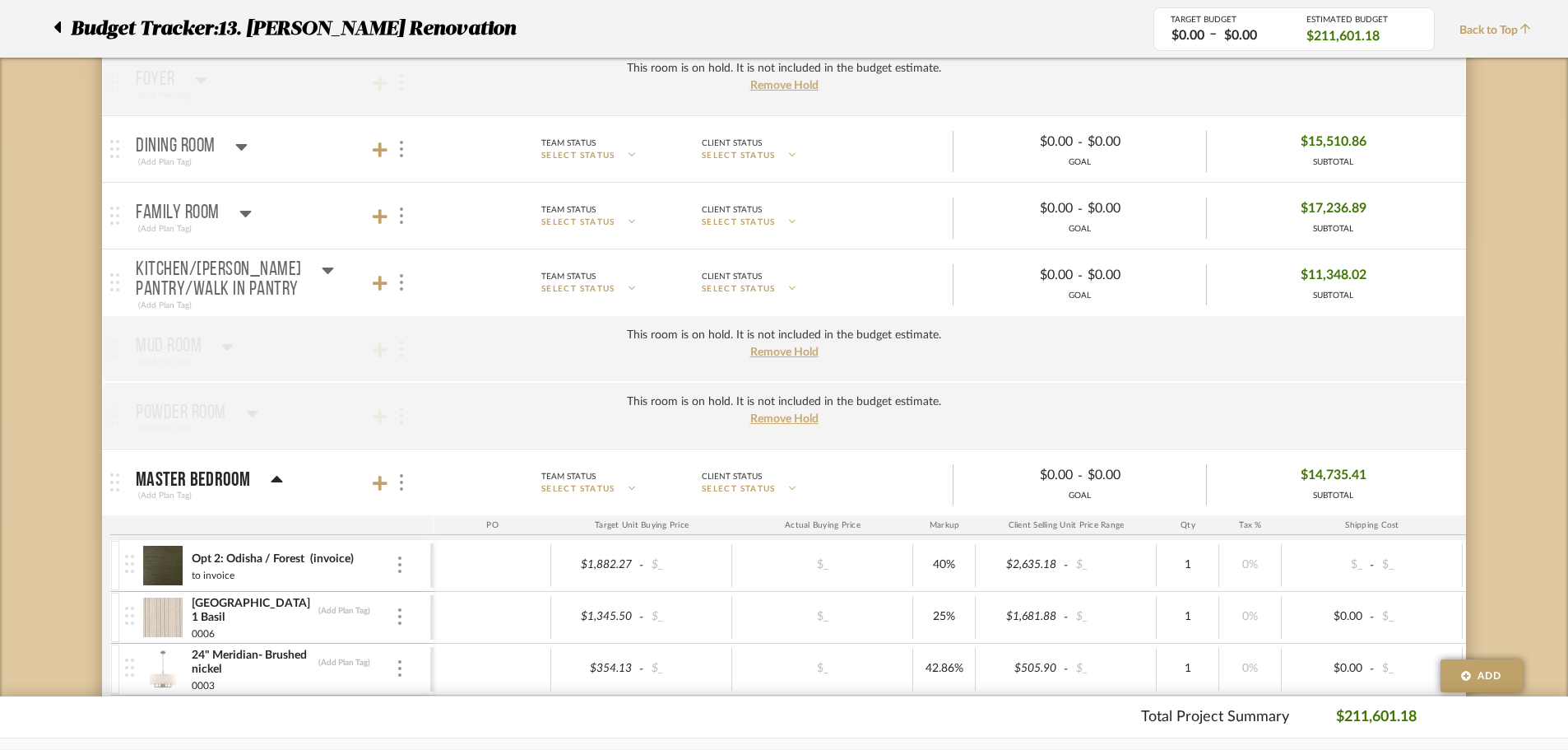
click at [276, 482] on icon at bounding box center [276, 478] width 12 height 7
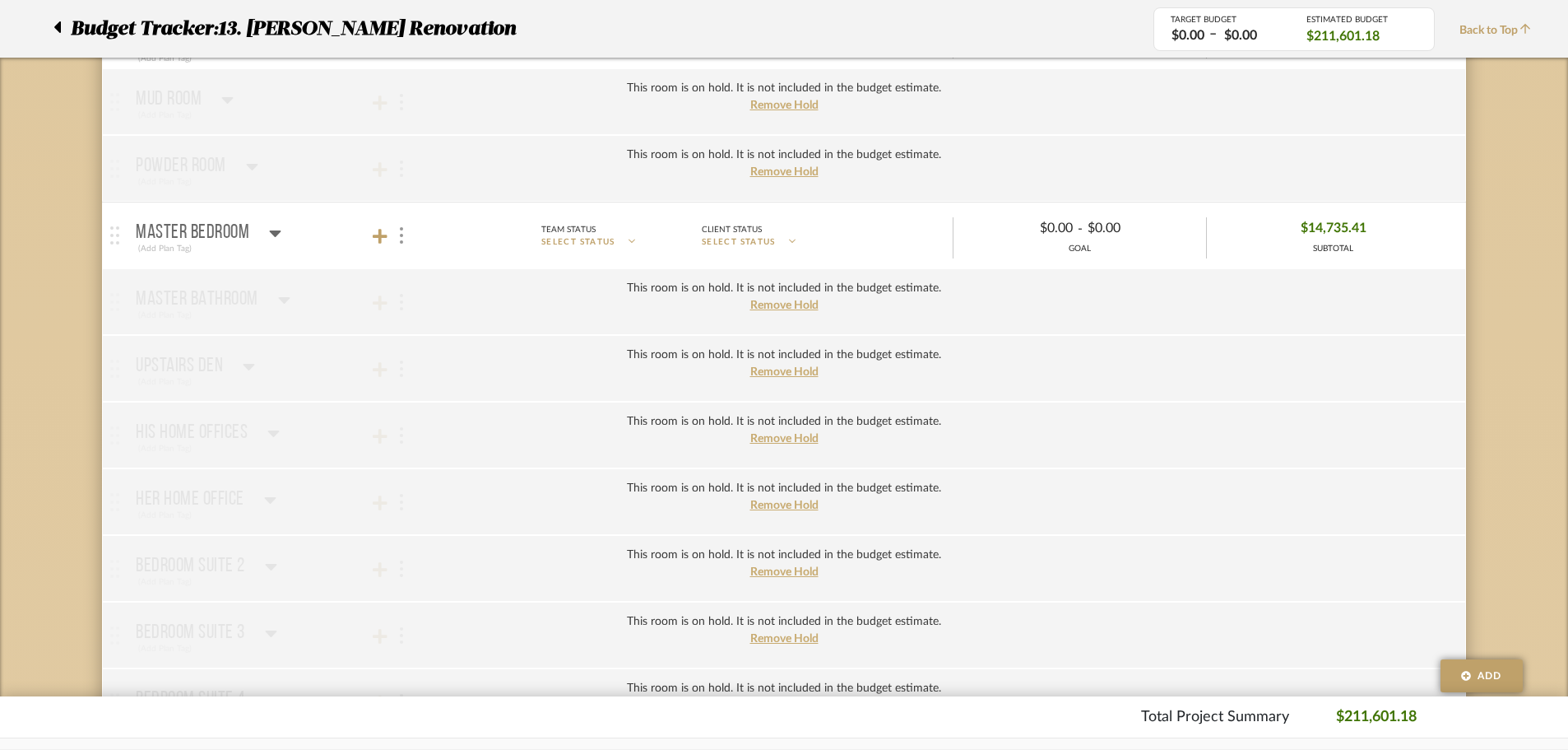
scroll to position [1070, 0]
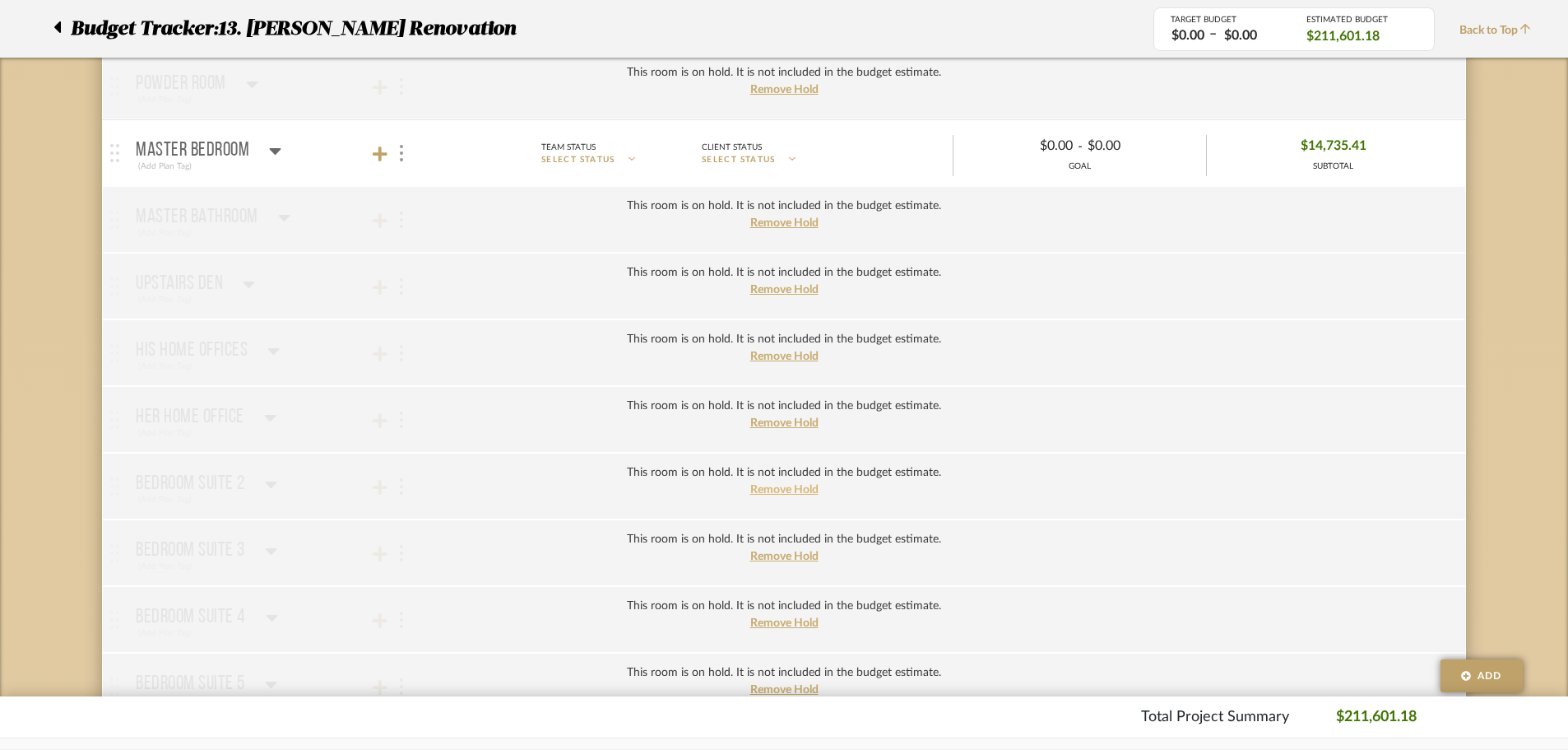
click at [760, 491] on span "Remove Hold" at bounding box center [784, 490] width 68 height 12
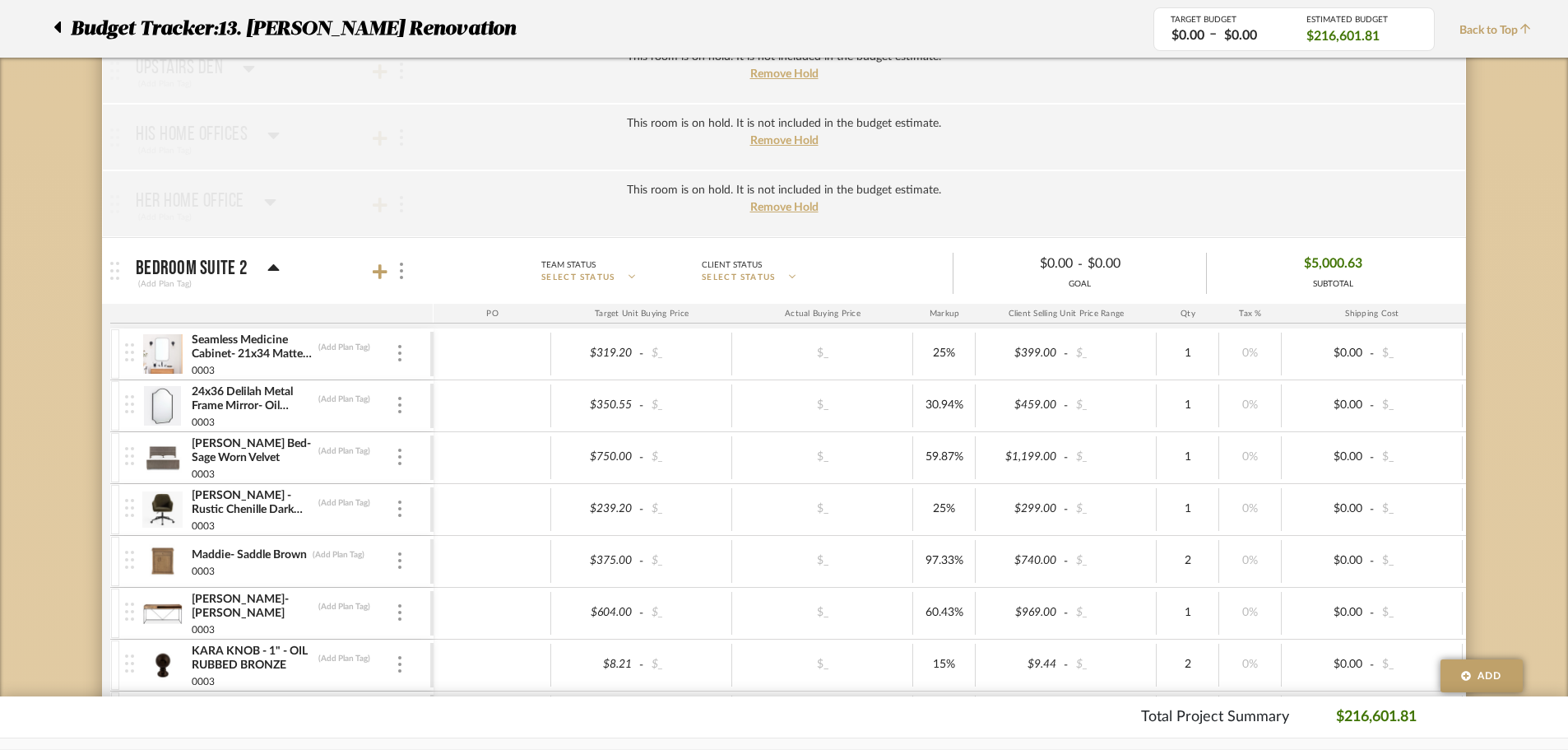
scroll to position [1235, 0]
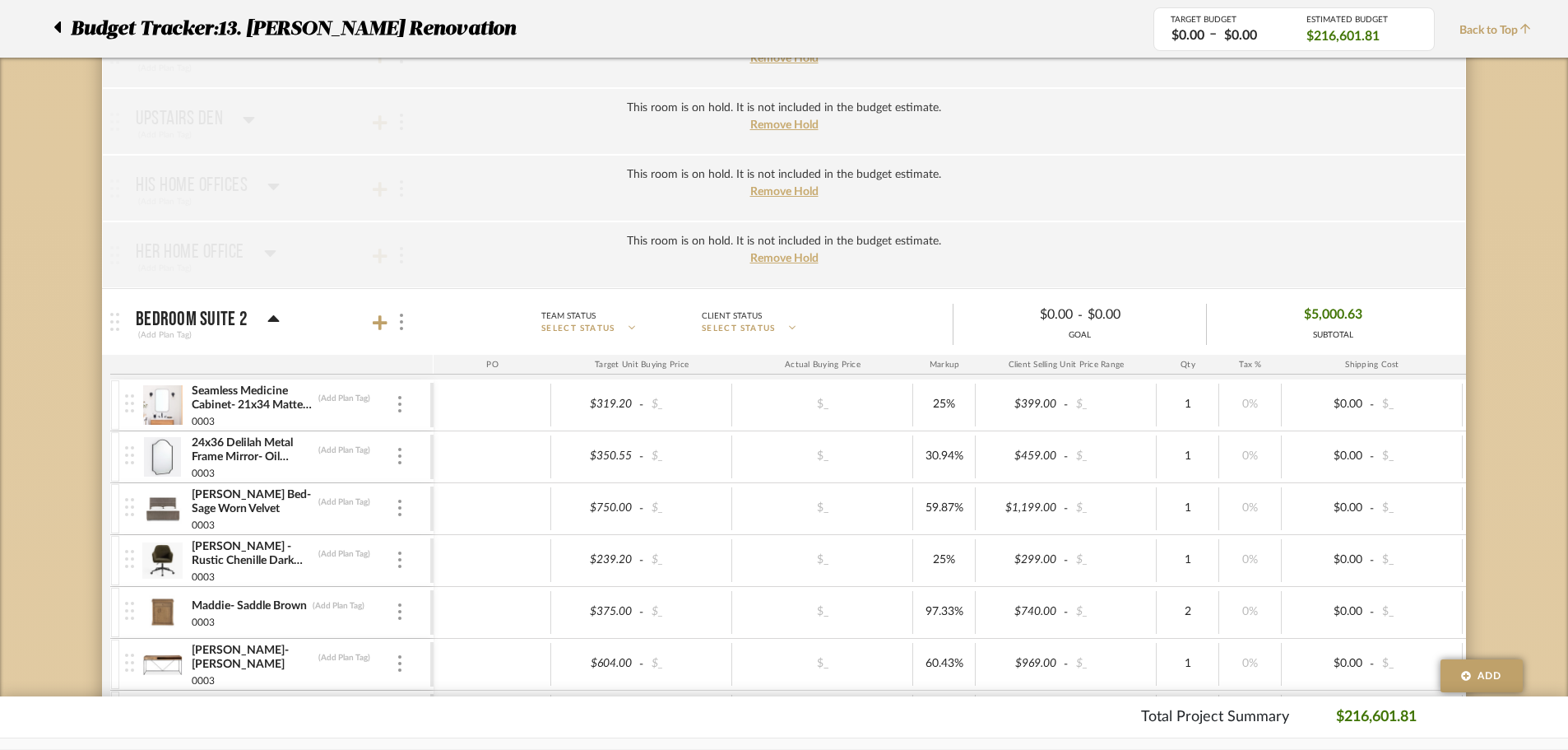
click at [272, 323] on icon at bounding box center [273, 319] width 13 height 20
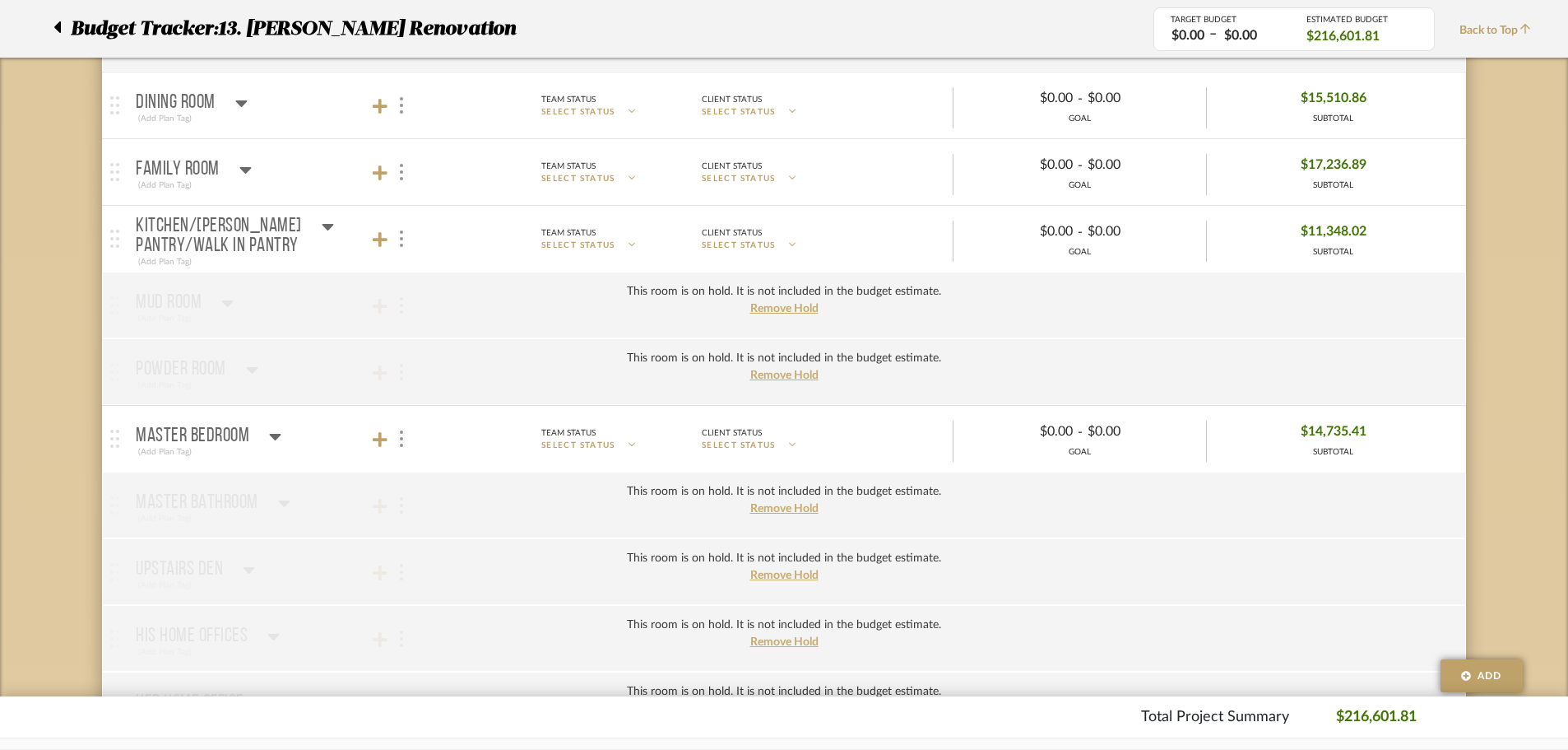
scroll to position [741, 0]
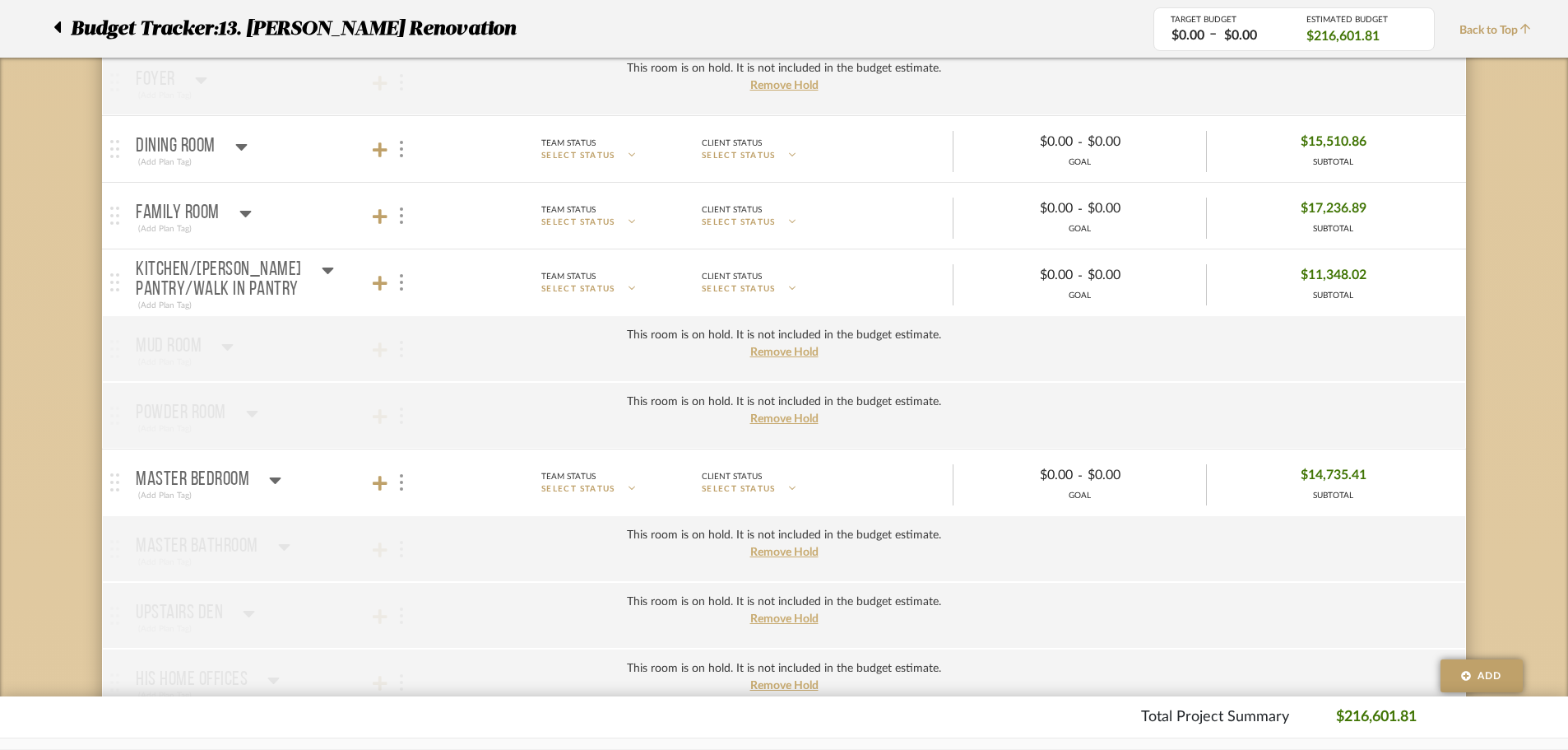
click at [325, 270] on icon at bounding box center [329, 271] width 12 height 7
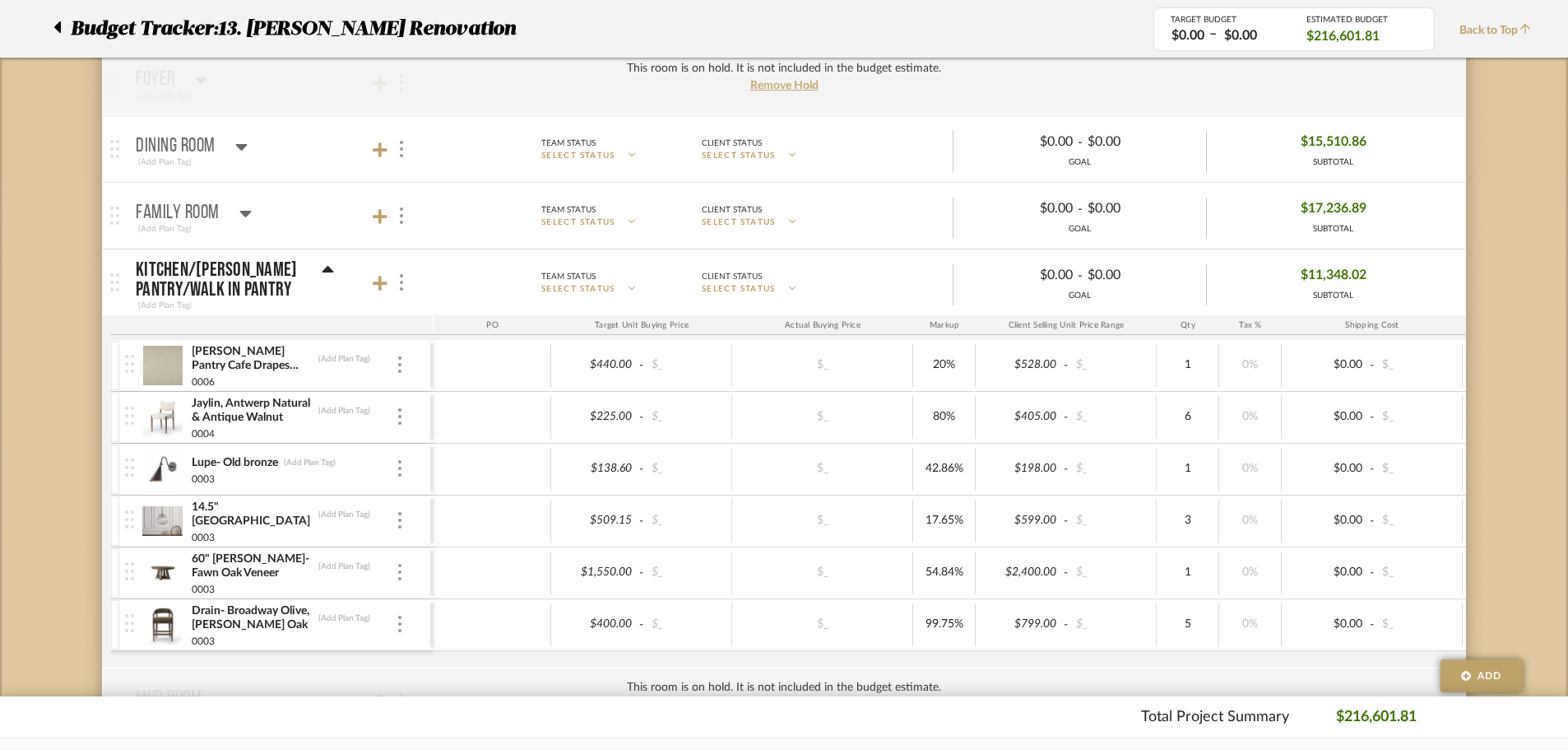
click at [340, 277] on mat-panel-title "Kitchen/Butler's Pantry/Walk in Pantry (Add Plan Tag)" at bounding box center [280, 282] width 289 height 60
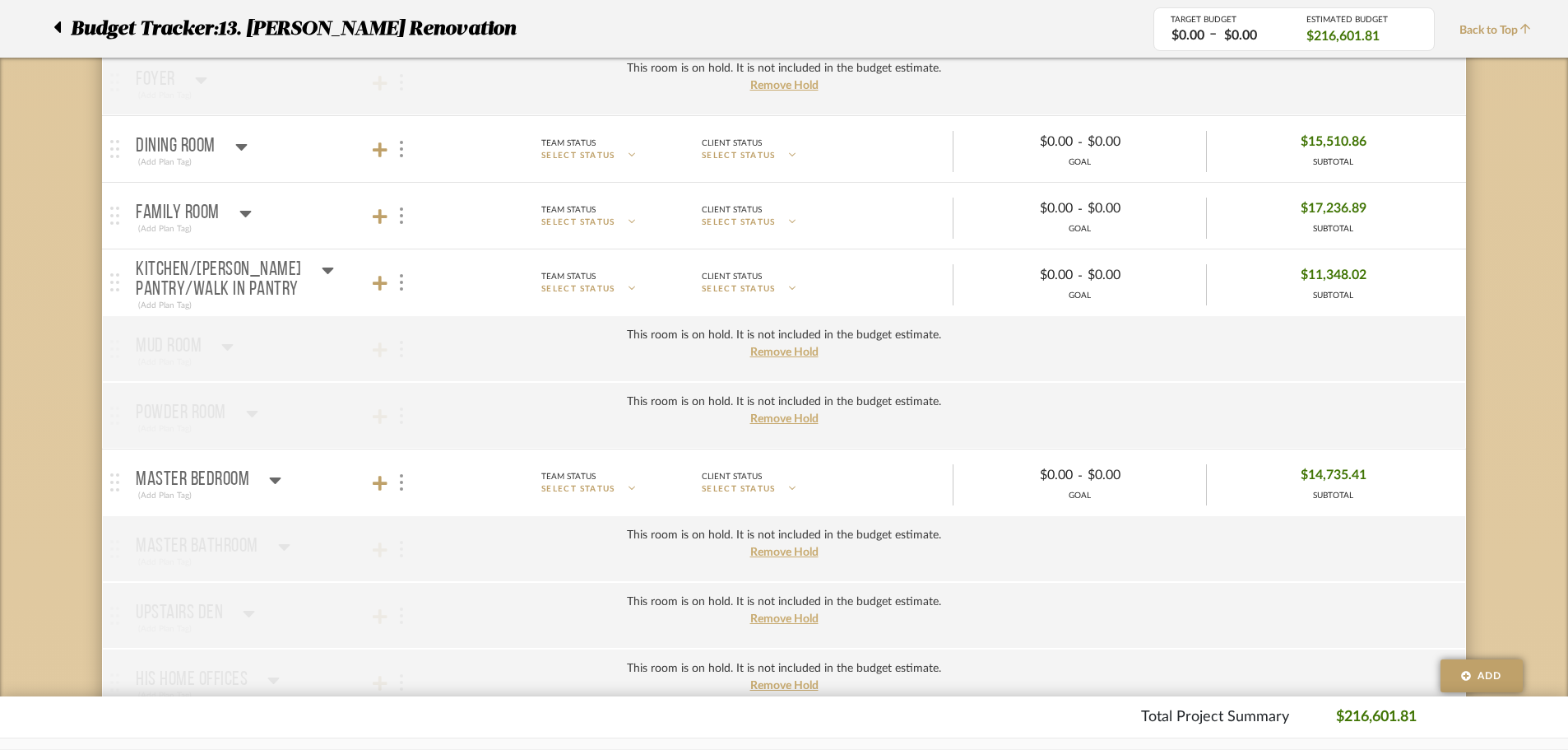
click at [240, 152] on icon at bounding box center [241, 147] width 13 height 20
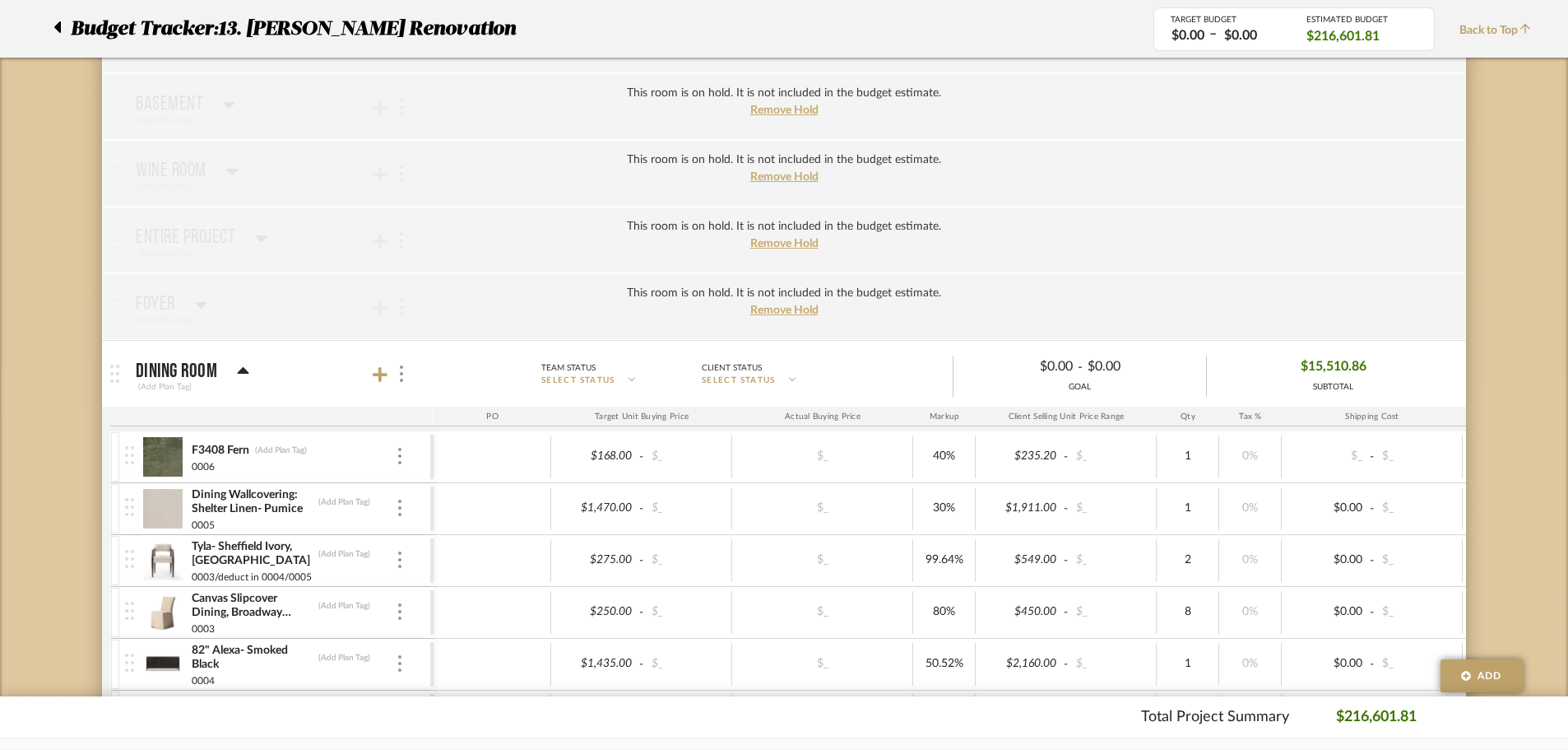
scroll to position [494, 0]
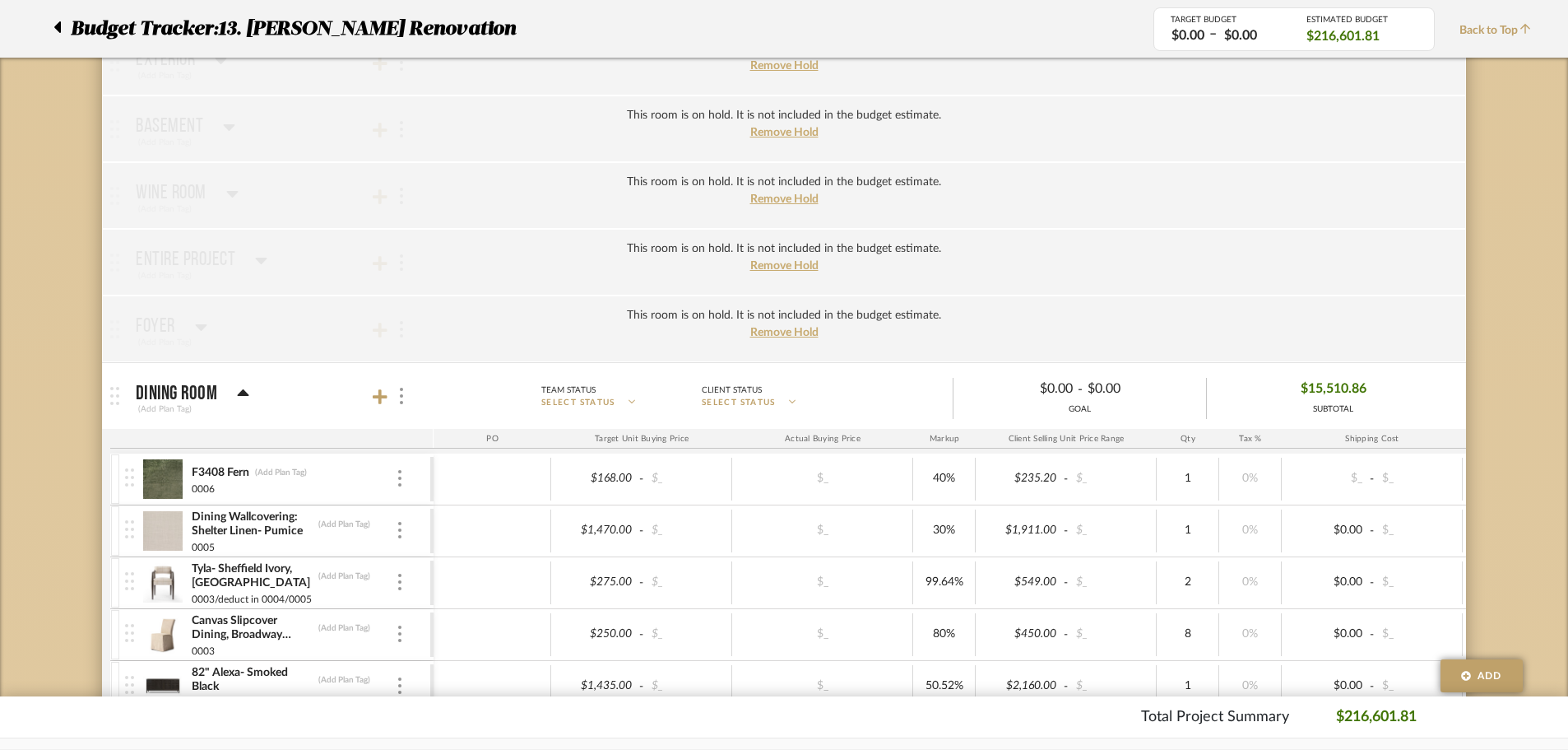
click at [244, 387] on icon at bounding box center [243, 394] width 13 height 20
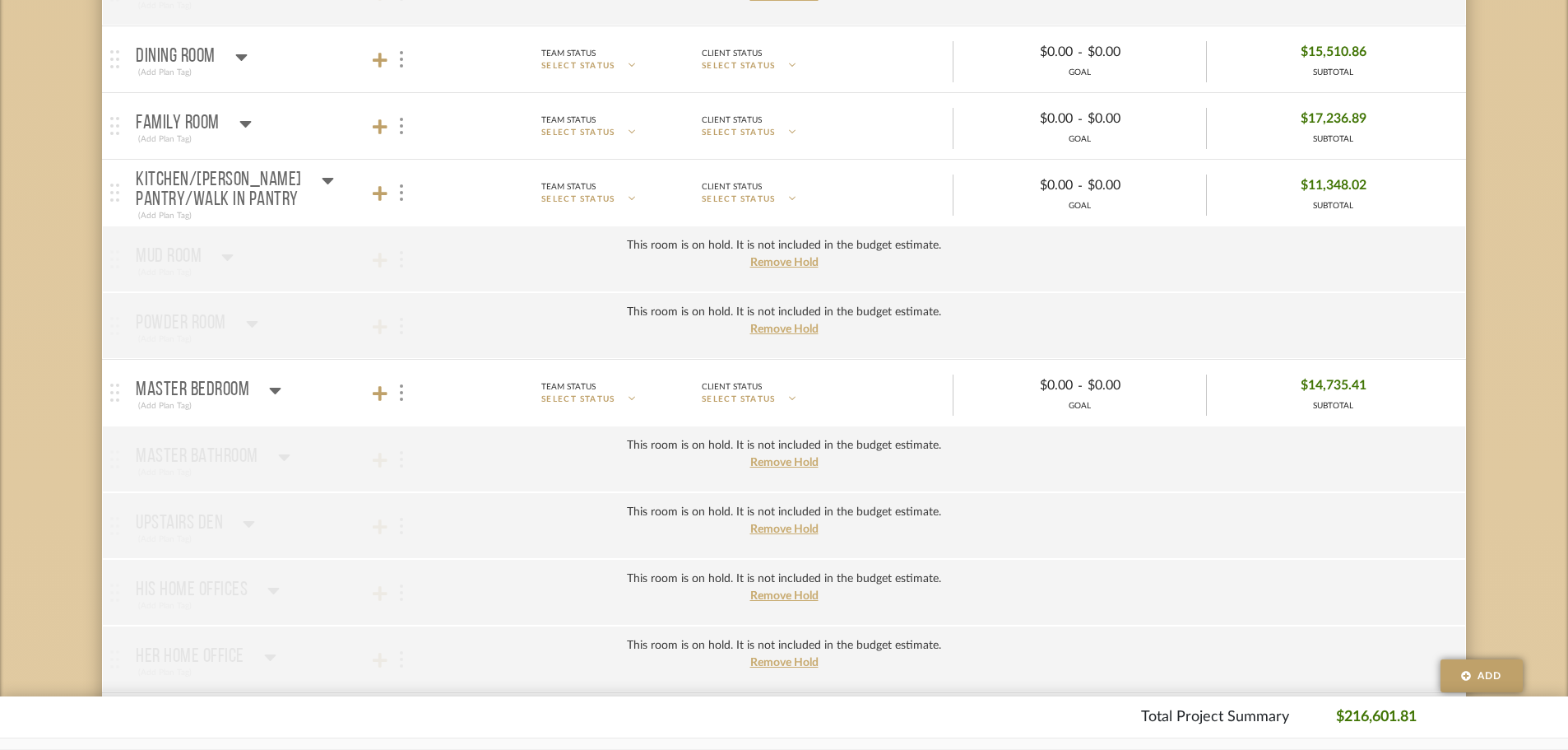
scroll to position [0, 0]
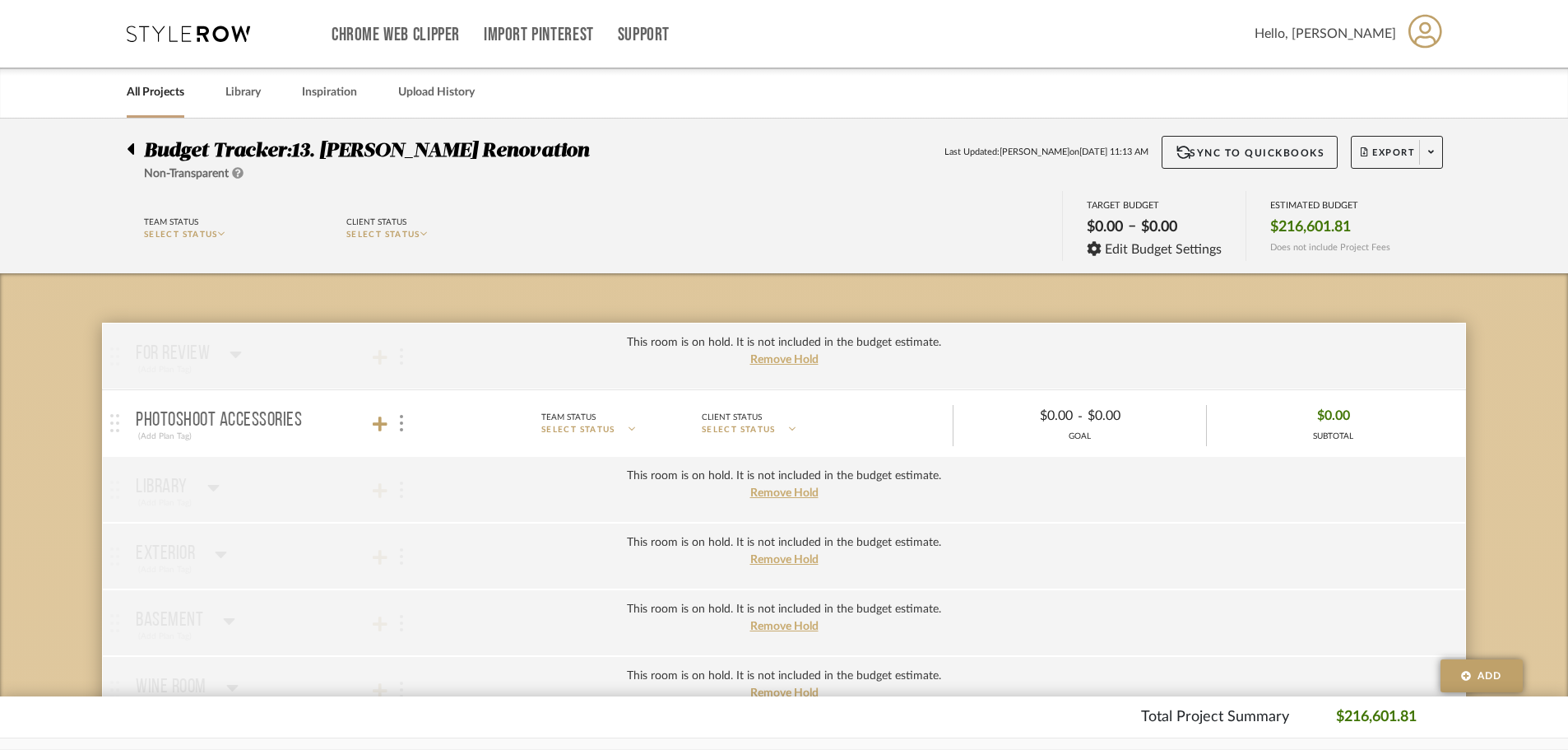
drag, startPoint x: 62, startPoint y: 514, endPoint x: 47, endPoint y: 230, distance: 284.4
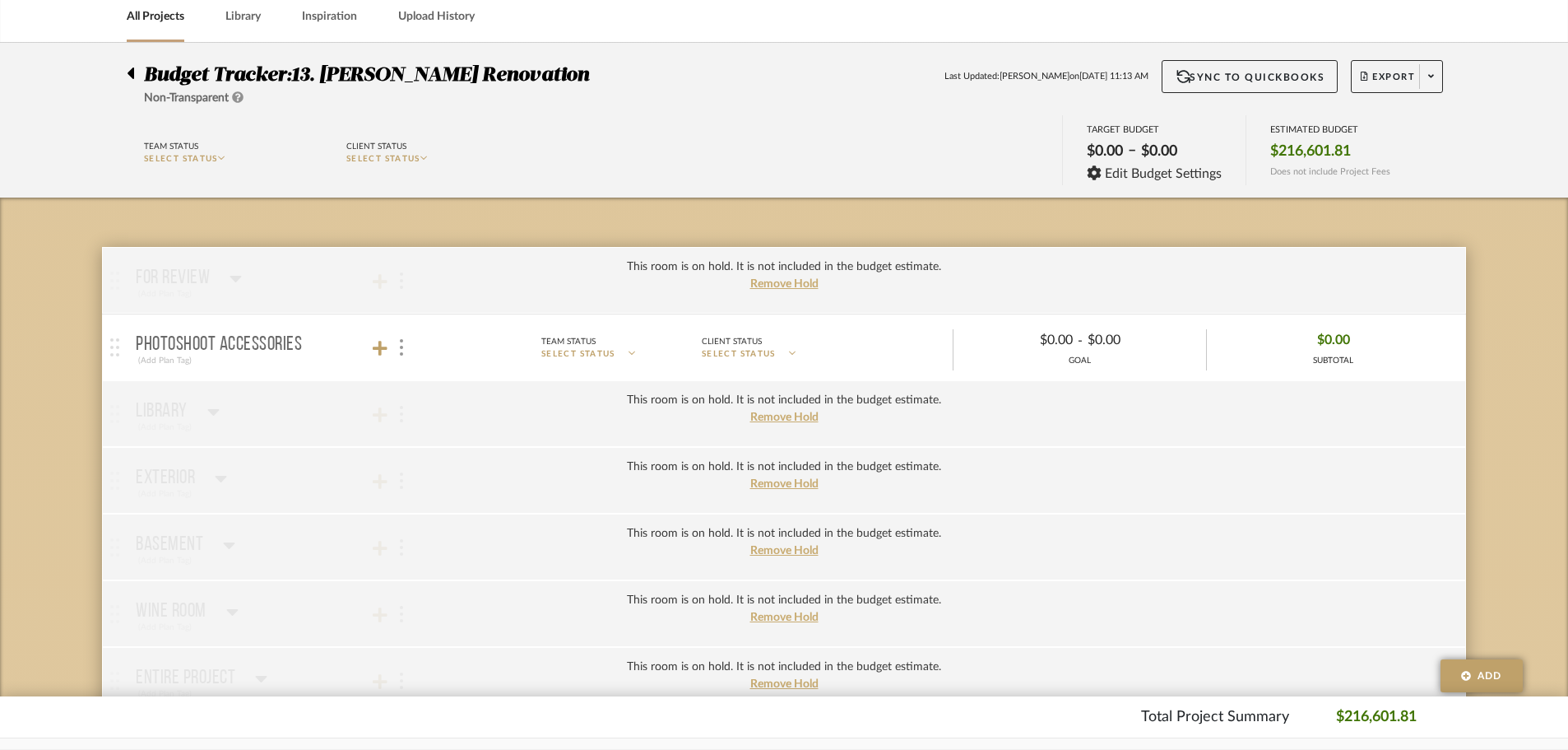
scroll to position [83, 0]
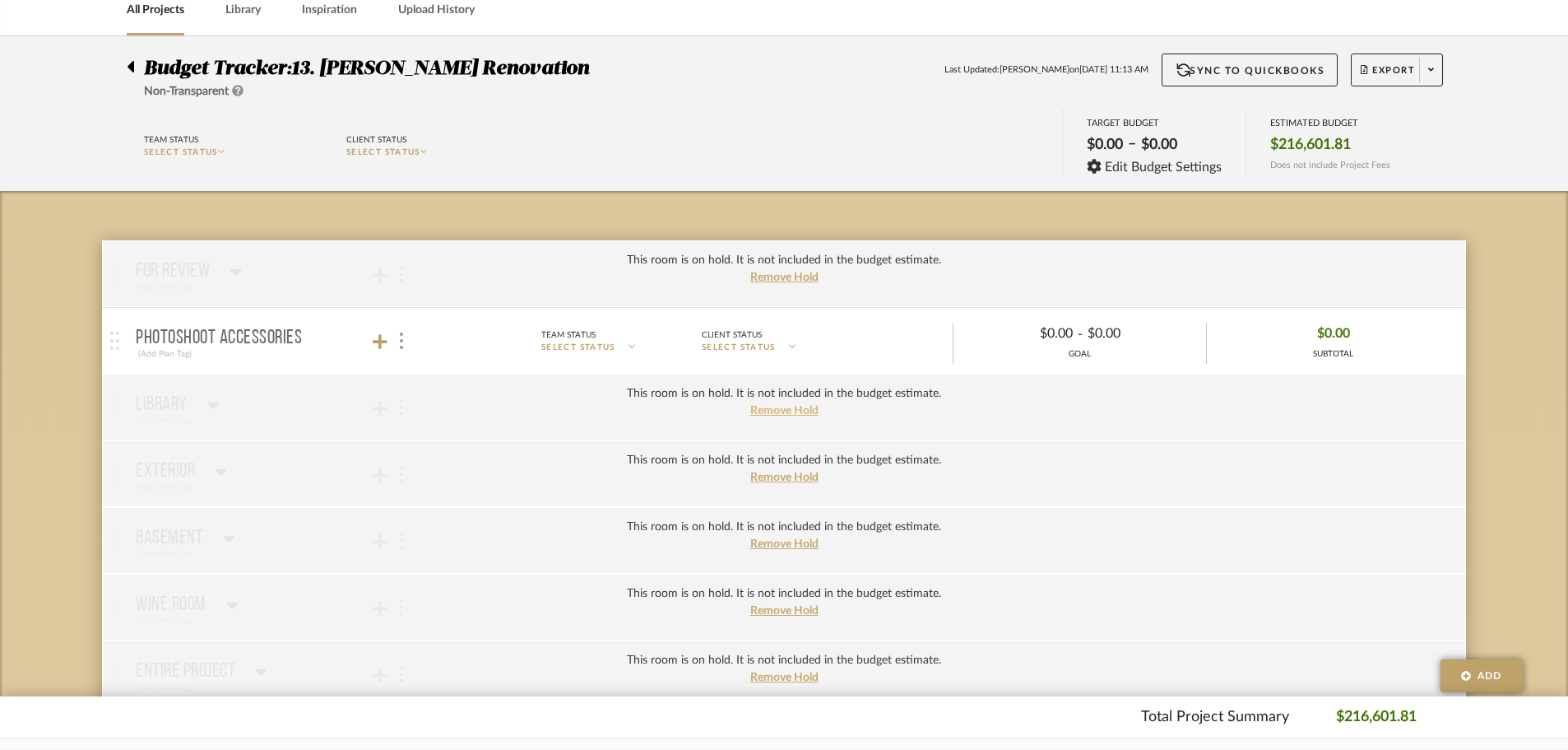
click at [772, 413] on span "Remove Hold" at bounding box center [784, 411] width 68 height 12
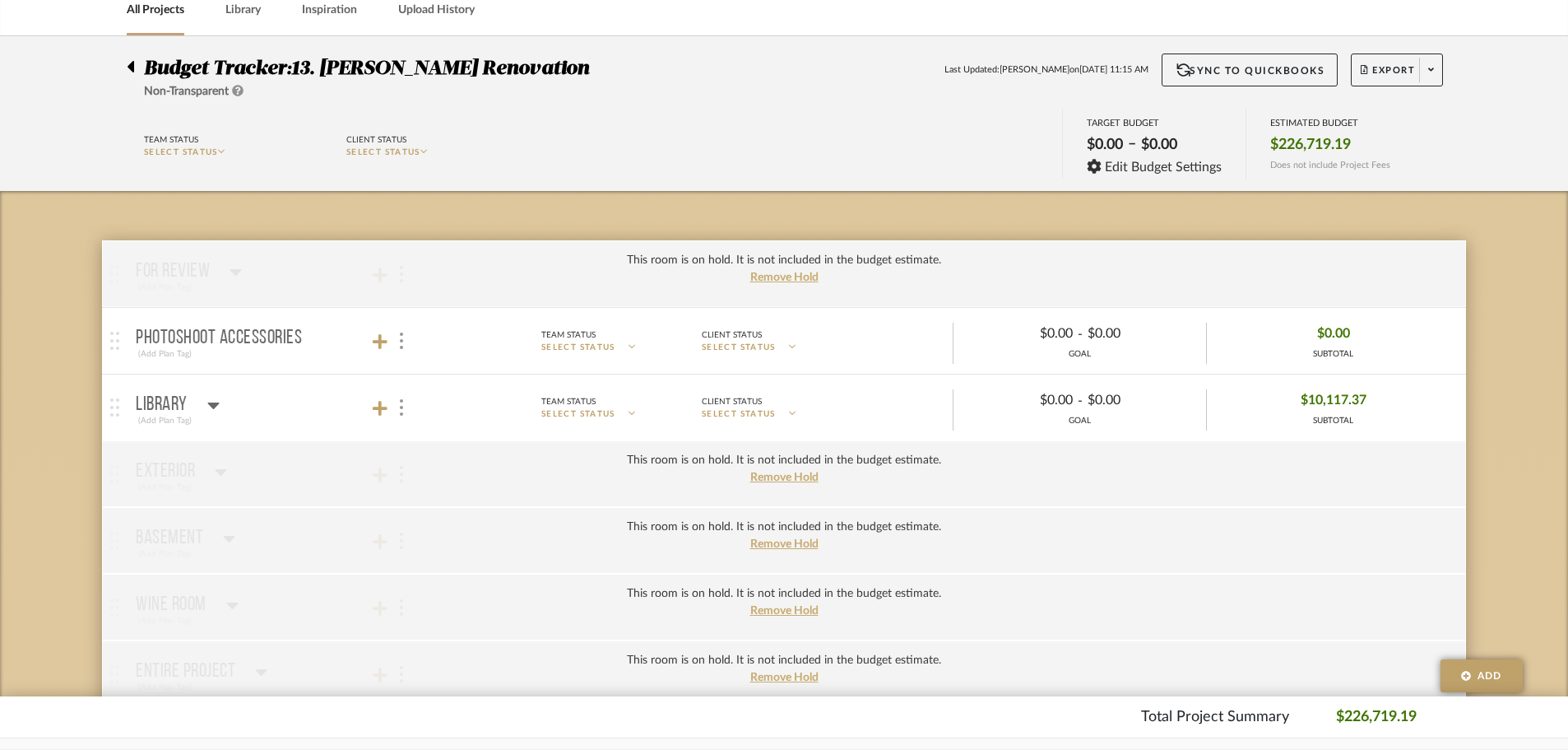
click at [206, 403] on div "Library" at bounding box center [177, 405] width 84 height 20
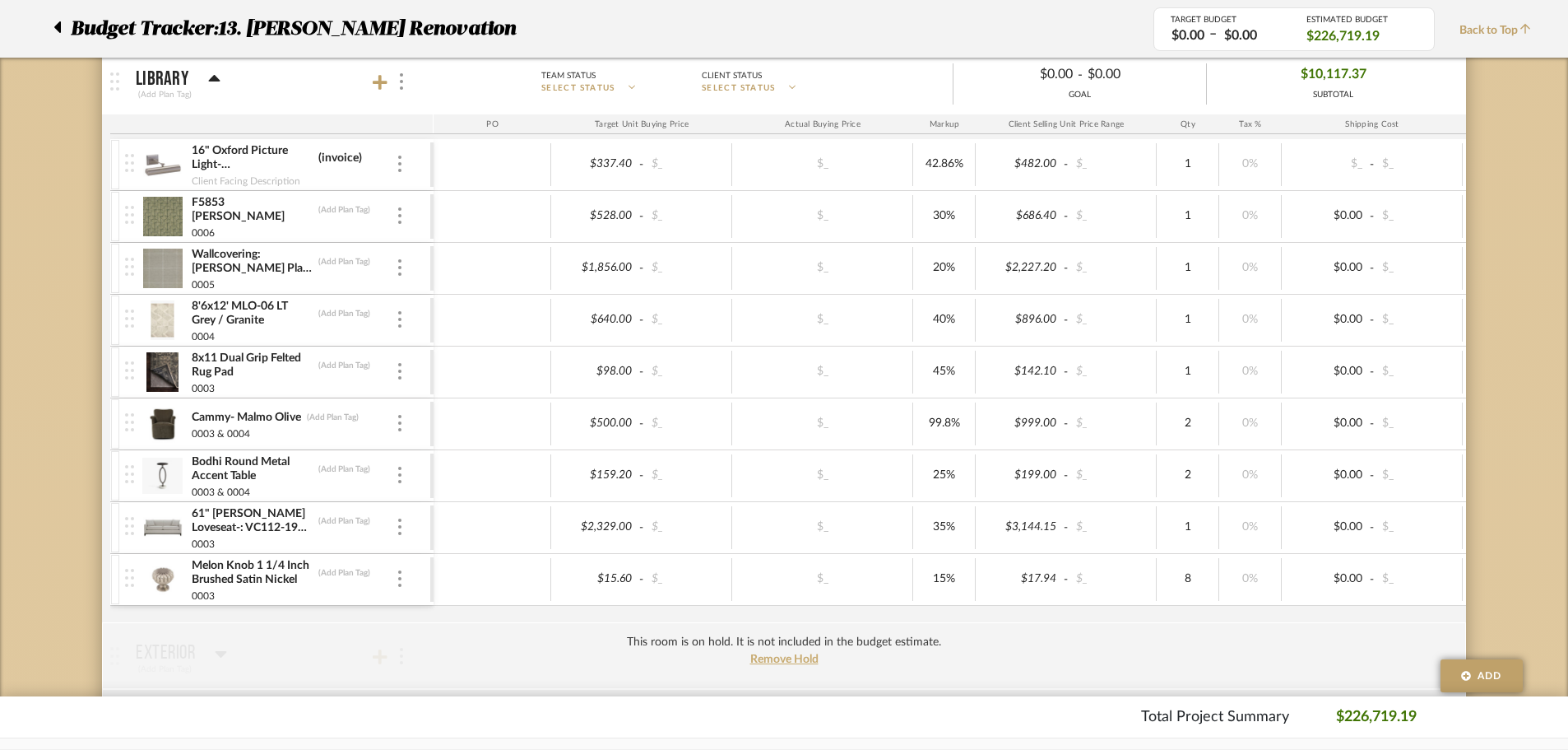
scroll to position [411, 0]
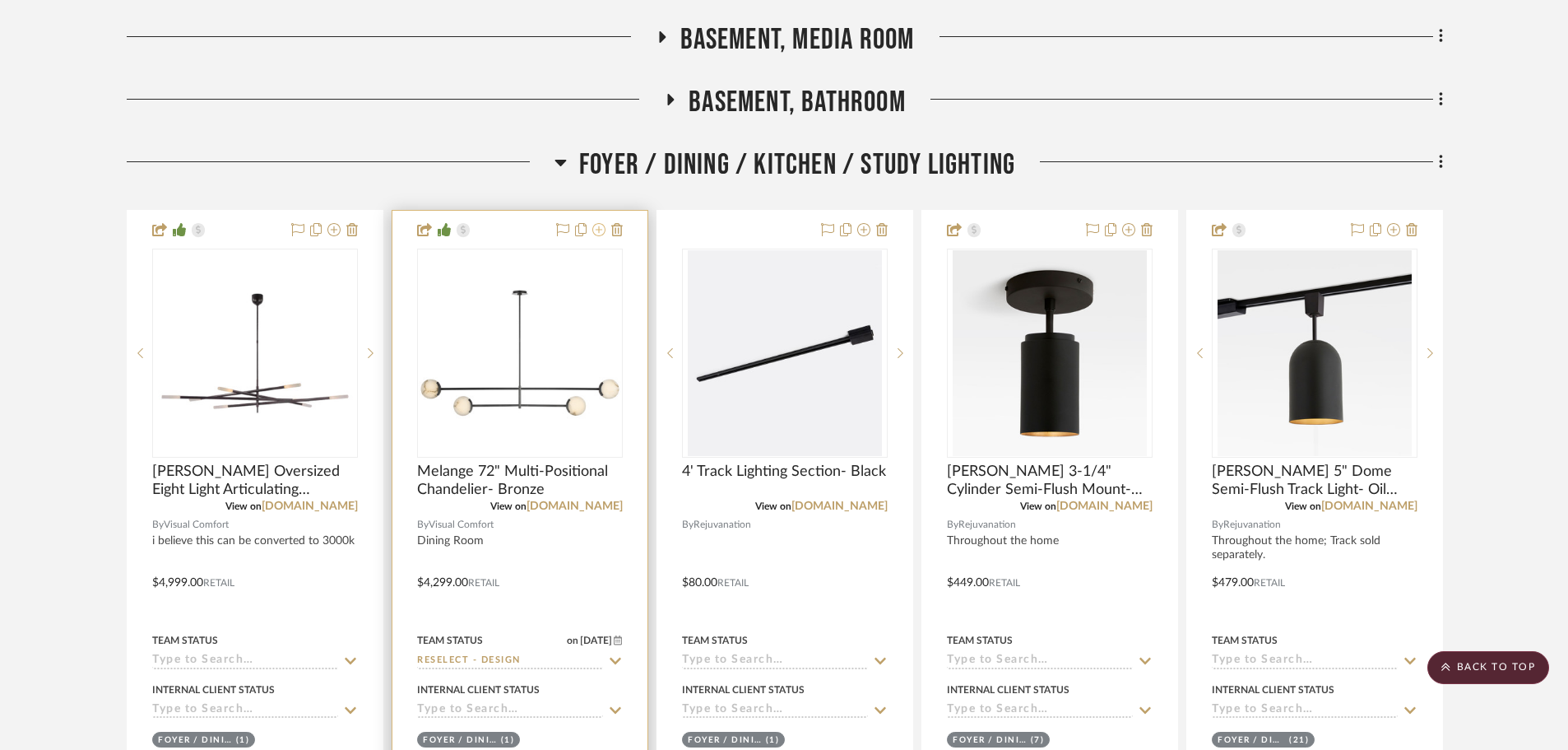
click at [594, 236] on icon at bounding box center [598, 229] width 13 height 13
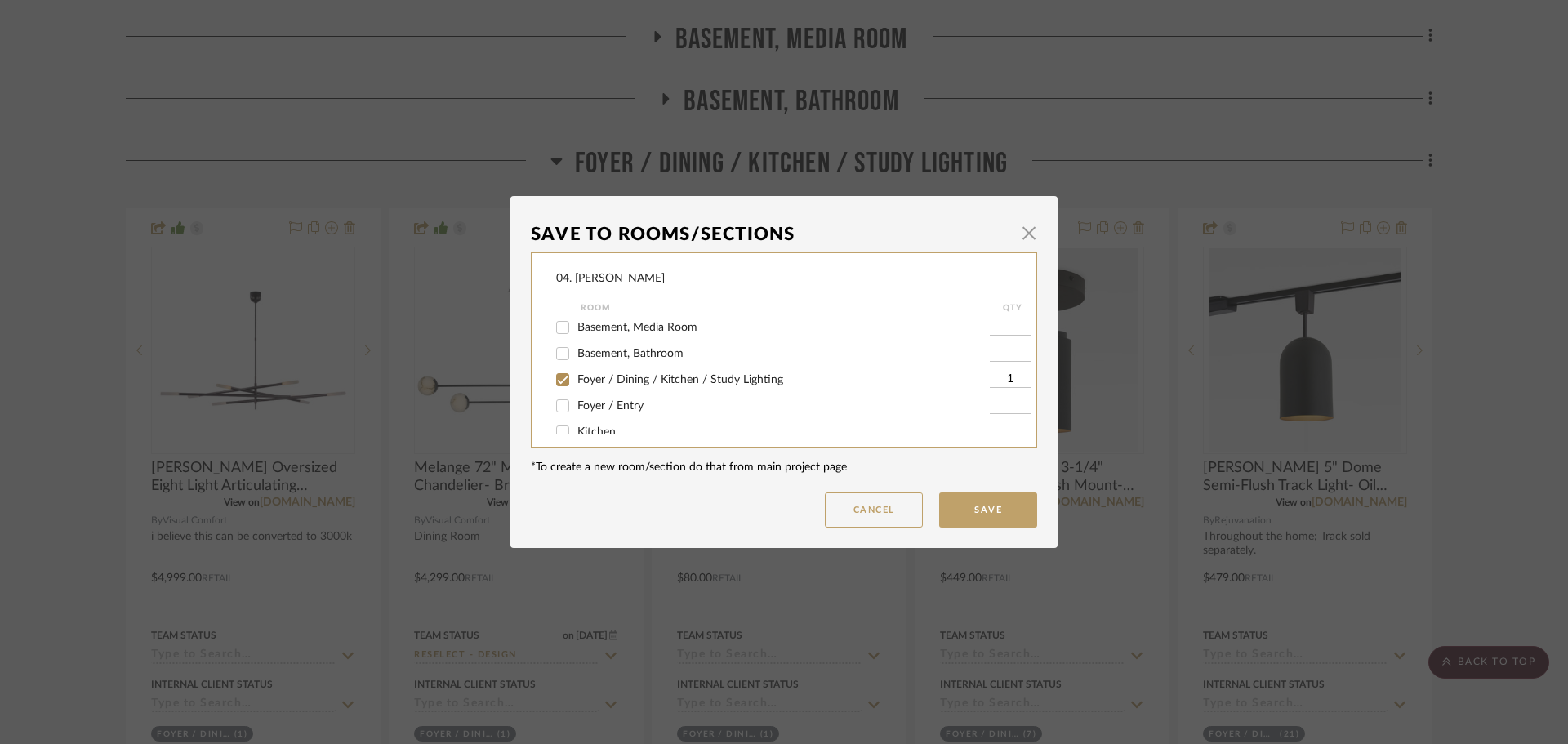
click at [609, 380] on span "Foyer / Dining / Kitchen / Study Lighting" at bounding box center [680, 380] width 206 height 12
click at [576, 380] on input "Foyer / Dining / Kitchen / Study Lighting" at bounding box center [562, 380] width 26 height 26
checkbox input "false"
click at [598, 415] on span "Will NOT Use" at bounding box center [611, 418] width 69 height 12
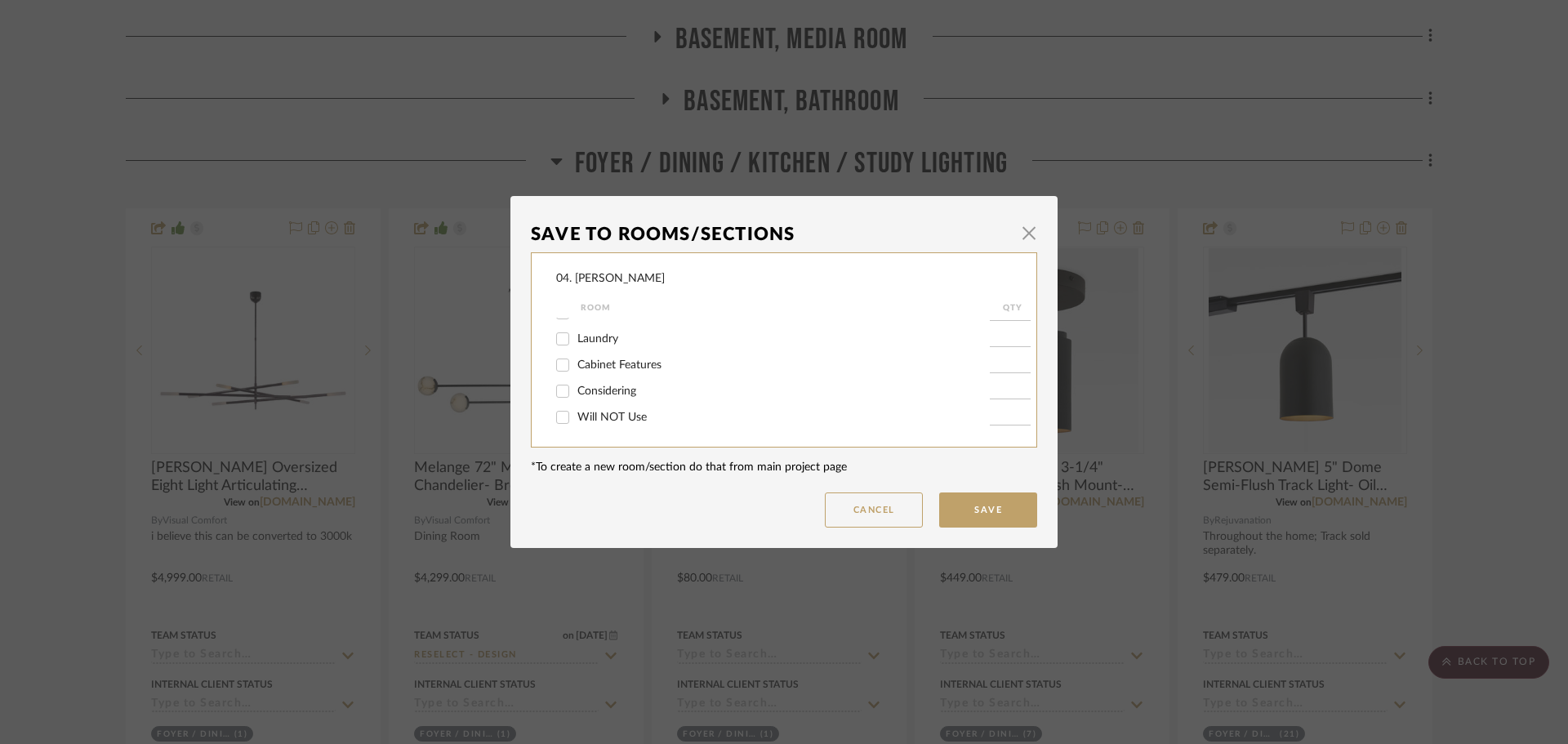
click at [576, 415] on input "Will NOT Use" at bounding box center [562, 417] width 26 height 26
checkbox input "true"
type input "1"
click at [1007, 508] on button "Save" at bounding box center [988, 510] width 98 height 35
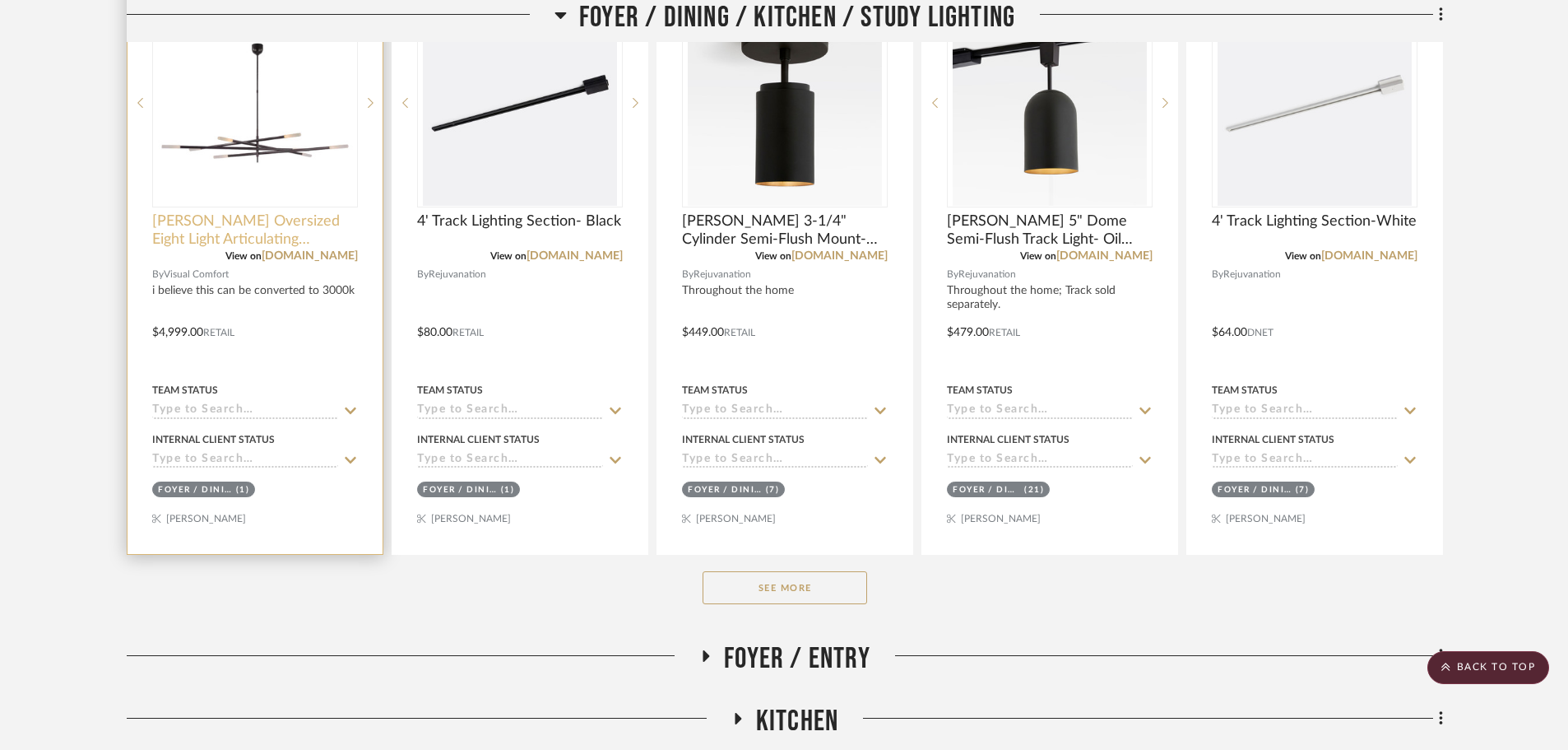
scroll to position [800, 0]
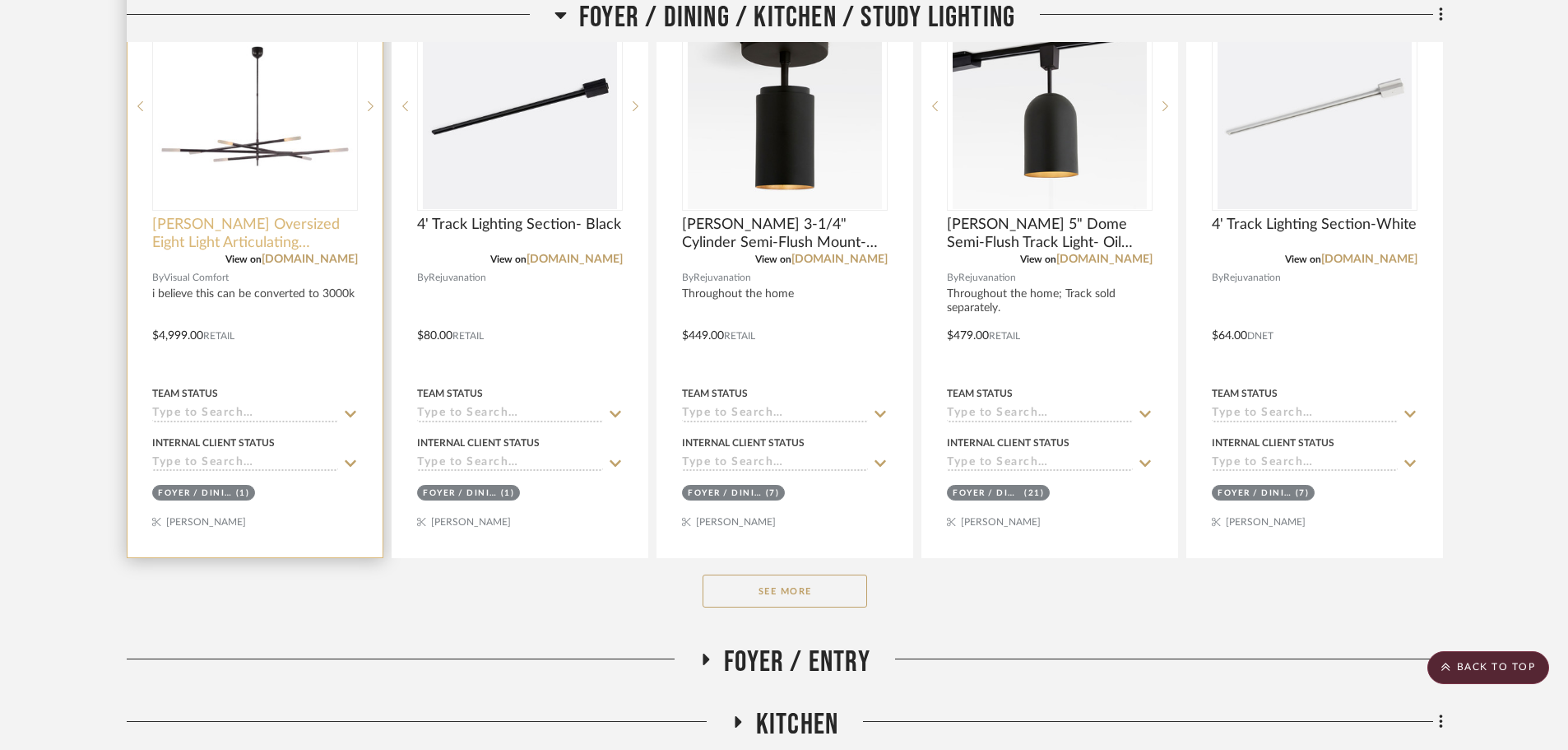
click at [227, 224] on span "Rousseau Oversized Eight Light Articulating Chandelier- Bronze" at bounding box center [255, 233] width 206 height 36
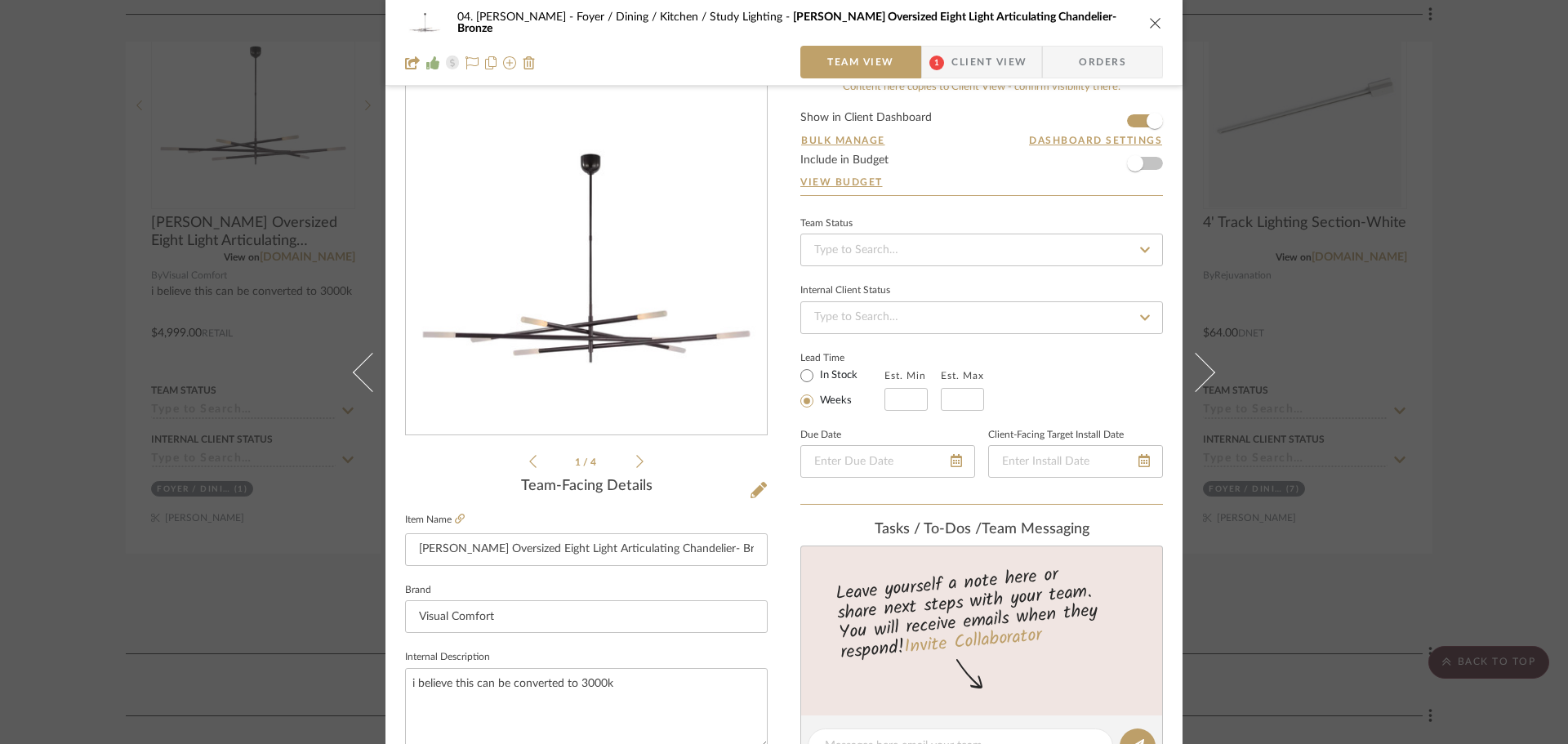
scroll to position [82, 0]
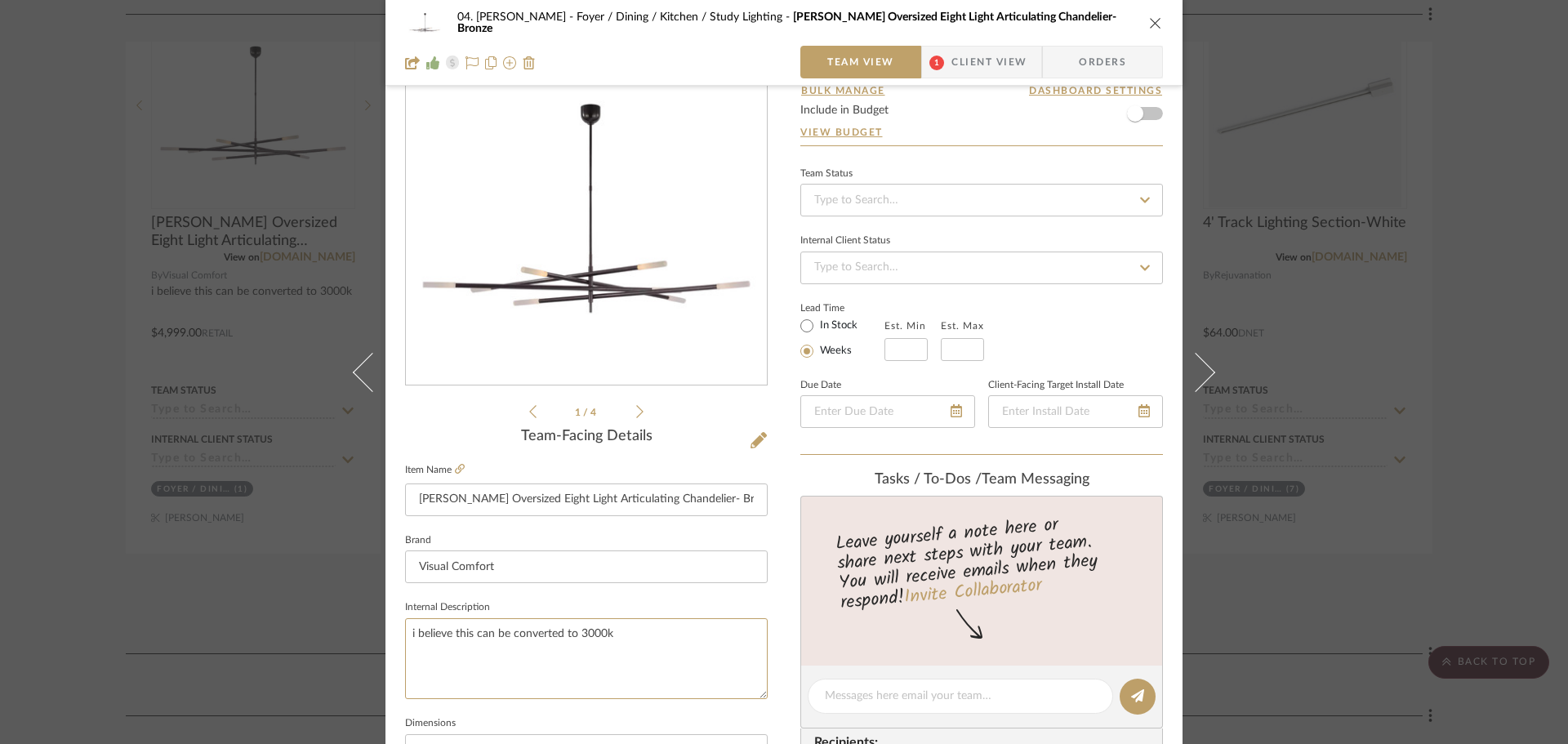
drag, startPoint x: 632, startPoint y: 628, endPoint x: 277, endPoint y: 611, distance: 355.4
click at [278, 611] on div "04. Linck Foyer / Dining / Kitchen / Study Lighting Rousseau Oversized Eight Li…" at bounding box center [784, 372] width 1568 height 744
type textarea "Dining"
click at [456, 707] on sr-form-field "Internal Description Dining" at bounding box center [586, 654] width 362 height 116
click at [54, 592] on div "04. Linck Foyer / Dining / Kitchen / Study Lighting Rousseau Oversized Eight Li…" at bounding box center [784, 372] width 1568 height 744
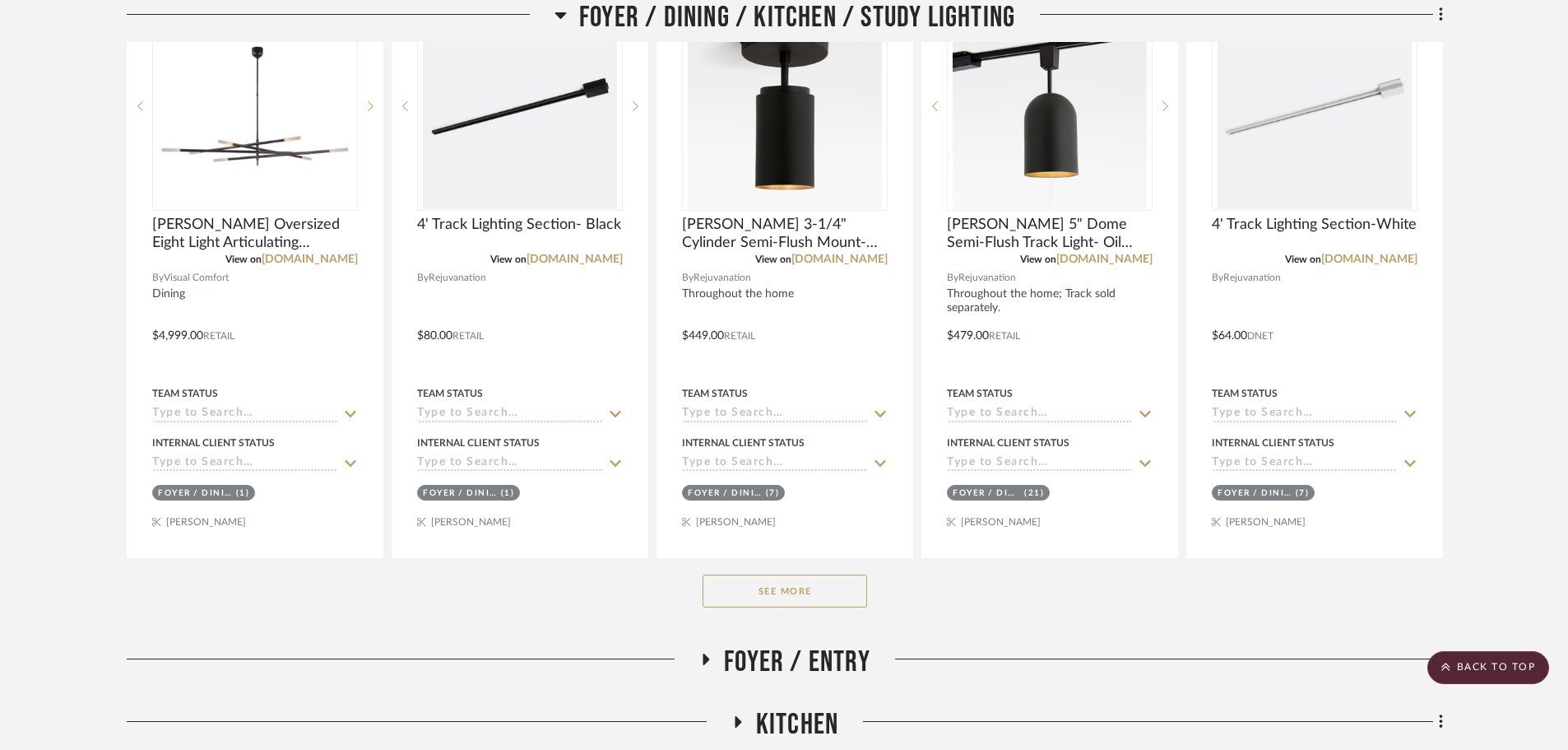
click at [778, 599] on button "See More" at bounding box center [784, 591] width 164 height 32
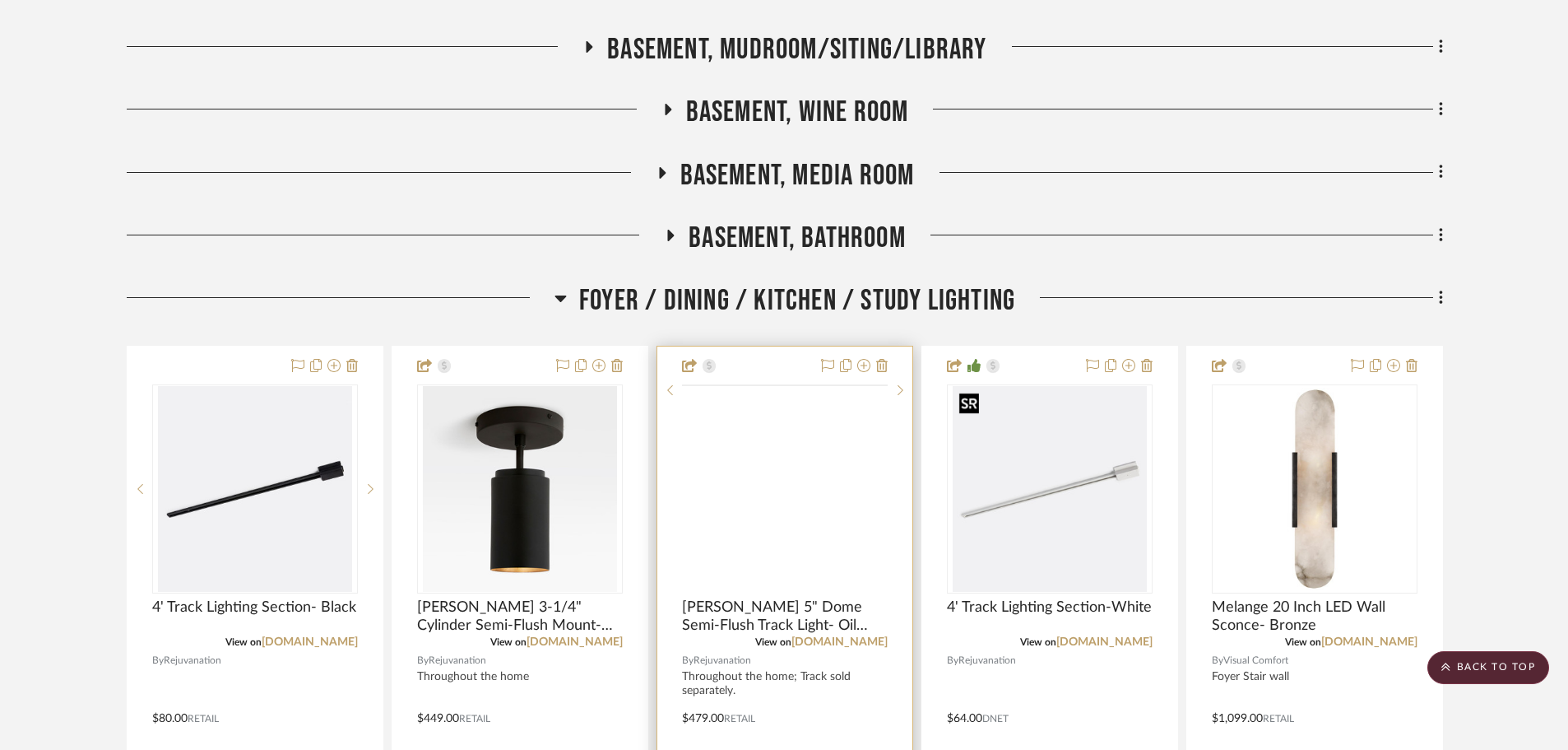
scroll to position [389, 0]
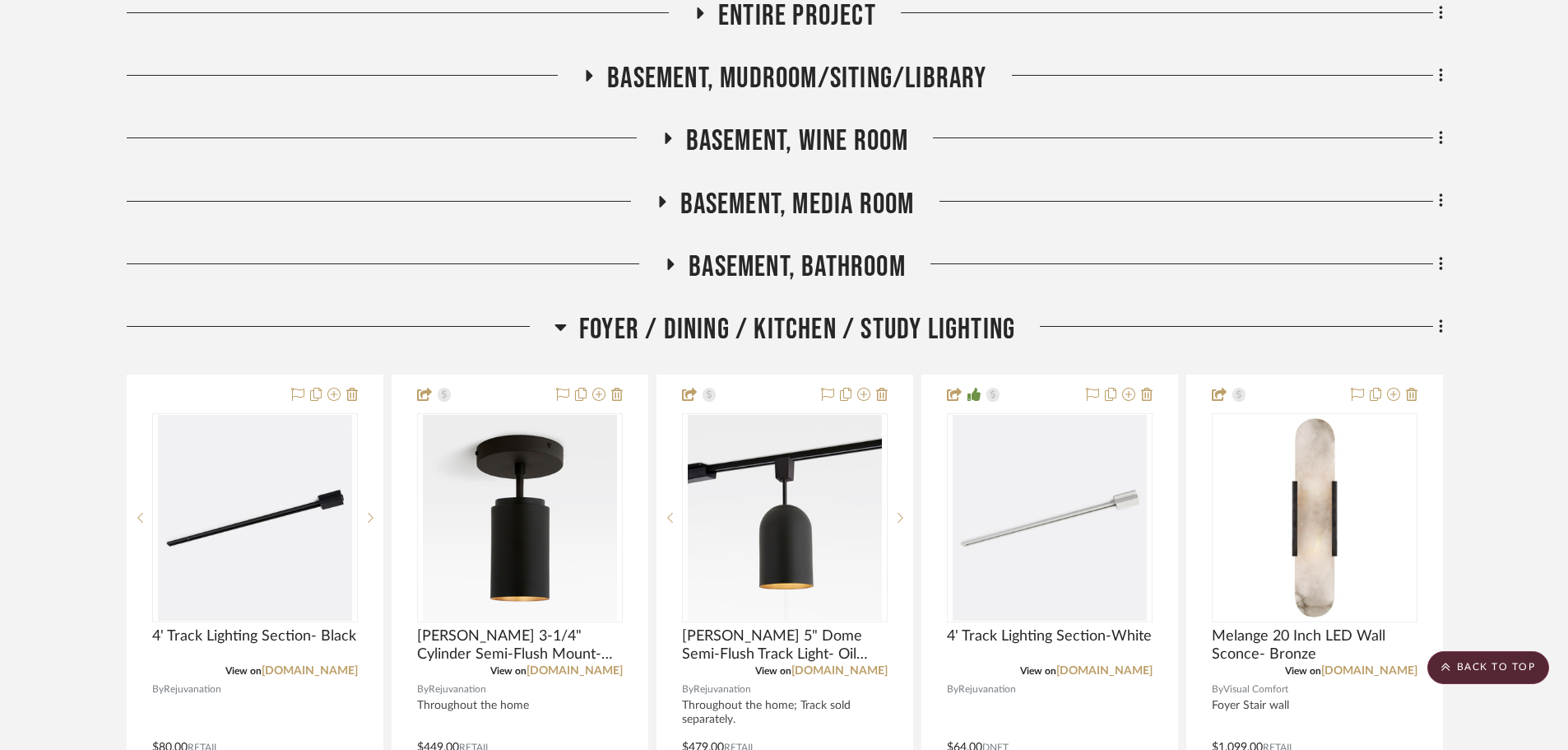
click at [777, 340] on span "Foyer / Dining / Kitchen / Study Lighting" at bounding box center [797, 330] width 436 height 35
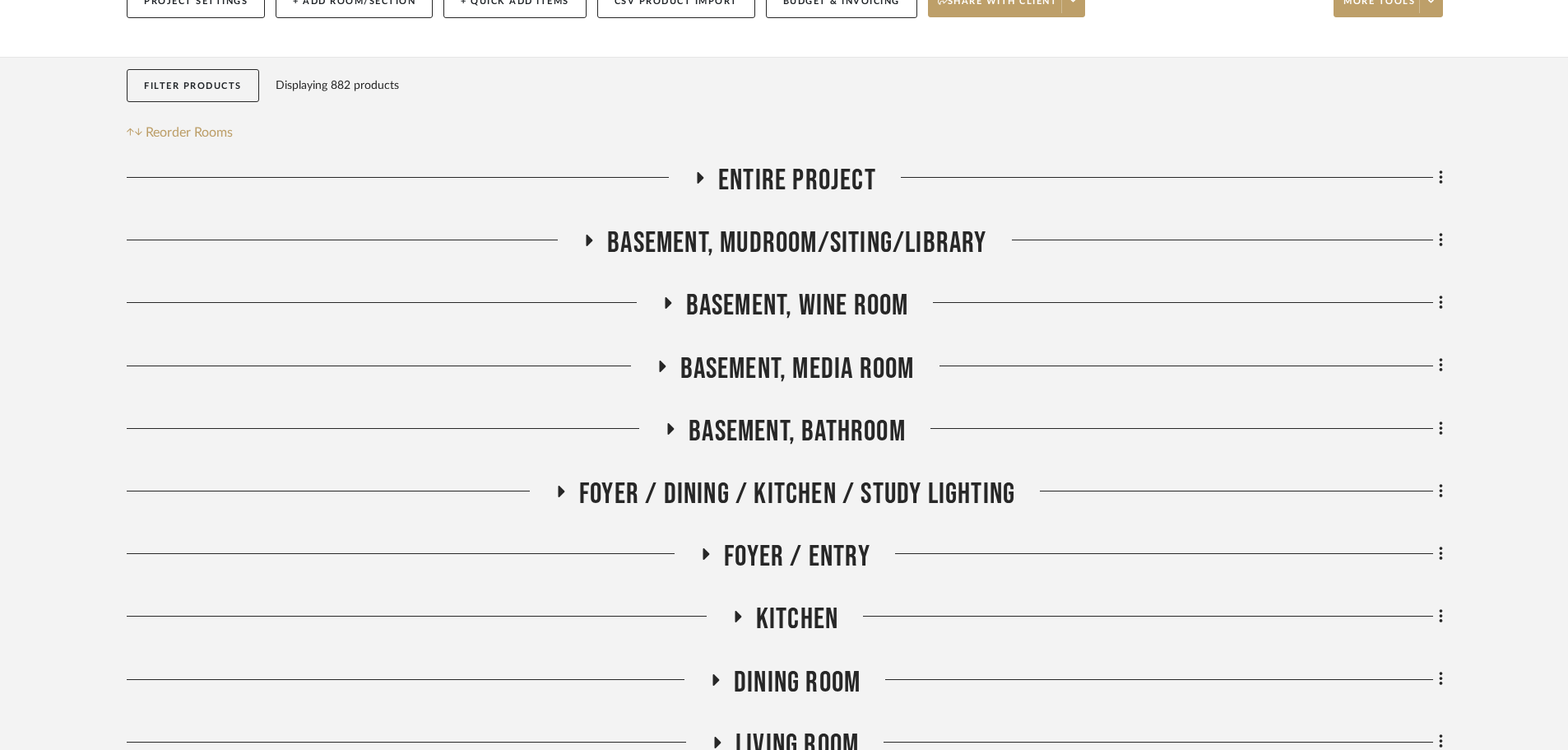
click at [807, 440] on span "Basement, Bathroom" at bounding box center [797, 432] width 217 height 35
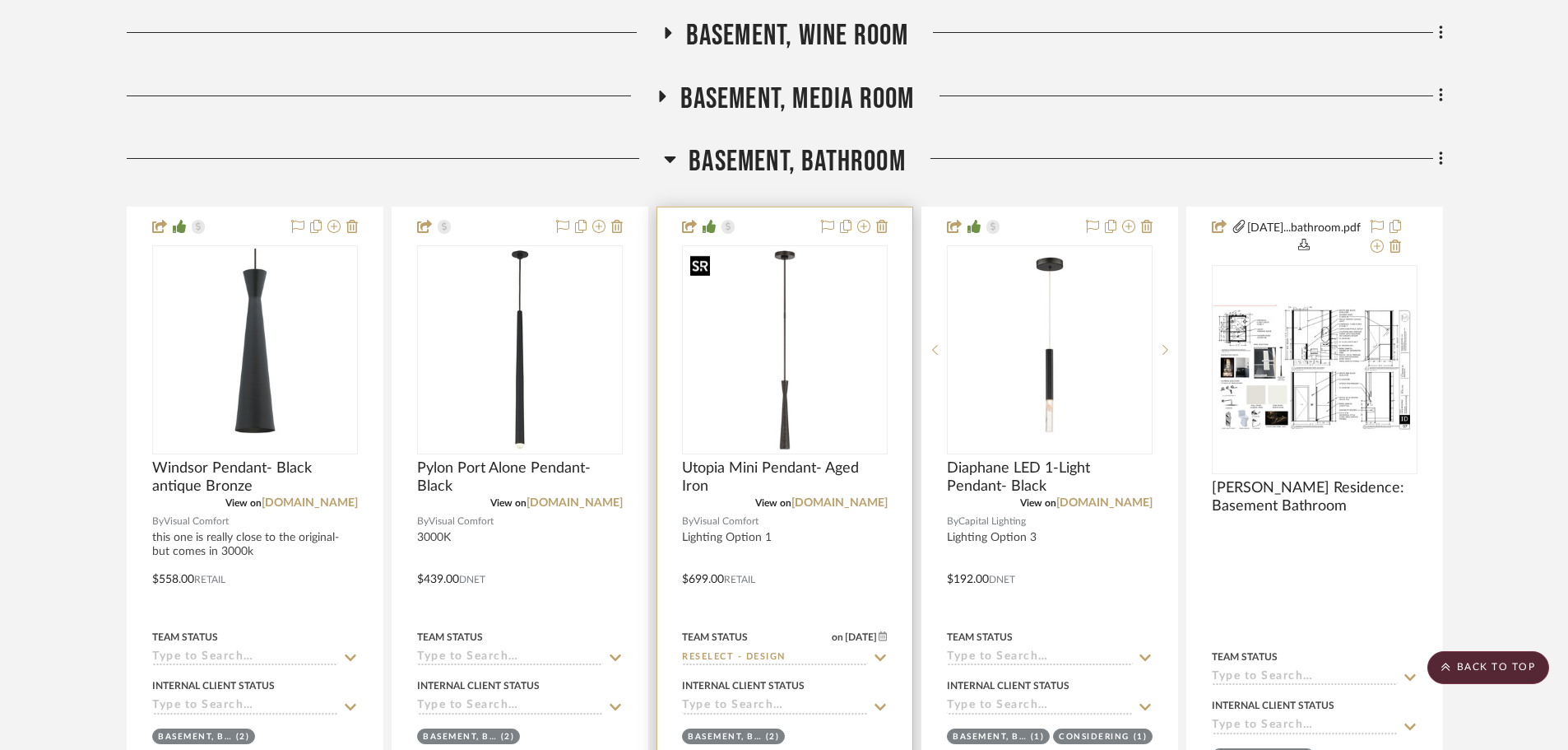
scroll to position [553, 0]
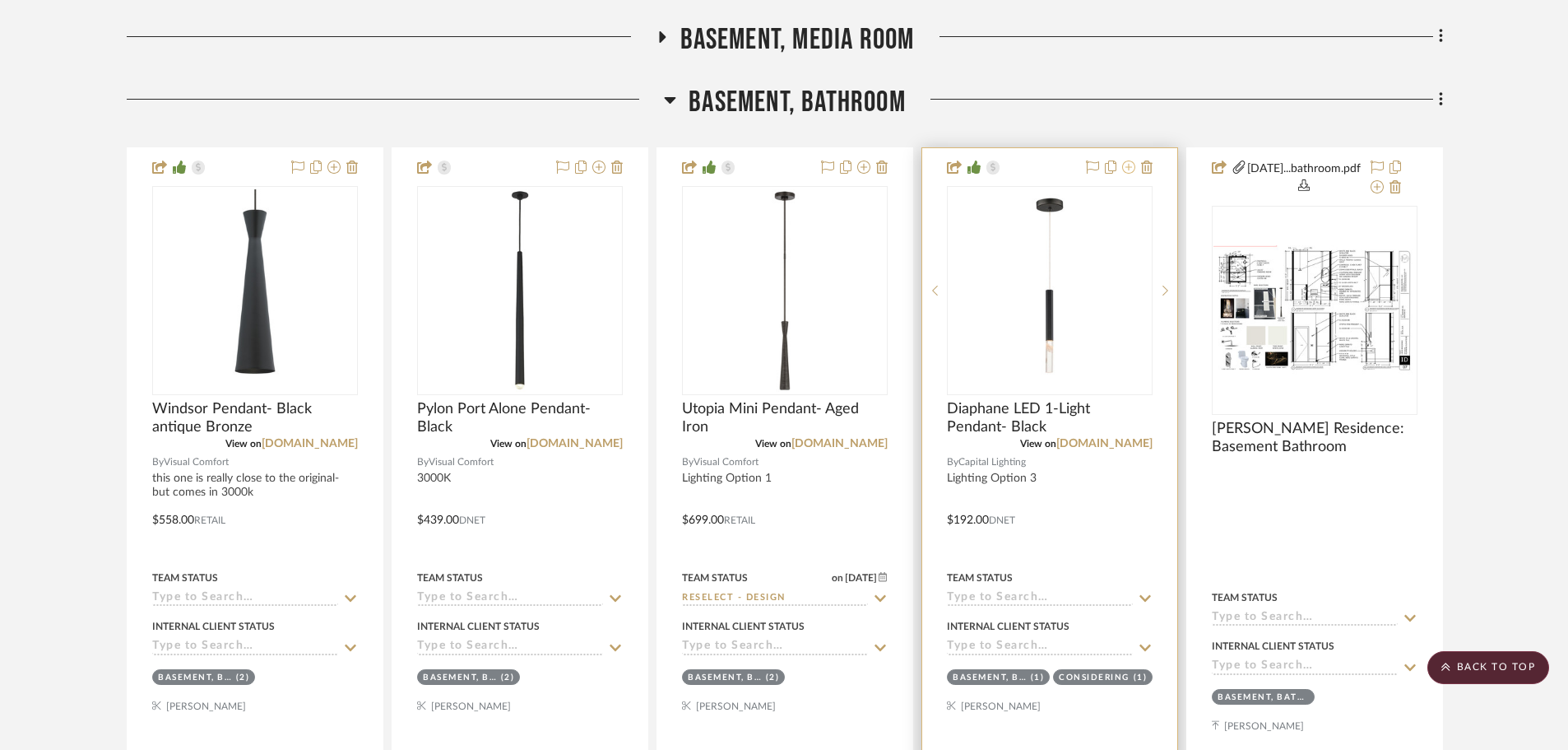
click at [1132, 170] on icon at bounding box center [1128, 166] width 13 height 13
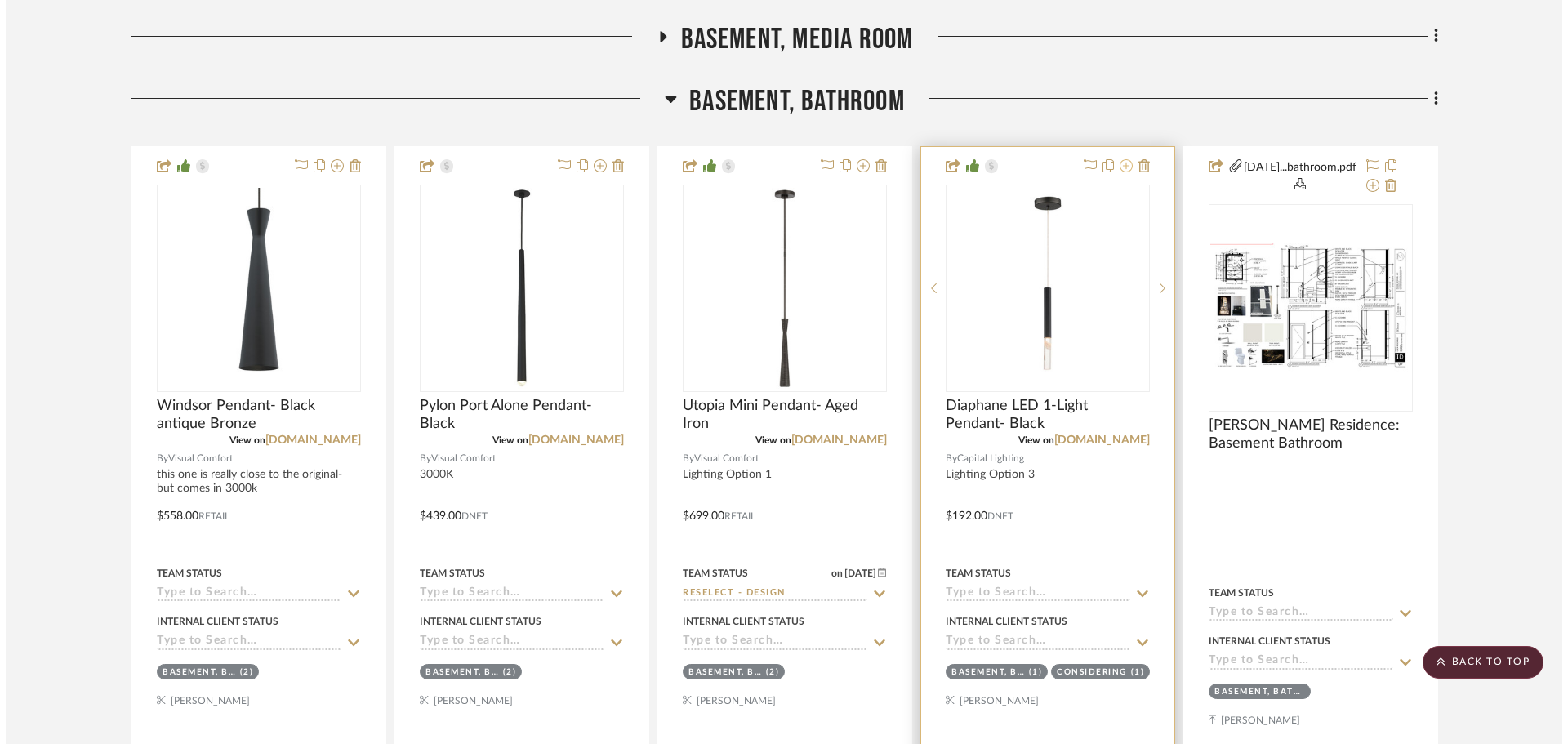
scroll to position [0, 0]
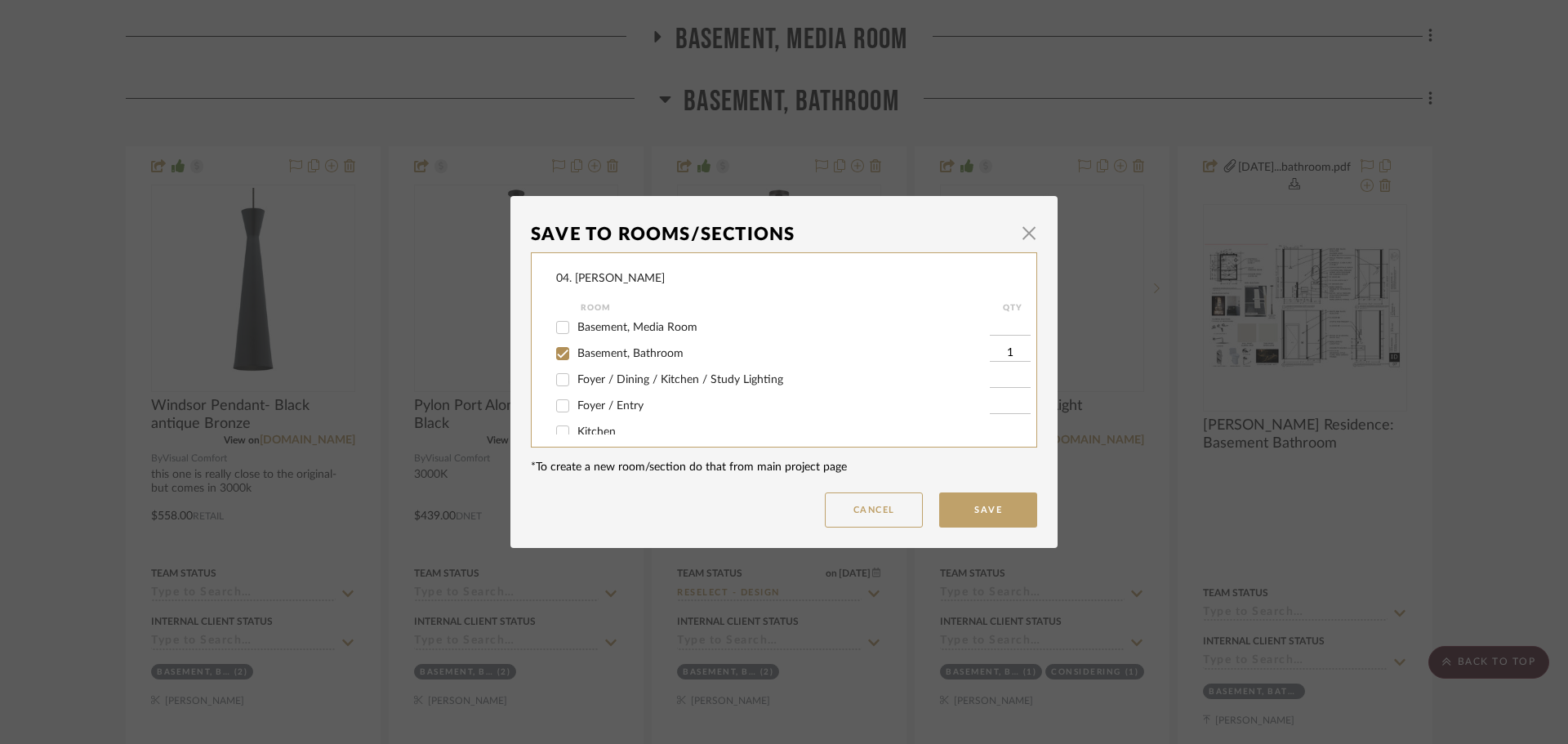
click at [577, 352] on span "Basement, Bathroom" at bounding box center [630, 353] width 106 height 12
click at [573, 352] on input "Basement, Bathroom" at bounding box center [562, 353] width 26 height 26
checkbox input "false"
click at [566, 395] on input "Considering" at bounding box center [562, 391] width 26 height 26
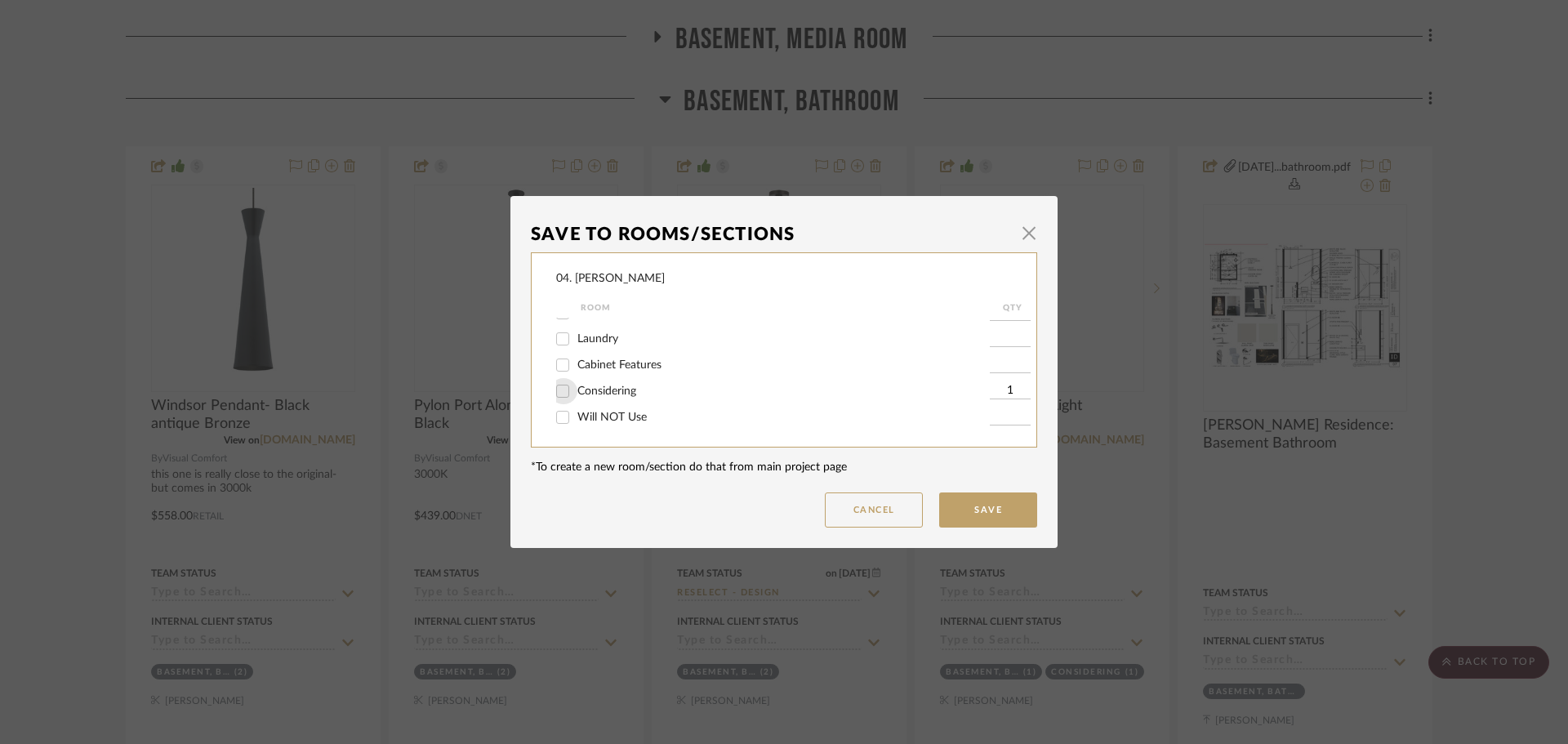
checkbox input "false"
click at [566, 413] on input "Will NOT Use" at bounding box center [562, 417] width 26 height 26
checkbox input "true"
type input "1"
click at [996, 517] on button "Save" at bounding box center [988, 510] width 98 height 35
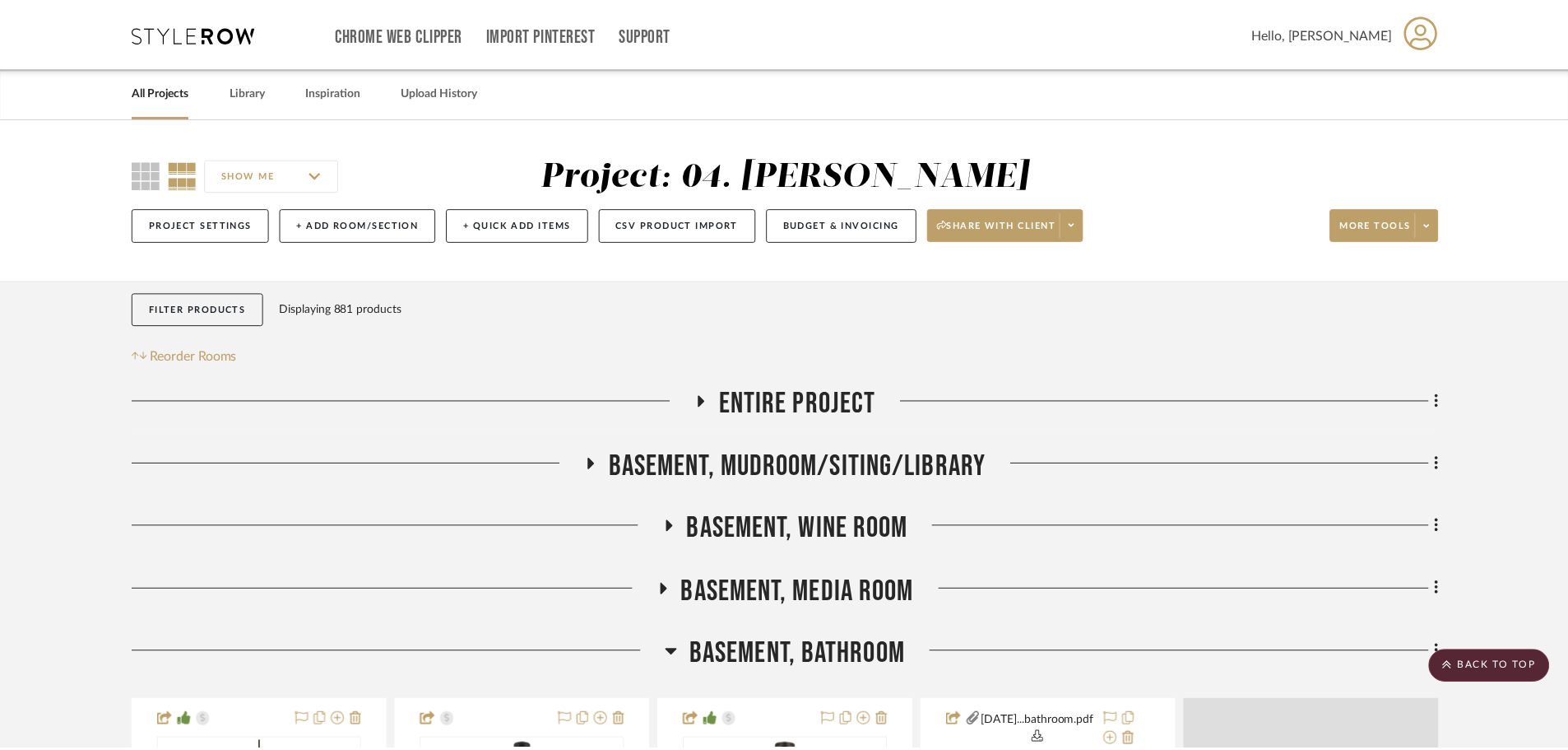
scroll to position [553, 0]
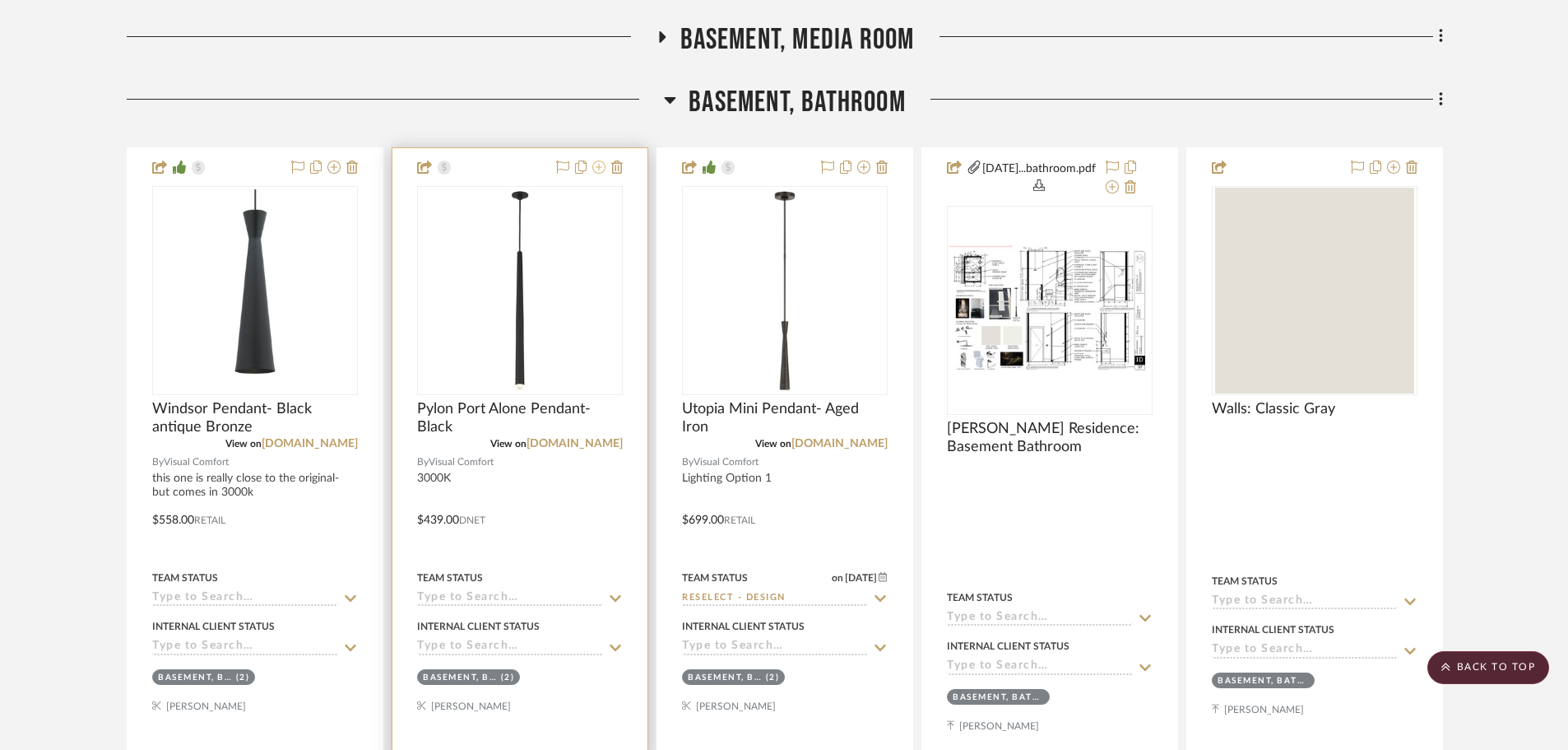
click at [601, 173] on fa-icon at bounding box center [598, 167] width 13 height 13
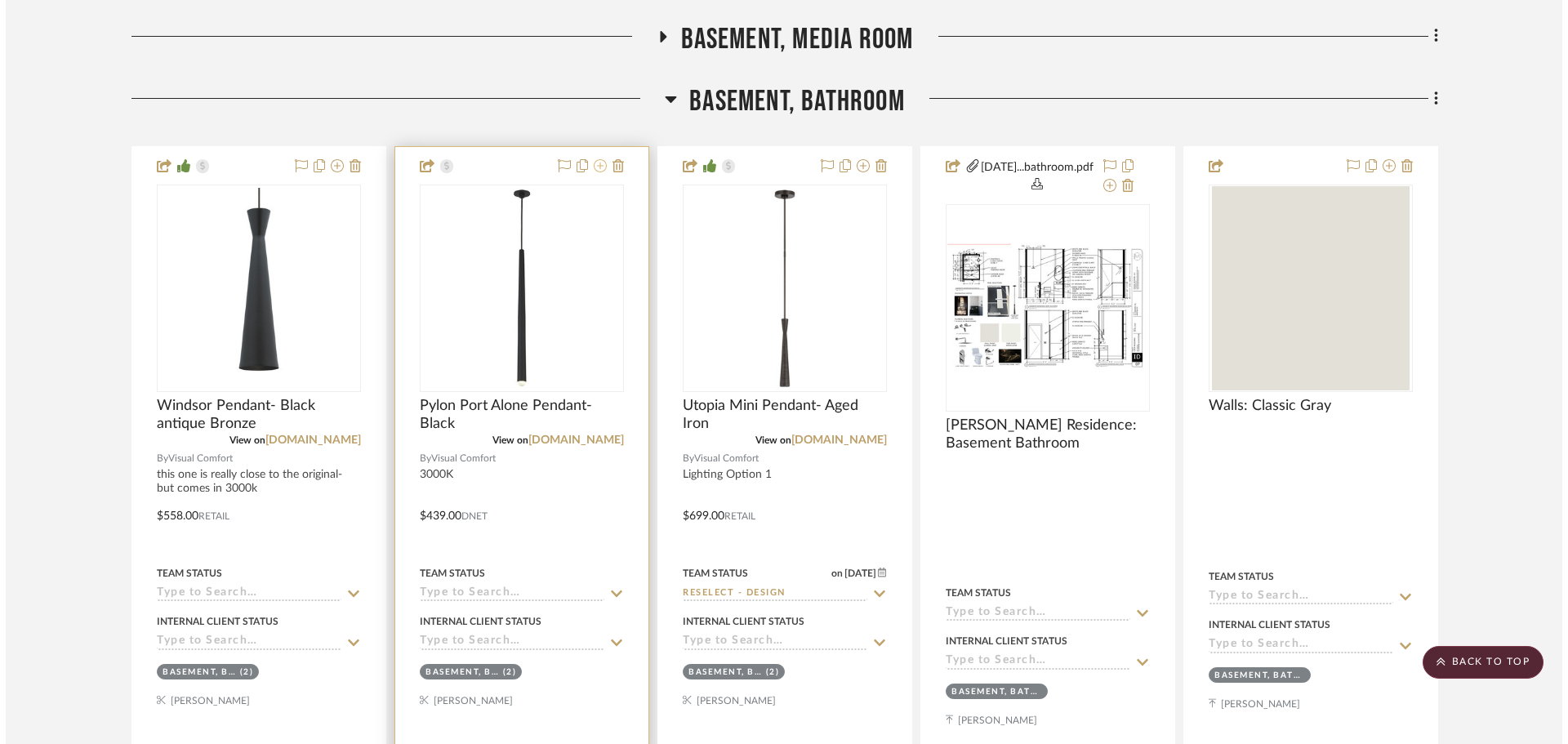
scroll to position [0, 0]
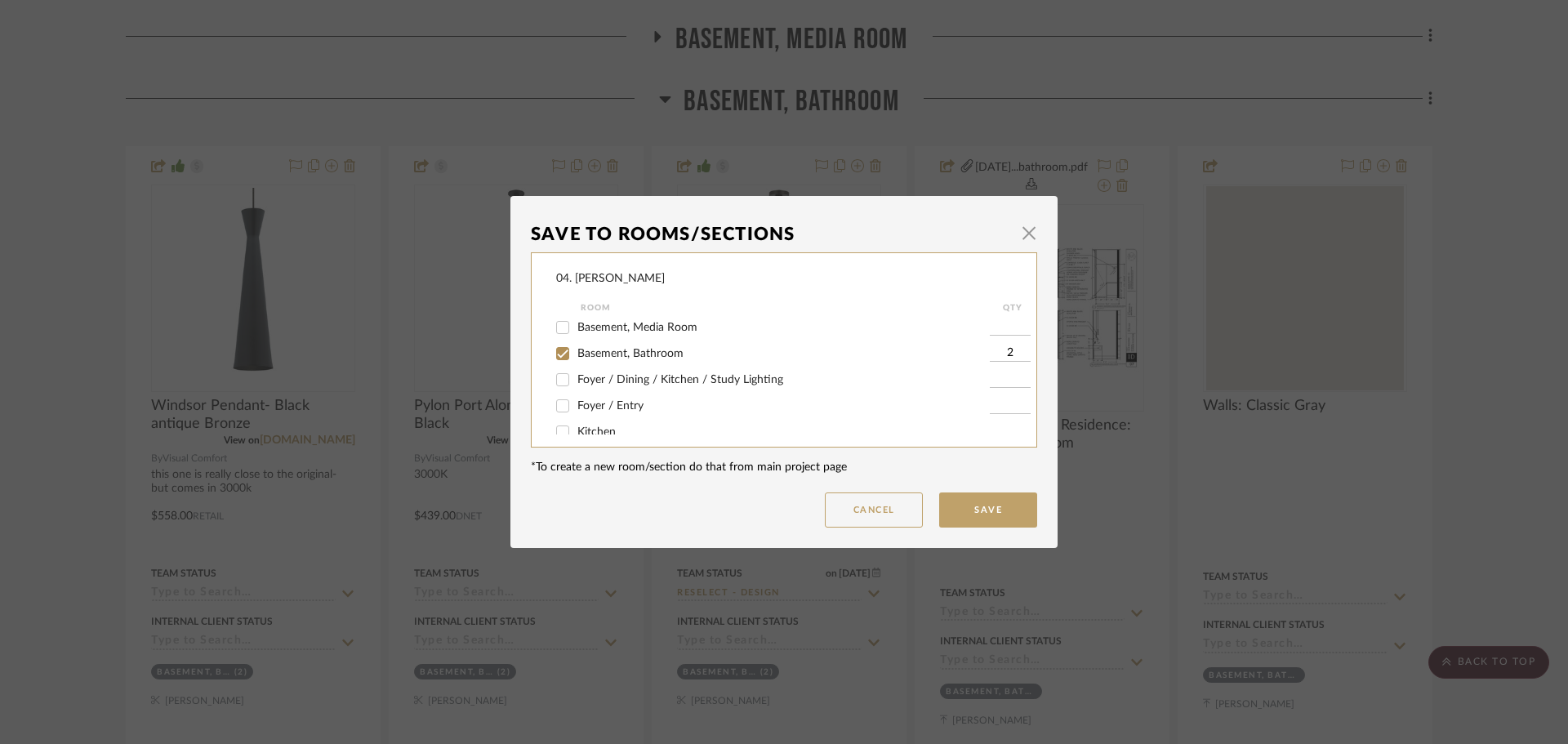
click at [596, 356] on span "Basement, Bathroom" at bounding box center [630, 353] width 106 height 12
click at [576, 356] on input "Basement, Bathroom" at bounding box center [562, 353] width 26 height 26
checkbox input "false"
click at [598, 421] on span "Will NOT Use" at bounding box center [611, 418] width 69 height 12
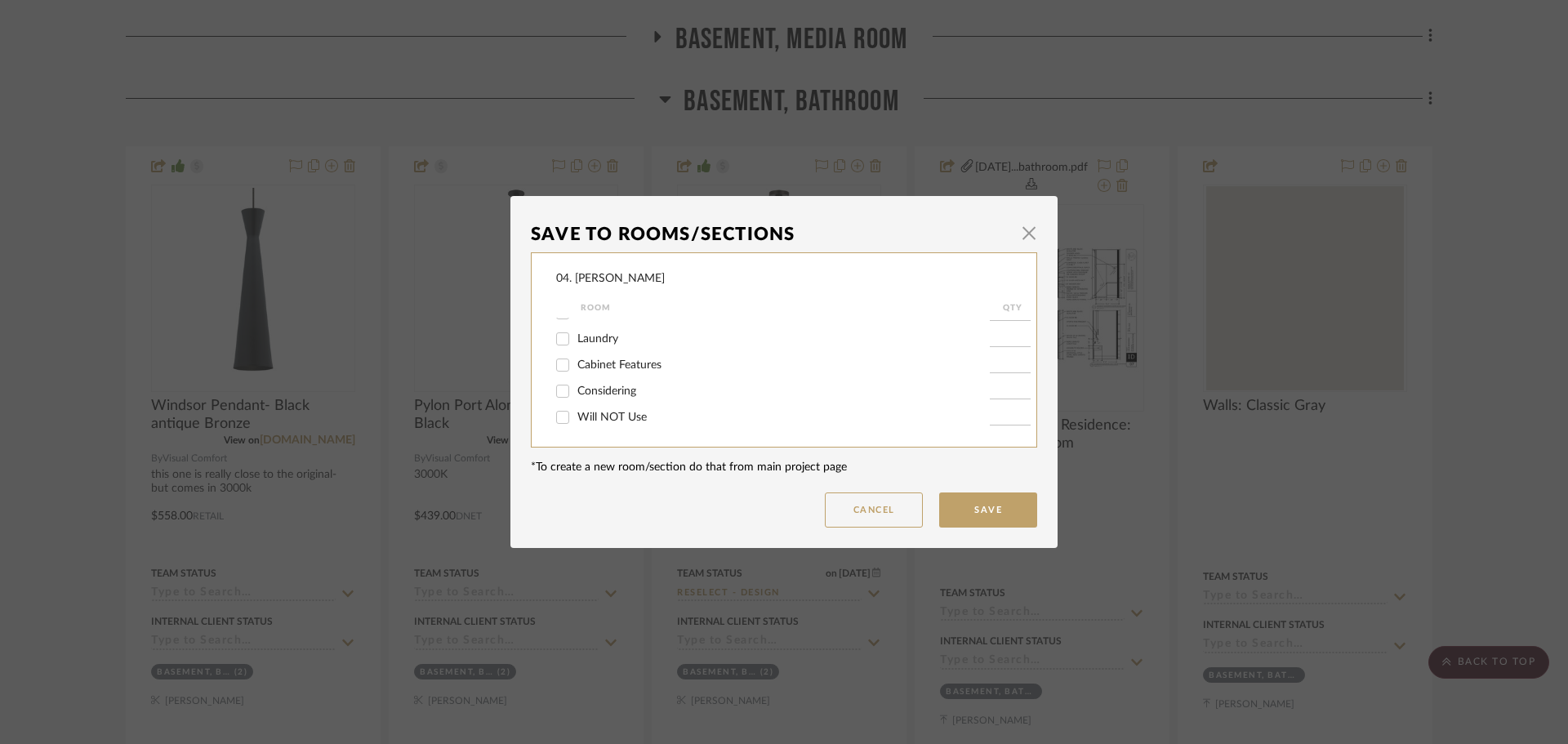
click at [576, 421] on input "Will NOT Use" at bounding box center [562, 417] width 26 height 26
checkbox input "true"
type input "1"
click at [1021, 518] on button "Save" at bounding box center [988, 510] width 98 height 35
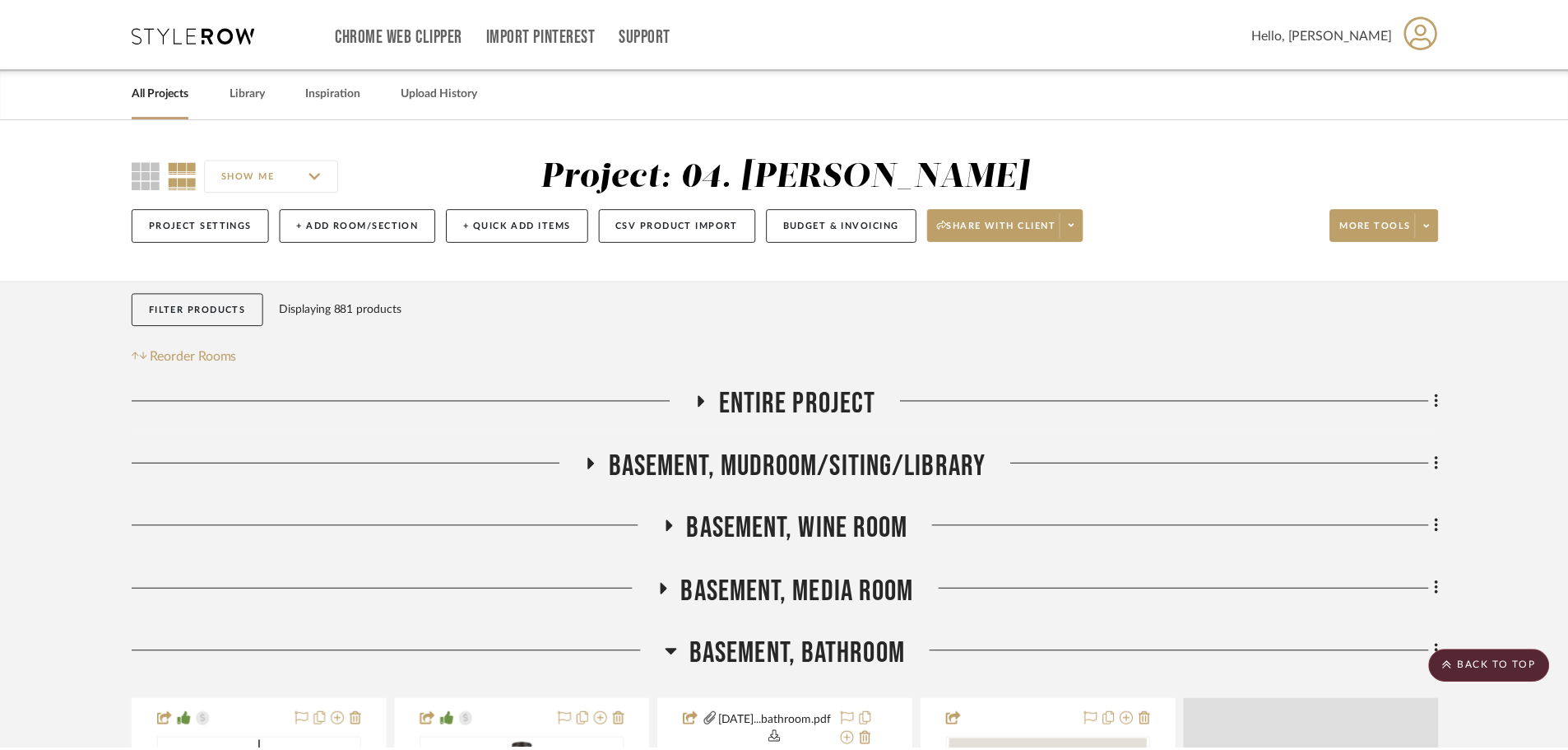
scroll to position [553, 0]
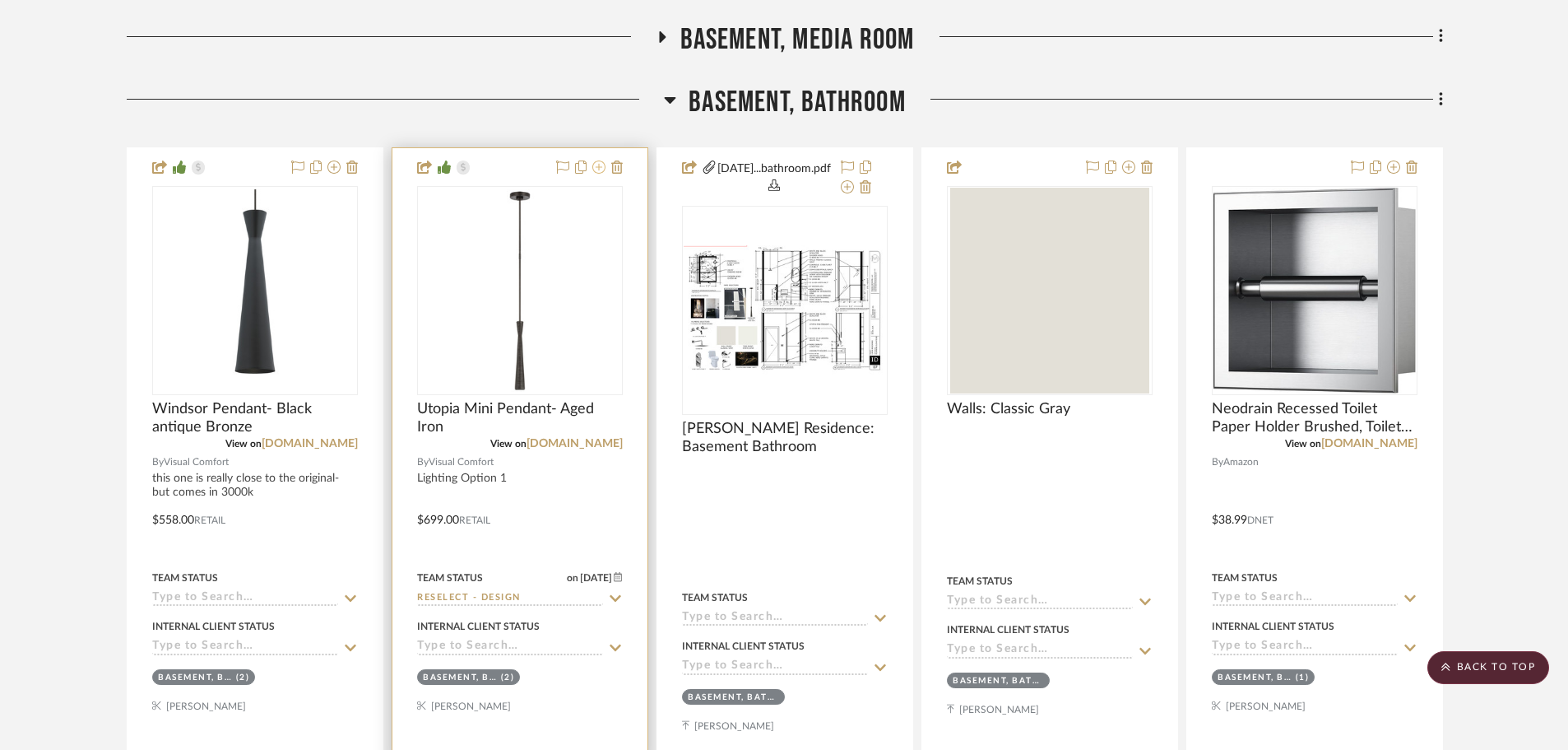
click at [601, 168] on icon at bounding box center [598, 166] width 13 height 13
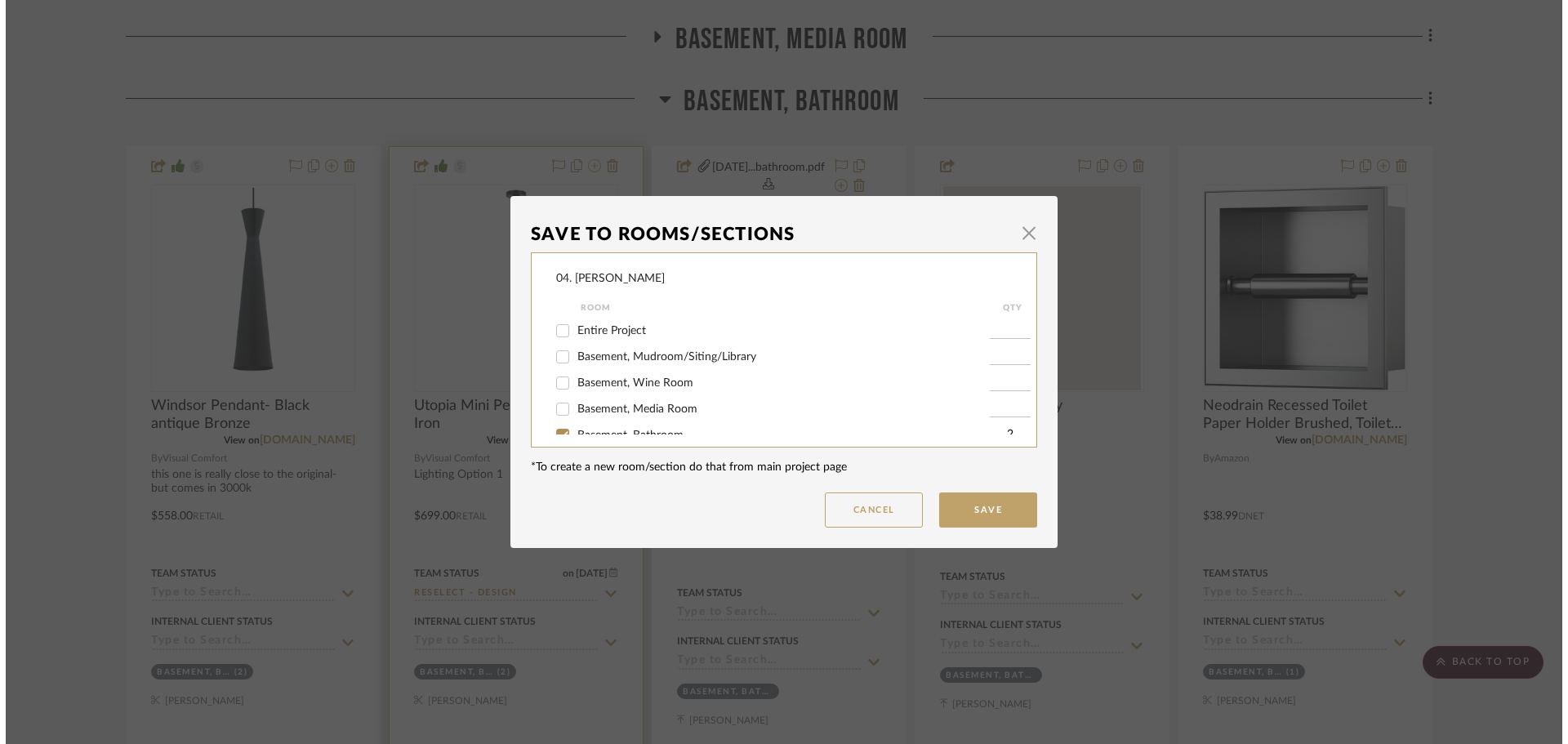
scroll to position [0, 0]
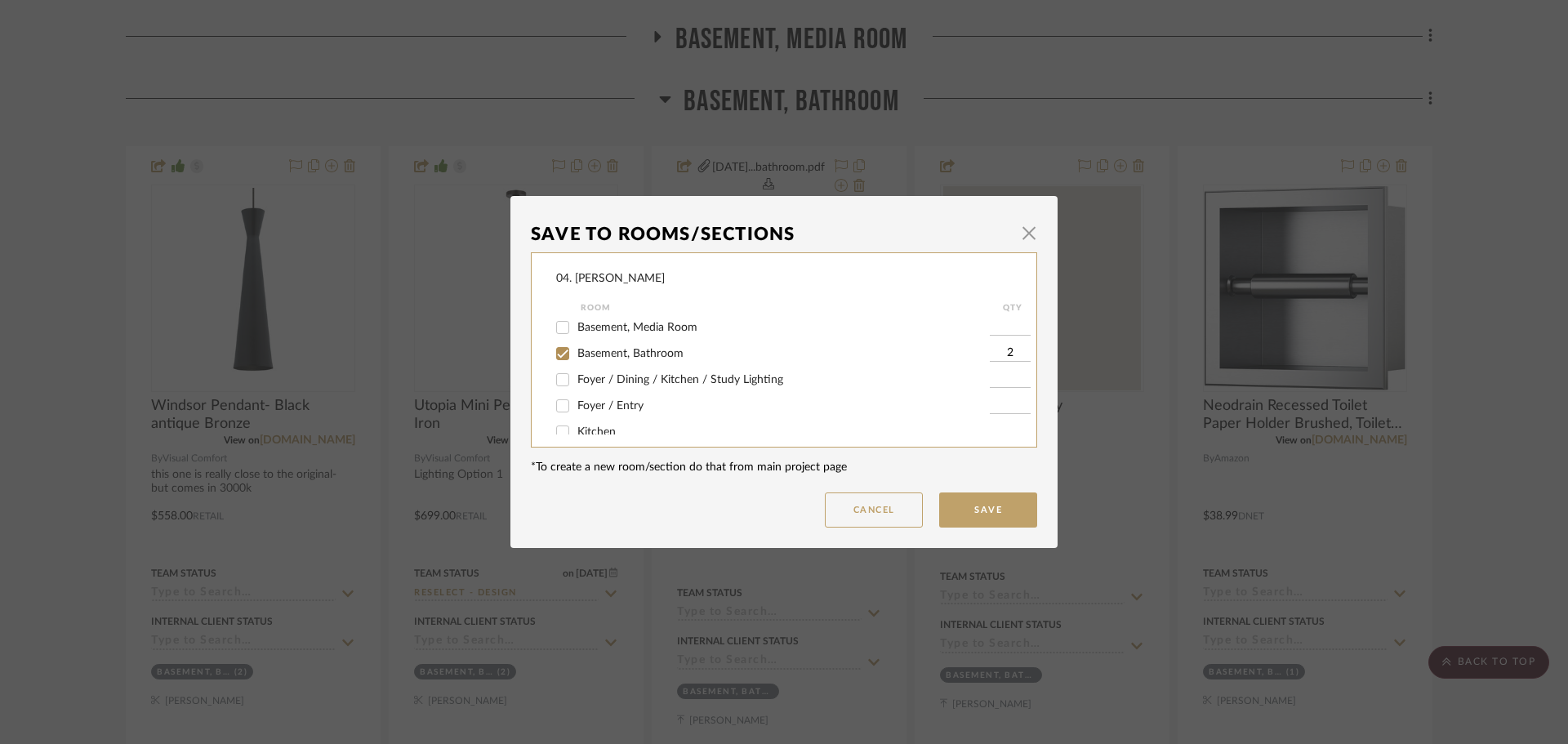
click at [602, 353] on span "Basement, Bathroom" at bounding box center [630, 353] width 106 height 12
click at [576, 353] on input "Basement, Bathroom" at bounding box center [562, 353] width 26 height 26
checkbox input "false"
click at [592, 414] on span "Will NOT Use" at bounding box center [611, 418] width 69 height 12
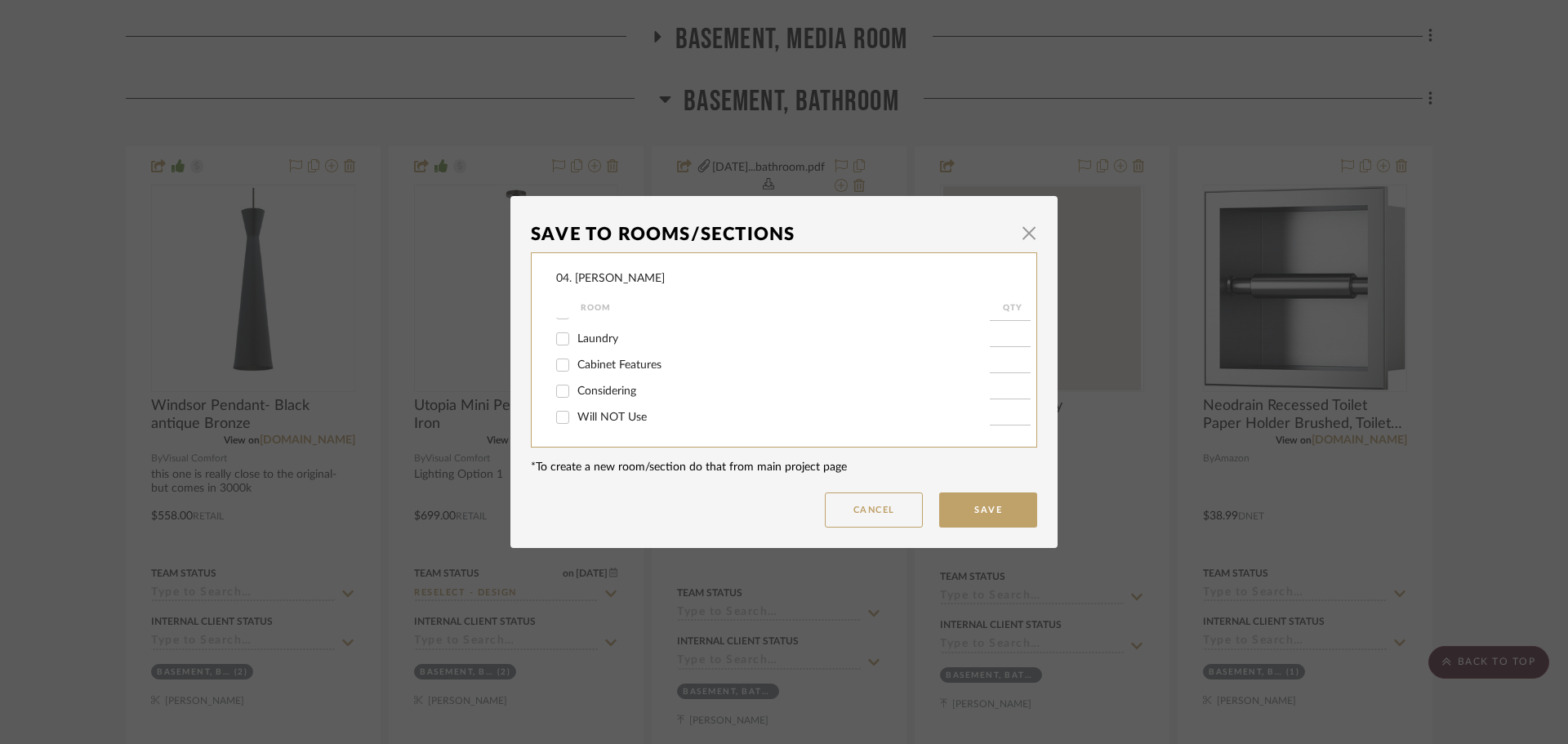
click at [576, 414] on input "Will NOT Use" at bounding box center [562, 417] width 26 height 26
checkbox input "true"
type input "1"
click at [954, 521] on button "Save" at bounding box center [988, 510] width 98 height 35
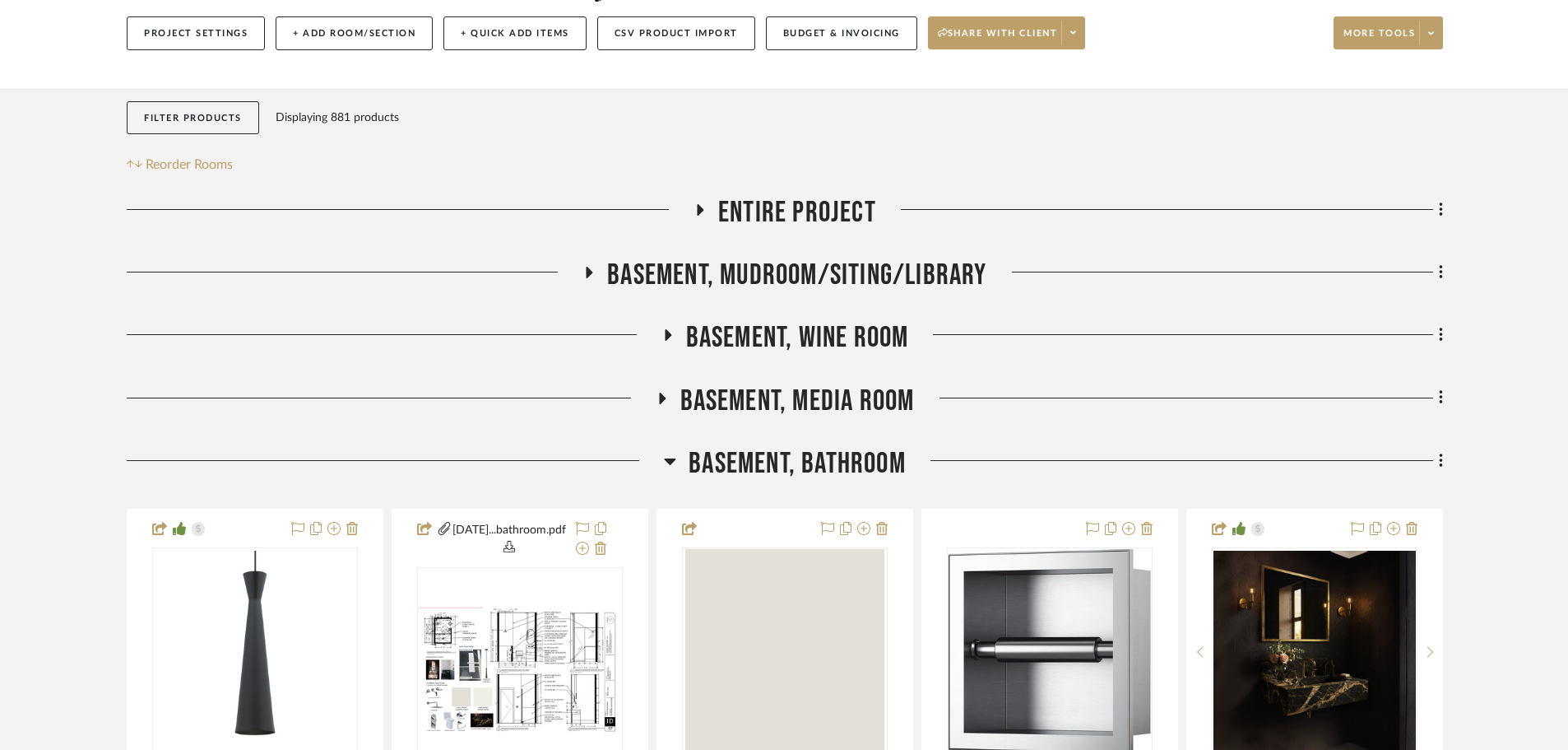
scroll to position [247, 0]
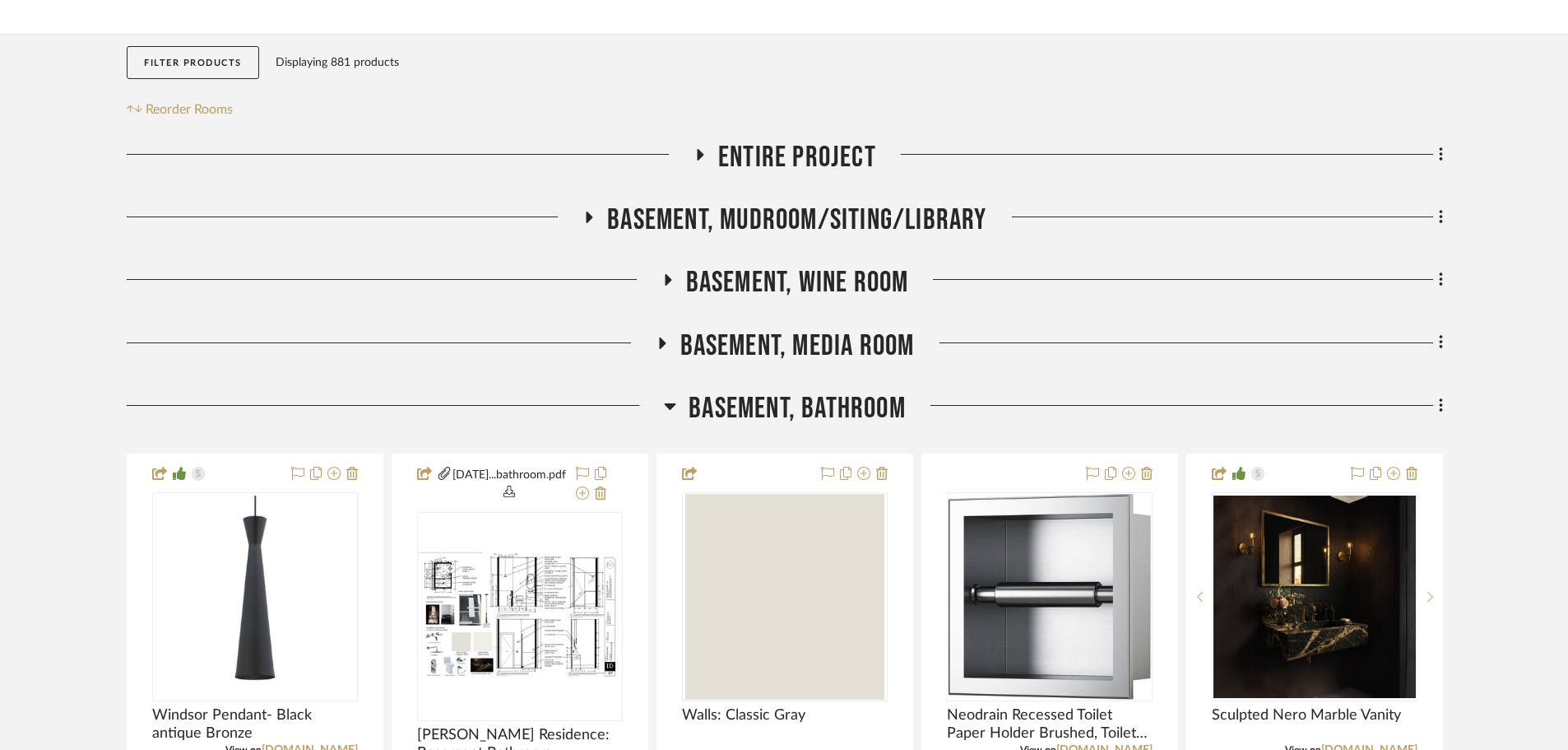
click at [752, 415] on span "Basement, Bathroom" at bounding box center [797, 408] width 217 height 35
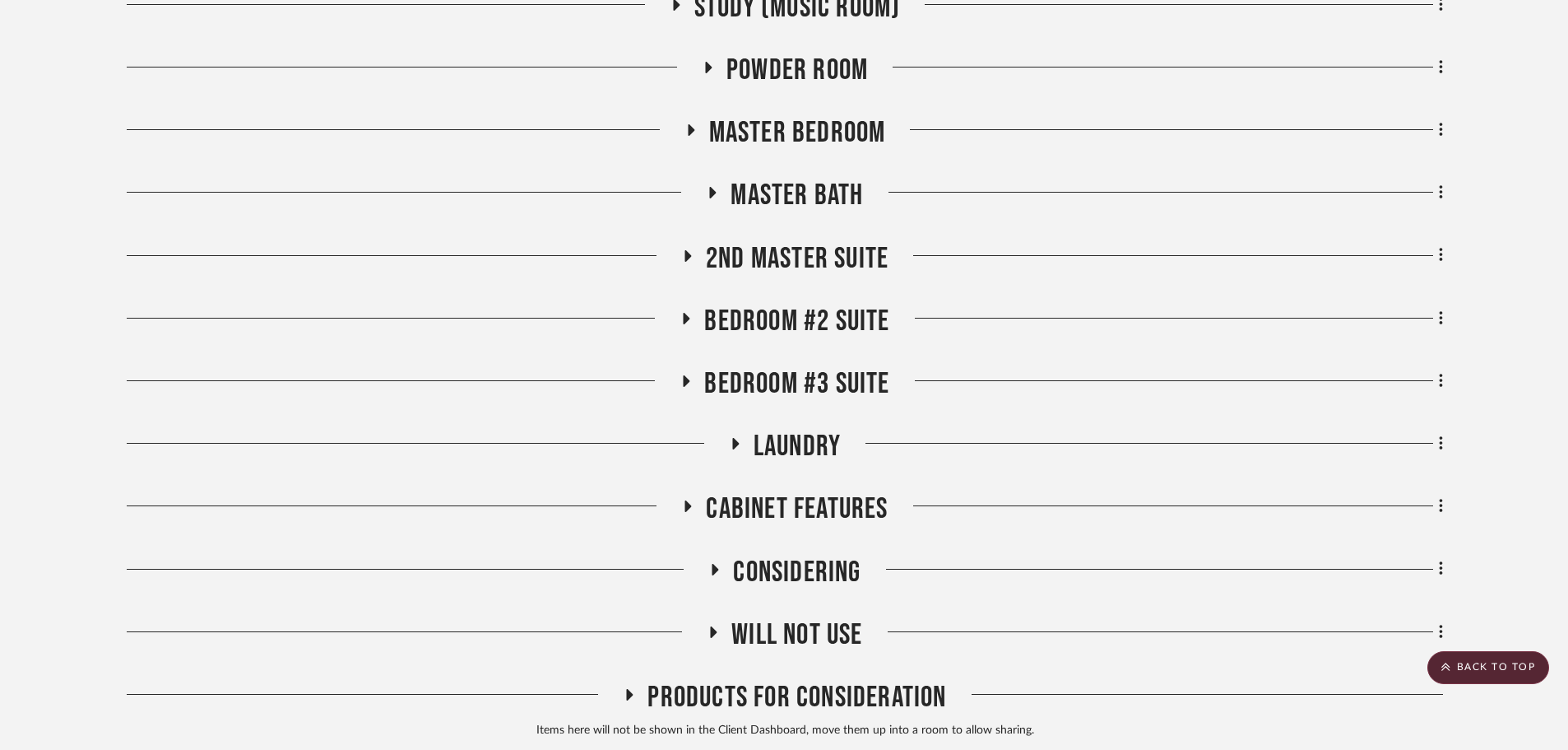
scroll to position [1150, 0]
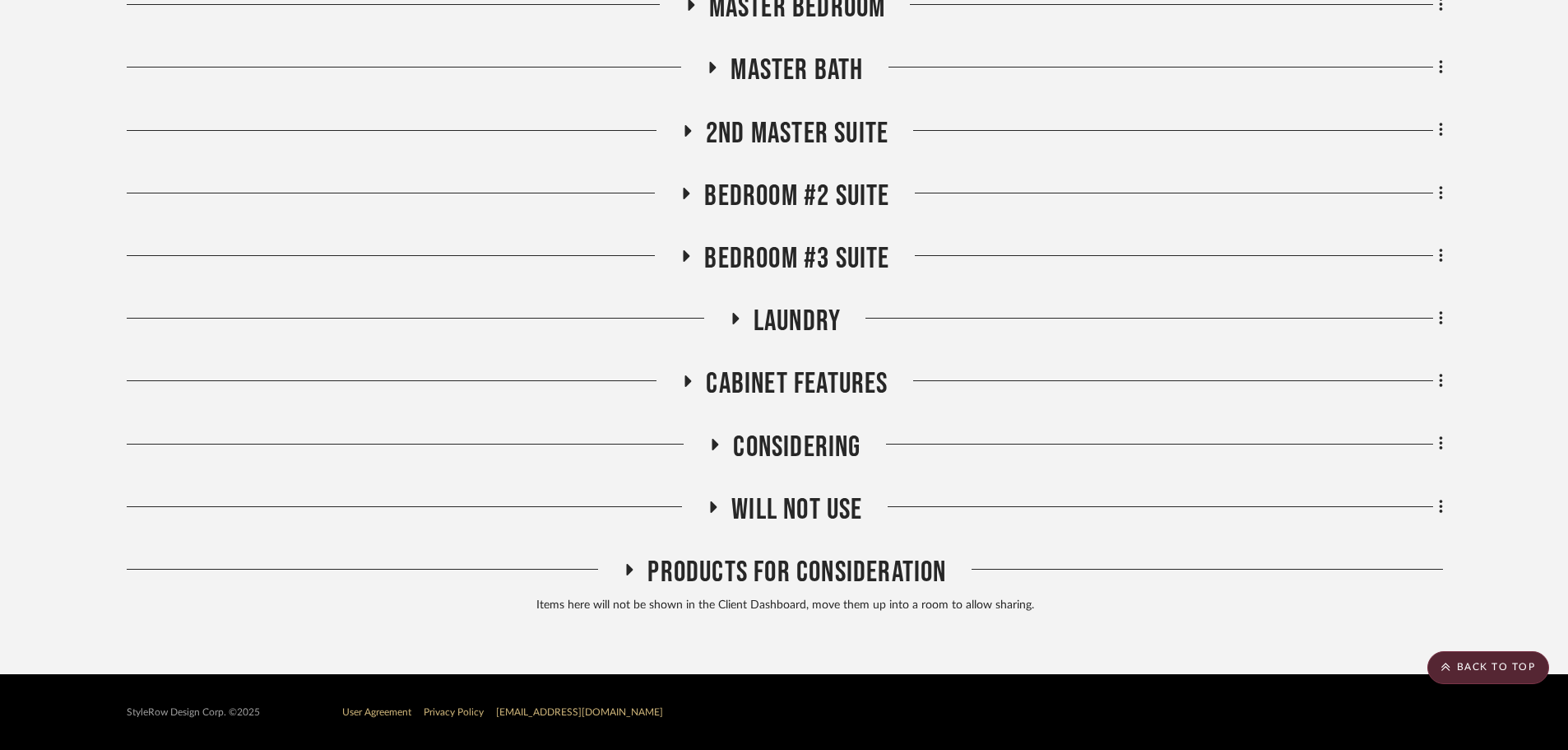
click at [790, 511] on span "Will NOT Use" at bounding box center [797, 510] width 131 height 35
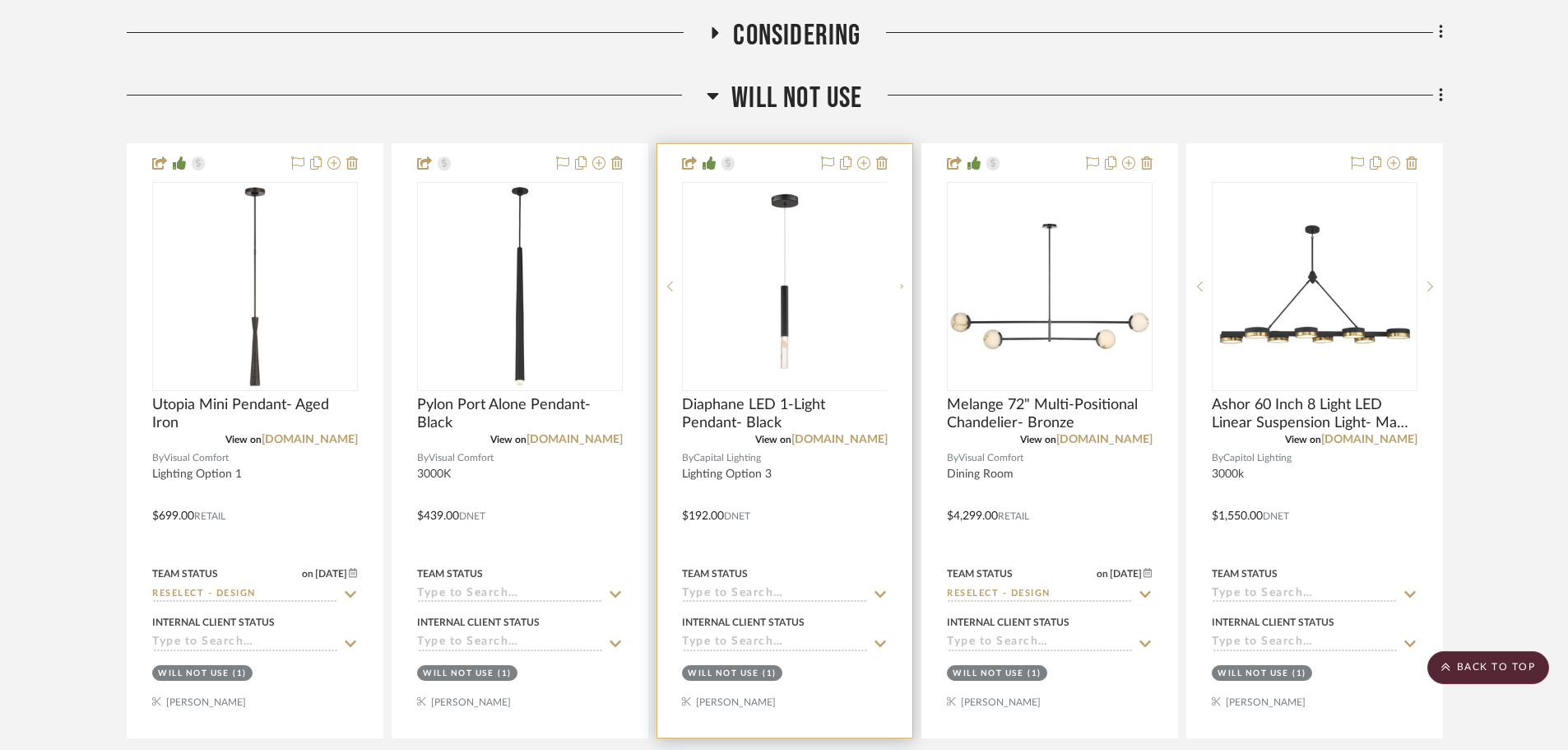
scroll to position [1831, 0]
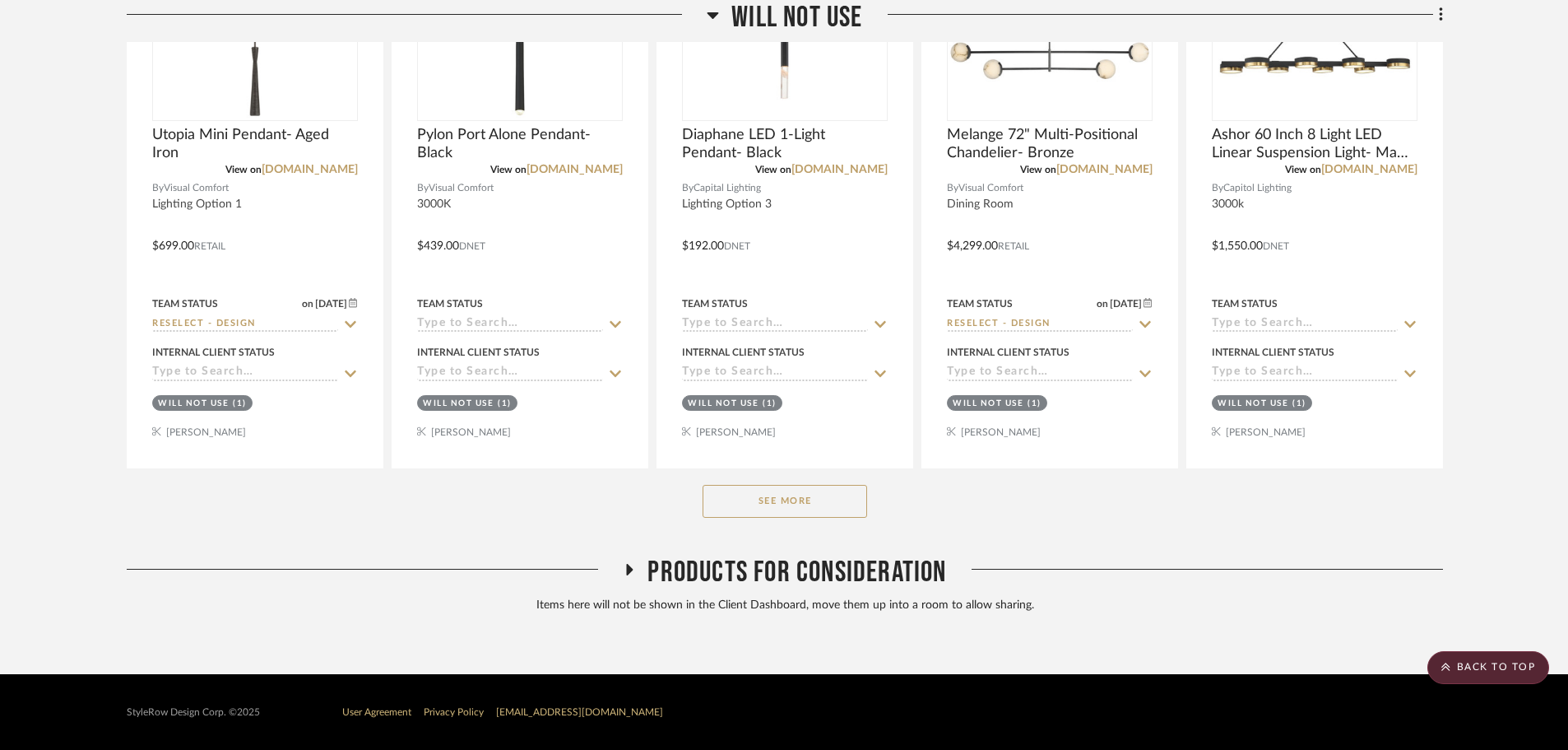
click at [783, 512] on button "See More" at bounding box center [784, 501] width 164 height 32
click at [0, 0] on div at bounding box center [0, 0] width 0 height 0
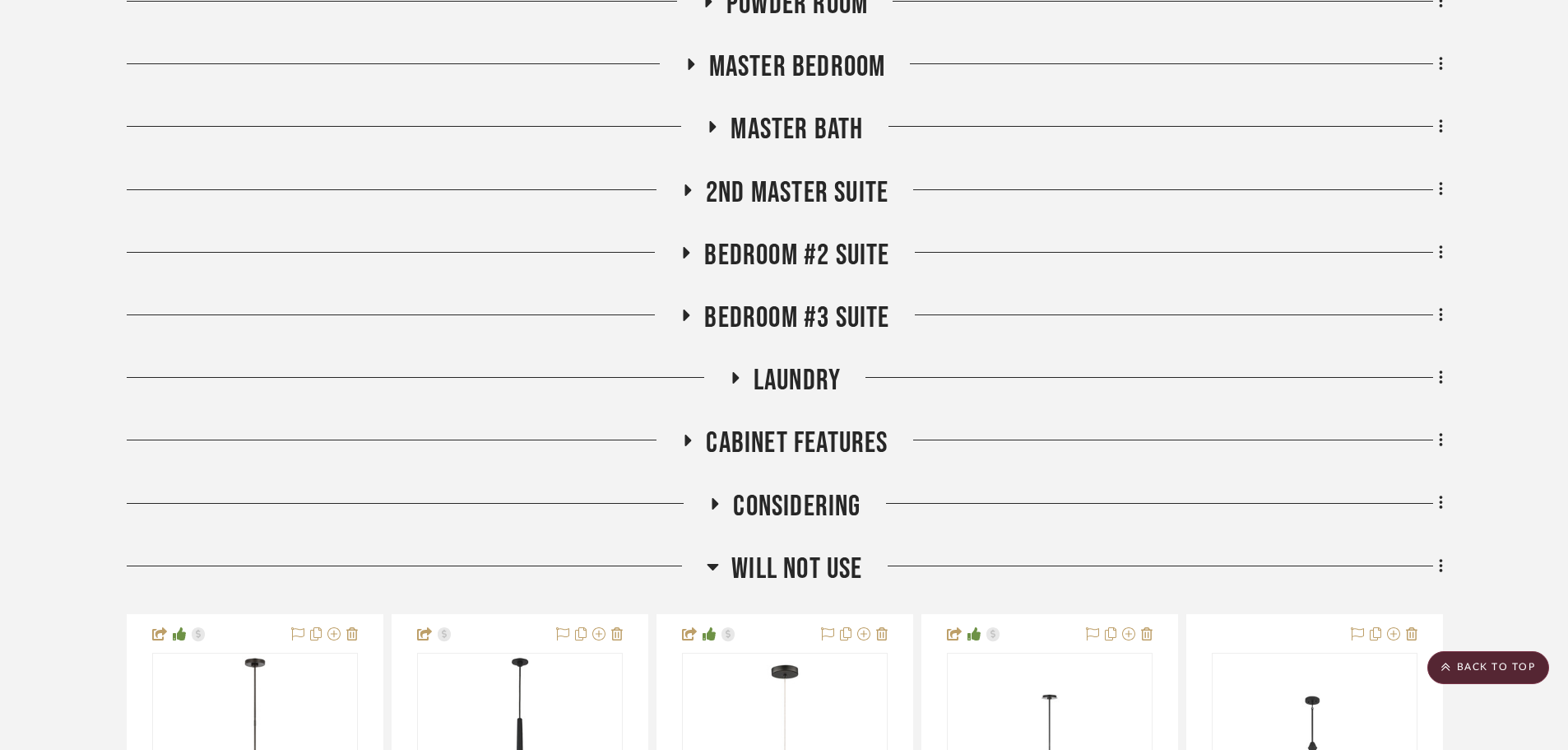
click at [771, 566] on span "Will NOT Use" at bounding box center [797, 569] width 131 height 35
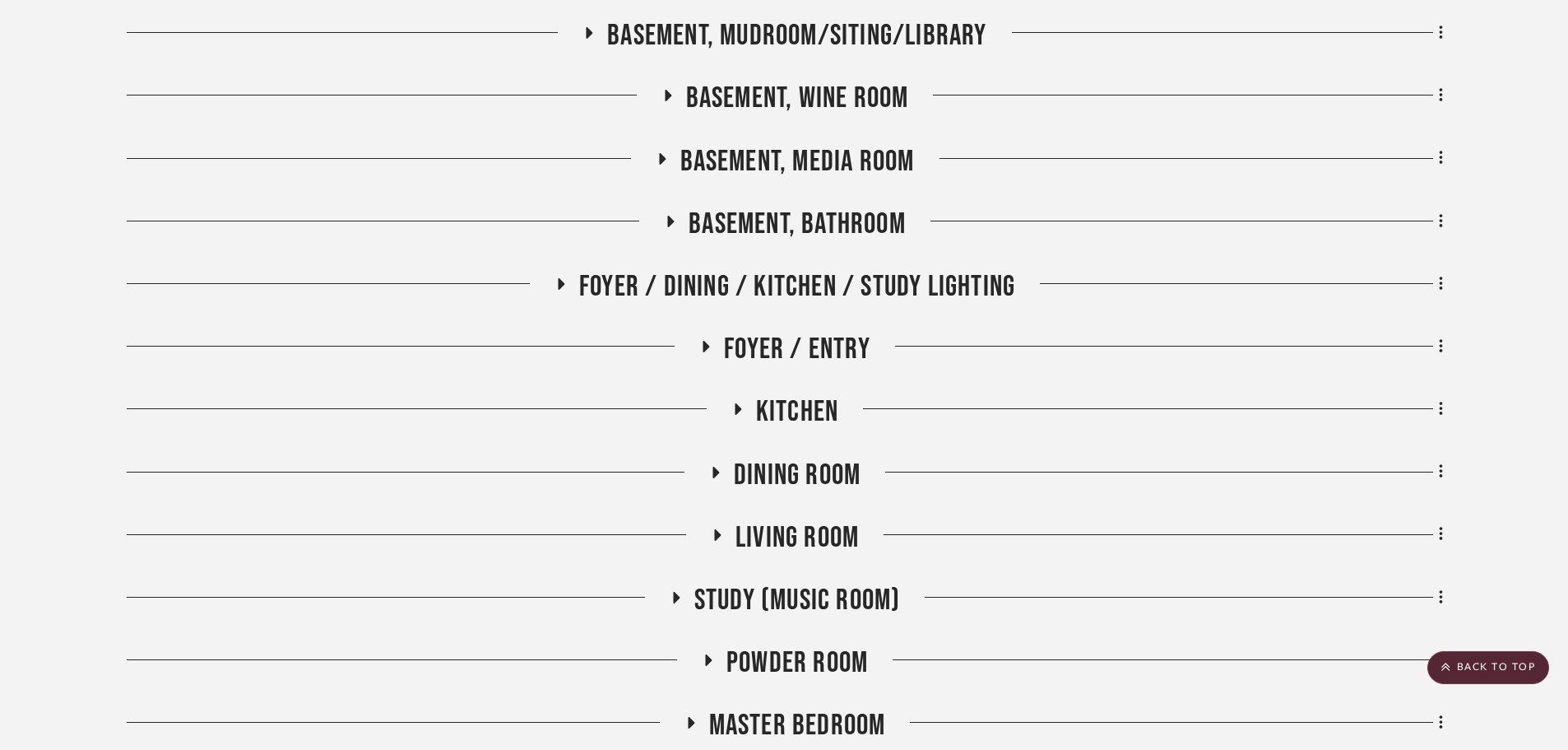
scroll to position [267, 0]
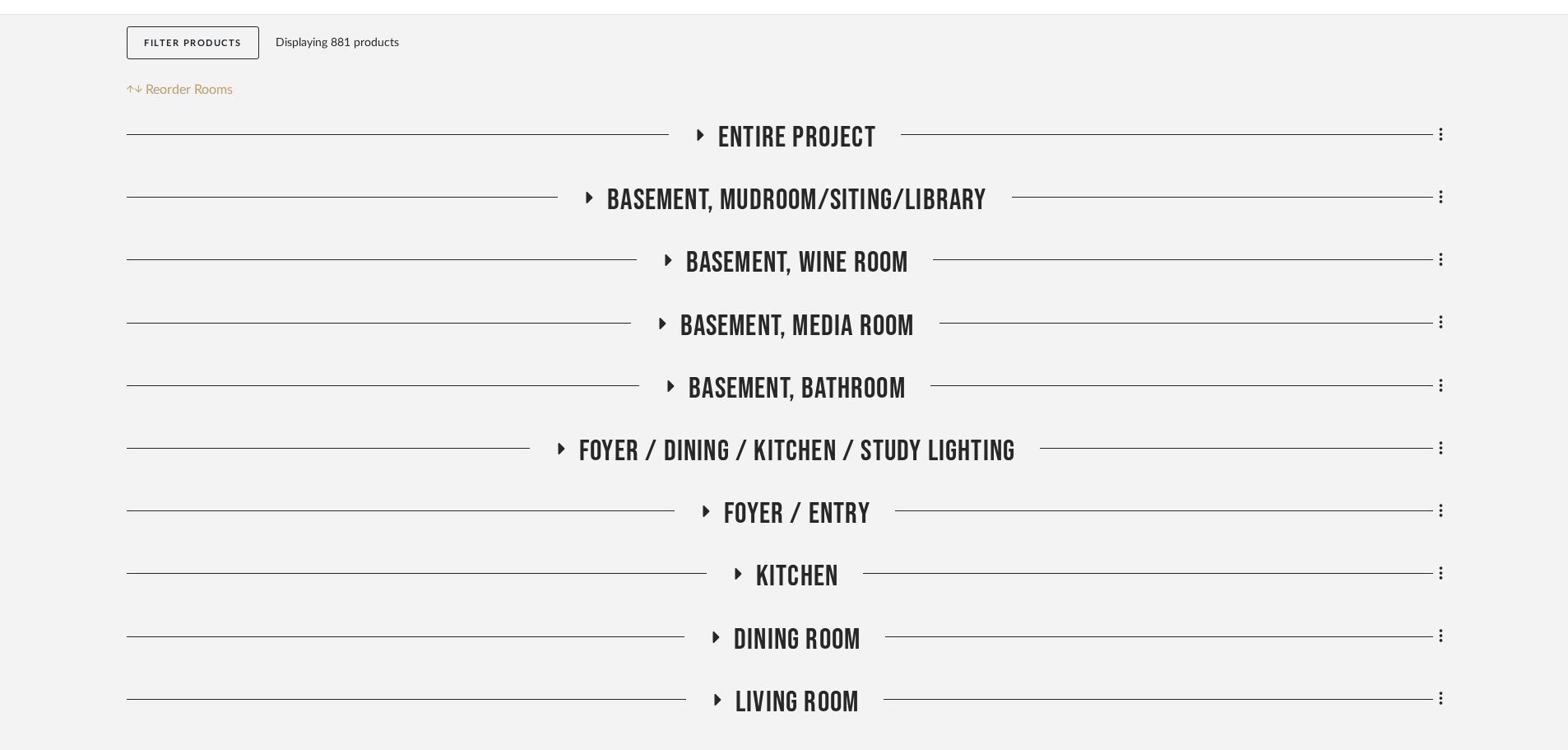
click at [801, 318] on span "Basement, Media Room" at bounding box center [798, 327] width 234 height 35
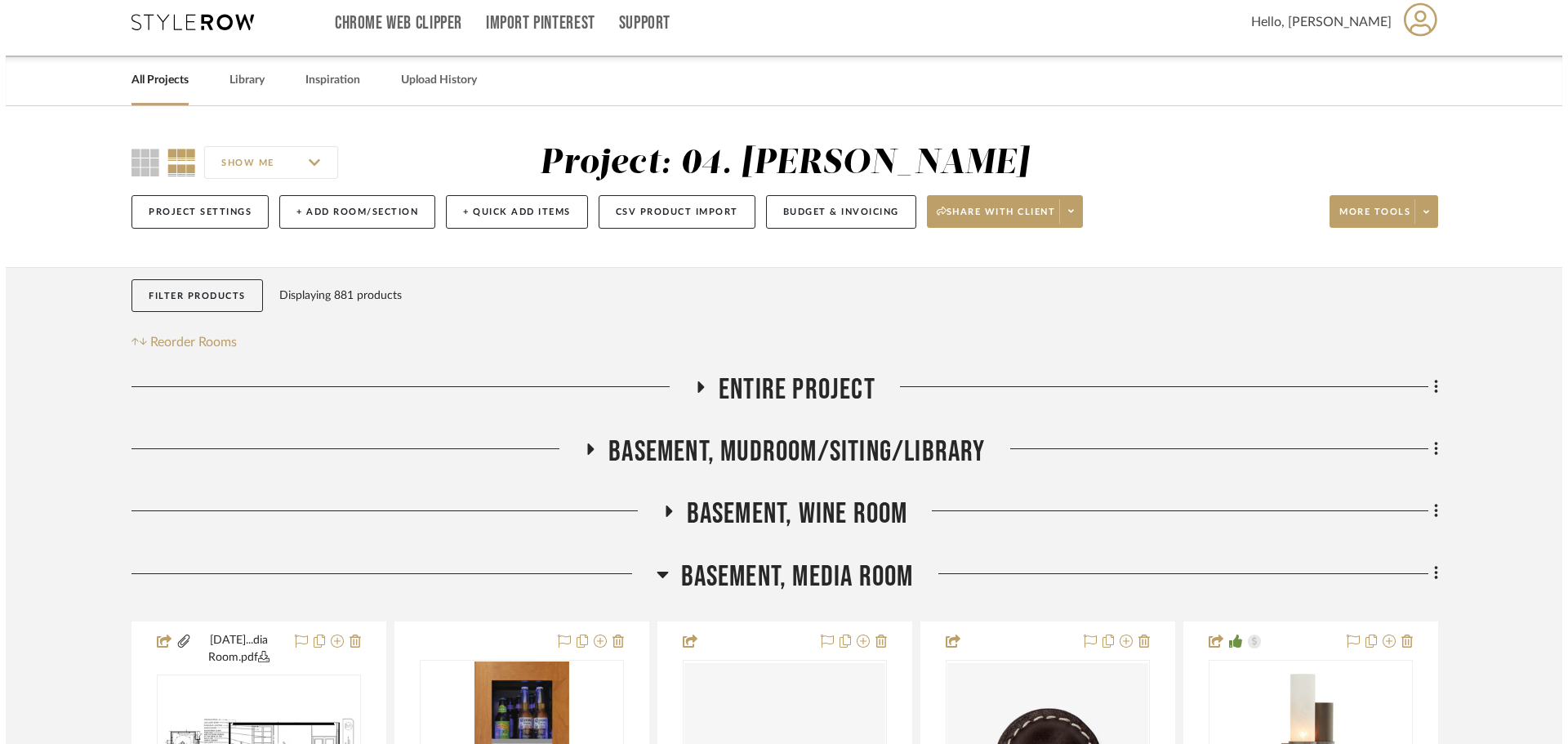
scroll to position [0, 0]
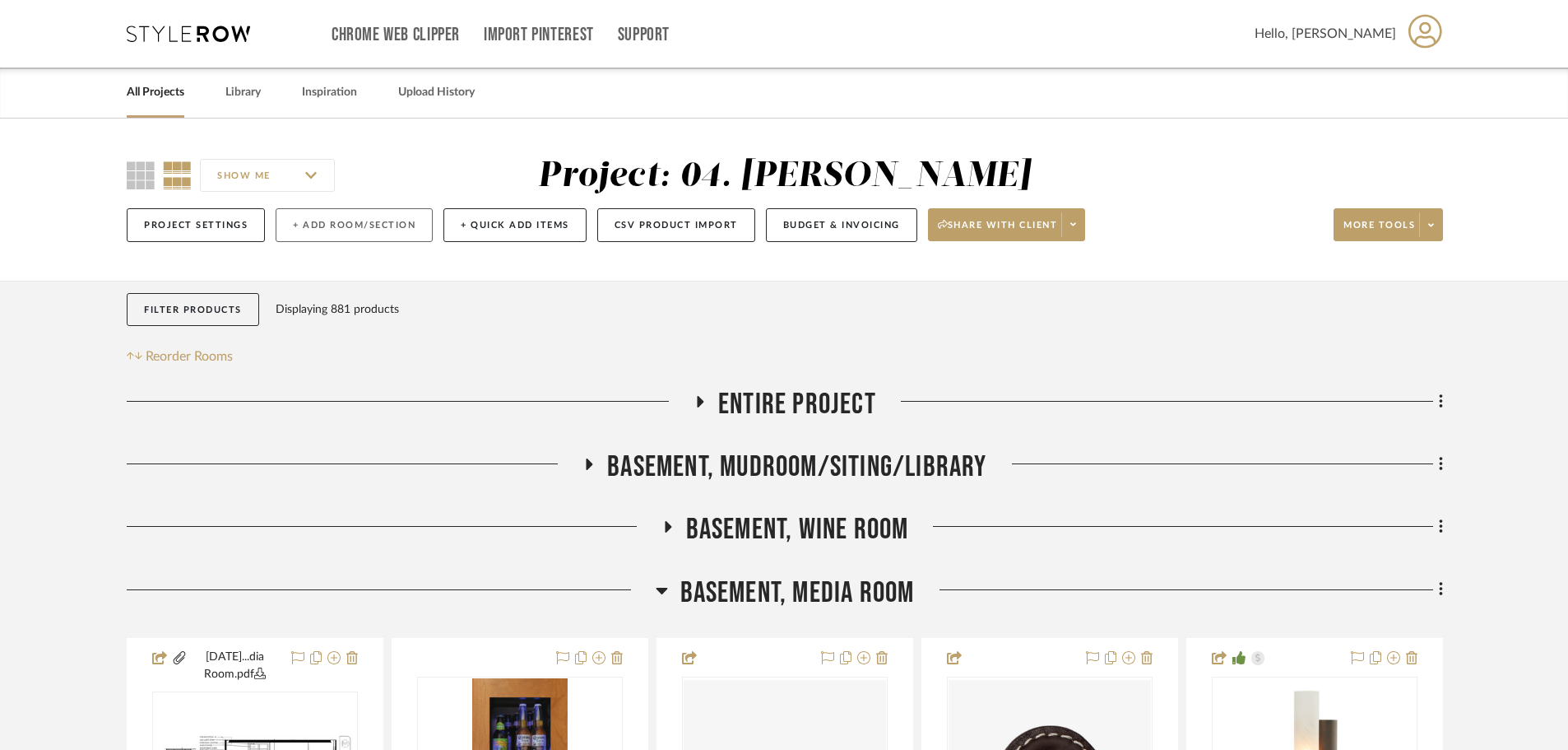
click at [373, 232] on button "+ Add Room/Section" at bounding box center [354, 225] width 157 height 33
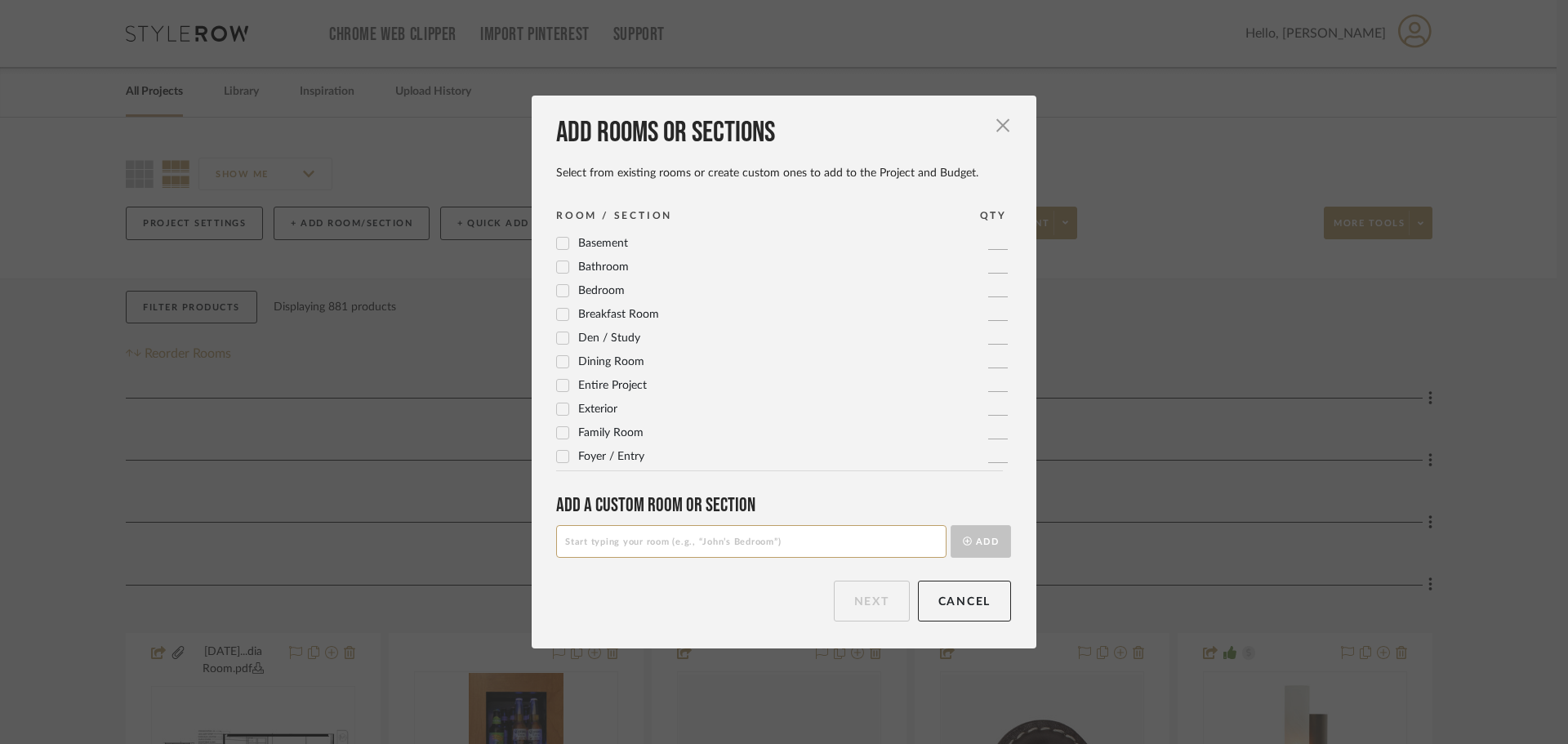
click at [622, 546] on input at bounding box center [752, 541] width 391 height 32
type input "Exterior"
click at [980, 544] on button "Add" at bounding box center [981, 541] width 61 height 32
click at [857, 597] on button "Next" at bounding box center [872, 601] width 76 height 41
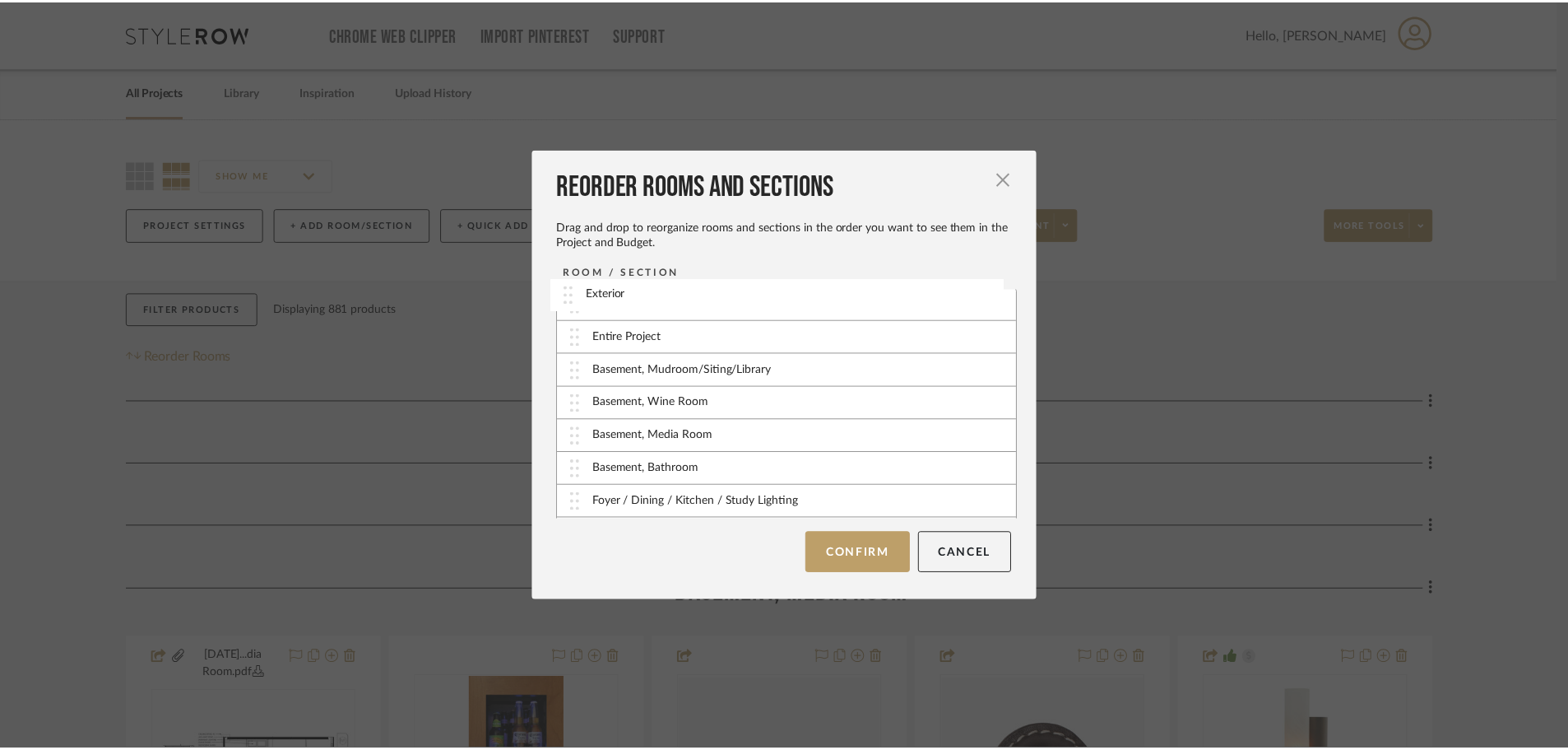
scroll to position [0, 0]
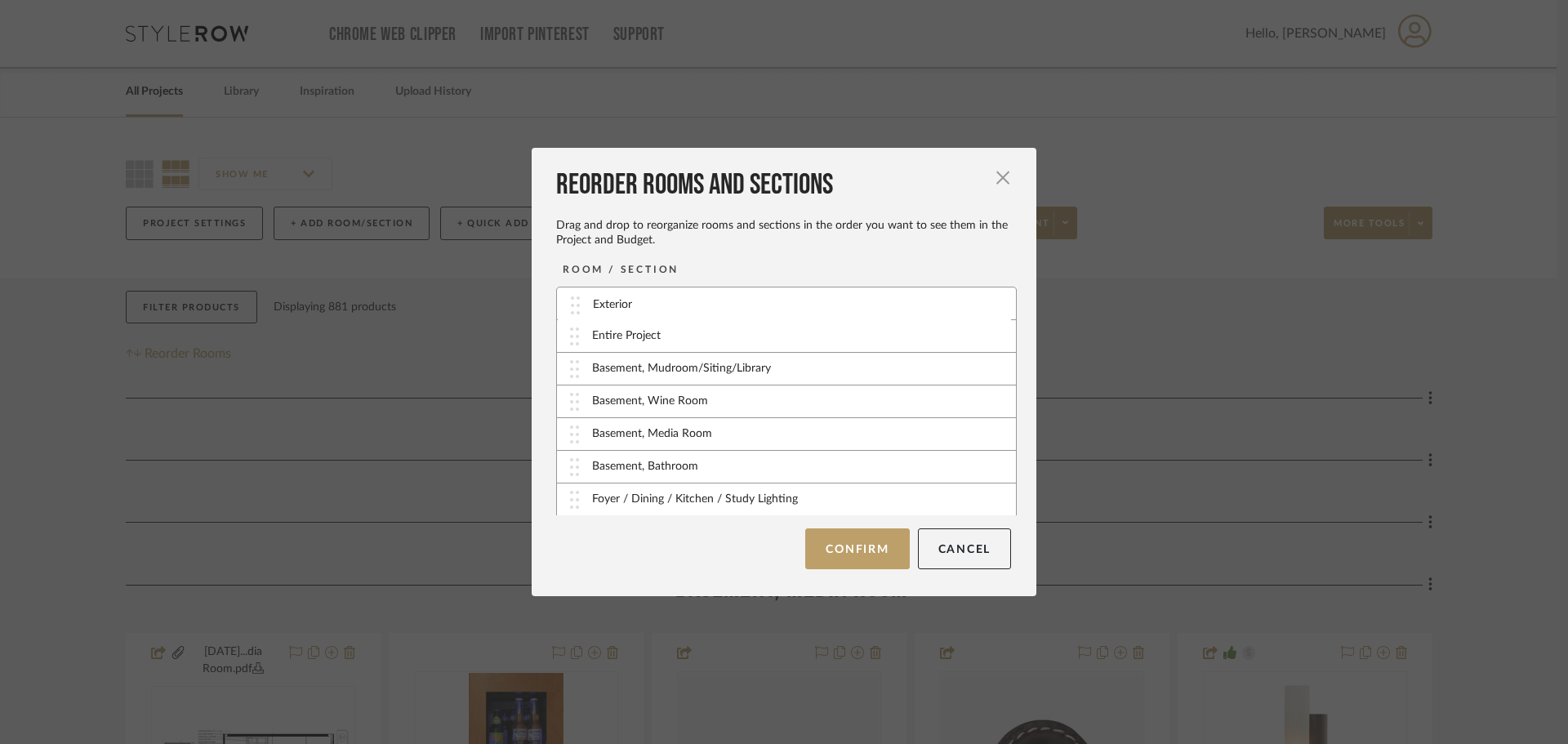
drag, startPoint x: 571, startPoint y: 500, endPoint x: 577, endPoint y: 307, distance: 193.1
drag, startPoint x: 568, startPoint y: 299, endPoint x: 570, endPoint y: 330, distance: 31.1
click at [840, 557] on button "Confirm" at bounding box center [857, 549] width 103 height 41
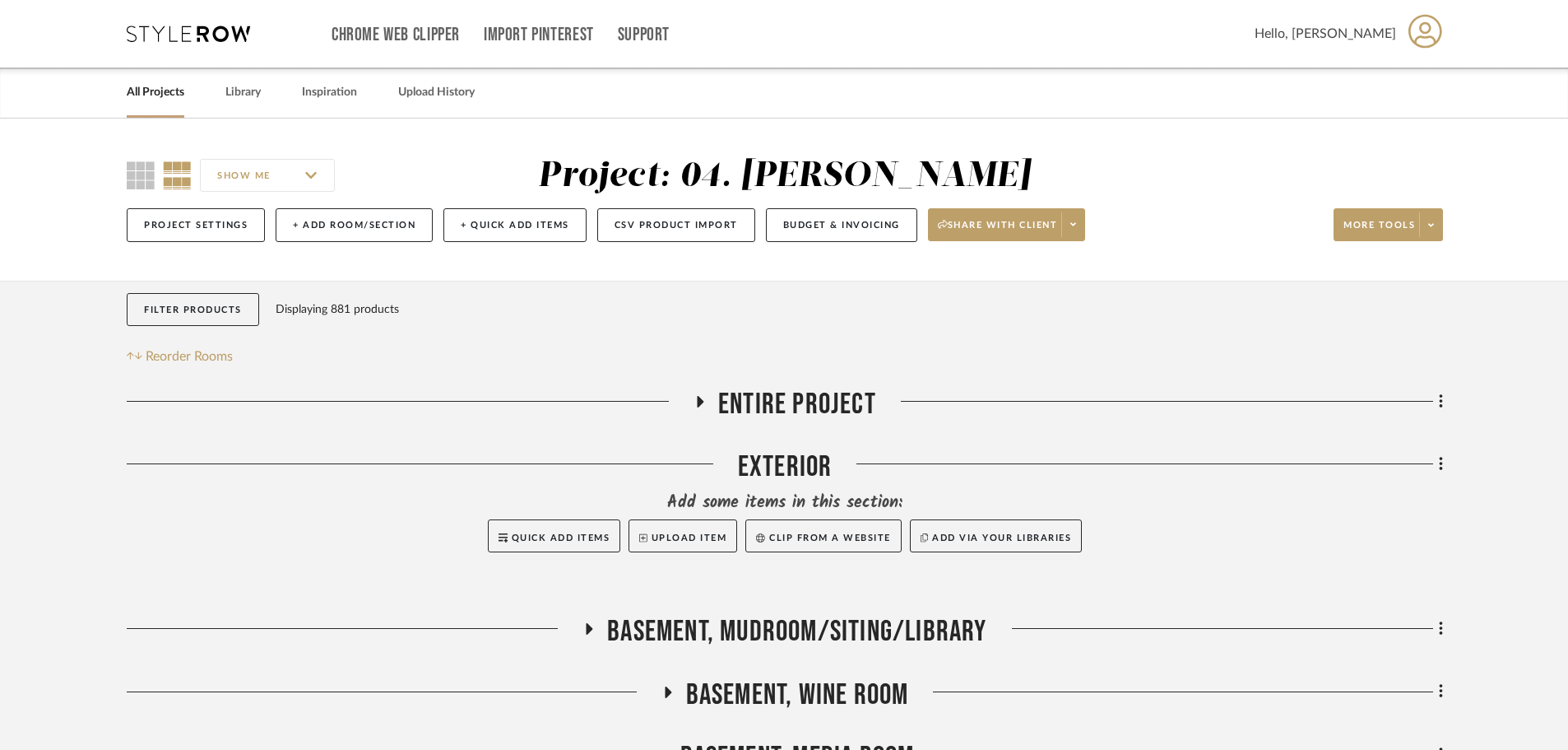
click at [769, 392] on span "Entire Project" at bounding box center [797, 405] width 158 height 35
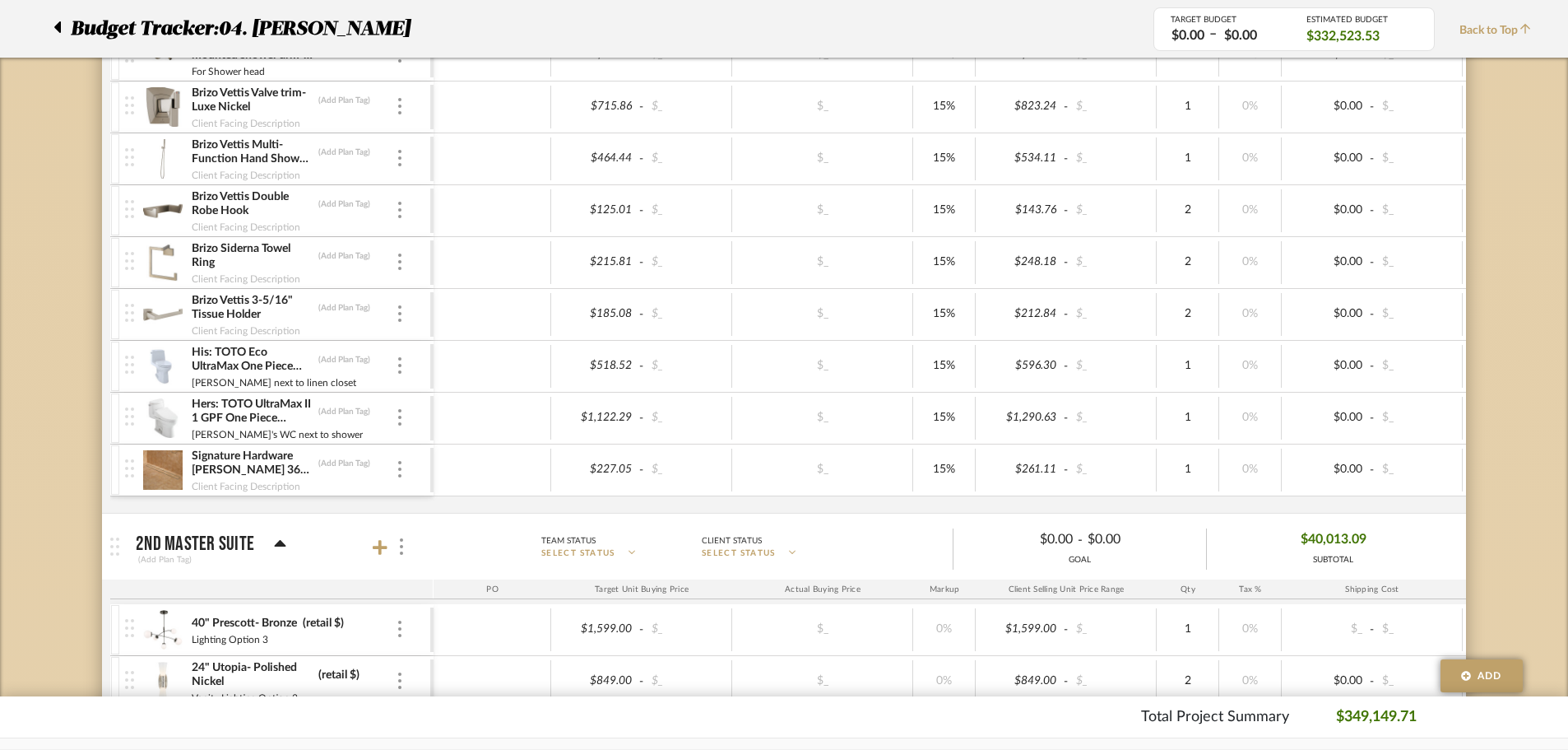
scroll to position [4920, 0]
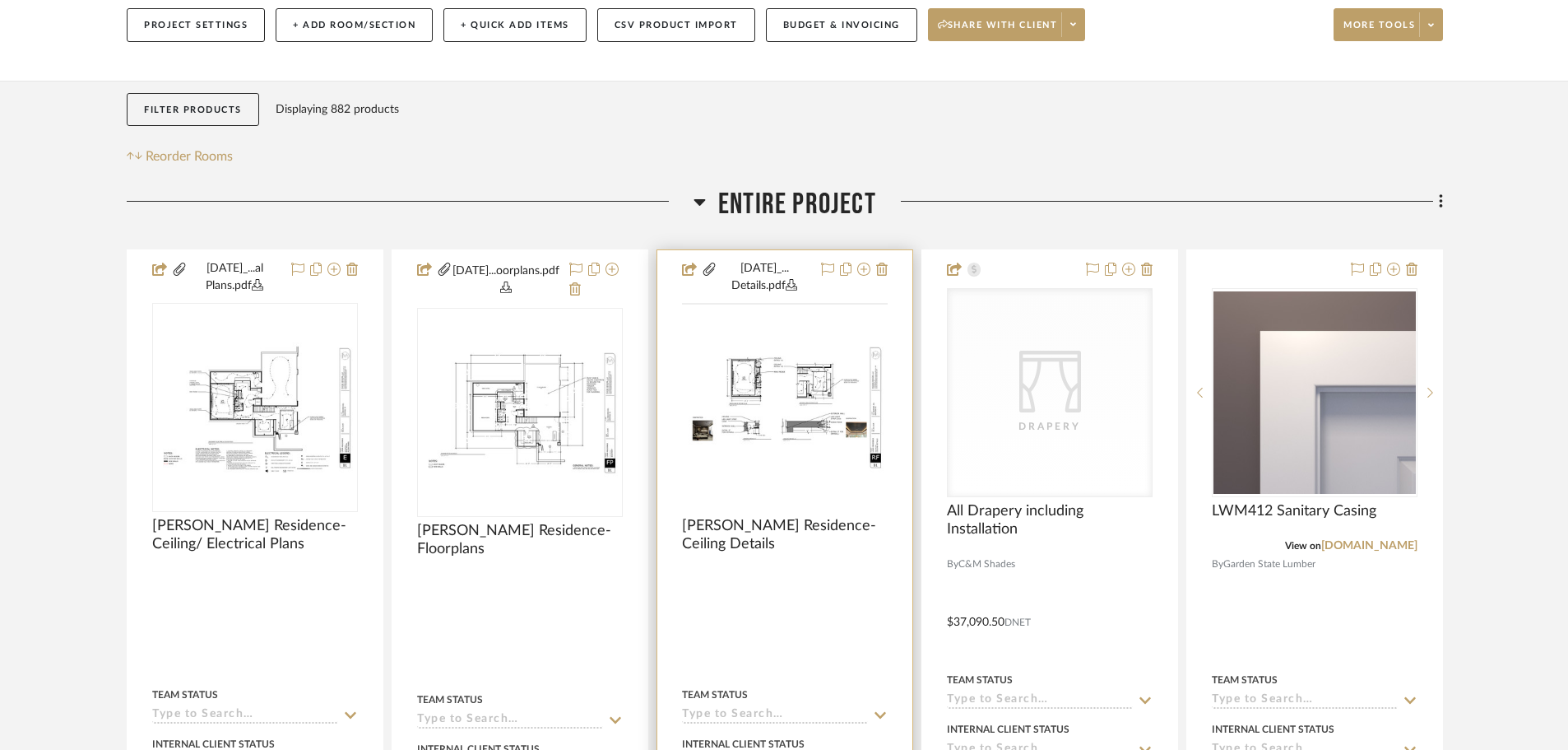
scroll to position [83, 0]
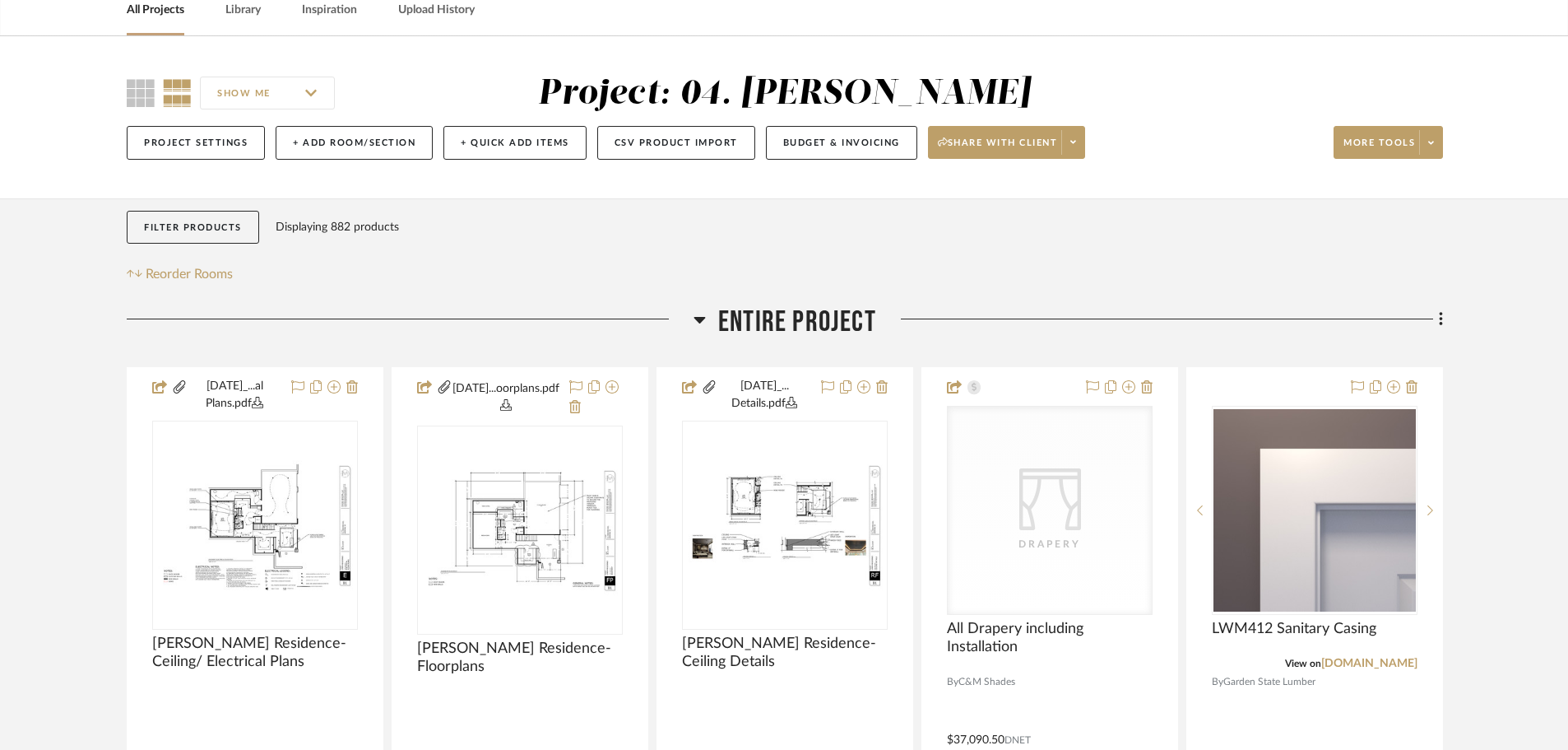
click at [757, 311] on span "Entire Project" at bounding box center [797, 322] width 158 height 35
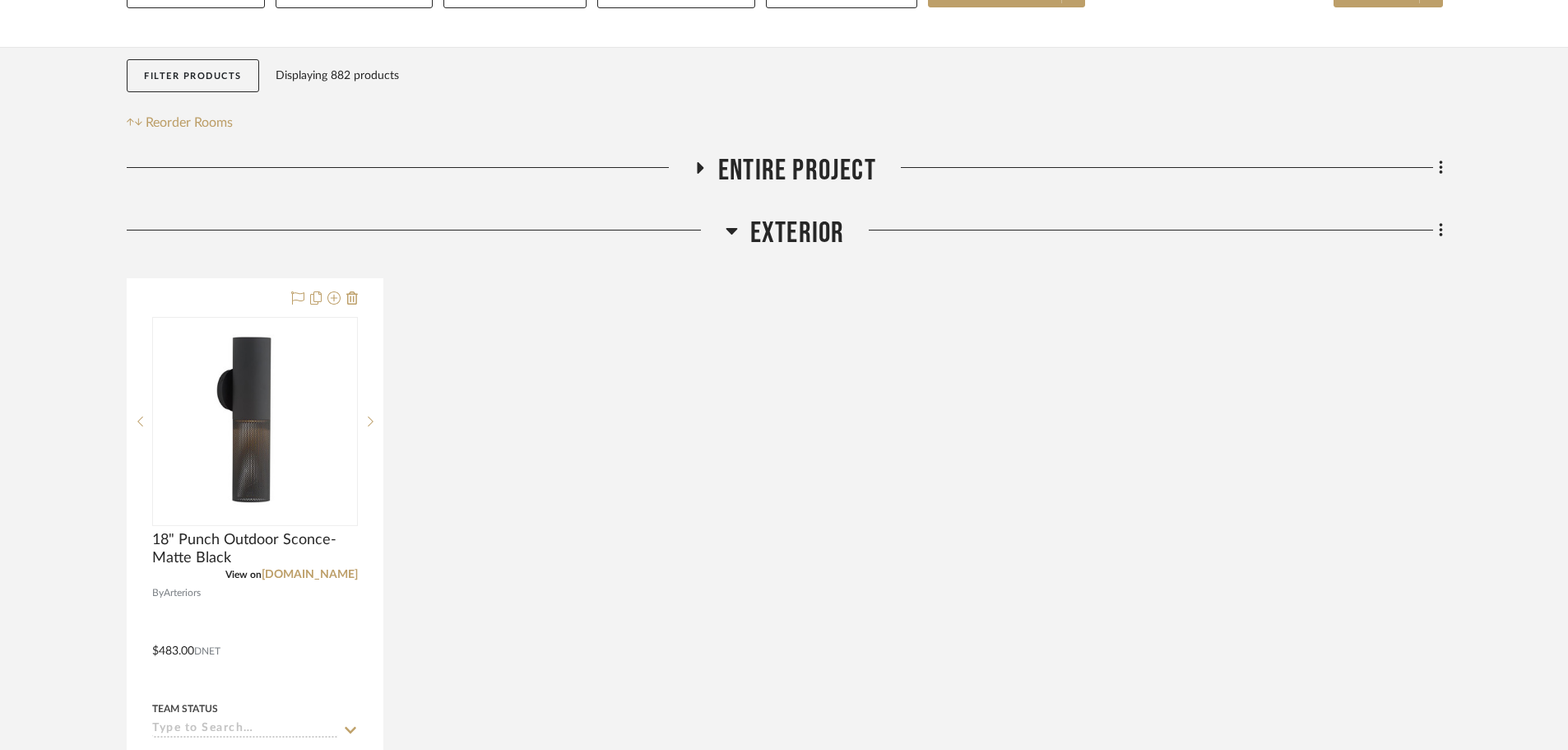
scroll to position [247, 0]
